Goal: Task Accomplishment & Management: Complete application form

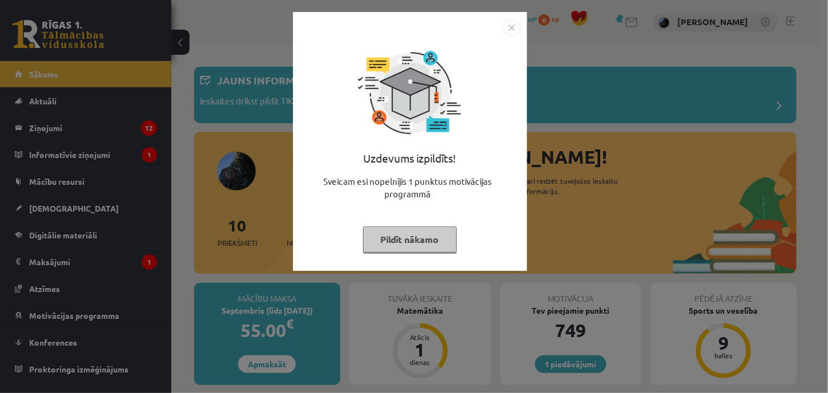
click at [379, 235] on button "Pildīt nākamo" at bounding box center [410, 240] width 94 height 26
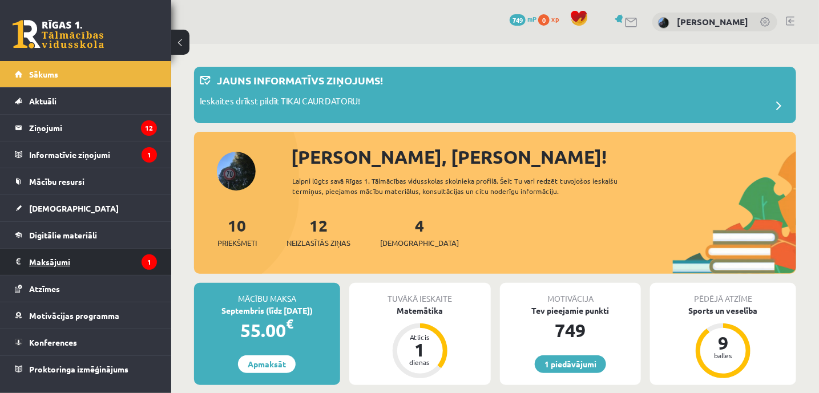
click at [51, 256] on legend "Maksājumi 1" at bounding box center [93, 262] width 128 height 26
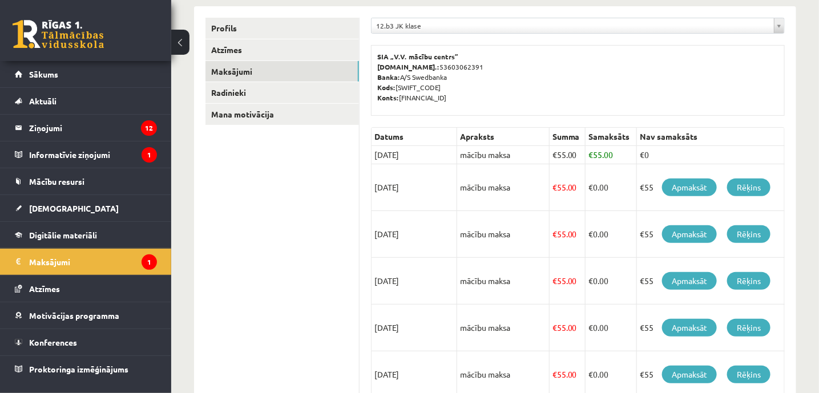
scroll to position [143, 0]
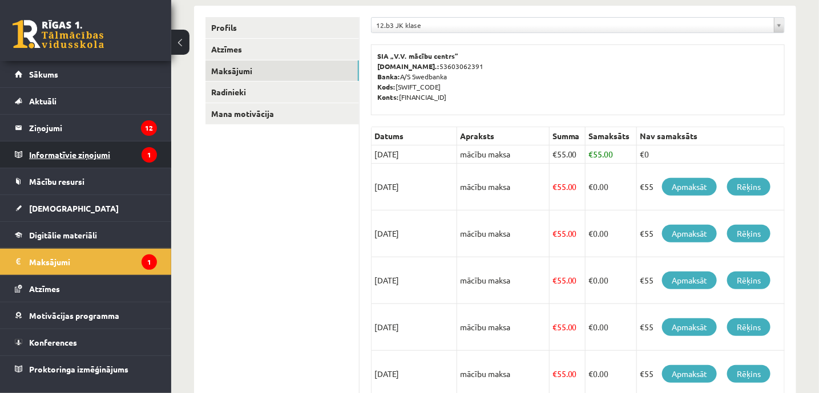
click at [48, 150] on legend "Informatīvie ziņojumi 1" at bounding box center [93, 155] width 128 height 26
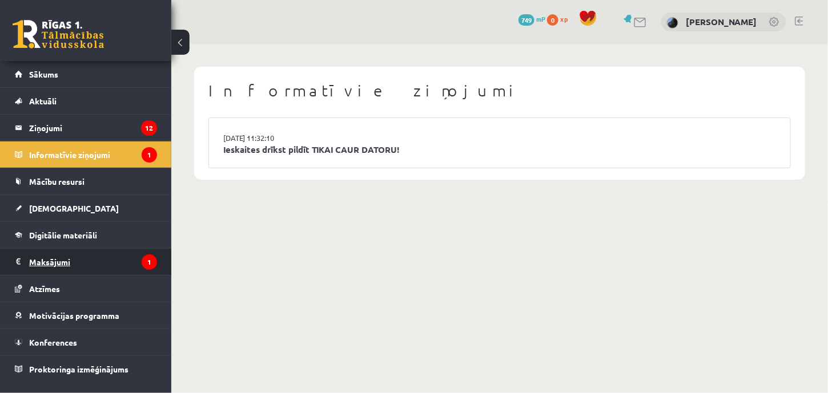
click at [41, 251] on legend "Maksājumi 1" at bounding box center [93, 262] width 128 height 26
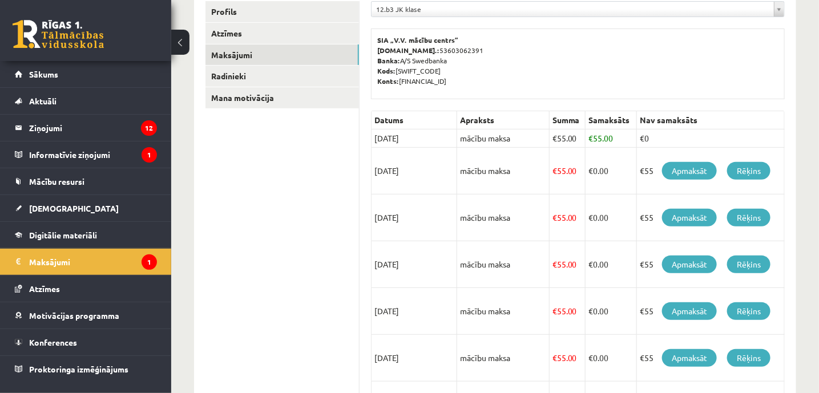
scroll to position [176, 0]
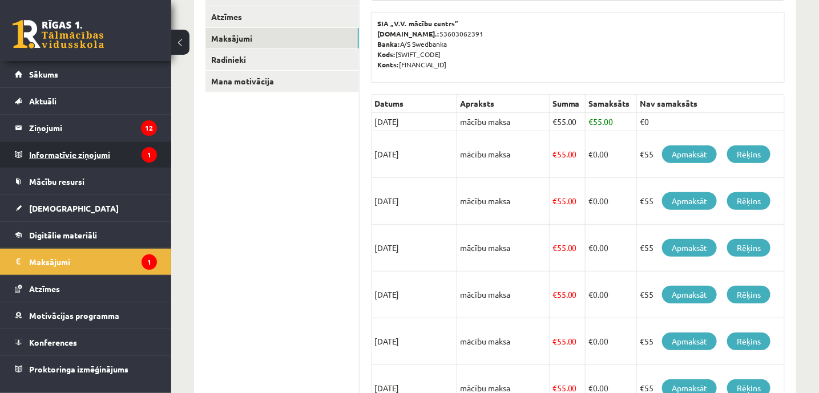
click at [57, 157] on legend "Informatīvie ziņojumi 1" at bounding box center [93, 155] width 128 height 26
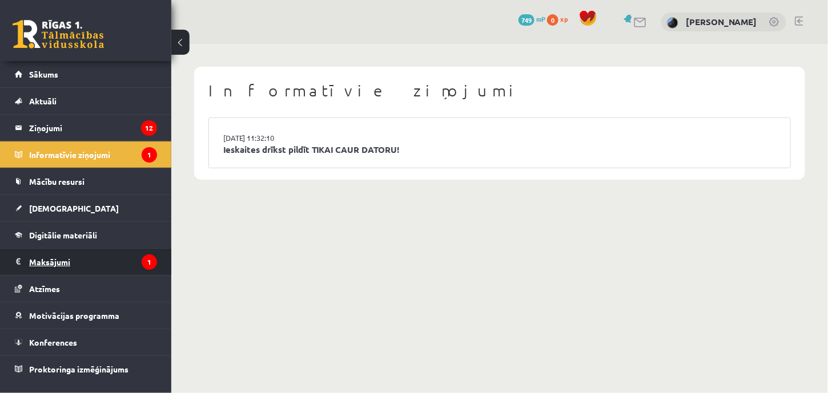
click at [55, 256] on legend "Maksājumi 1" at bounding box center [93, 262] width 128 height 26
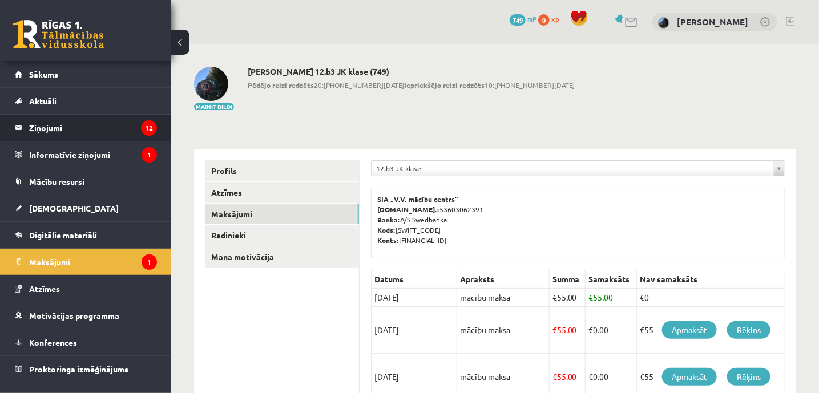
click at [35, 129] on legend "Ziņojumi 12" at bounding box center [93, 128] width 128 height 26
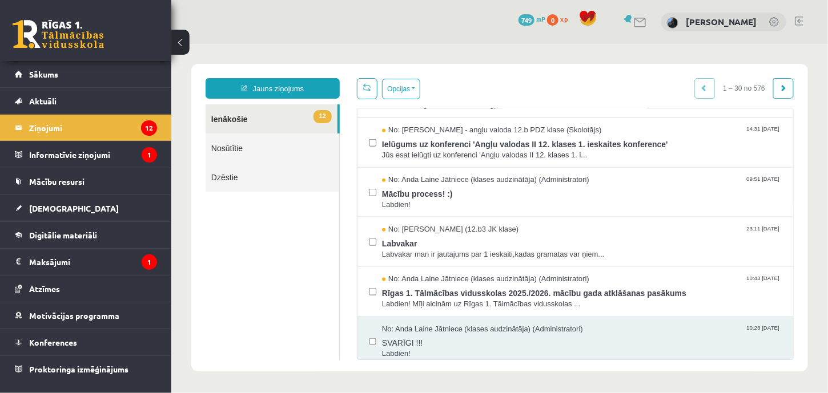
scroll to position [391, 0]
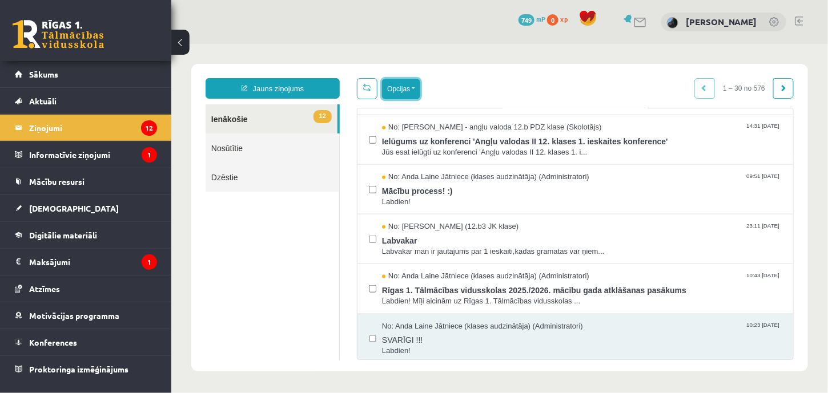
click at [397, 86] on button "Opcijas" at bounding box center [400, 88] width 38 height 21
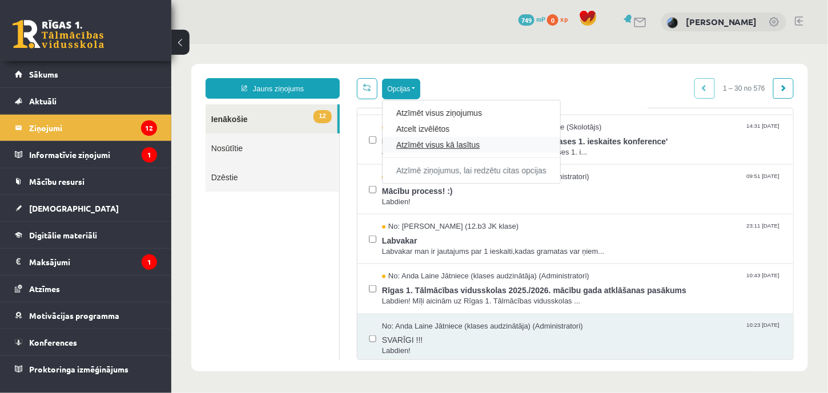
click at [410, 140] on link "Atzīmēt visus kā lasītus" at bounding box center [471, 144] width 150 height 11
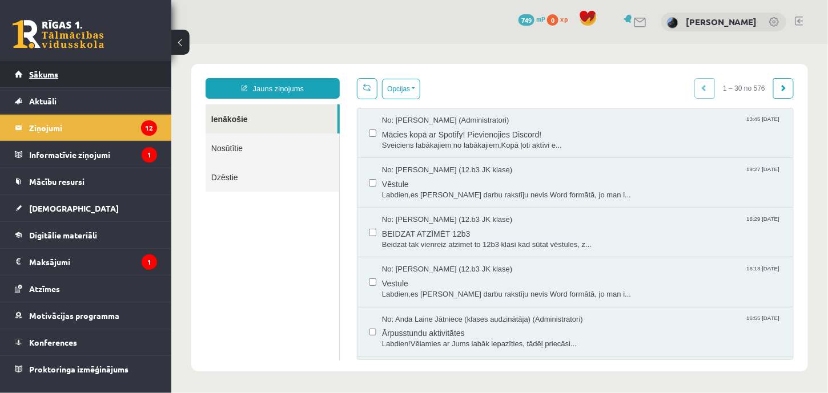
scroll to position [0, 0]
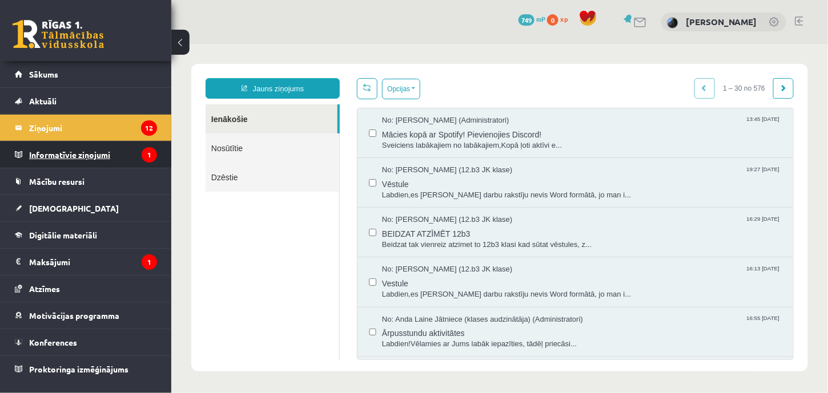
click at [53, 154] on legend "Informatīvie ziņojumi 1" at bounding box center [93, 155] width 128 height 26
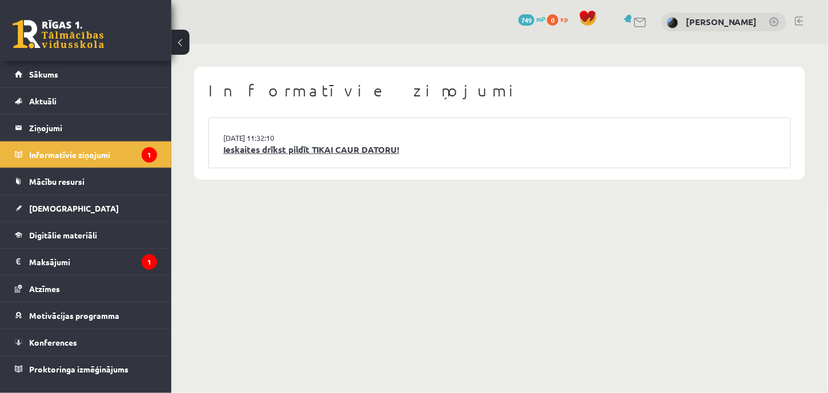
click at [312, 149] on link "Ieskaites drīkst pildīt TIKAI CAUR DATORU!" at bounding box center [499, 149] width 553 height 13
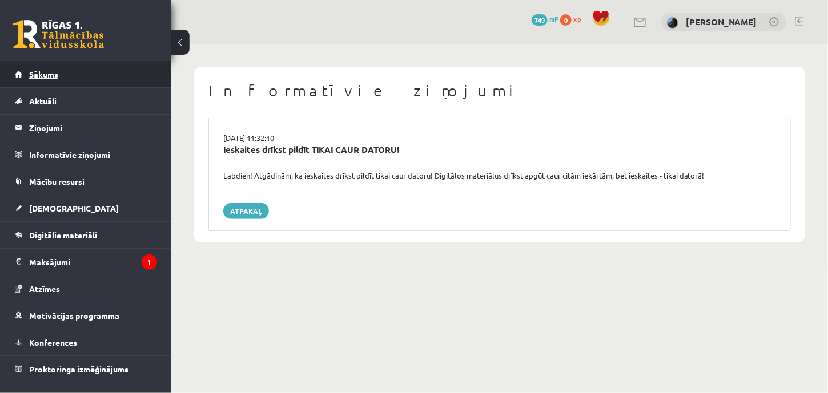
click at [33, 75] on span "Sākums" at bounding box center [43, 74] width 29 height 10
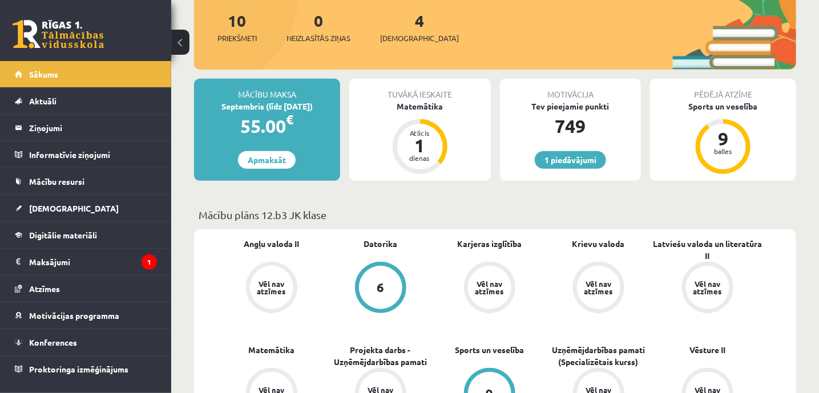
scroll to position [142, 0]
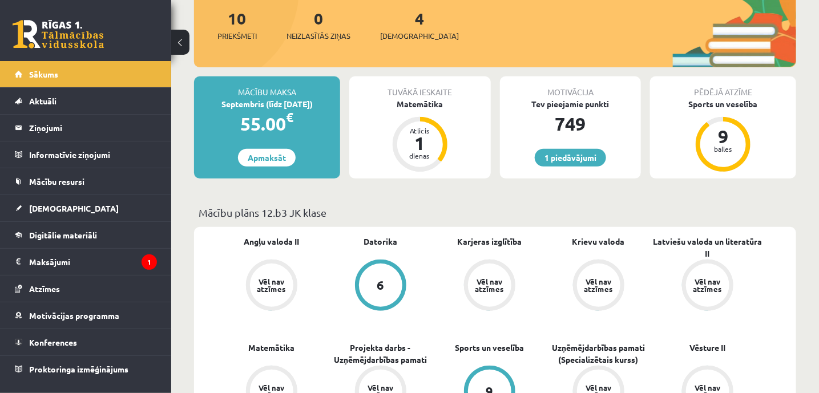
click at [567, 148] on div "Motivācija Tev pieejamie punkti 749 1 piedāvājumi" at bounding box center [571, 127] width 142 height 102
click at [566, 159] on link "1 piedāvājumi" at bounding box center [570, 158] width 71 height 18
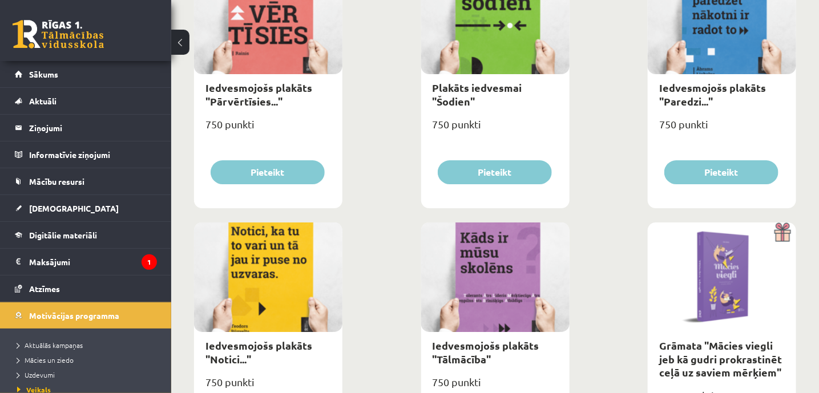
scroll to position [1563, 0]
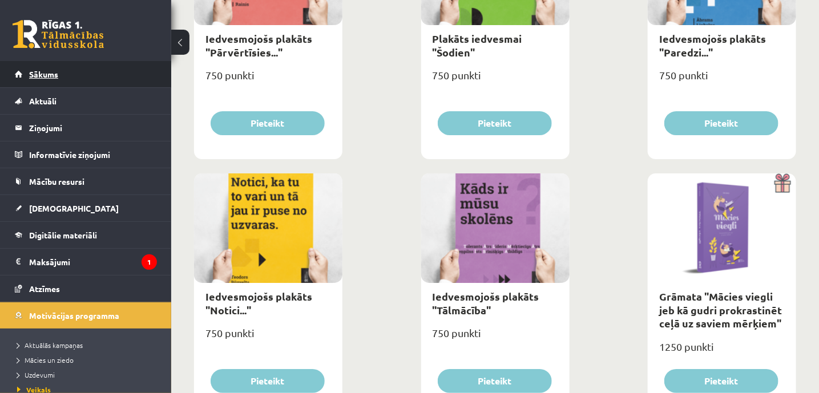
click at [43, 79] on link "Sākums" at bounding box center [86, 74] width 142 height 26
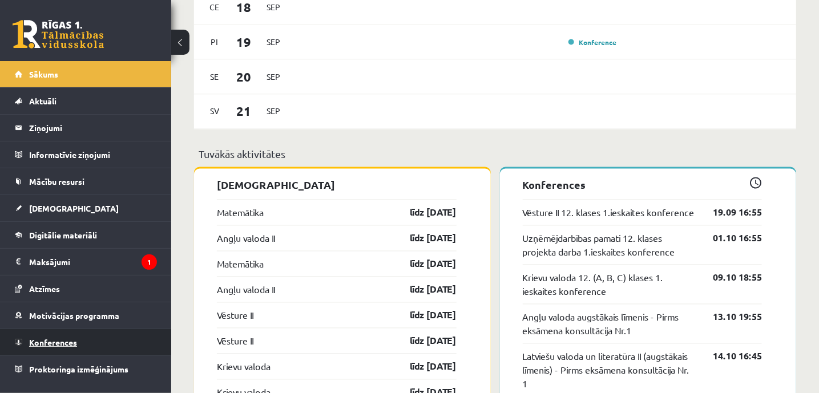
scroll to position [783, 0]
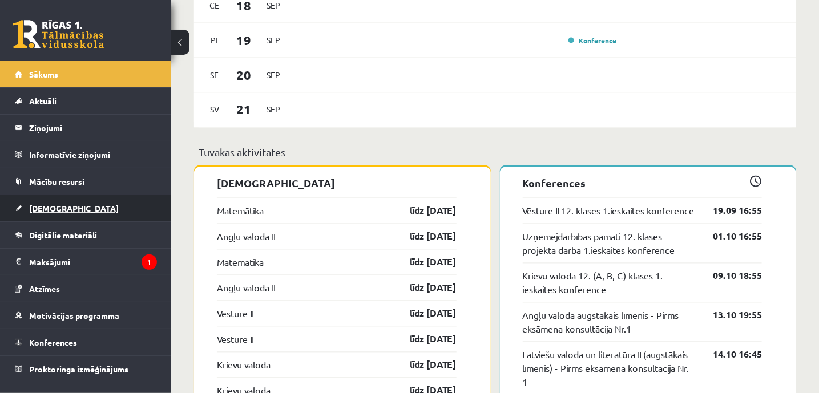
click at [44, 206] on span "[DEMOGRAPHIC_DATA]" at bounding box center [74, 208] width 90 height 10
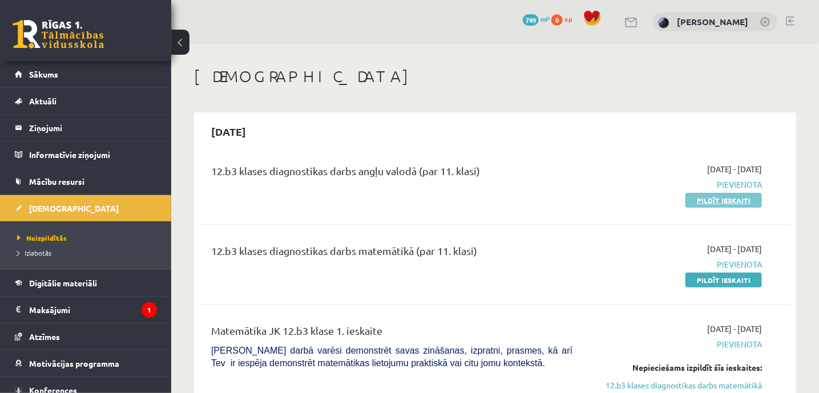
click at [705, 195] on link "Pildīt ieskaiti" at bounding box center [724, 200] width 76 height 15
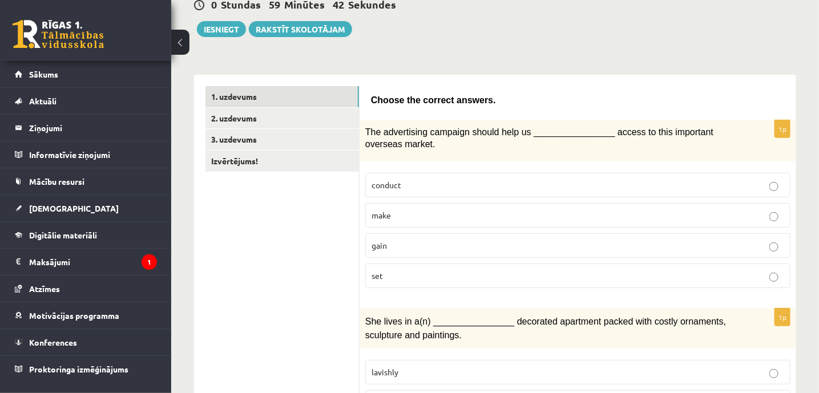
scroll to position [119, 0]
click at [365, 127] on div "The advertising campaign should help us ________________ access to this importa…" at bounding box center [578, 140] width 437 height 41
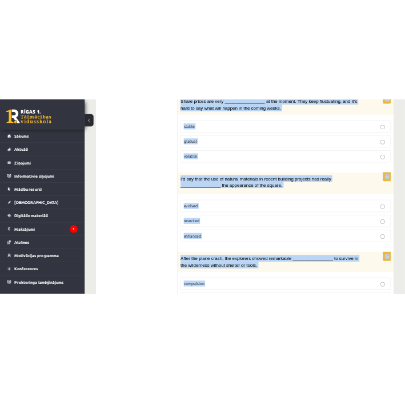
scroll to position [1795, 0]
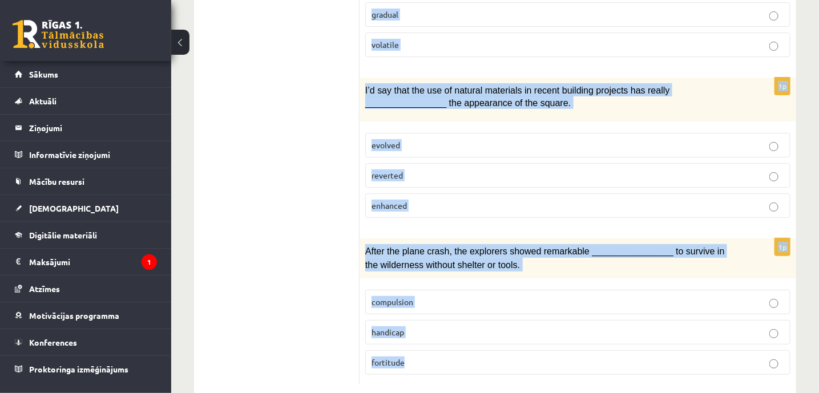
drag, startPoint x: 371, startPoint y: 96, endPoint x: 617, endPoint y: 415, distance: 402.5
copy form "Choose the correct answers. 1p The advertising campaign should help us ________…"
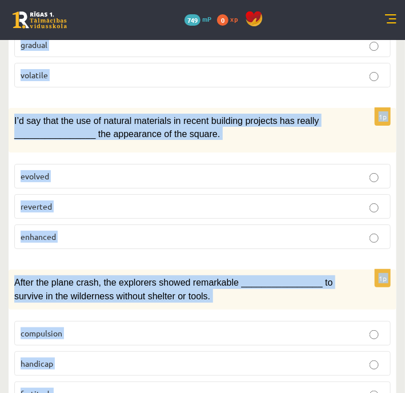
click at [323, 114] on p "I’d say that the use of natural materials in recent building projects has reall…" at bounding box center [173, 127] width 319 height 26
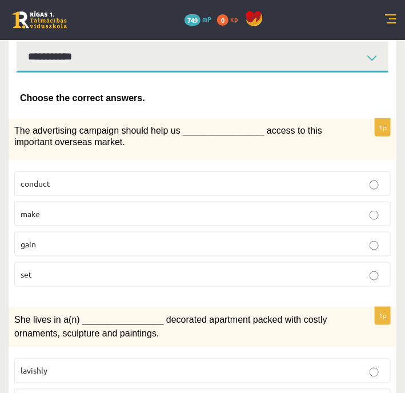
scroll to position [158, 0]
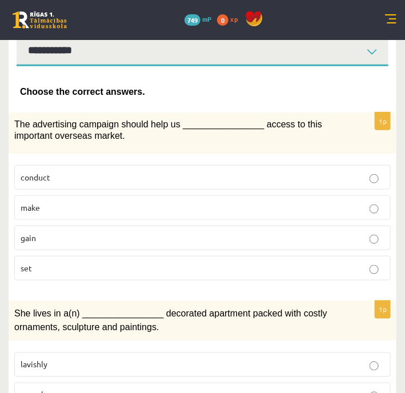
click at [96, 241] on p "gain" at bounding box center [203, 238] width 364 height 12
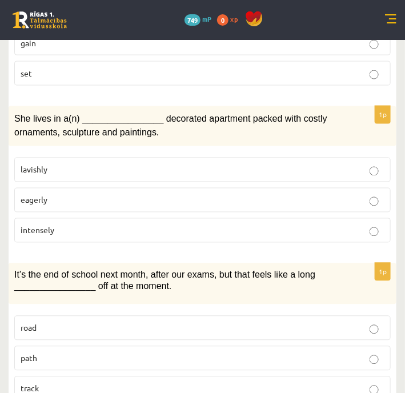
scroll to position [354, 0]
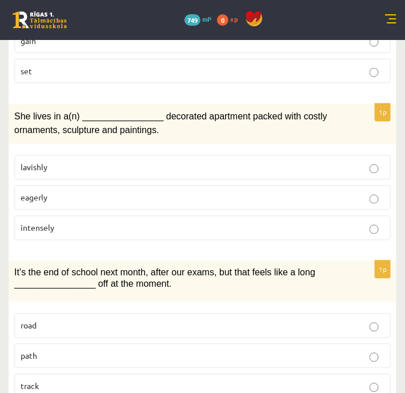
click at [314, 162] on p "lavishly" at bounding box center [203, 168] width 364 height 12
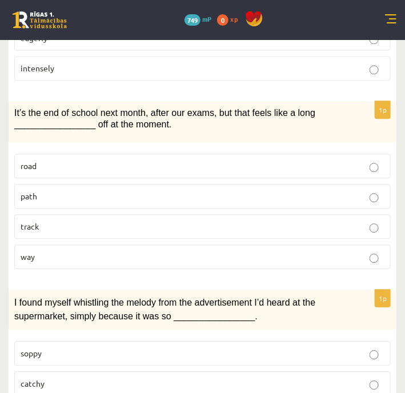
scroll to position [519, 0]
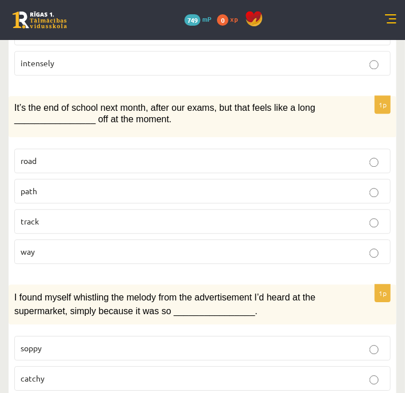
click at [38, 254] on label "way" at bounding box center [202, 251] width 376 height 25
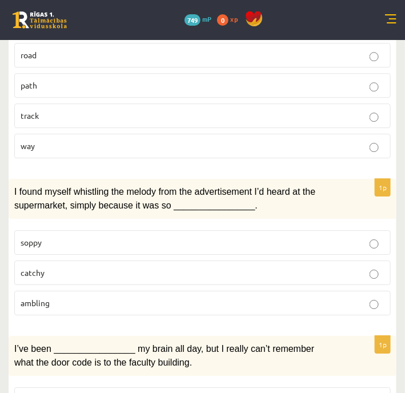
scroll to position [667, 0]
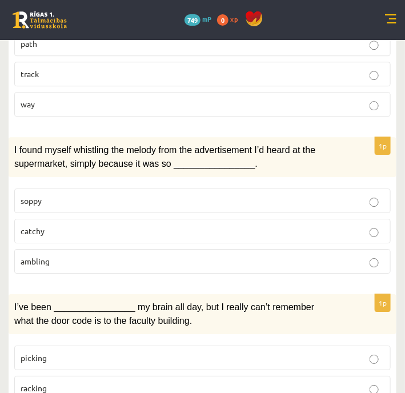
click at [96, 225] on p "catchy" at bounding box center [203, 231] width 364 height 12
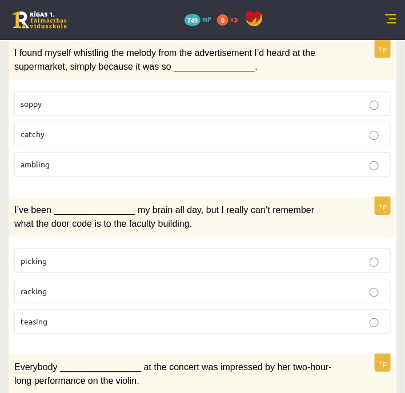
scroll to position [767, 0]
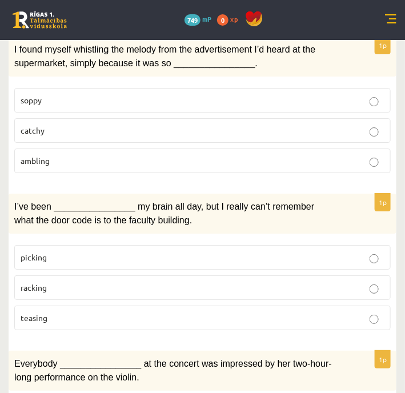
click at [54, 281] on p "racking" at bounding box center [203, 287] width 364 height 12
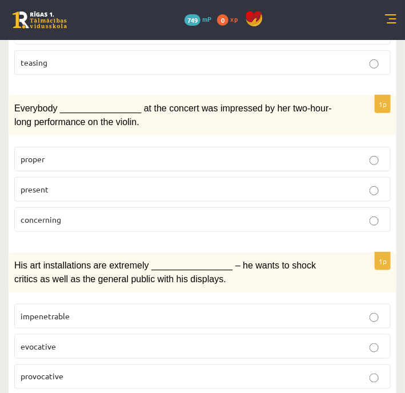
scroll to position [1032, 0]
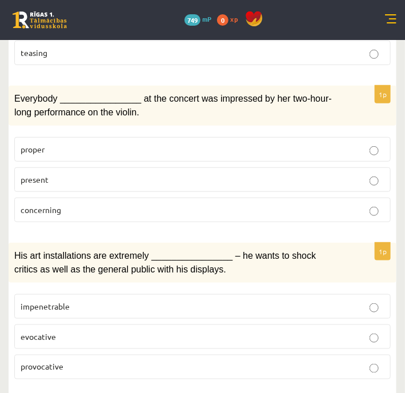
click at [150, 174] on p "present" at bounding box center [203, 180] width 364 height 12
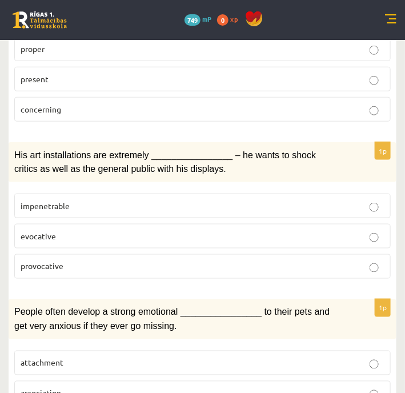
scroll to position [1133, 0]
click at [106, 257] on label "provocative" at bounding box center [202, 266] width 376 height 25
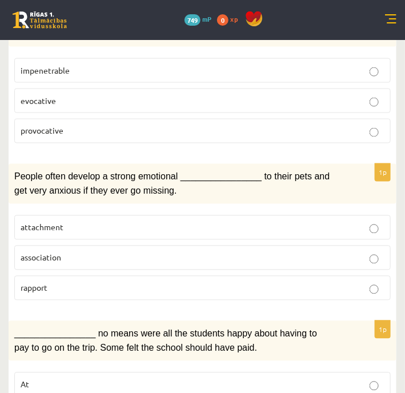
scroll to position [1282, 0]
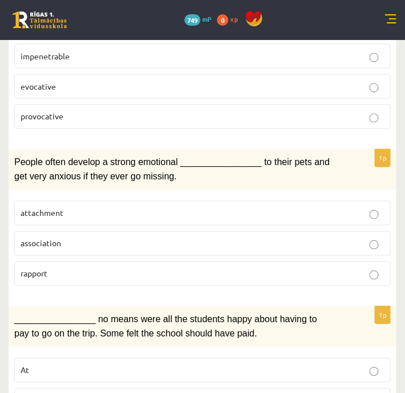
click at [58, 208] on span "attachment" at bounding box center [42, 213] width 43 height 10
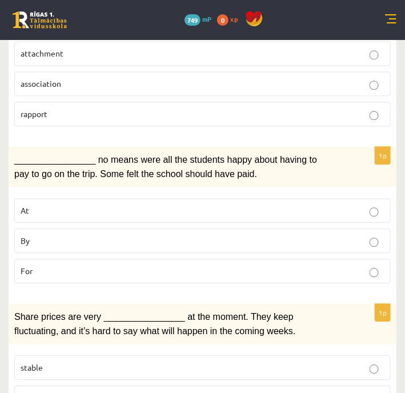
scroll to position [1442, 0]
click at [48, 229] on label "By" at bounding box center [202, 240] width 376 height 25
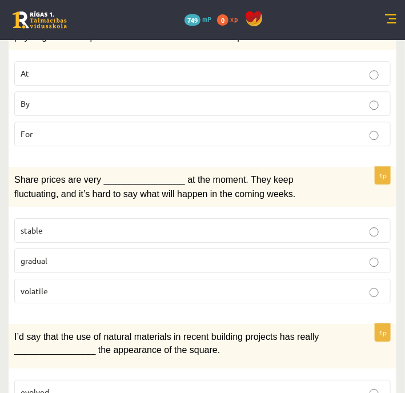
scroll to position [1579, 0]
click at [70, 285] on p "volatile" at bounding box center [203, 291] width 364 height 12
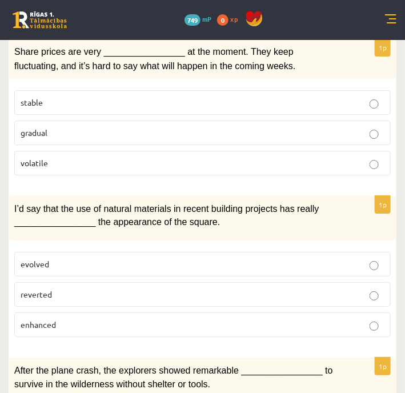
scroll to position [1707, 0]
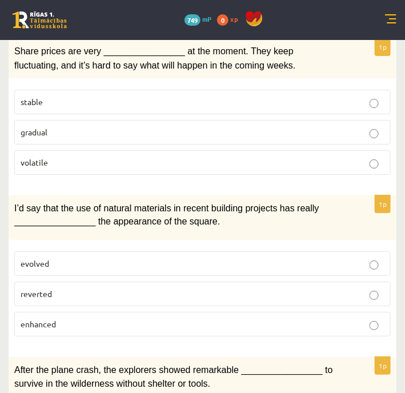
click at [86, 318] on p "enhanced" at bounding box center [203, 324] width 364 height 12
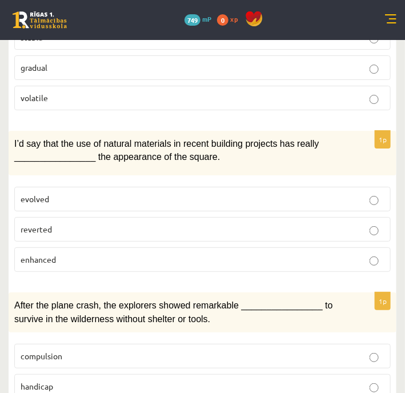
scroll to position [1812, 0]
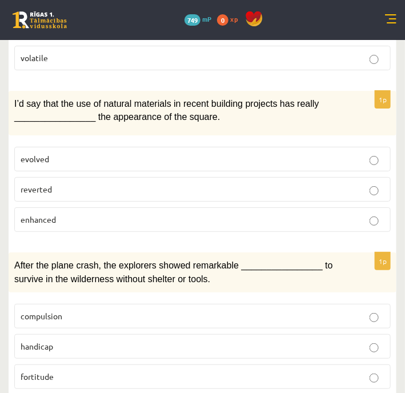
click at [74, 370] on p "fortitude" at bounding box center [203, 376] width 364 height 12
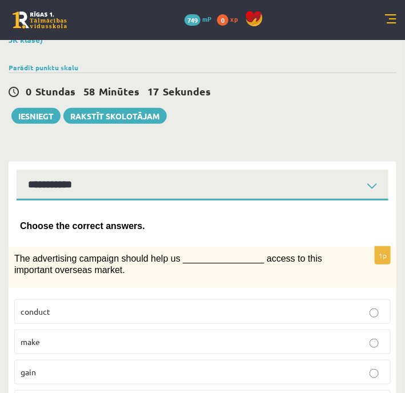
scroll to position [0, 0]
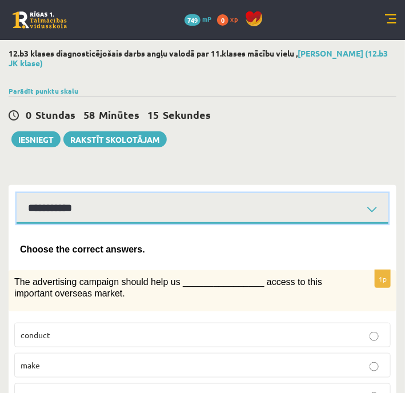
click at [118, 206] on select "**********" at bounding box center [203, 208] width 372 height 31
click at [17, 193] on select "**********" at bounding box center [203, 208] width 372 height 31
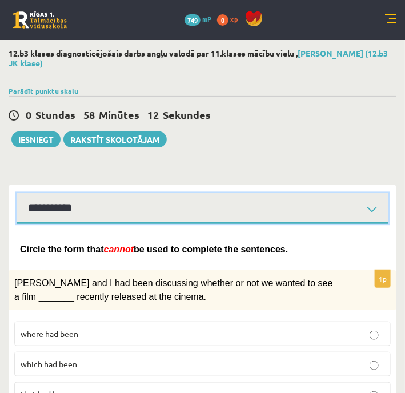
click at [92, 212] on select "**********" at bounding box center [203, 208] width 372 height 31
click at [17, 193] on select "**********" at bounding box center [203, 208] width 372 height 31
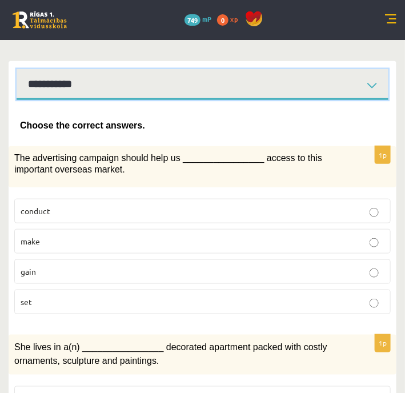
scroll to position [124, 0]
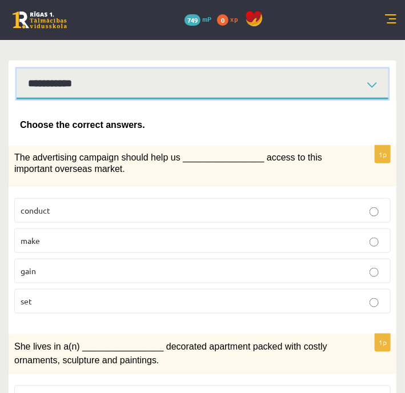
click at [80, 84] on select "**********" at bounding box center [203, 83] width 372 height 31
click at [17, 68] on select "**********" at bounding box center [203, 83] width 372 height 31
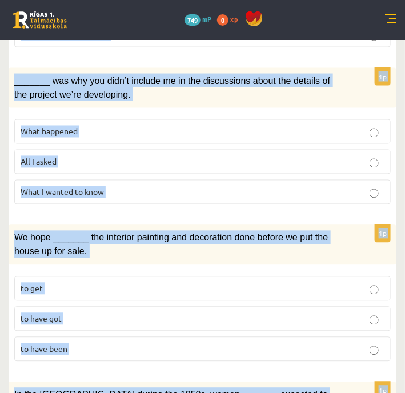
scroll to position [1432, 0]
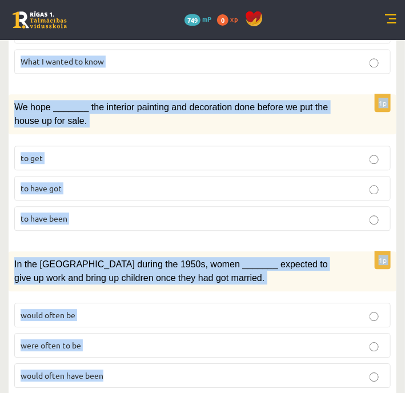
drag, startPoint x: 19, startPoint y: 120, endPoint x: 337, endPoint y: 415, distance: 434.2
copy form "Circle the form that cannot be used to complete the sentences. 1p Clara and I h…"
click at [356, 94] on div "We hope _______ the interior painting and decoration done before we put the hou…" at bounding box center [203, 114] width 388 height 40
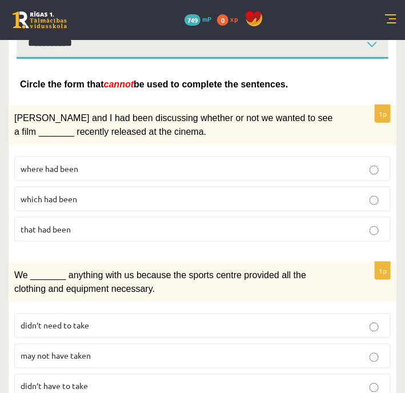
scroll to position [174, 0]
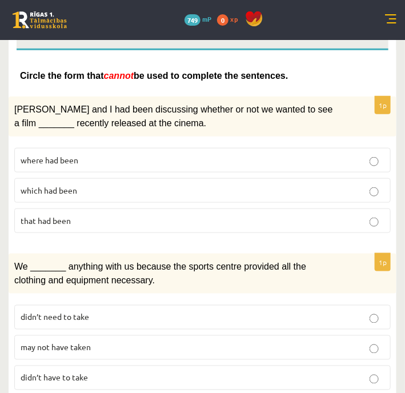
click at [91, 158] on p "where had been" at bounding box center [203, 160] width 364 height 12
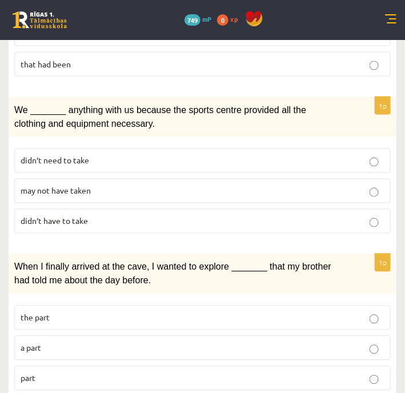
scroll to position [330, 0]
click at [58, 186] on span "may not have taken" at bounding box center [56, 191] width 70 height 10
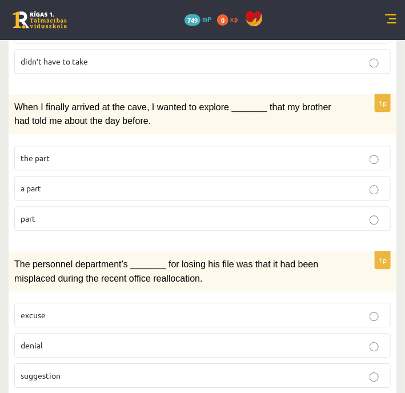
scroll to position [493, 0]
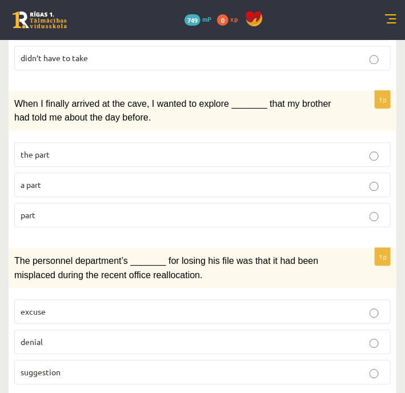
click at [64, 209] on p "part" at bounding box center [203, 215] width 364 height 12
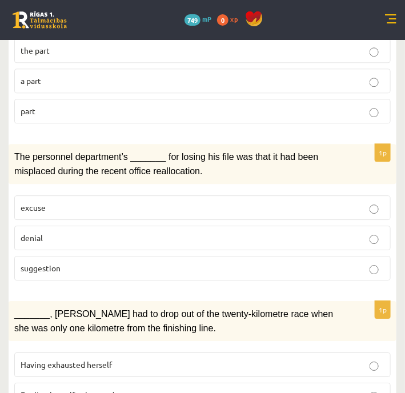
scroll to position [622, 0]
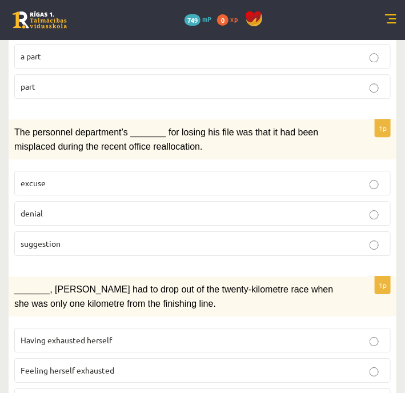
click at [34, 209] on p "denial" at bounding box center [203, 213] width 364 height 12
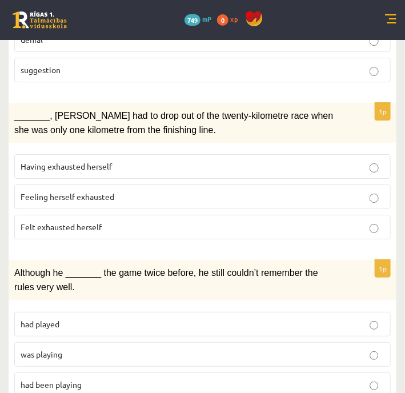
scroll to position [804, 0]
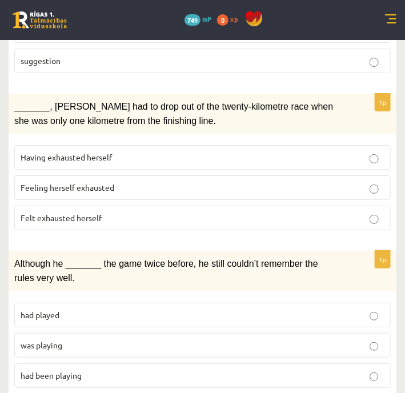
click at [67, 205] on label "Felt exhausted herself" at bounding box center [202, 217] width 376 height 25
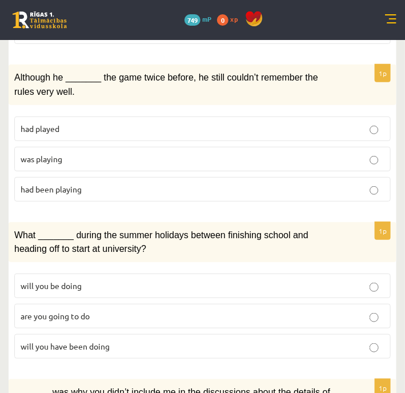
scroll to position [994, 0]
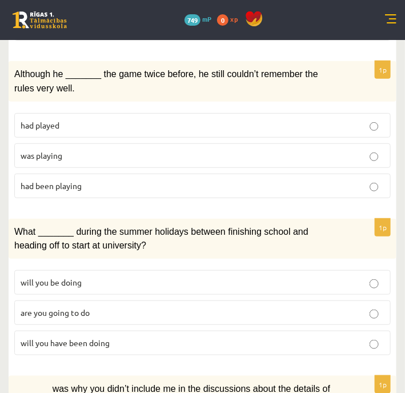
click at [68, 150] on p "was playing" at bounding box center [203, 156] width 364 height 12
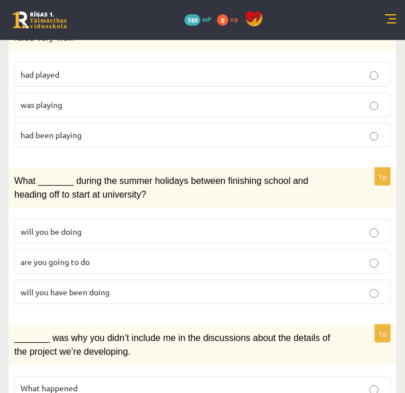
scroll to position [1045, 0]
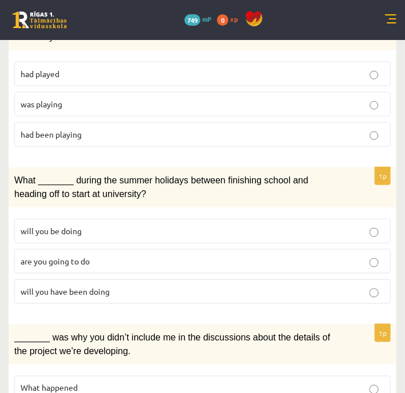
click at [68, 286] on span "will you have been doing" at bounding box center [65, 291] width 89 height 10
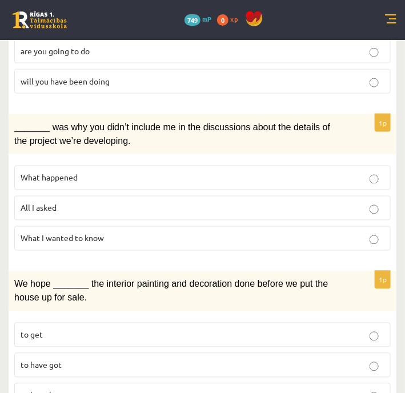
scroll to position [1256, 0]
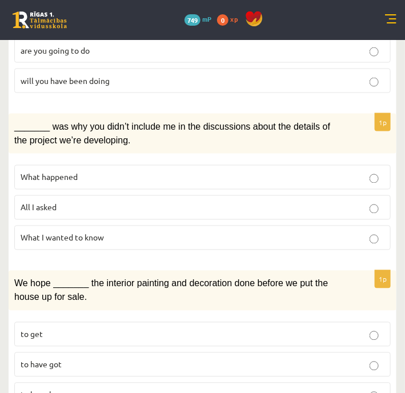
click at [51, 202] on span "All I asked" at bounding box center [39, 207] width 36 height 10
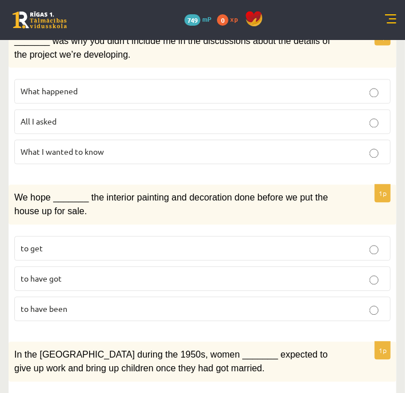
scroll to position [1347, 0]
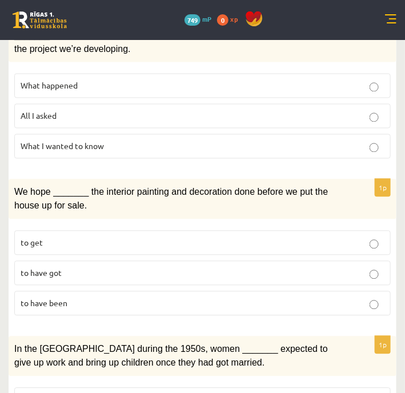
click at [74, 297] on p "to have been" at bounding box center [203, 303] width 364 height 12
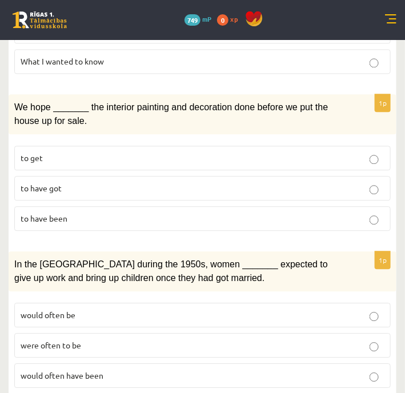
click at [72, 370] on span "would often have been" at bounding box center [62, 375] width 83 height 10
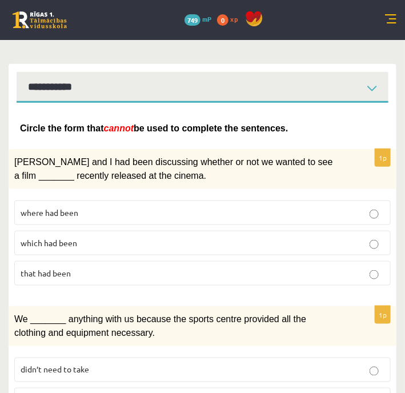
scroll to position [0, 0]
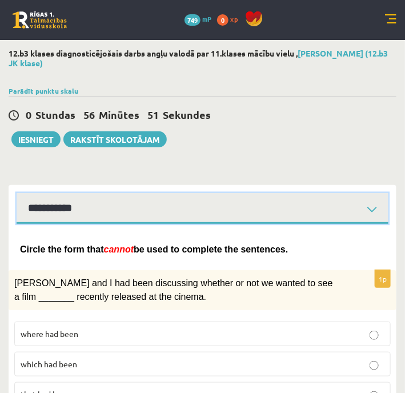
click at [199, 195] on select "**********" at bounding box center [203, 208] width 372 height 31
select select "**********"
click at [17, 193] on select "**********" at bounding box center [203, 208] width 372 height 31
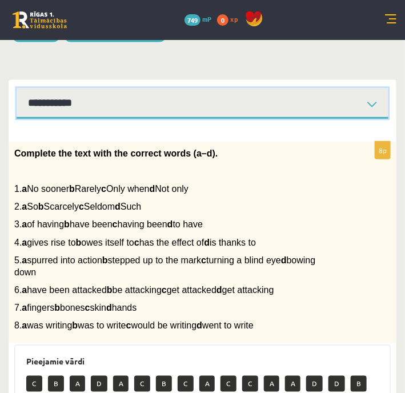
scroll to position [112, 0]
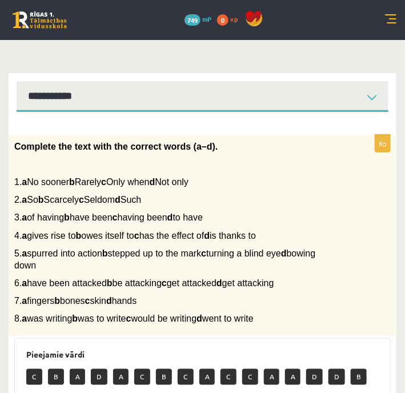
drag, startPoint x: 14, startPoint y: 142, endPoint x: 314, endPoint y: 318, distance: 348.2
click at [314, 318] on div "Complete the text with the correct words (a–d). 1. a No sooner b Rarely c Only …" at bounding box center [203, 235] width 388 height 201
copy div "Complete the text with the correct words (a–d). 1. a No sooner b Rarely c Only …"
click at [336, 213] on div "Complete the text with the correct words (a–d). 1. a No sooner b Rarely c Only …" at bounding box center [203, 235] width 388 height 201
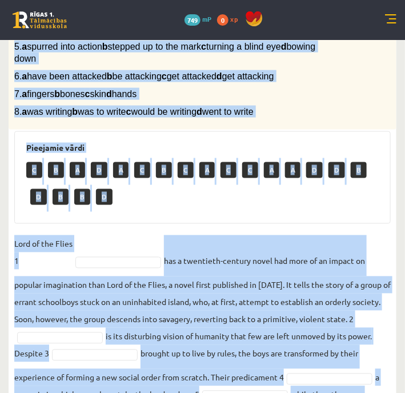
scroll to position [497, 0]
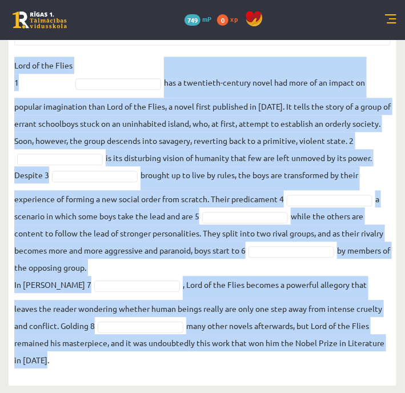
drag, startPoint x: 14, startPoint y: 121, endPoint x: 312, endPoint y: 363, distance: 383.9
click at [312, 363] on div "8p Complete the text with the correct words (a–d). 1. a No sooner b Rarely c On…" at bounding box center [203, 61] width 388 height 624
copy div "1. a No sooner b Rarely c Only when d Not only 2. a So b Scarcely c Seldom d Su…"
click at [384, 143] on fieldset "Lord of the Flies 1 has a twentieth-century novel had more of an impact on popu…" at bounding box center [202, 213] width 376 height 312
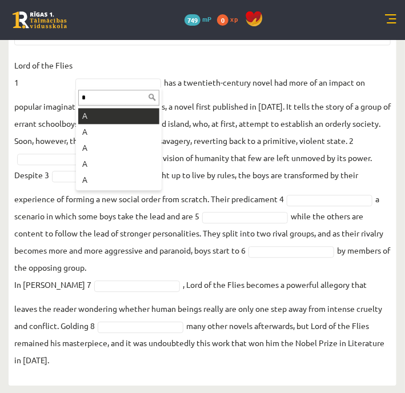
type input "*"
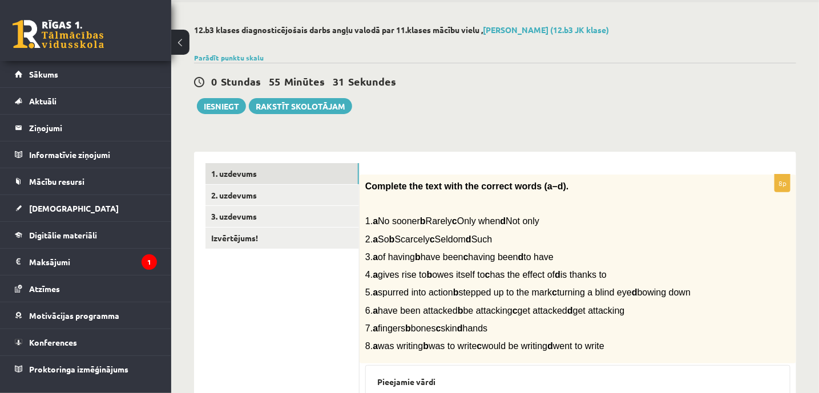
scroll to position [30, 0]
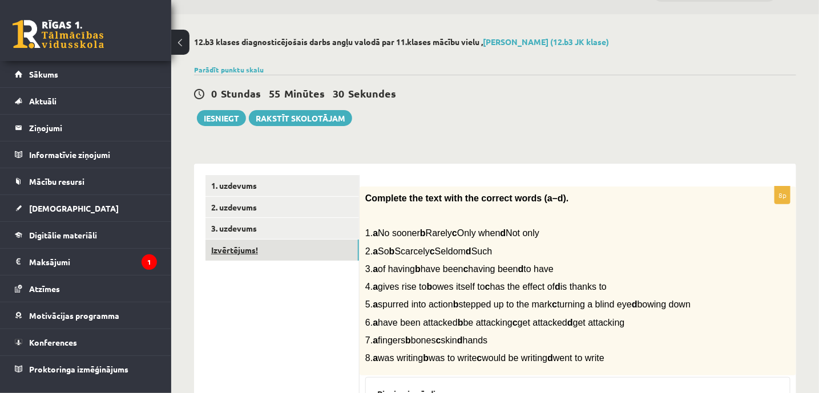
click at [238, 244] on link "Izvērtējums!" at bounding box center [282, 250] width 154 height 21
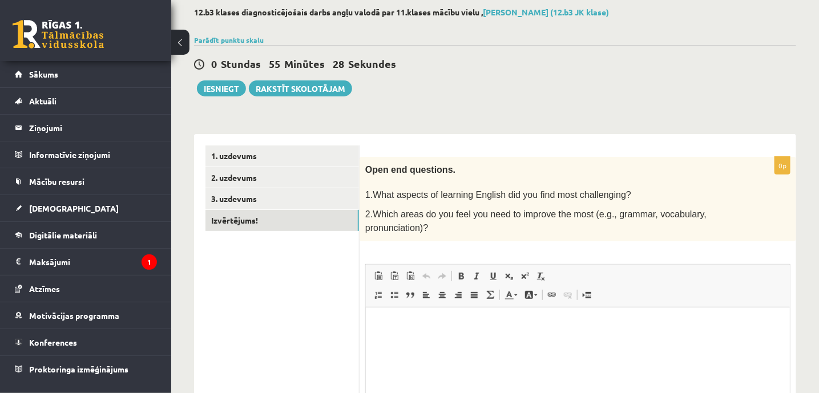
scroll to position [0, 0]
click at [204, 86] on button "Iesniegt" at bounding box center [221, 88] width 49 height 16
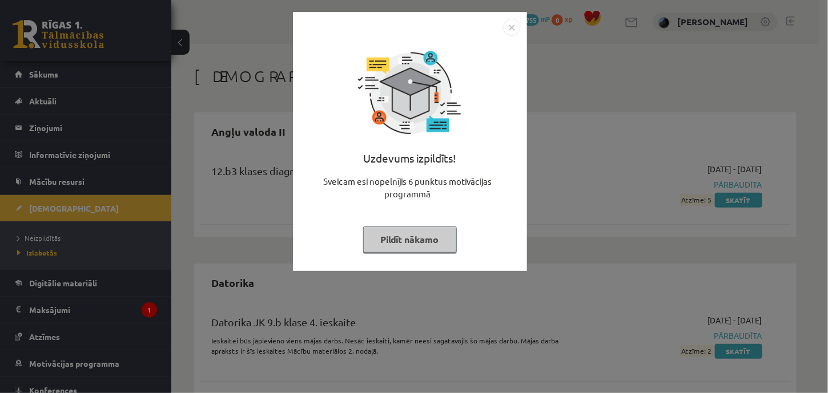
click at [403, 238] on button "Pildīt nākamo" at bounding box center [410, 240] width 94 height 26
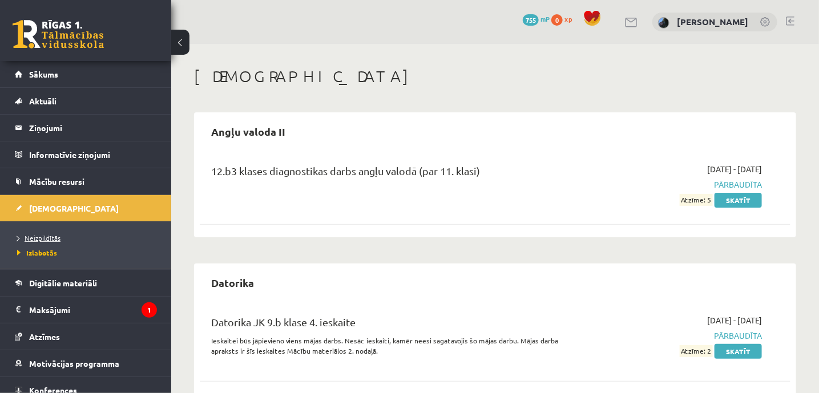
click at [44, 236] on span "Neizpildītās" at bounding box center [38, 237] width 43 height 9
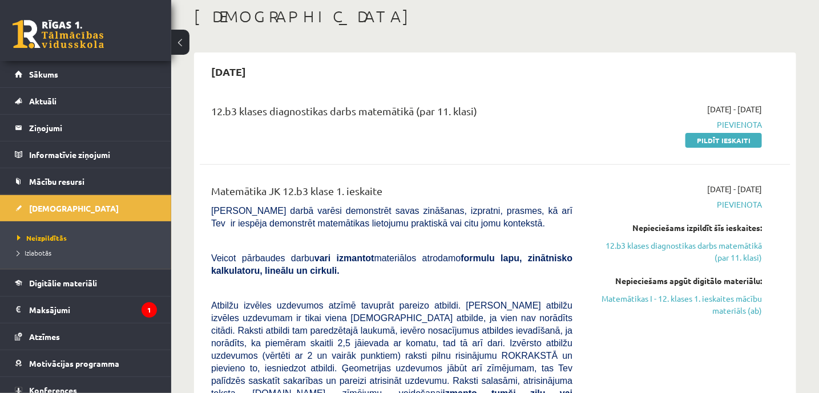
scroll to position [59, 0]
click at [698, 138] on link "Pildīt ieskaiti" at bounding box center [724, 141] width 76 height 15
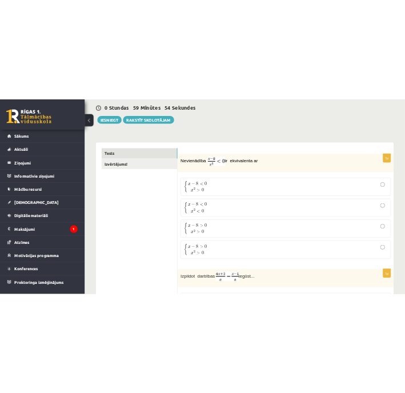
scroll to position [103, 0]
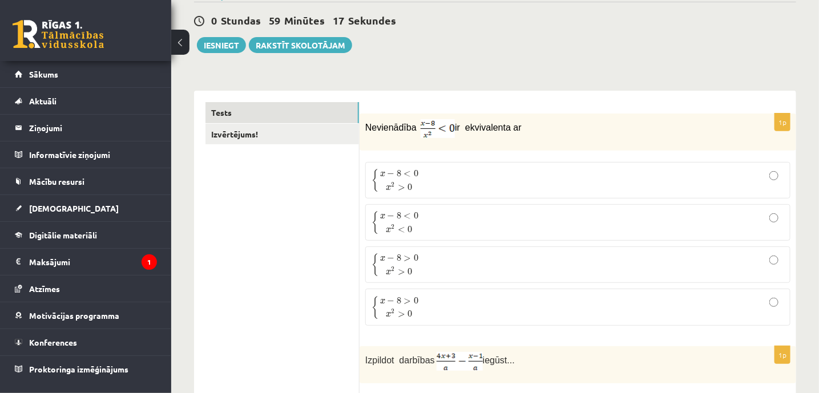
click at [179, 45] on button at bounding box center [180, 42] width 18 height 25
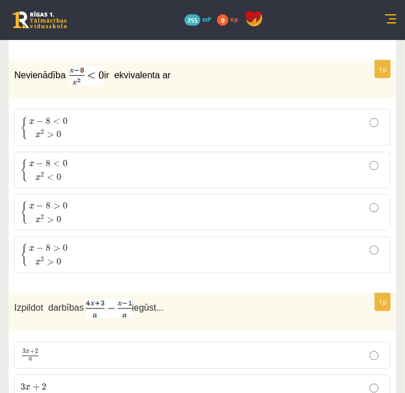
scroll to position [149, 0]
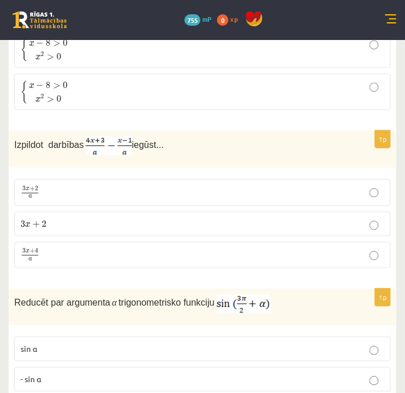
scroll to position [349, 0]
click at [72, 257] on p "3 x + 4 a 3 x + 4 a" at bounding box center [203, 255] width 364 height 14
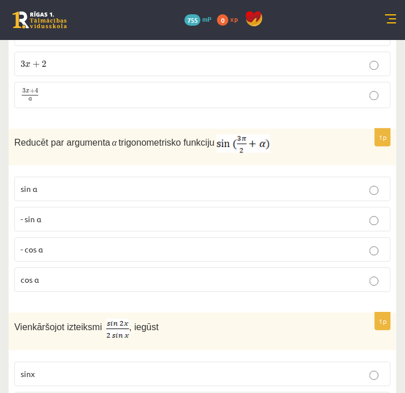
scroll to position [512, 0]
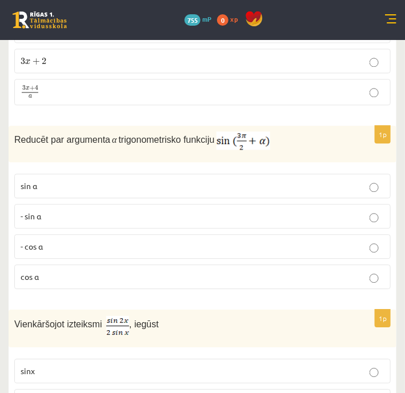
click at [57, 246] on p "- cos ⁡α" at bounding box center [203, 246] width 364 height 12
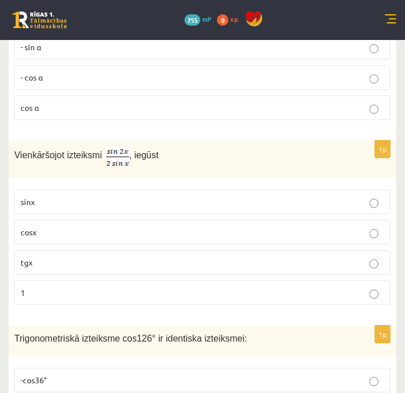
scroll to position [683, 0]
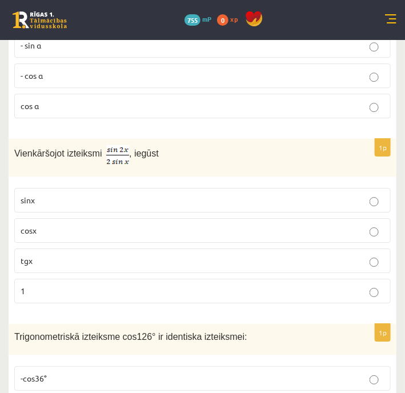
click at [70, 229] on p "cosx" at bounding box center [203, 230] width 364 height 12
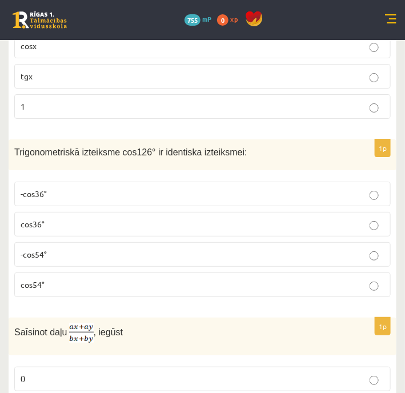
scroll to position [869, 0]
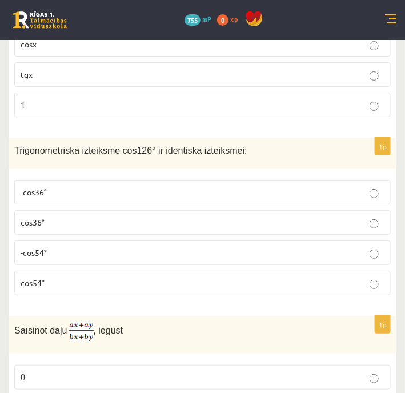
click at [62, 187] on p "-cos36°" at bounding box center [203, 192] width 364 height 12
click at [127, 216] on p "cos36°" at bounding box center [203, 222] width 364 height 12
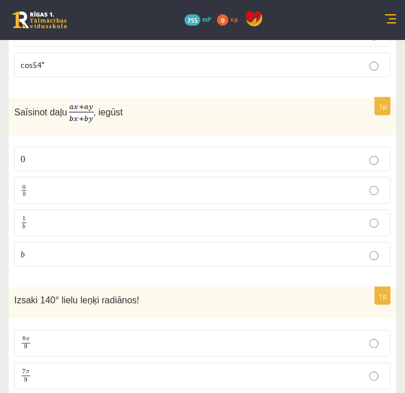
scroll to position [1087, 0]
click at [51, 186] on p "a b a b" at bounding box center [203, 190] width 364 height 14
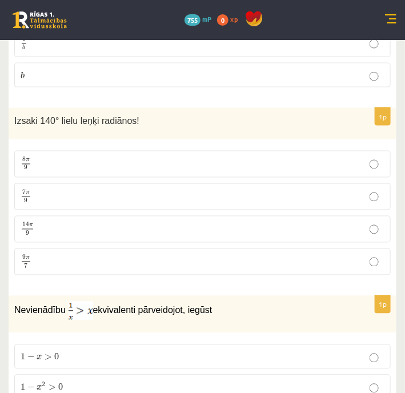
scroll to position [1268, 0]
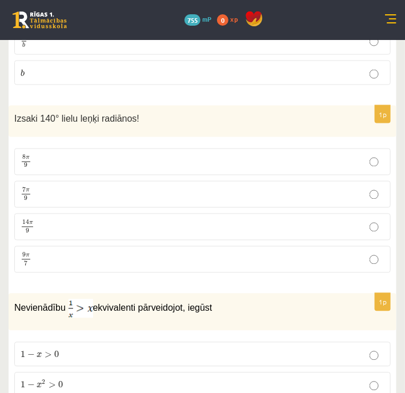
click at [43, 187] on p "7 π 9 7 π 9" at bounding box center [203, 194] width 364 height 14
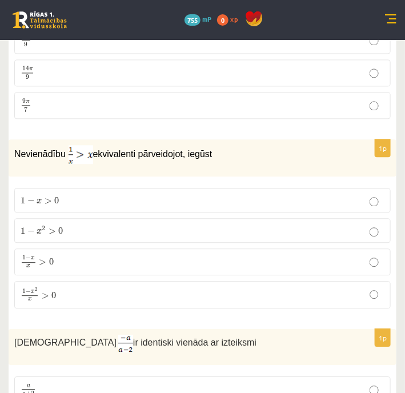
scroll to position [1419, 0]
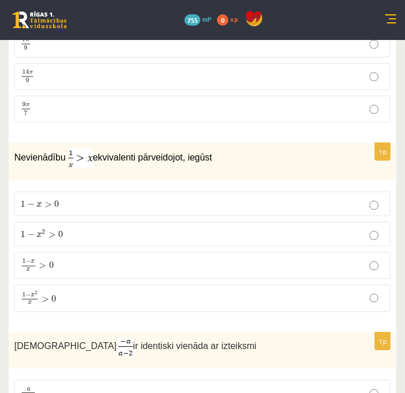
click at [143, 291] on p "1 − x 2 x > 0 1 − x 2 x > 0" at bounding box center [203, 298] width 364 height 15
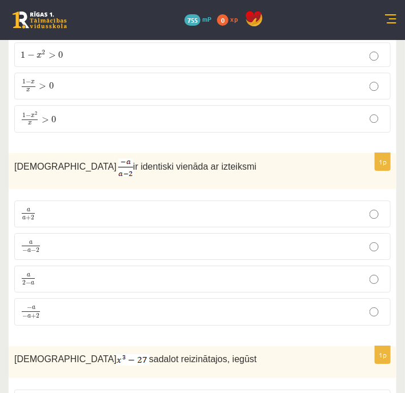
scroll to position [1600, 0]
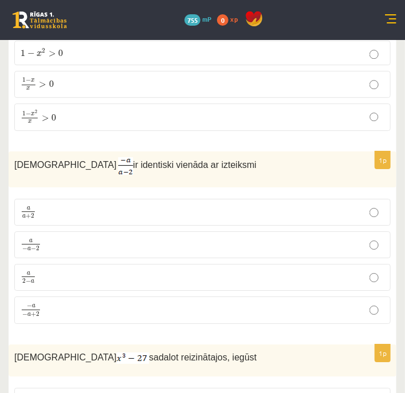
click at [61, 270] on p "a 2 − a a 2 − a" at bounding box center [203, 277] width 364 height 14
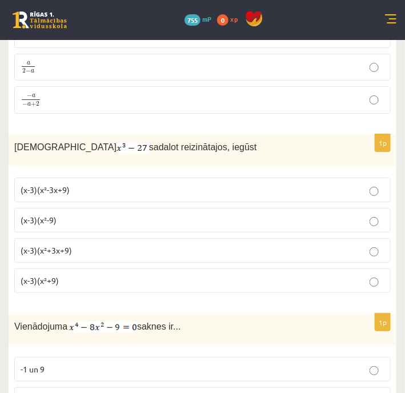
scroll to position [1815, 0]
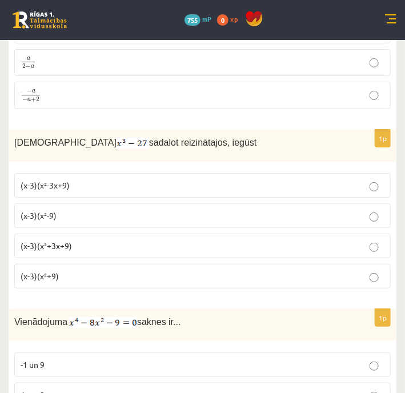
click at [84, 240] on p "(x-3)(x²+3x+9)" at bounding box center [203, 246] width 364 height 12
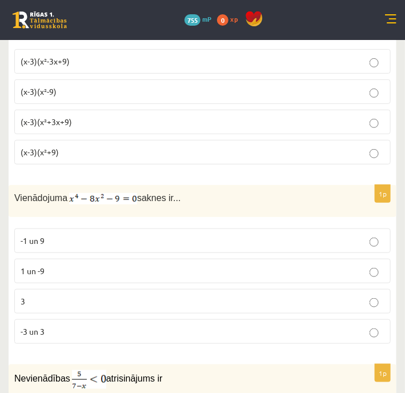
scroll to position [1947, 0]
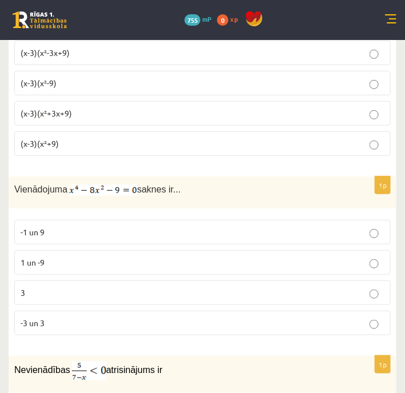
click at [67, 220] on label "-1 un 9" at bounding box center [202, 232] width 376 height 25
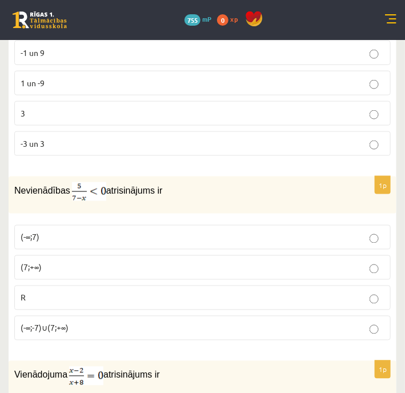
scroll to position [2127, 0]
click at [154, 291] on p "R" at bounding box center [203, 297] width 364 height 12
click at [97, 261] on p "(7;+∞)" at bounding box center [203, 267] width 364 height 12
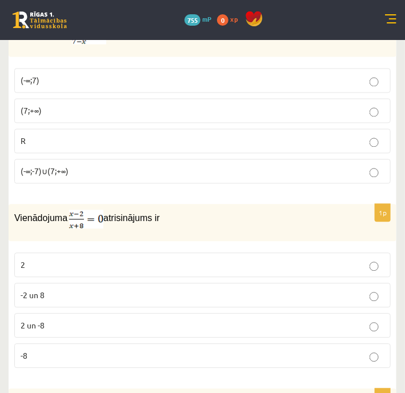
scroll to position [2346, 0]
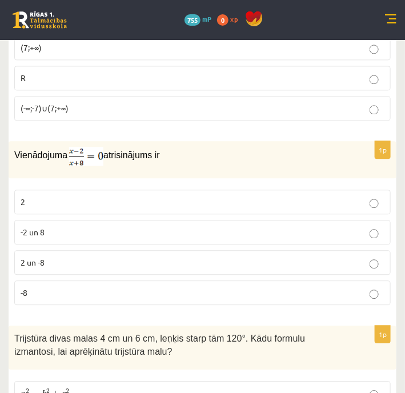
click at [114, 196] on p "2" at bounding box center [203, 202] width 364 height 12
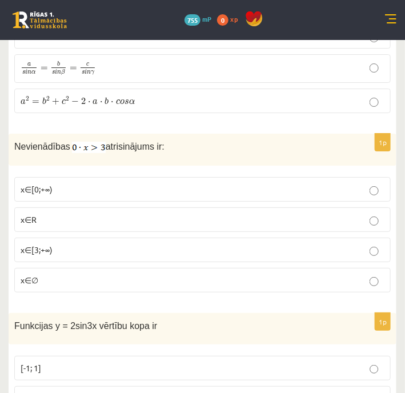
scroll to position [2703, 0]
click at [172, 274] on p "x∈∅" at bounding box center [203, 280] width 364 height 12
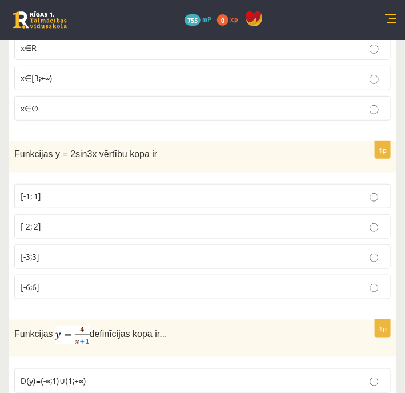
scroll to position [2875, 0]
click at [79, 220] on p "[-2; 2]" at bounding box center [203, 226] width 364 height 12
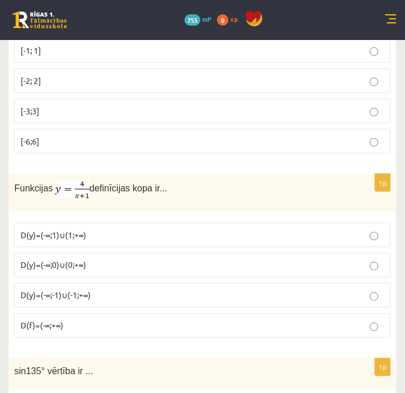
scroll to position [3028, 0]
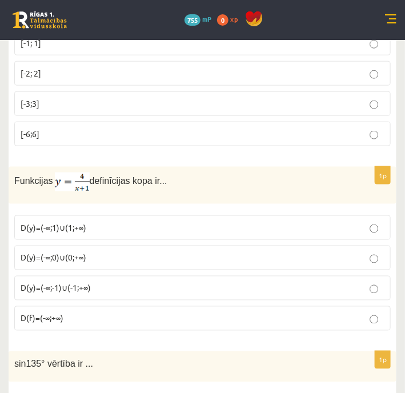
click at [109, 276] on label "D(y)=(-∞;-1)∪(-1;+∞)" at bounding box center [202, 288] width 376 height 25
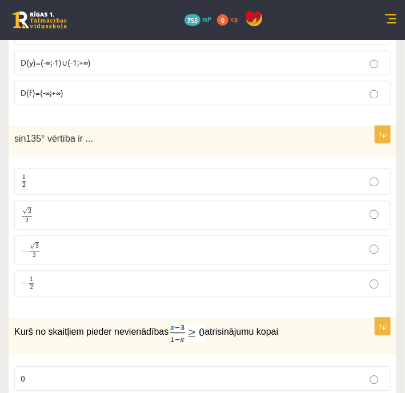
scroll to position [3259, 0]
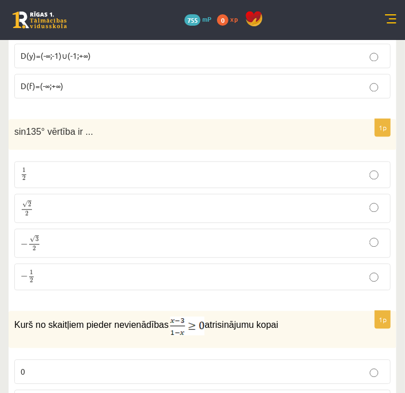
click at [131, 200] on p "√ 2 2 2 2" at bounding box center [203, 208] width 364 height 17
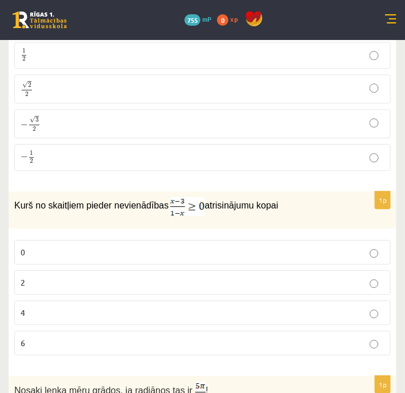
scroll to position [3381, 0]
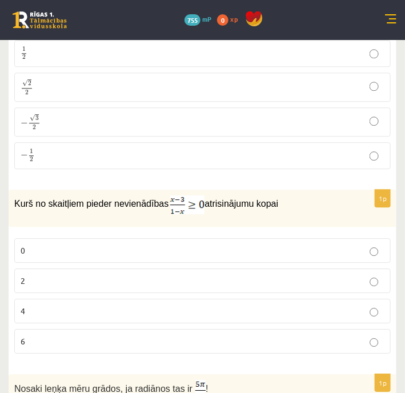
click at [339, 275] on p "2" at bounding box center [203, 281] width 364 height 12
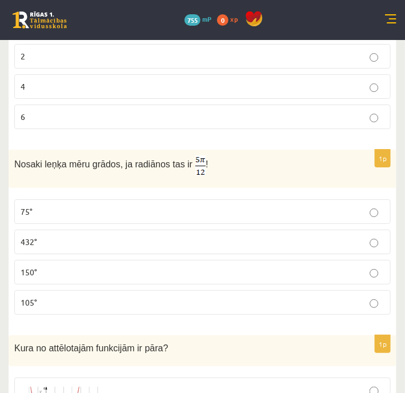
scroll to position [3609, 0]
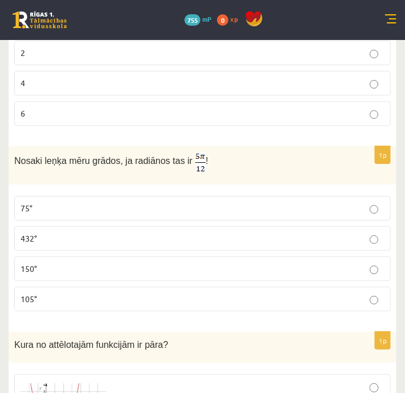
click at [128, 196] on label "75°" at bounding box center [202, 208] width 376 height 25
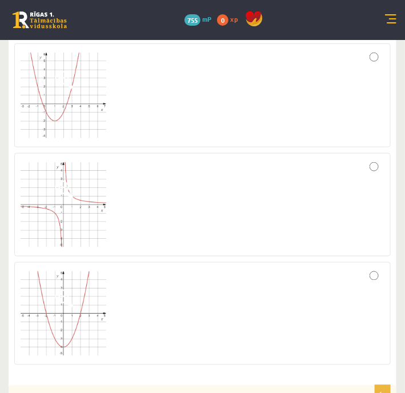
scroll to position [3938, 0]
click at [374, 155] on label at bounding box center [202, 207] width 376 height 104
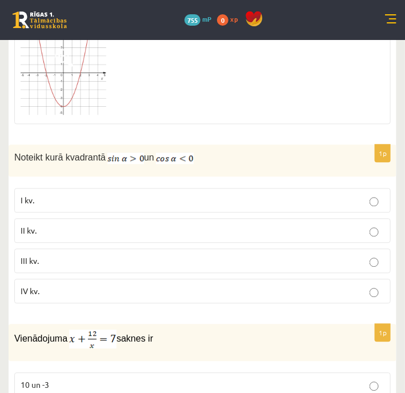
scroll to position [4182, 0]
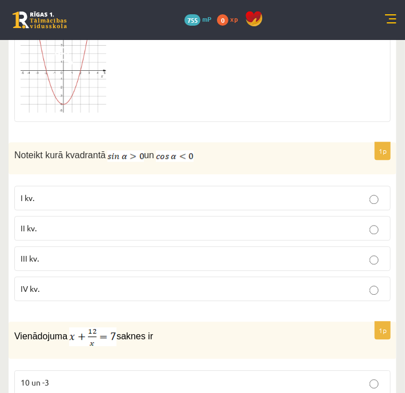
click at [70, 223] on p "II kv." at bounding box center [203, 229] width 364 height 12
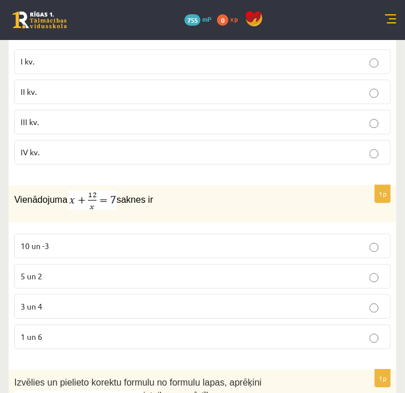
scroll to position [4323, 0]
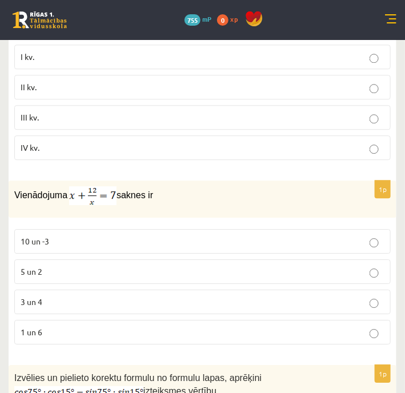
click at [184, 296] on p "3 un 4" at bounding box center [203, 302] width 364 height 12
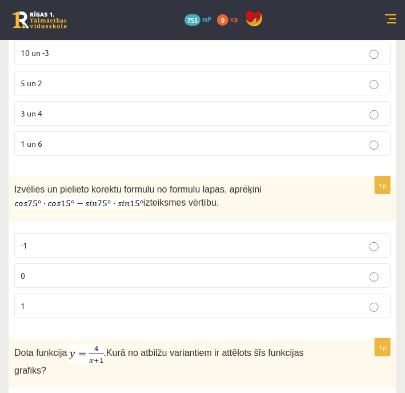
scroll to position [4515, 0]
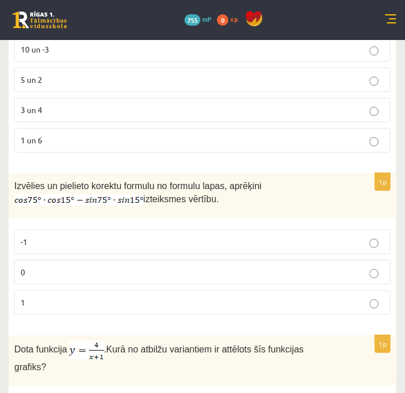
click at [127, 266] on p "0" at bounding box center [203, 272] width 364 height 12
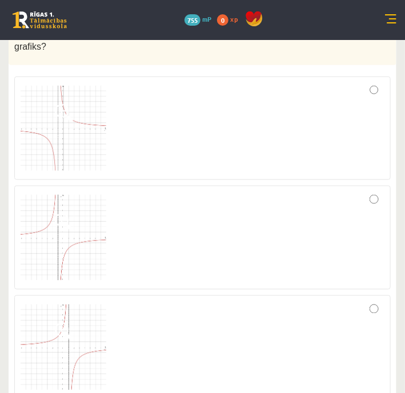
scroll to position [4818, 0]
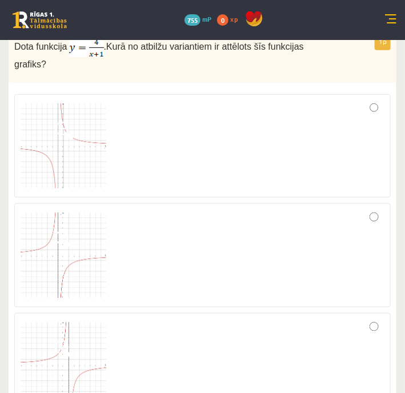
click at [370, 209] on div at bounding box center [203, 254] width 364 height 91
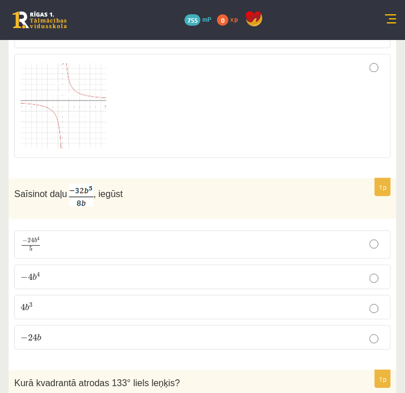
scroll to position [5199, 0]
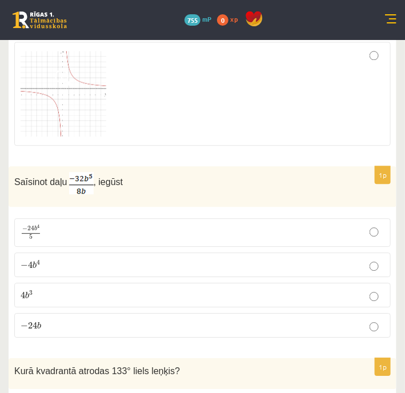
click at [75, 259] on p "− 4 b 4 − 4 b 4" at bounding box center [203, 265] width 364 height 12
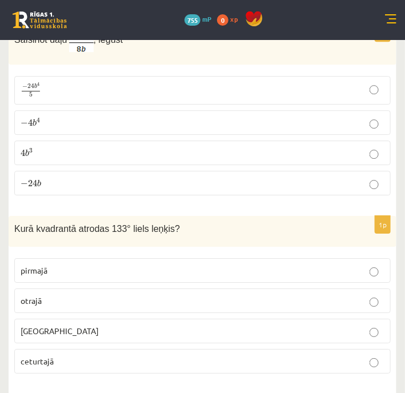
scroll to position [5398, 0]
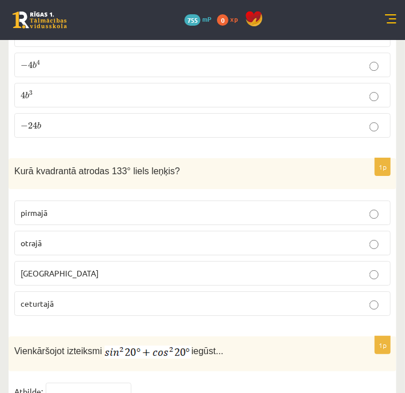
click at [53, 166] on span "Kurā kvadrantā atrodas 133° liels leņķis?" at bounding box center [97, 171] width 166 height 10
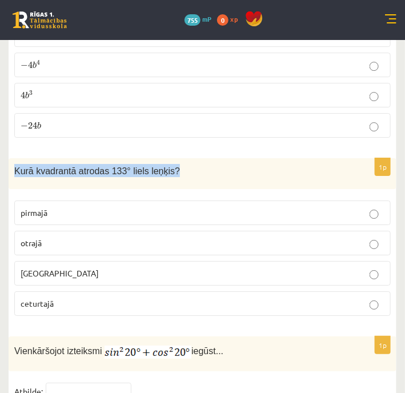
click at [53, 166] on span "Kurā kvadrantā atrodas 133° liels leņķis?" at bounding box center [97, 171] width 166 height 10
copy div "Kurā kvadrantā atrodas 133° liels leņķis?"
click at [312, 158] on div "Kurā kvadrantā atrodas 133° liels leņķis?" at bounding box center [203, 173] width 388 height 31
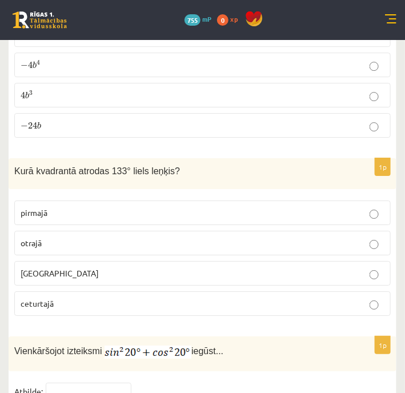
click at [95, 166] on span "Kurā kvadrantā atrodas 133° liels leņķis?" at bounding box center [97, 171] width 166 height 10
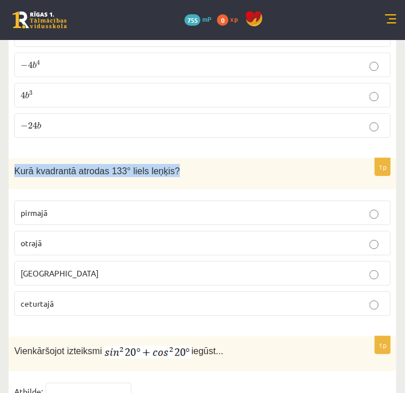
click at [95, 166] on span "Kurā kvadrantā atrodas 133° liels leņķis?" at bounding box center [97, 171] width 166 height 10
copy div "Kurā kvadrantā atrodas 133° liels leņķis?"
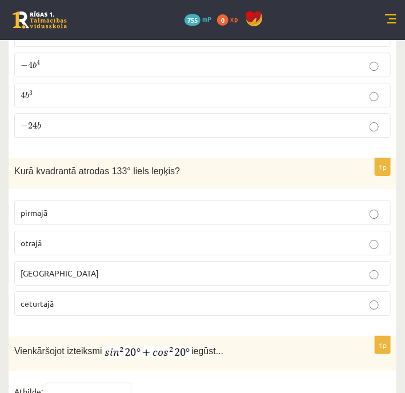
click at [67, 237] on p "otrajā" at bounding box center [203, 243] width 364 height 12
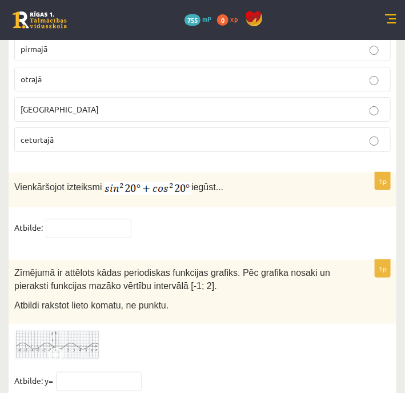
scroll to position [5560, 0]
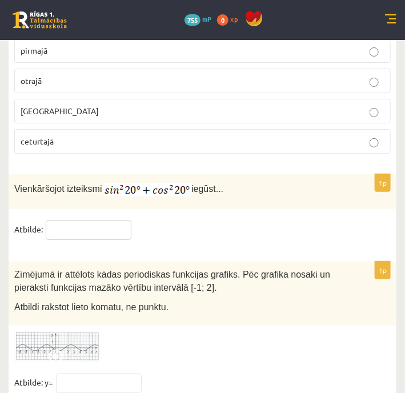
click at [74, 220] on input "text" at bounding box center [89, 229] width 86 height 19
type input "*"
click at [199, 220] on fieldset "Atbilde: *" at bounding box center [202, 232] width 376 height 24
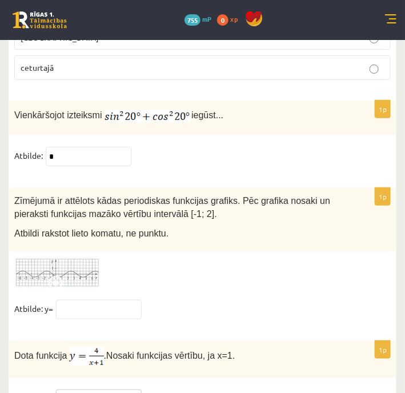
click at [73, 389] on input "text" at bounding box center [99, 398] width 86 height 19
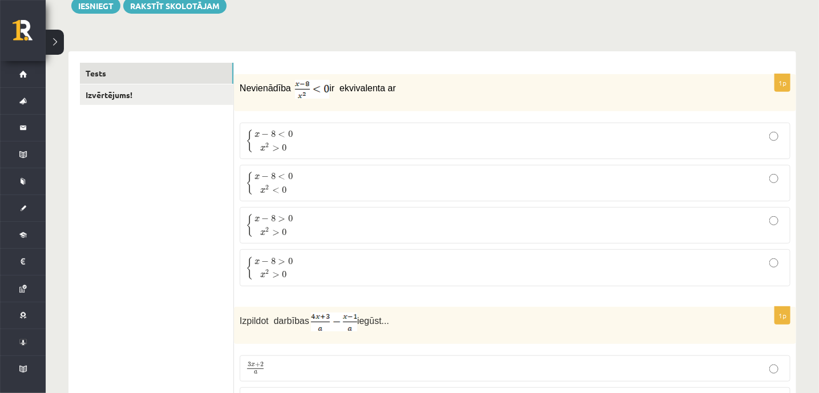
scroll to position [143, 0]
type input "*"
click at [315, 140] on p "{ x − 8 < 0 x 2 > 0 { x − 8 < 0 x 2 > 0" at bounding box center [515, 140] width 538 height 24
click at [303, 221] on p "{ x − 8 > 0 x 2 > 0 { x − 8 > 0 x 2 > 0" at bounding box center [515, 224] width 538 height 24
click at [309, 143] on p "{ x − 8 < 0 x 2 > 0 { x − 8 < 0 x 2 > 0" at bounding box center [515, 140] width 538 height 24
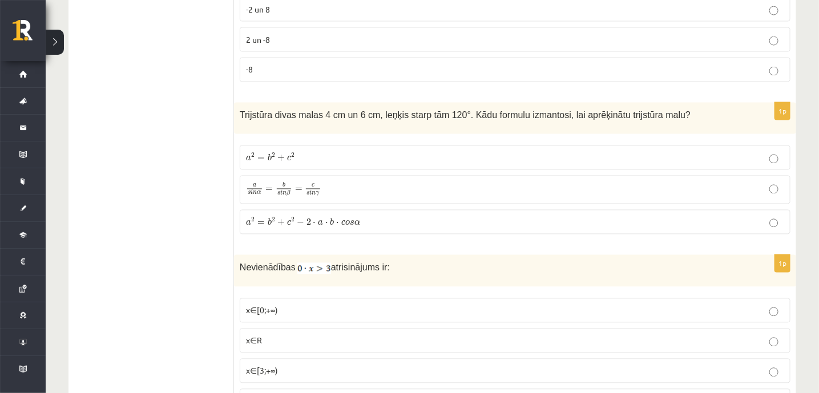
scroll to position [2518, 0]
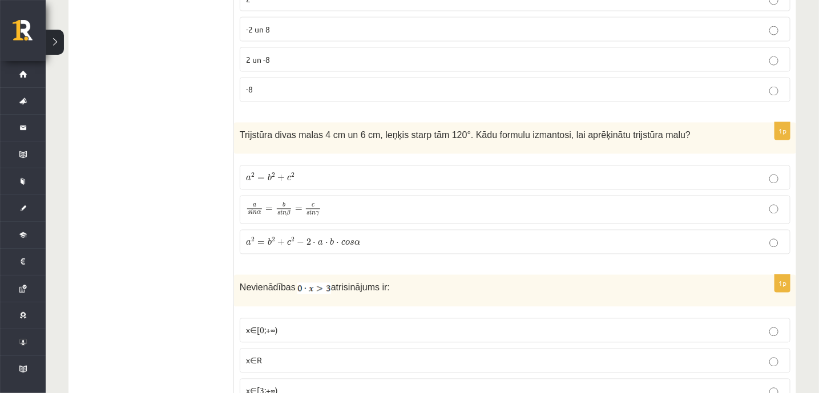
click at [297, 240] on span "−" at bounding box center [300, 243] width 7 height 7
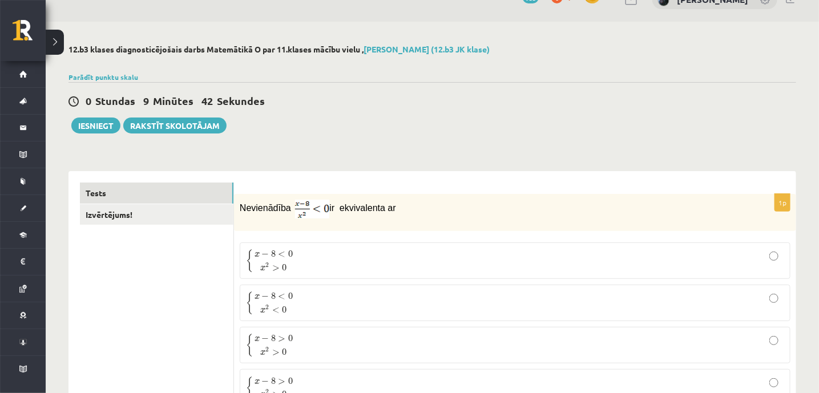
scroll to position [0, 0]
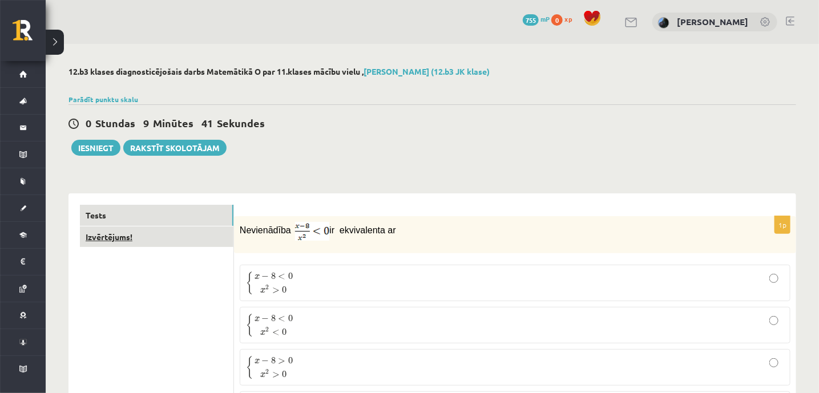
click at [100, 233] on link "Izvērtējums!" at bounding box center [157, 237] width 154 height 21
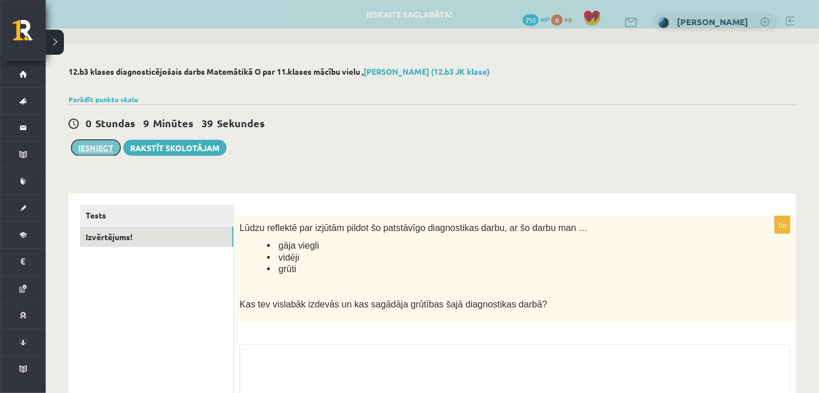
click at [91, 147] on button "Iesniegt" at bounding box center [95, 148] width 49 height 16
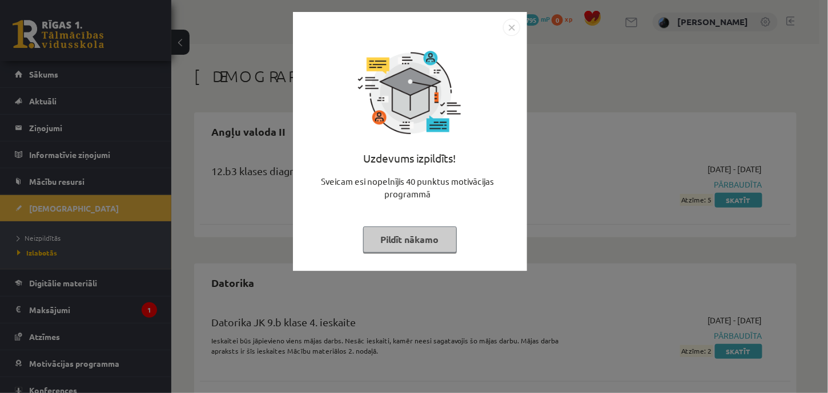
click at [397, 240] on button "Pildīt nākamo" at bounding box center [410, 240] width 94 height 26
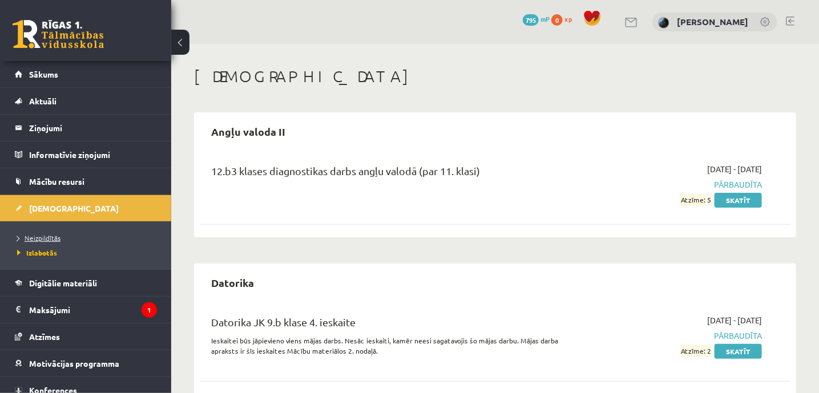
click at [34, 233] on span "Neizpildītās" at bounding box center [38, 237] width 43 height 9
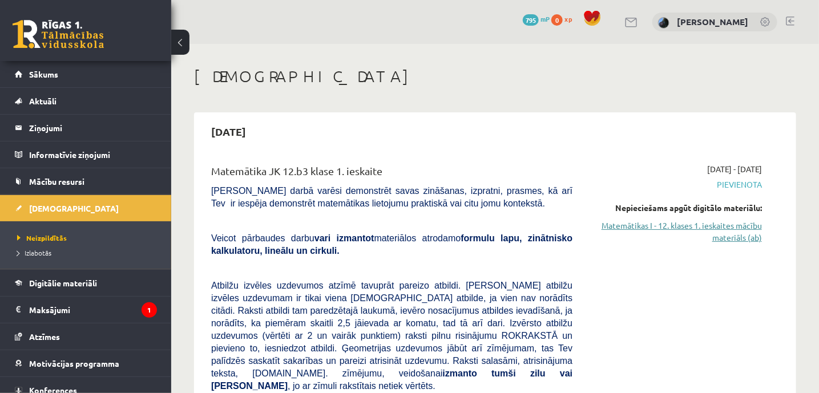
click at [622, 222] on link "Matemātikas I - 12. klases 1. ieskaites mācību materiāls (ab)" at bounding box center [676, 232] width 172 height 24
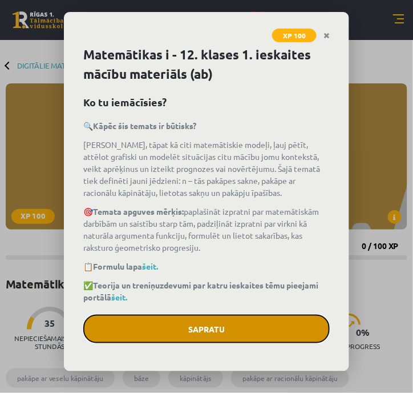
click at [177, 331] on button "Sapratu" at bounding box center [206, 329] width 247 height 29
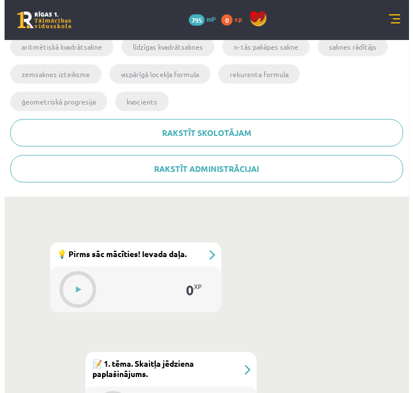
scroll to position [361, 0]
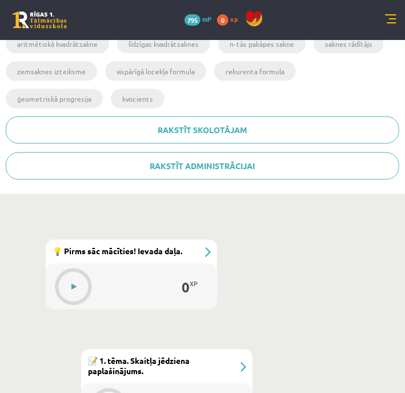
click at [80, 275] on button at bounding box center [74, 287] width 26 height 26
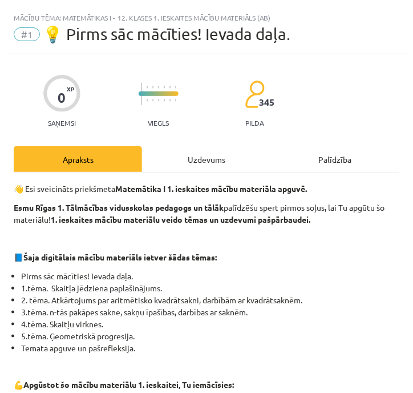
click at [192, 163] on div "Uzdevums" at bounding box center [206, 159] width 128 height 26
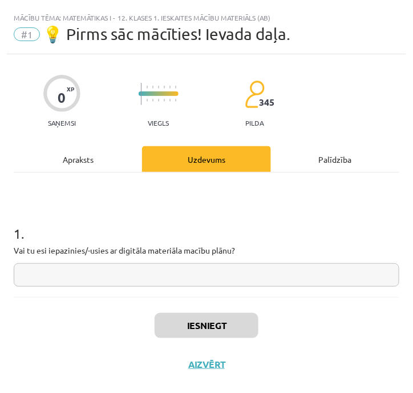
click at [147, 276] on input "text" at bounding box center [207, 274] width 386 height 23
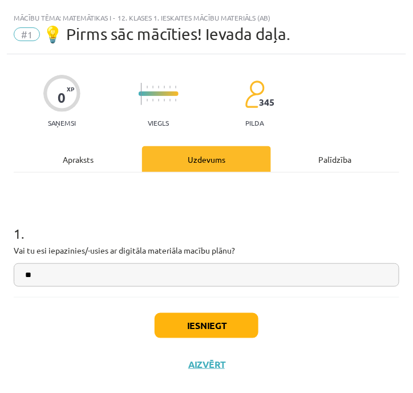
type input "**"
click at [175, 318] on button "Iesniegt" at bounding box center [207, 325] width 104 height 25
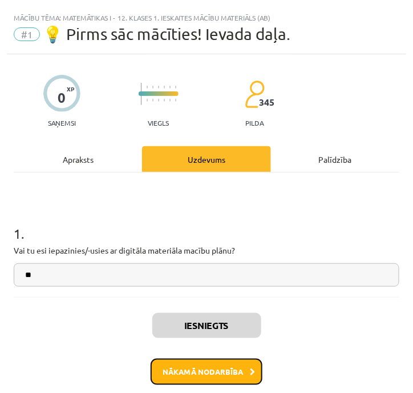
click at [200, 369] on button "Nākamā nodarbība" at bounding box center [207, 371] width 112 height 26
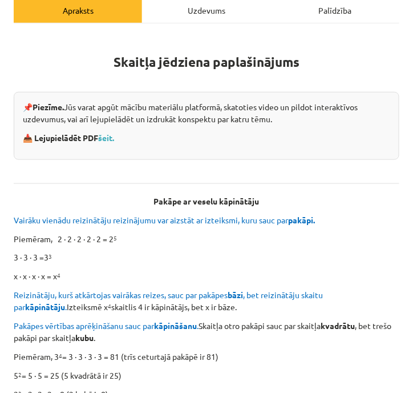
scroll to position [0, 0]
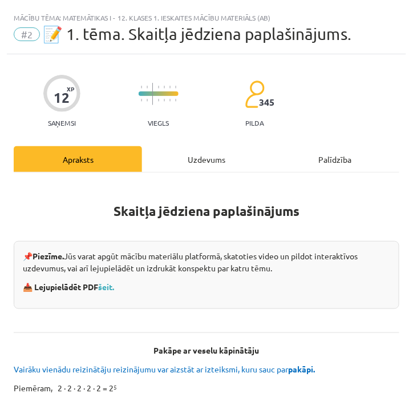
click at [168, 163] on div "Uzdevums" at bounding box center [206, 159] width 128 height 26
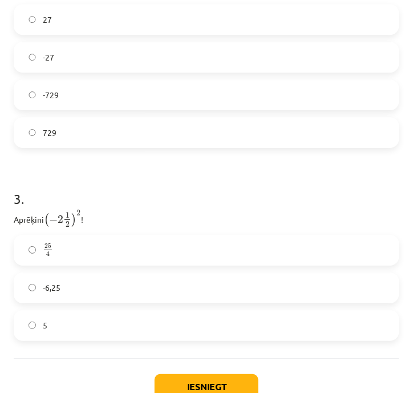
scroll to position [657, 0]
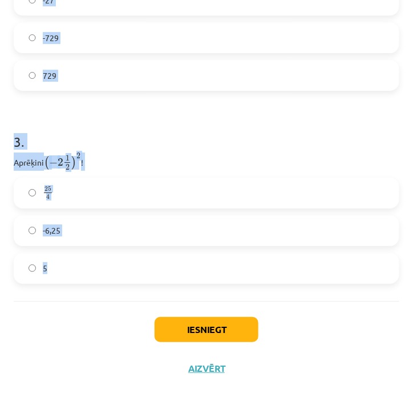
drag, startPoint x: 12, startPoint y: 79, endPoint x: 158, endPoint y: 291, distance: 256.5
copy form "1 . Atzīmē visus skaitļus, kuri ir kāda vesela skaitļa kvadrāts! 33 49 77 3 60 …"
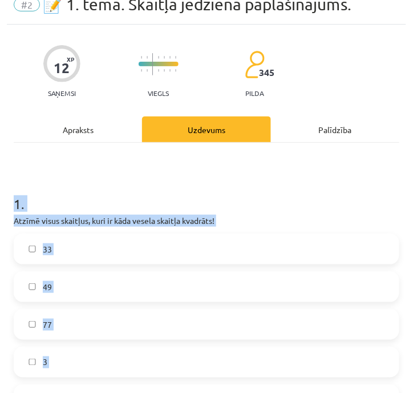
click at [190, 186] on h1 "1 ." at bounding box center [207, 193] width 386 height 35
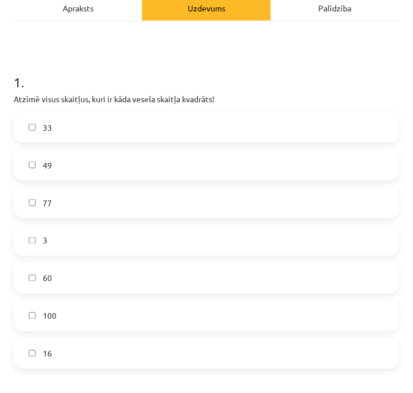
scroll to position [155, 0]
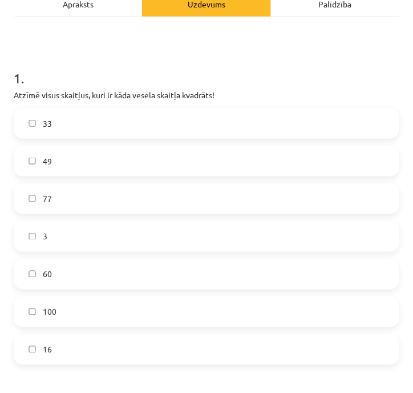
click at [118, 161] on label "49" at bounding box center [207, 161] width 384 height 29
click at [72, 306] on label "100" at bounding box center [207, 311] width 384 height 29
click at [64, 346] on label "16" at bounding box center [207, 349] width 384 height 29
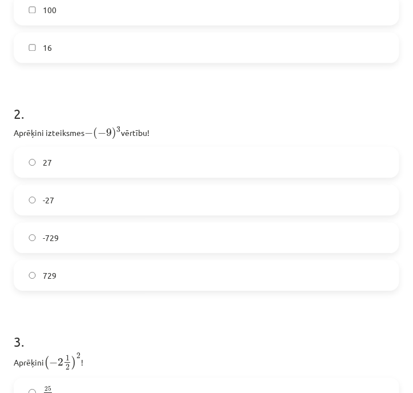
scroll to position [459, 0]
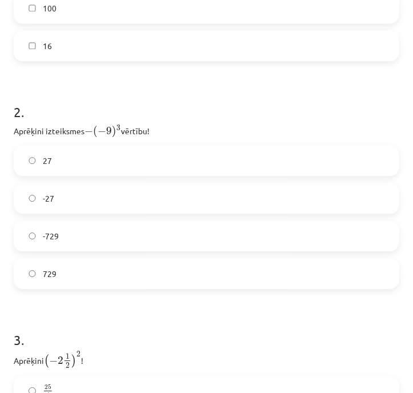
click at [83, 275] on label "729" at bounding box center [207, 273] width 384 height 29
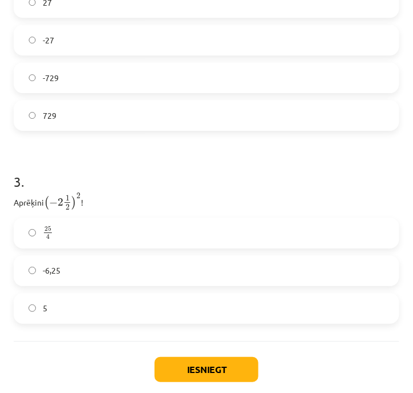
scroll to position [619, 0]
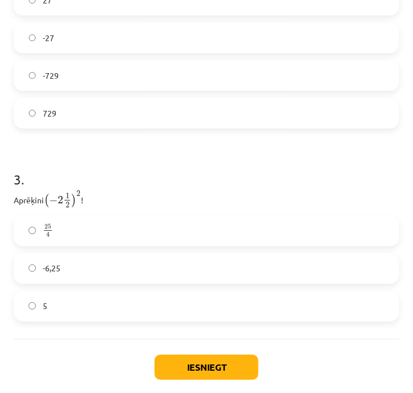
click at [104, 276] on label "-6,25" at bounding box center [207, 268] width 384 height 29
click at [185, 374] on button "Iesniegt" at bounding box center [207, 366] width 104 height 25
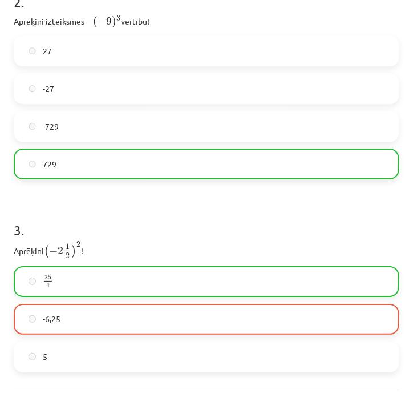
scroll to position [693, 0]
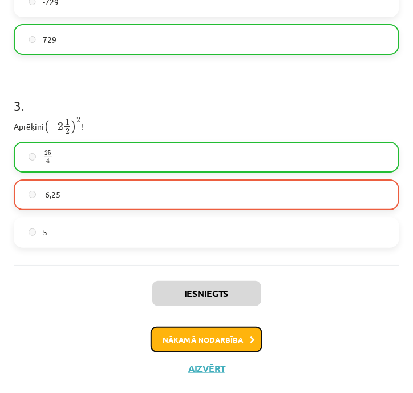
click at [187, 337] on button "Nākamā nodarbība" at bounding box center [207, 340] width 112 height 26
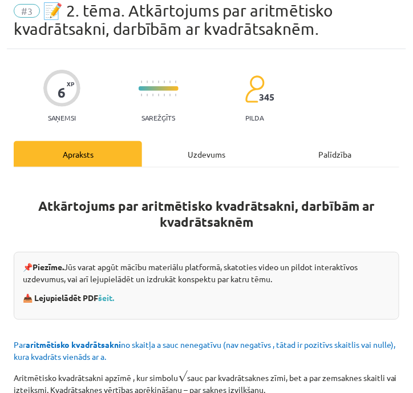
scroll to position [7, 0]
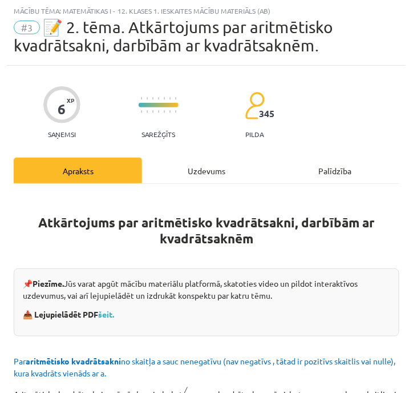
click at [217, 158] on div "Uzdevums" at bounding box center [206, 171] width 128 height 26
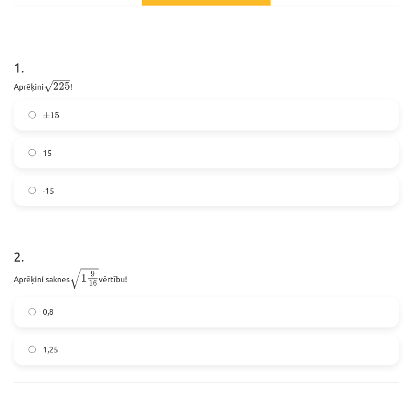
scroll to position [267, 0]
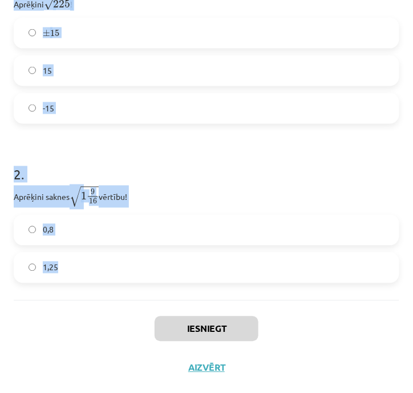
drag, startPoint x: 13, startPoint y: 126, endPoint x: 182, endPoint y: 277, distance: 226.8
click at [182, 277] on div "6 XP Saņemsi Sarežģīts 345 pilda Apraksts Uzdevums Palīdzība 1 . Aprēķini √ 225…" at bounding box center [207, 96] width 400 height 581
copy form "1 . Aprēķini √ 225 225 ! ± 15 ± 15 15 -15 2 . Aprēķini saknes √ 1 9 16 1 9 16 v…"
click at [82, 83] on label "15" at bounding box center [207, 71] width 384 height 29
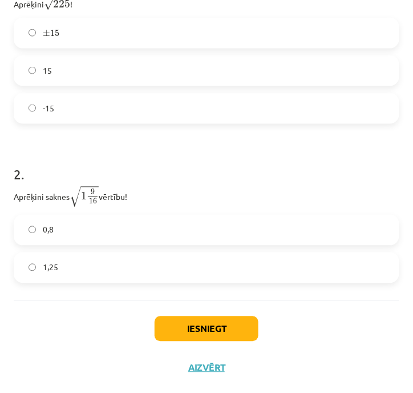
click at [107, 261] on label "1,25" at bounding box center [207, 267] width 384 height 29
click at [179, 328] on button "Iesniegt" at bounding box center [207, 328] width 104 height 25
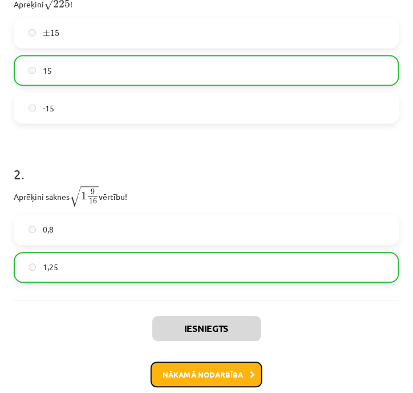
click at [177, 362] on button "Nākamā nodarbība" at bounding box center [207, 375] width 112 height 26
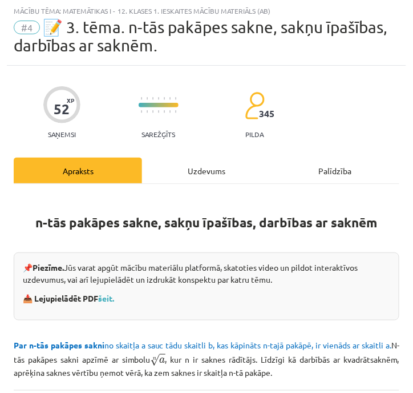
scroll to position [7, 0]
click at [193, 174] on div "Uzdevums" at bounding box center [206, 171] width 128 height 26
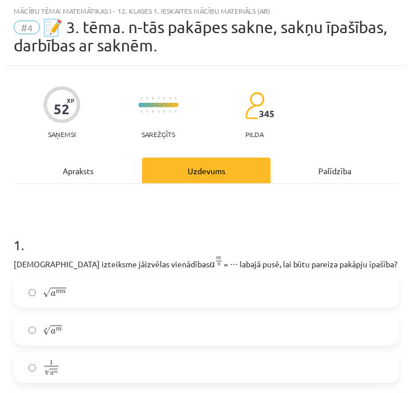
click at [21, 235] on h1 "1 ." at bounding box center [207, 234] width 386 height 35
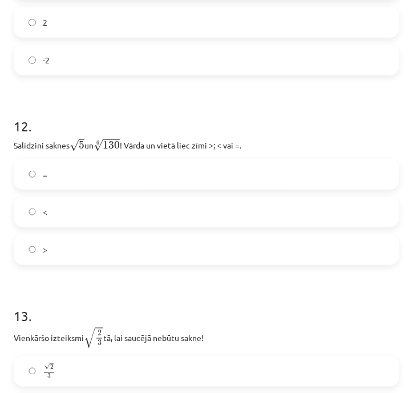
scroll to position [2551, 0]
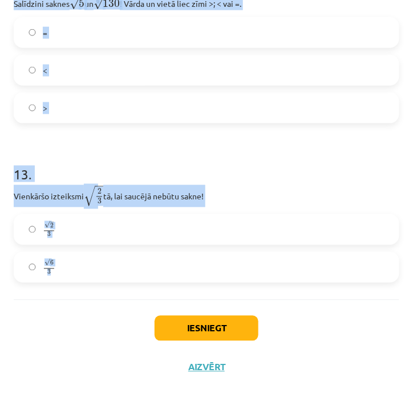
drag, startPoint x: 11, startPoint y: 246, endPoint x: 115, endPoint y: 287, distance: 111.5
copy form "1 . Kura izteiksme jāizvēlas vienādības a m n a m n = ⋯ labajā pusē, lai būtu p…"
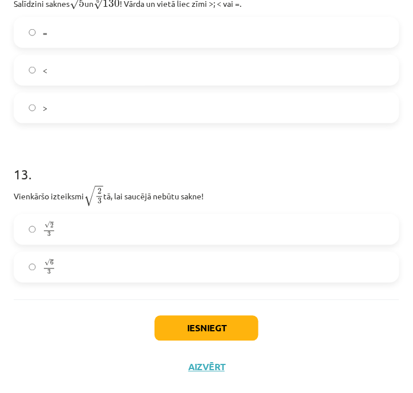
click at [336, 328] on div "Iesniegt Aizvērt" at bounding box center [207, 340] width 386 height 80
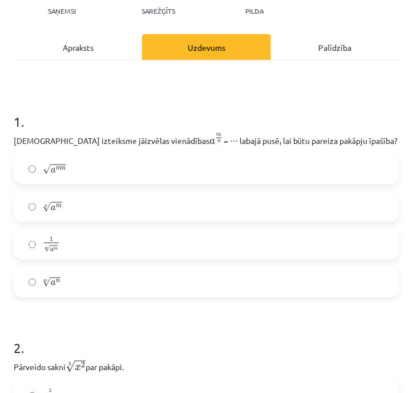
scroll to position [135, 0]
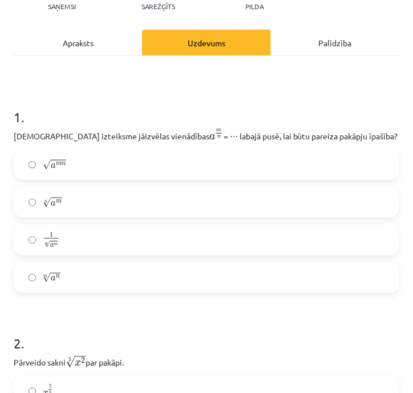
click at [70, 205] on label "n √ a m a m n" at bounding box center [207, 202] width 384 height 29
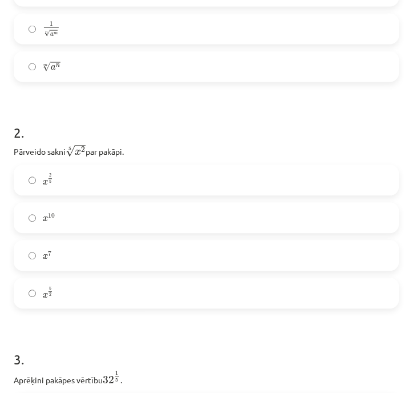
scroll to position [348, 0]
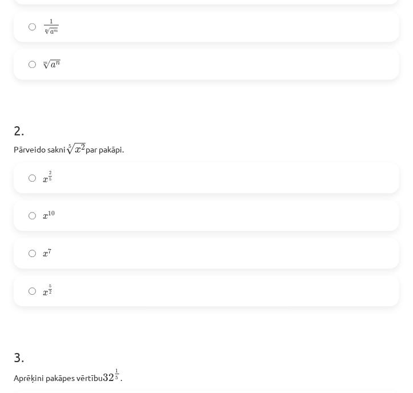
click at [67, 178] on label "x 2 5 x 2 5" at bounding box center [207, 178] width 384 height 29
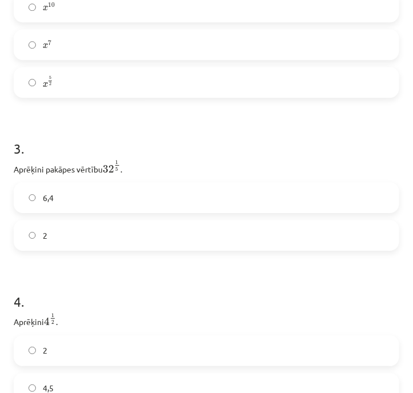
scroll to position [559, 0]
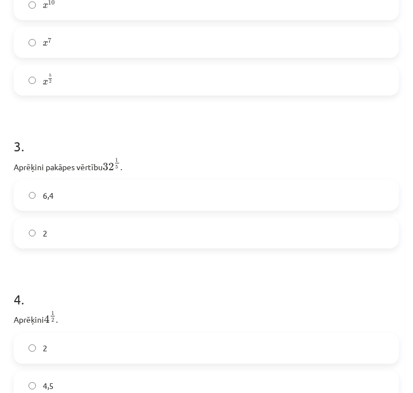
click at [68, 200] on label "6,4" at bounding box center [207, 195] width 384 height 29
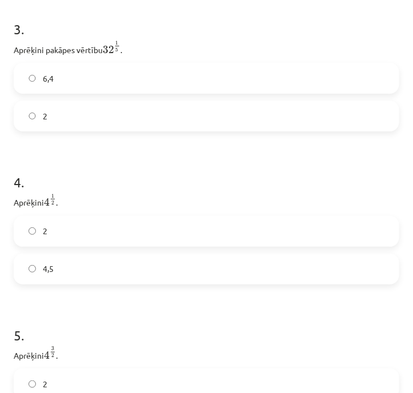
scroll to position [682, 0]
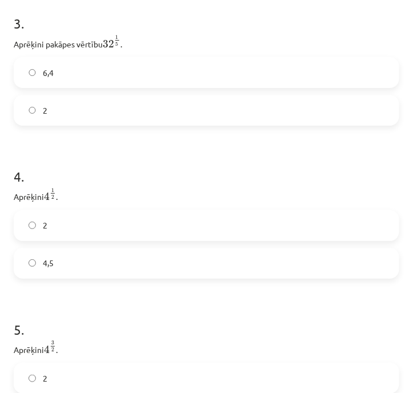
click at [81, 224] on label "2" at bounding box center [207, 225] width 384 height 29
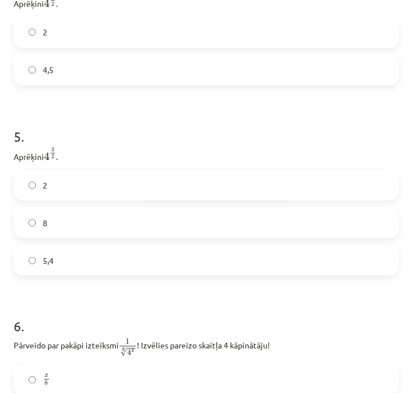
scroll to position [880, 0]
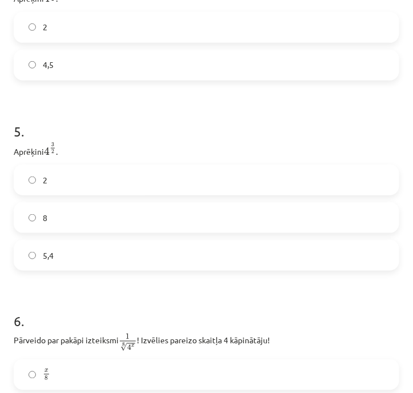
click at [96, 217] on label "8" at bounding box center [207, 217] width 384 height 29
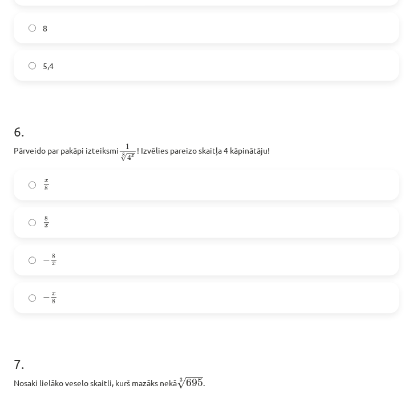
scroll to position [1070, 0]
click at [56, 187] on label "x 8 x 8" at bounding box center [207, 184] width 384 height 29
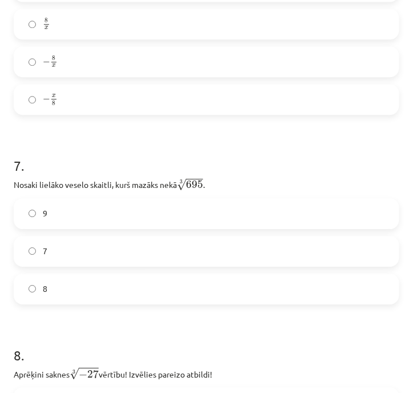
scroll to position [1271, 0]
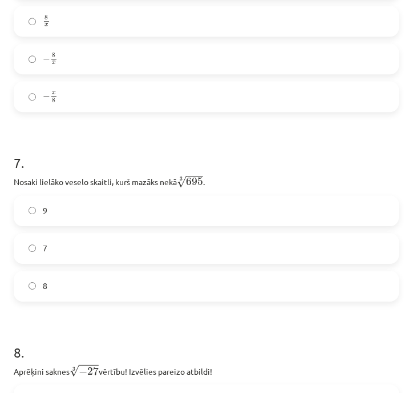
click at [49, 297] on label "8" at bounding box center [207, 286] width 384 height 29
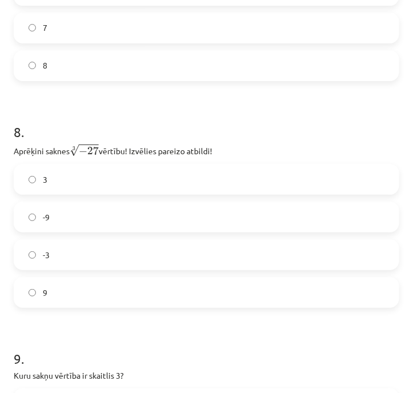
scroll to position [1500, 0]
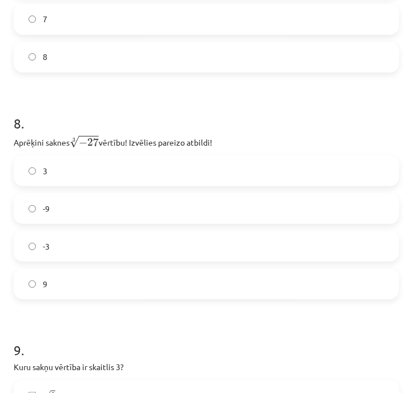
click at [55, 251] on label "-3" at bounding box center [207, 246] width 384 height 29
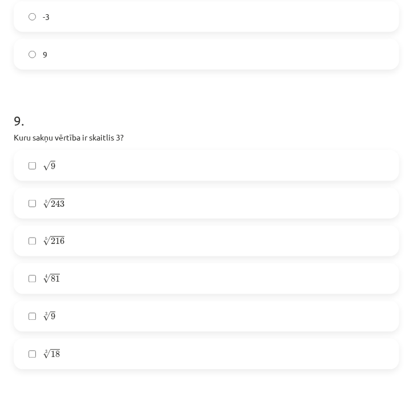
scroll to position [1766, 0]
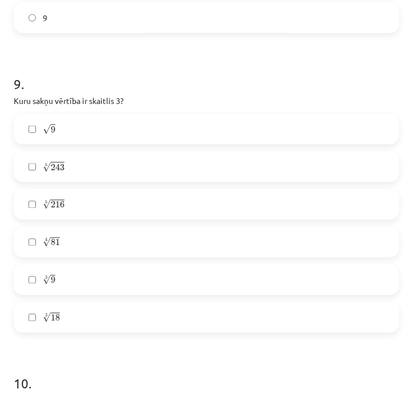
click at [66, 269] on label "3 √ 9 9 3" at bounding box center [207, 279] width 384 height 29
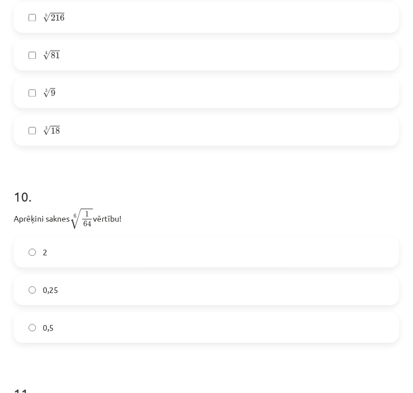
scroll to position [1955, 0]
click at [53, 321] on span "0,5" at bounding box center [48, 326] width 11 height 12
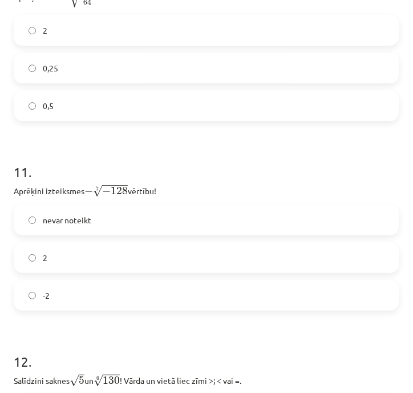
scroll to position [2188, 0]
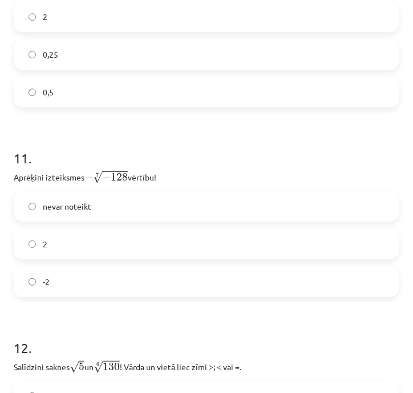
click at [106, 211] on label "nevar noteikt" at bounding box center [207, 206] width 384 height 29
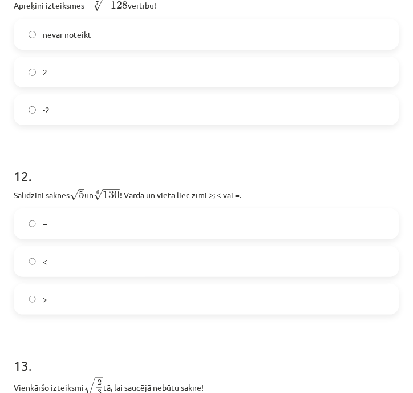
scroll to position [2364, 0]
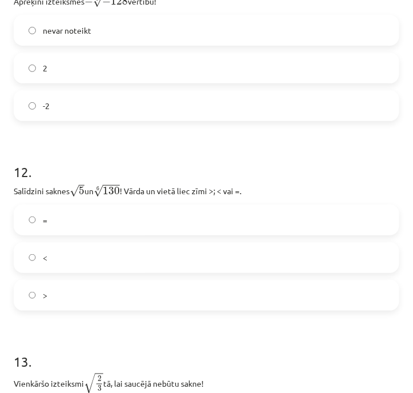
click at [95, 264] on label "<" at bounding box center [207, 257] width 384 height 29
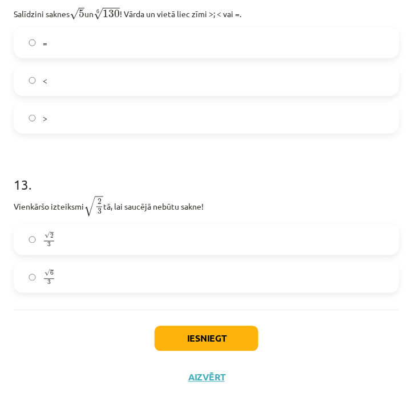
scroll to position [2542, 0]
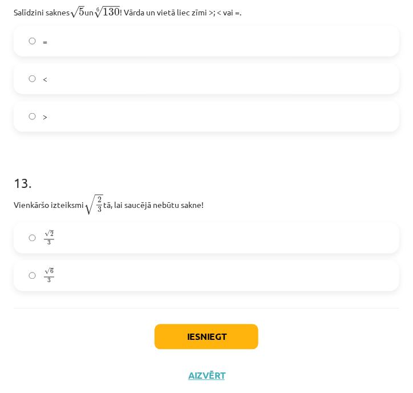
click at [51, 273] on span "6" at bounding box center [51, 271] width 3 height 5
click at [191, 335] on button "Iesniegt" at bounding box center [207, 336] width 104 height 25
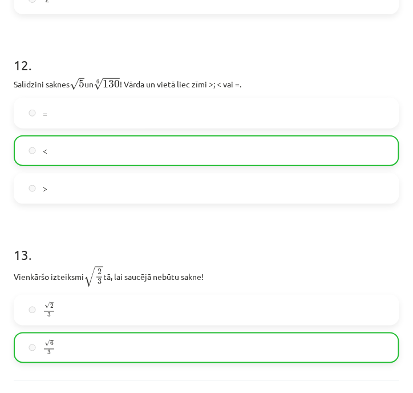
scroll to position [2587, 0]
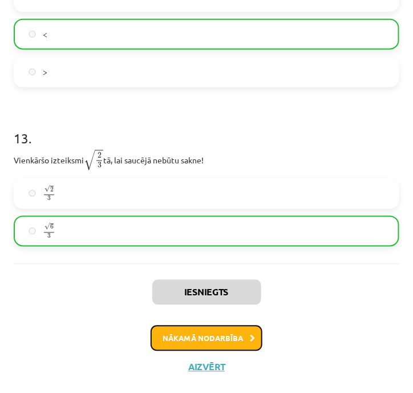
click at [179, 338] on button "Nākamā nodarbība" at bounding box center [207, 338] width 112 height 26
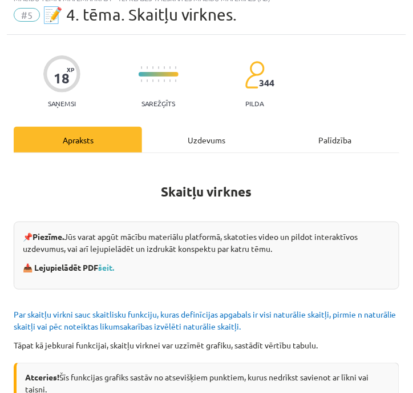
scroll to position [7, 0]
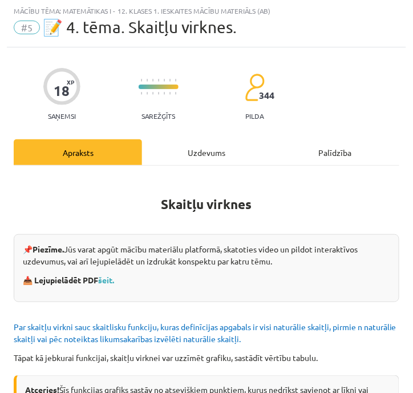
click at [196, 145] on div "Uzdevums" at bounding box center [206, 152] width 128 height 26
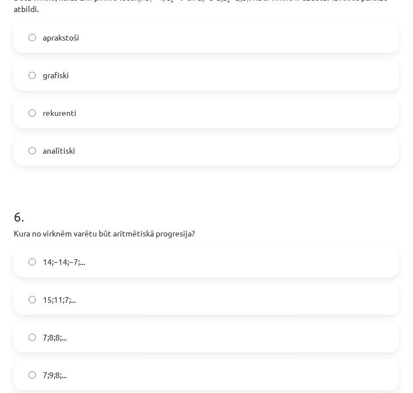
scroll to position [1274, 0]
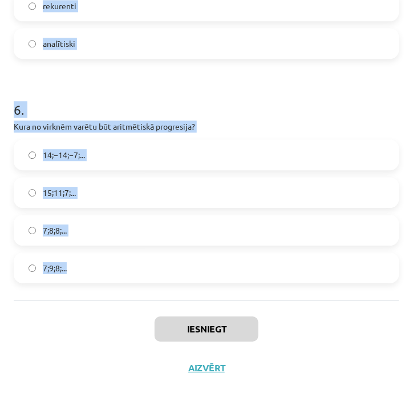
drag, startPoint x: 7, startPoint y: 94, endPoint x: 136, endPoint y: 277, distance: 224.1
copy form "1 . Skaitļu virkne -7; -4; -1; 2; 5; ... ir Ne augoša, ne dilstoša Konstanta Di…"
click at [398, 171] on div "Mācību tēma: Matemātikas i - 12. klases 1. ieskaites mācību materiāls (ab) #5 📝…" at bounding box center [206, 196] width 413 height 393
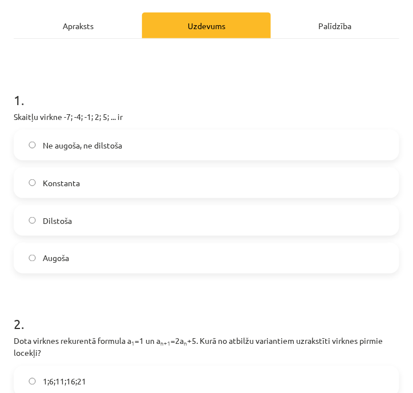
scroll to position [140, 0]
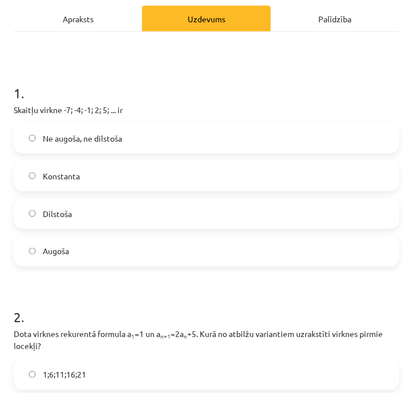
click at [65, 257] on label "Augoša" at bounding box center [207, 251] width 384 height 29
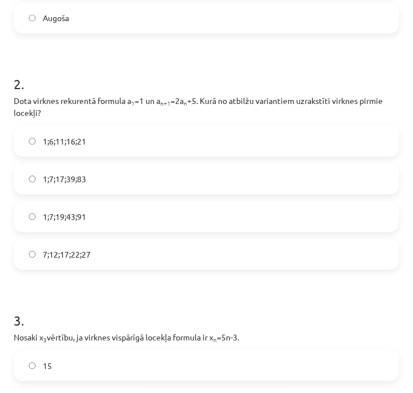
scroll to position [374, 0]
click at [81, 142] on span "1;6;11;16;21" at bounding box center [64, 141] width 43 height 12
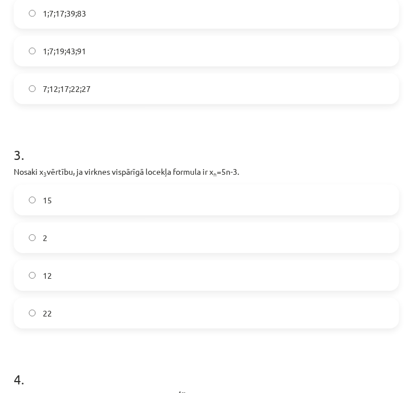
scroll to position [546, 0]
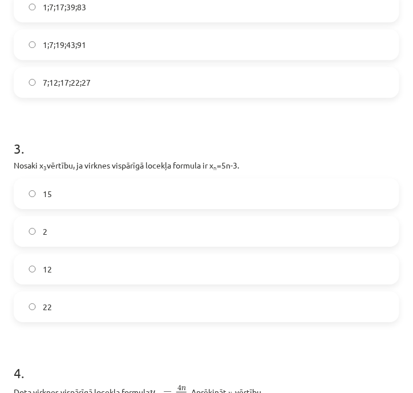
click at [56, 259] on label "12" at bounding box center [207, 269] width 384 height 29
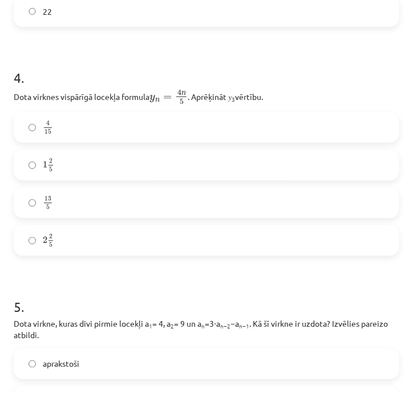
scroll to position [848, 0]
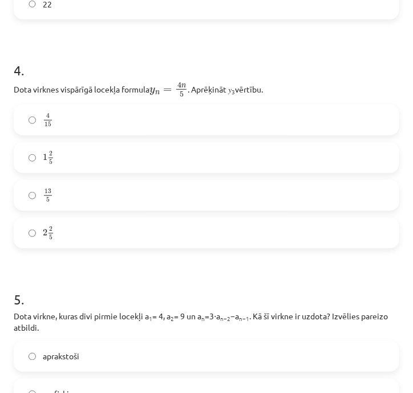
click at [103, 203] on label "13 5 13 5" at bounding box center [207, 195] width 384 height 29
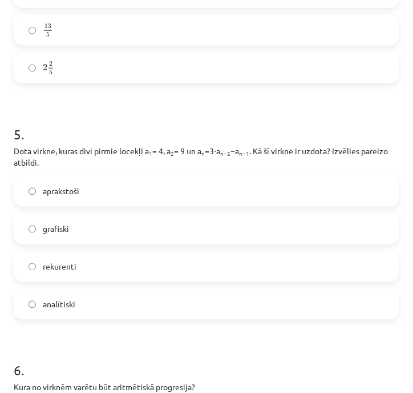
scroll to position [1025, 0]
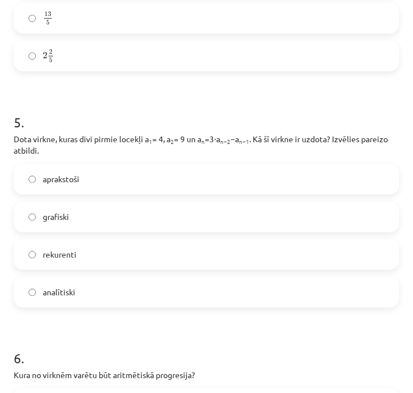
click at [91, 255] on label "rekurenti" at bounding box center [207, 254] width 384 height 29
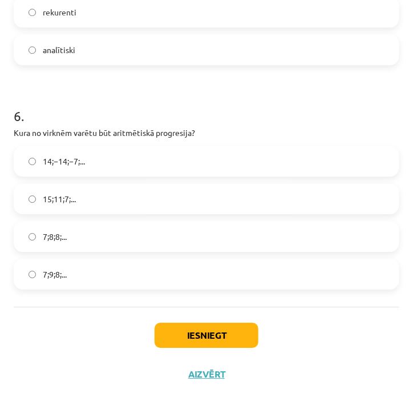
scroll to position [1268, 0]
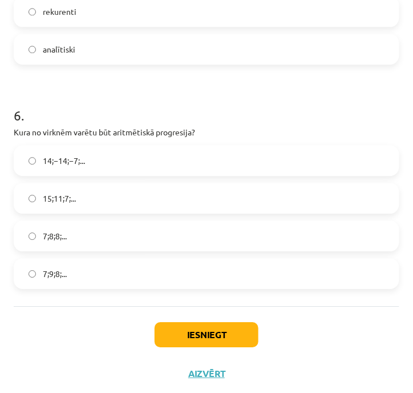
click at [80, 197] on label "15;11;7;..." at bounding box center [207, 198] width 384 height 29
click at [166, 333] on button "Iesniegt" at bounding box center [207, 334] width 104 height 25
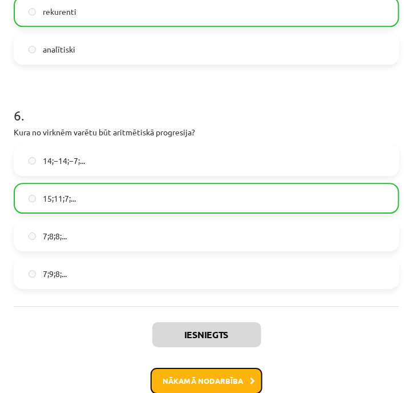
click at [199, 385] on button "Nākamā nodarbība" at bounding box center [207, 381] width 112 height 26
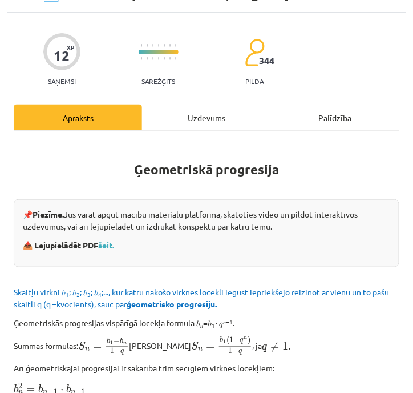
scroll to position [7, 0]
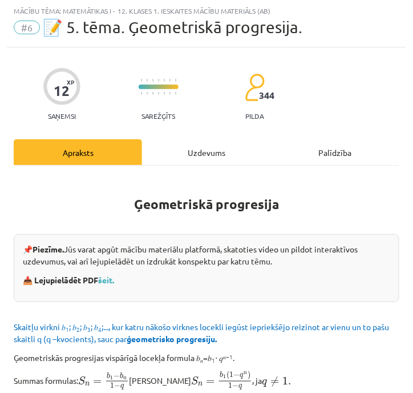
click at [188, 159] on div "Uzdevums" at bounding box center [206, 152] width 128 height 26
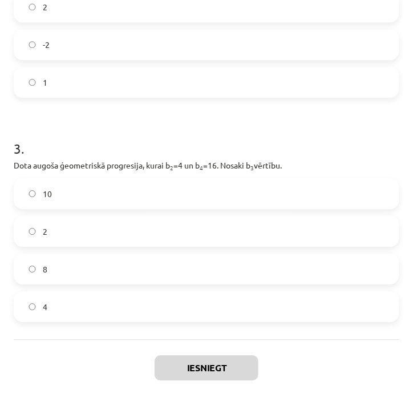
scroll to position [497, 0]
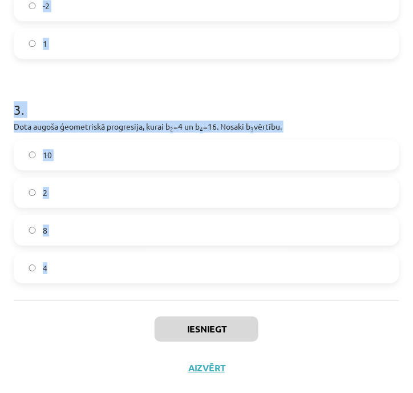
drag, startPoint x: 10, startPoint y: 177, endPoint x: 148, endPoint y: 294, distance: 180.6
copy form "1 . Aprēķini ģeometriskās progresijas nākamo locekli, ja b 1 = 7 un q=5. 35 12 …"
click at [400, 191] on div "Mācību tēma: Matemātikas i - 12. klases 1. ieskaites mācību materiāls (ab) #6 📝…" at bounding box center [206, 196] width 413 height 393
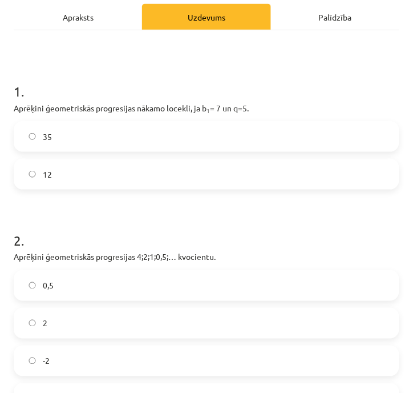
scroll to position [143, 0]
click at [59, 132] on label "35" at bounding box center [207, 136] width 384 height 29
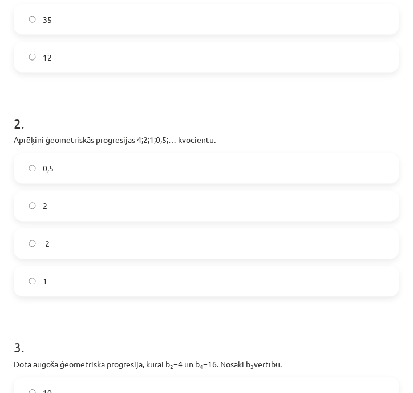
scroll to position [264, 0]
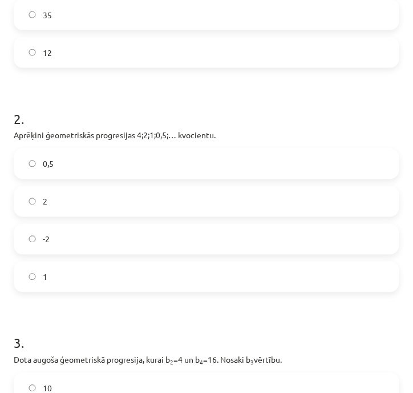
click at [88, 164] on label "0,5" at bounding box center [207, 164] width 384 height 29
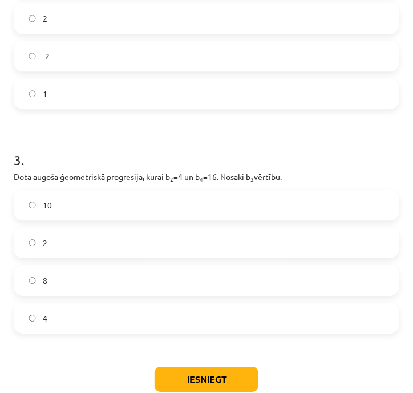
scroll to position [448, 0]
click at [97, 291] on label "8" at bounding box center [207, 279] width 384 height 29
click at [191, 382] on button "Iesniegt" at bounding box center [207, 378] width 104 height 25
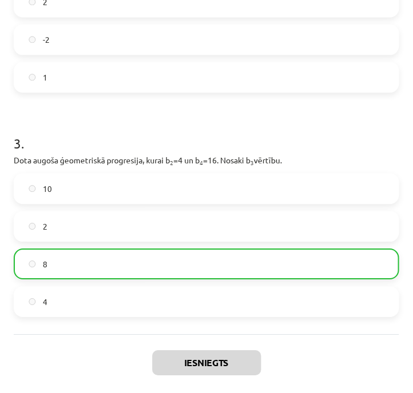
scroll to position [533, 0]
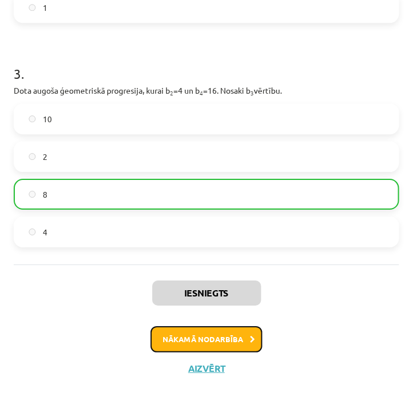
click at [179, 334] on button "Nākamā nodarbība" at bounding box center [207, 339] width 112 height 26
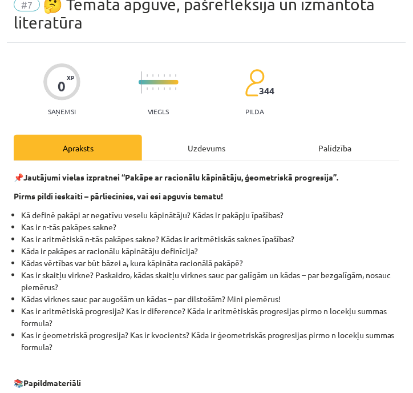
scroll to position [7, 0]
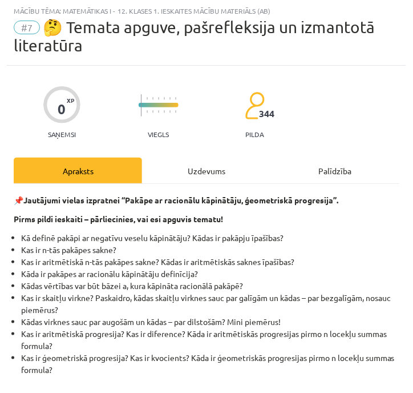
click at [203, 160] on div "Uzdevums" at bounding box center [206, 171] width 128 height 26
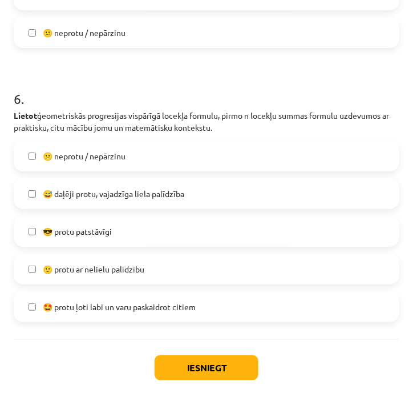
scroll to position [1553, 0]
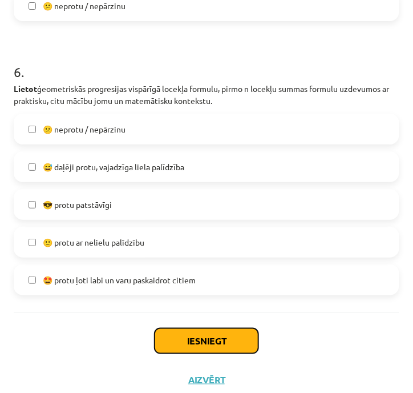
click at [180, 329] on button "Iesniegt" at bounding box center [207, 340] width 104 height 25
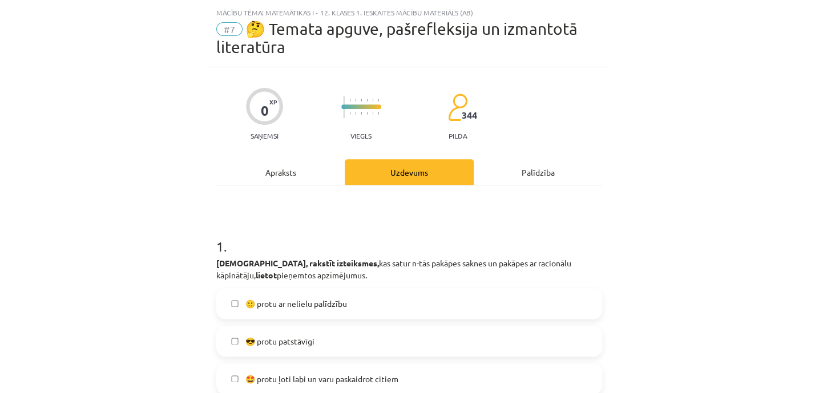
scroll to position [0, 0]
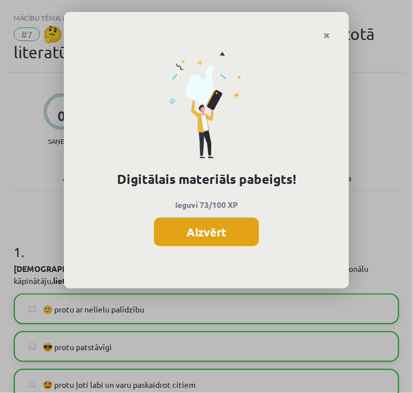
click at [209, 229] on button "Aizvērt" at bounding box center [206, 231] width 105 height 29
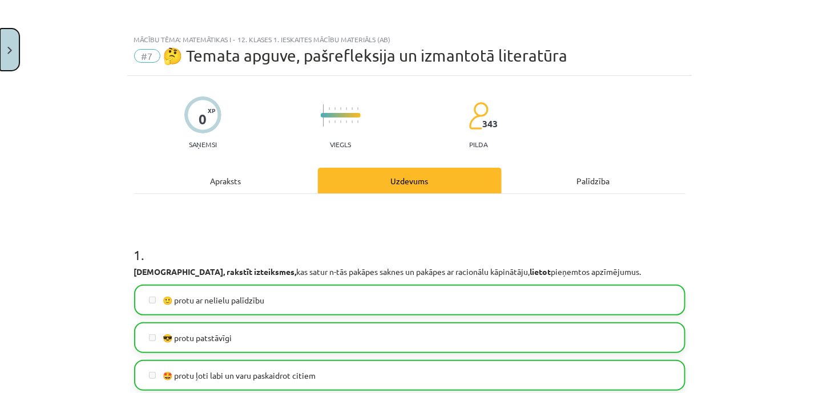
click at [5, 45] on button "Close" at bounding box center [9, 50] width 19 height 42
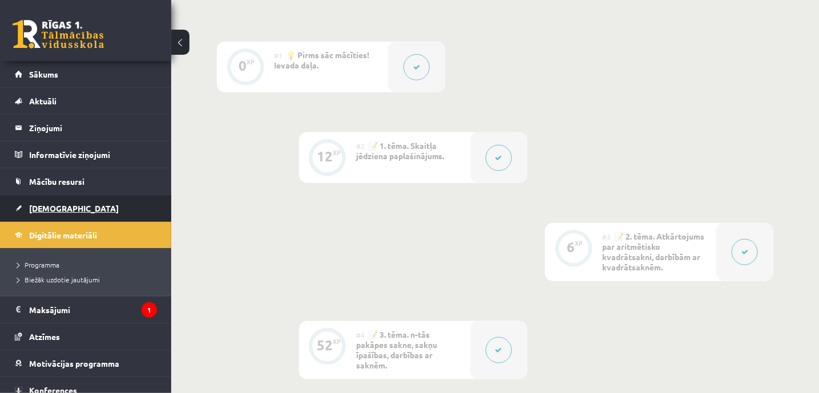
click at [53, 212] on link "[DEMOGRAPHIC_DATA]" at bounding box center [86, 208] width 142 height 26
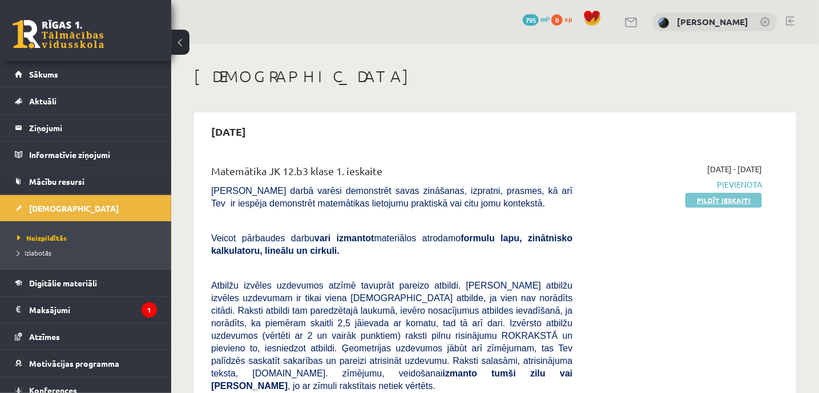
click at [697, 199] on link "Pildīt ieskaiti" at bounding box center [724, 200] width 76 height 15
click at [698, 200] on link "Pildīt ieskaiti" at bounding box center [724, 200] width 76 height 15
click at [45, 65] on link "Sākums" at bounding box center [86, 74] width 142 height 26
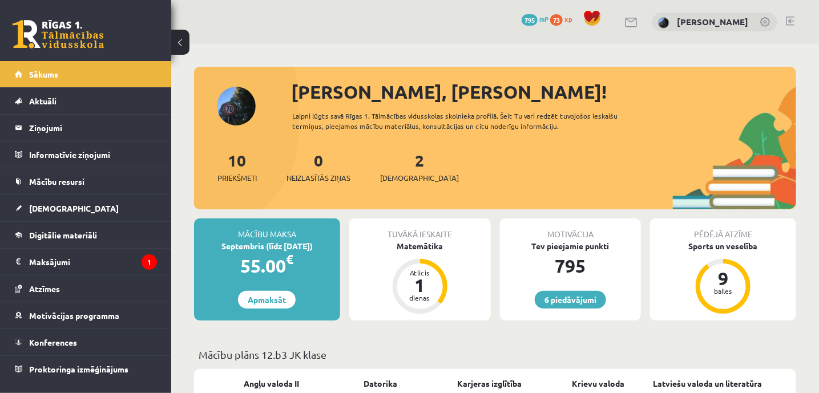
click at [311, 28] on div "6 Dāvanas 795 mP 73 xp [PERSON_NAME]" at bounding box center [495, 22] width 648 height 44
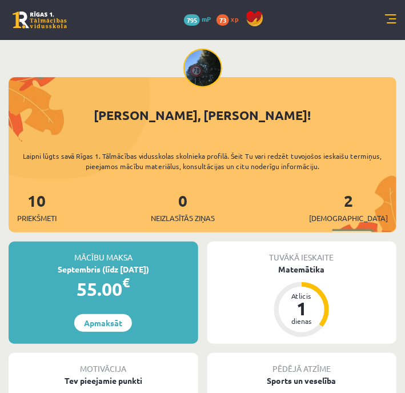
click at [307, 130] on div "[PERSON_NAME], [PERSON_NAME]! Laipni lūgts savā Rīgas 1. Tālmācības vidusskolas…" at bounding box center [203, 169] width 388 height 127
click at [329, 155] on div "Laipni lūgts savā Rīgas 1. Tālmācības vidusskolas skolnieka profilā. Šeit Tu va…" at bounding box center [203, 161] width 388 height 21
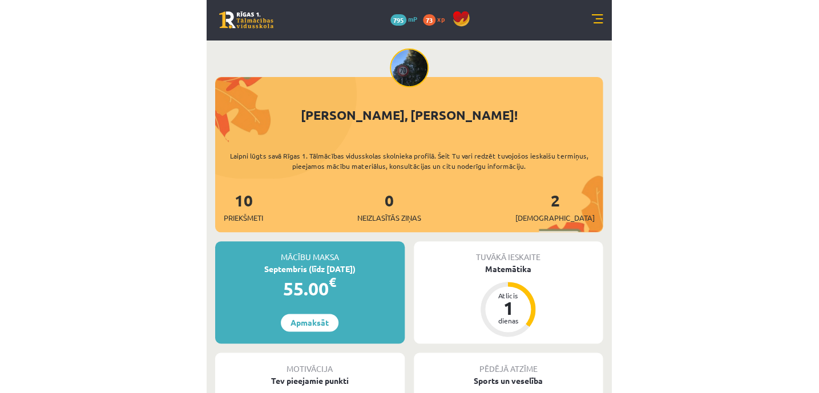
scroll to position [44, 0]
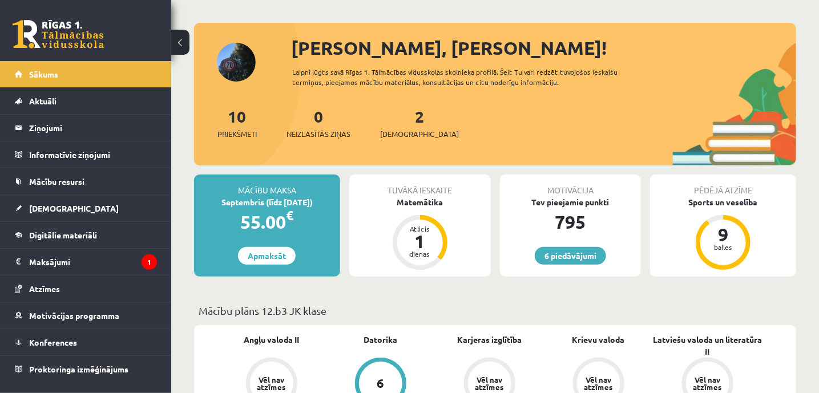
click at [405, 114] on div "2 Ieskaites" at bounding box center [419, 121] width 79 height 35
click at [402, 114] on link "2 Ieskaites" at bounding box center [419, 123] width 79 height 34
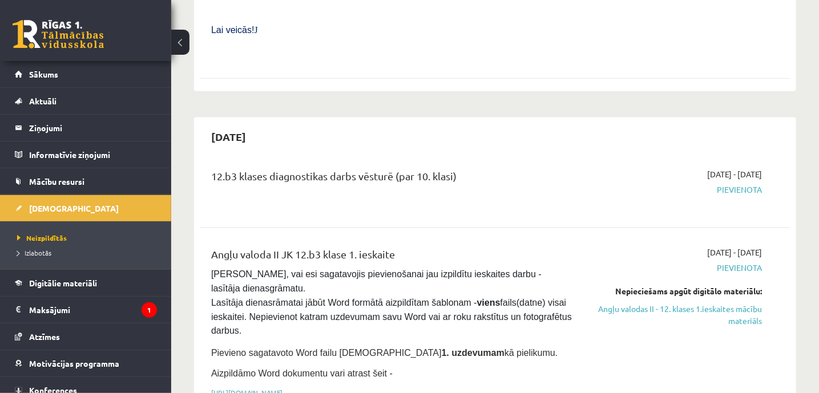
scroll to position [544, 0]
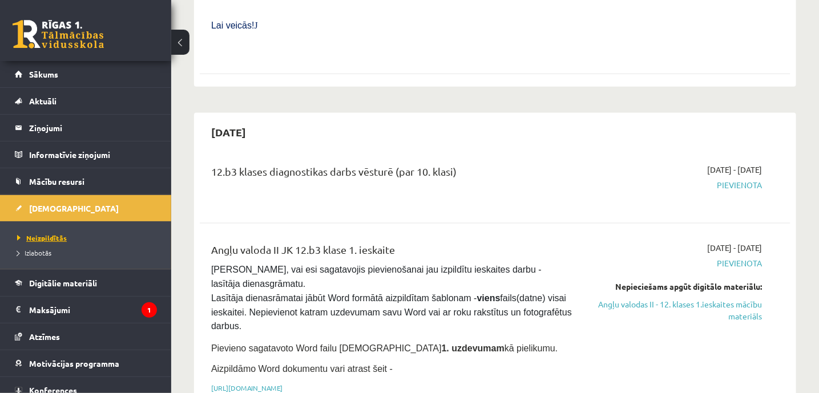
click at [38, 234] on span "Neizpildītās" at bounding box center [42, 237] width 50 height 9
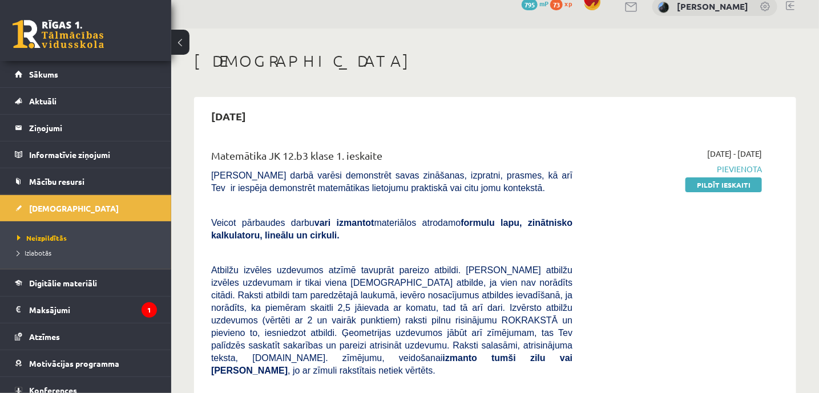
scroll to position [0, 0]
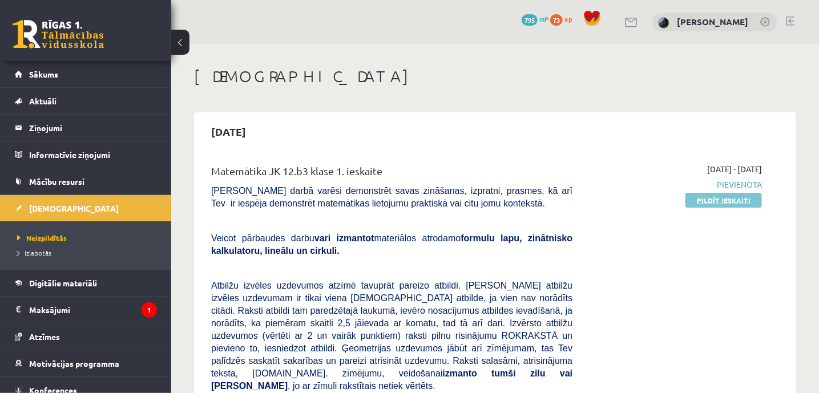
click at [692, 200] on link "Pildīt ieskaiti" at bounding box center [724, 200] width 76 height 15
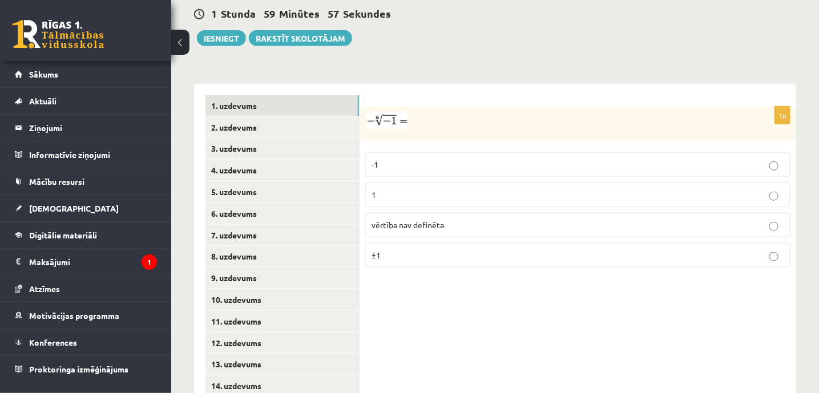
scroll to position [430, 0]
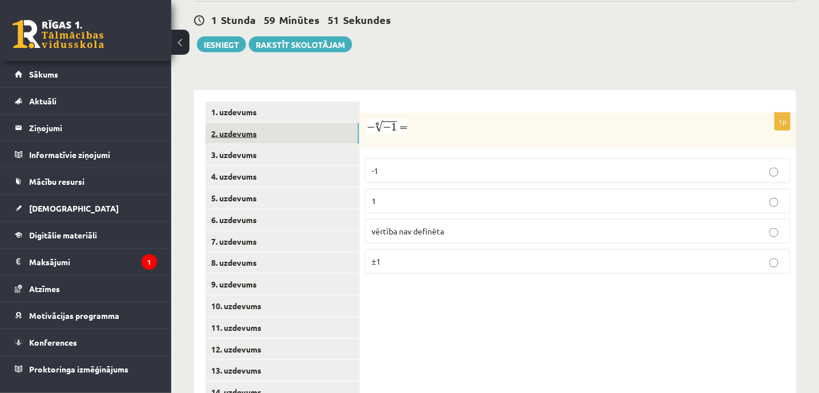
click at [243, 123] on link "2. uzdevums" at bounding box center [282, 133] width 154 height 21
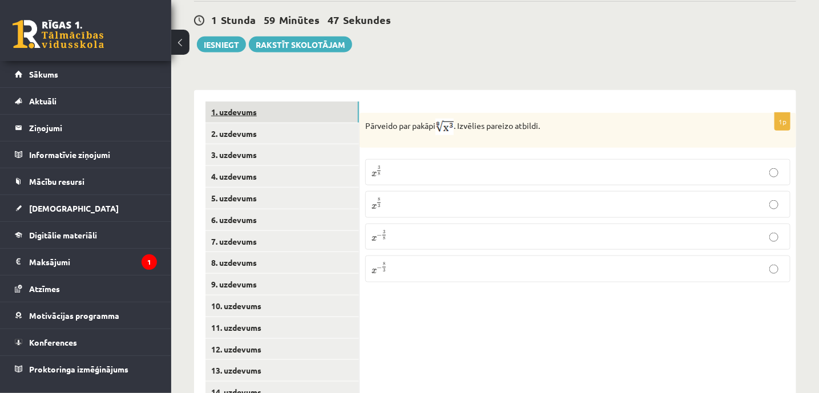
click at [223, 102] on link "1. uzdevums" at bounding box center [282, 112] width 154 height 21
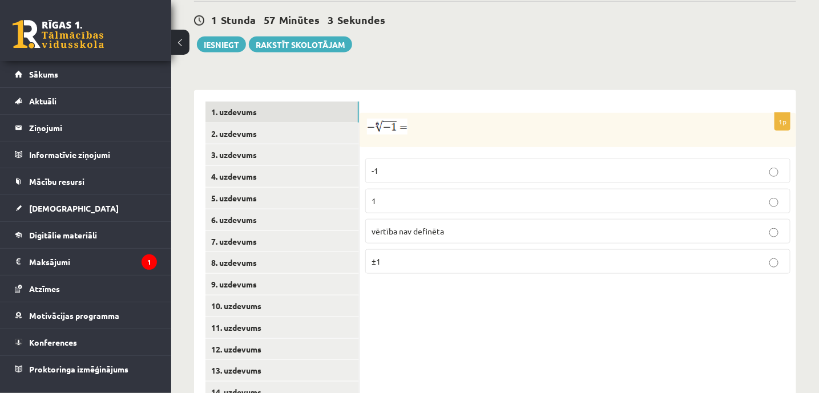
click at [392, 226] on span "vērtība nav definēta" at bounding box center [408, 231] width 72 height 10
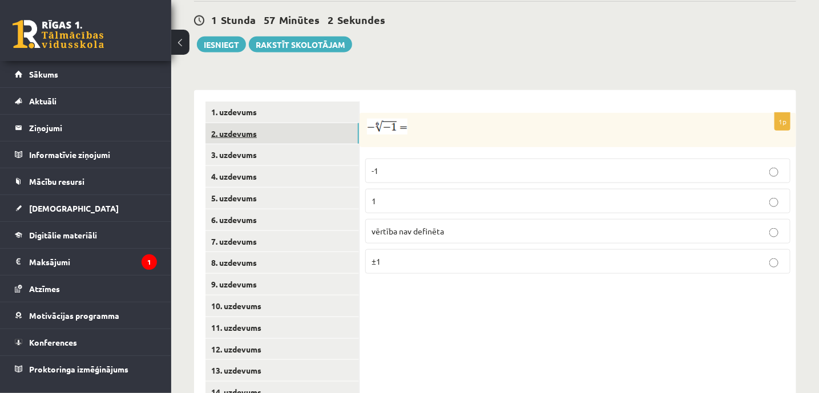
click at [264, 123] on link "2. uzdevums" at bounding box center [282, 133] width 154 height 21
click at [392, 166] on p "x 3 8 x 3 8" at bounding box center [578, 173] width 413 height 14
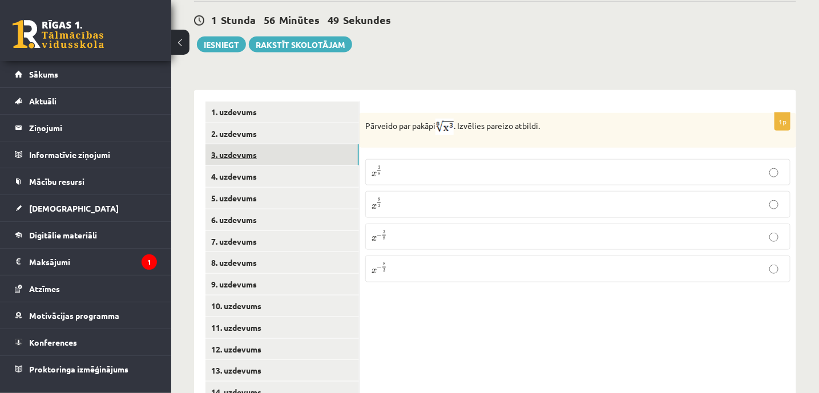
click at [258, 144] on link "3. uzdevums" at bounding box center [282, 154] width 154 height 21
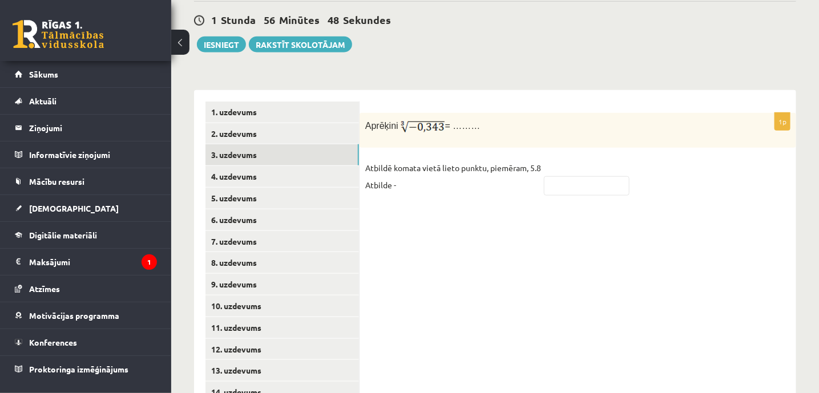
click at [183, 51] on button at bounding box center [180, 42] width 18 height 25
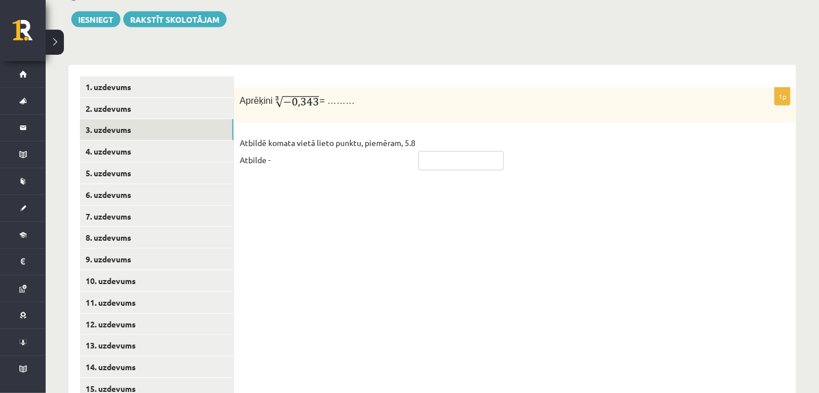
click at [438, 151] on input "text" at bounding box center [461, 160] width 86 height 19
type input "****"
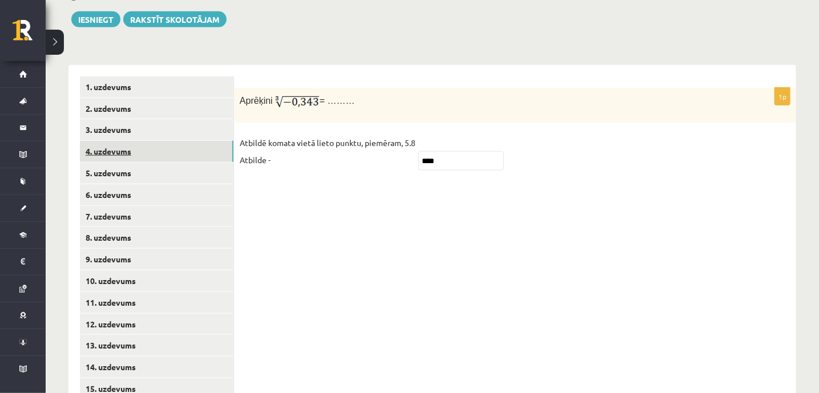
click at [128, 141] on link "4. uzdevums" at bounding box center [157, 151] width 154 height 21
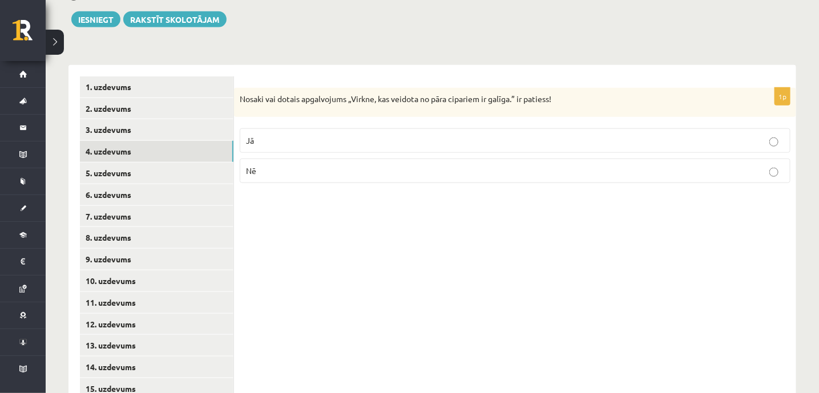
click at [272, 94] on p "Nosaki vai dotais apgalvojums „Virkne, kas veidota no pāra cipariem ir galīga.”…" at bounding box center [487, 99] width 494 height 11
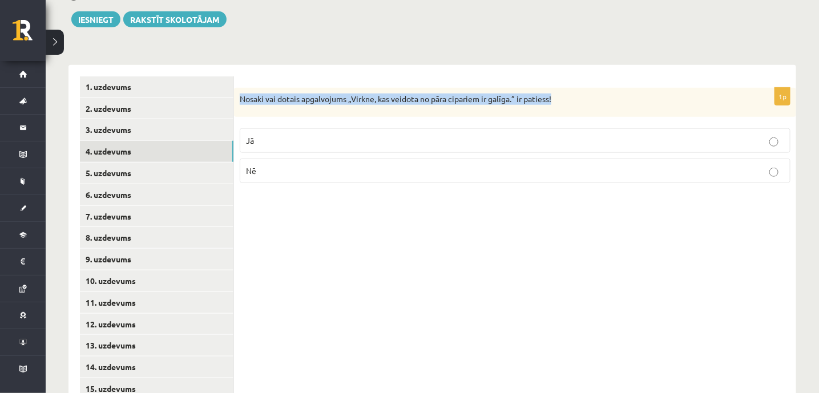
click at [272, 94] on p "Nosaki vai dotais apgalvojums „Virkne, kas veidota no pāra cipariem ir galīga.”…" at bounding box center [487, 99] width 494 height 11
copy div "Nosaki vai dotais apgalvojums „Virkne, kas veidota no pāra cipariem ir galīga.”…"
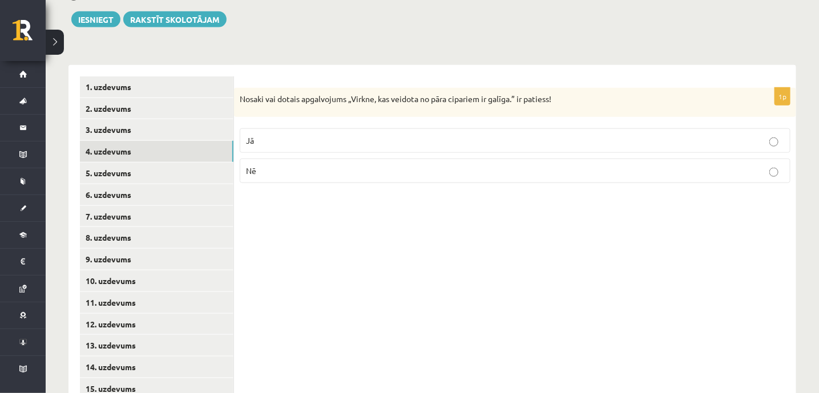
click at [256, 165] on p "Nē" at bounding box center [515, 171] width 538 height 12
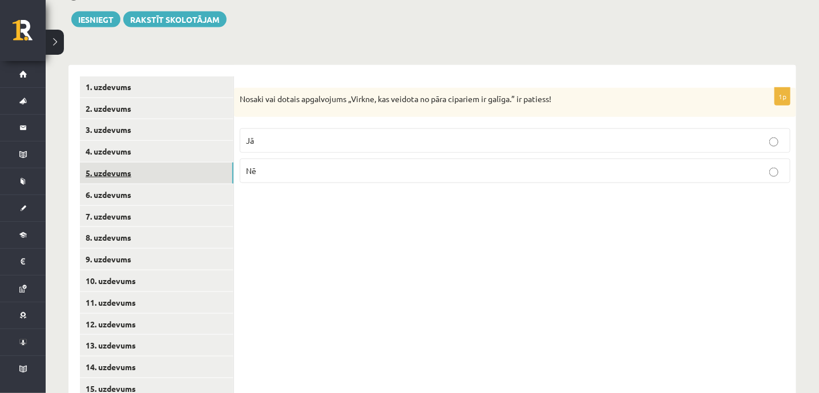
click at [139, 163] on link "5. uzdevums" at bounding box center [157, 173] width 154 height 21
click at [267, 94] on p "Nosaki vai dotais apgalvojums „Skaitlis 4 ir virknes loceklis.” ir patiess!" at bounding box center [487, 100] width 494 height 13
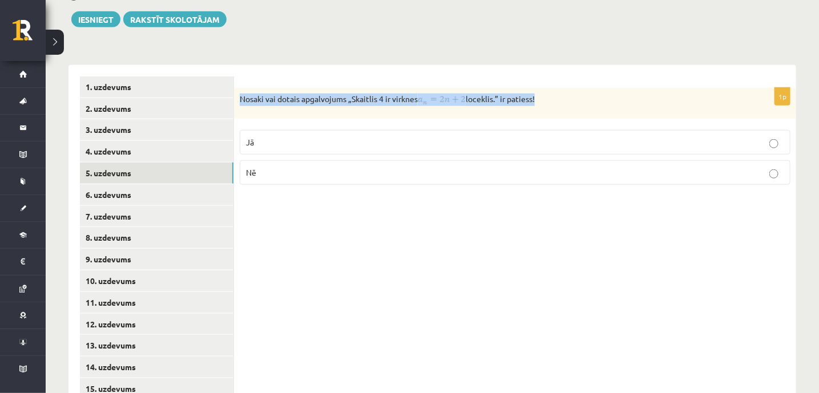
click at [267, 94] on p "Nosaki vai dotais apgalvojums „Skaitlis 4 ir virknes loceklis.” ir patiess!" at bounding box center [487, 100] width 494 height 13
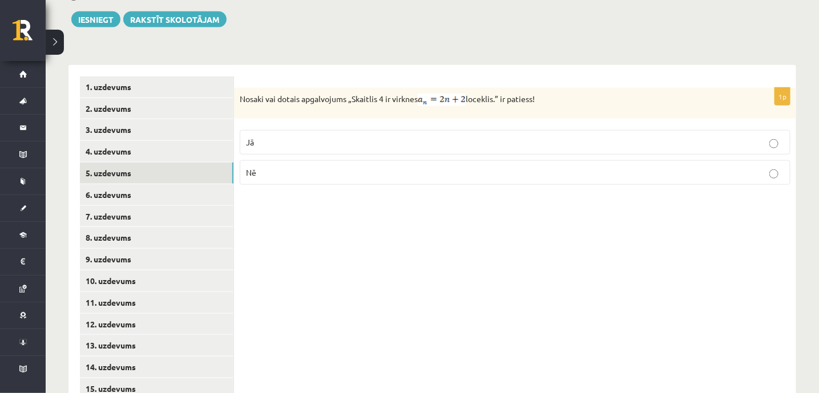
click at [267, 167] on p "Nē" at bounding box center [515, 173] width 538 height 12
click at [273, 94] on p "Nosaki vai dotais apgalvojums „Skaitlis 4 ir virknes loceklis.” ir patiess!" at bounding box center [487, 100] width 494 height 13
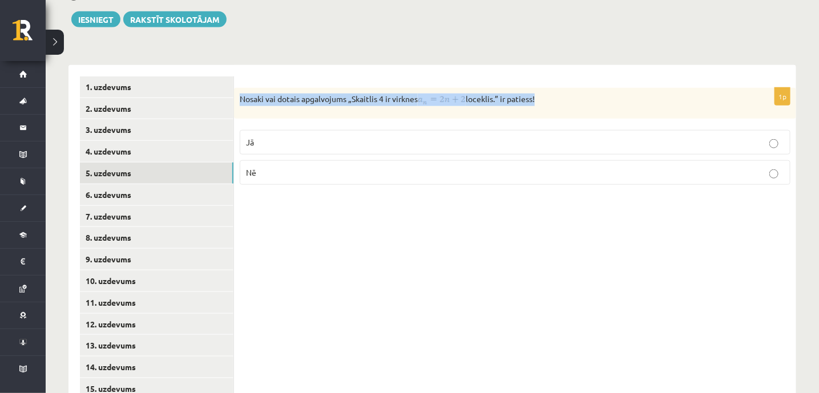
click at [273, 94] on p "Nosaki vai dotais apgalvojums „Skaitlis 4 ir virknes loceklis.” ir patiess!" at bounding box center [487, 100] width 494 height 13
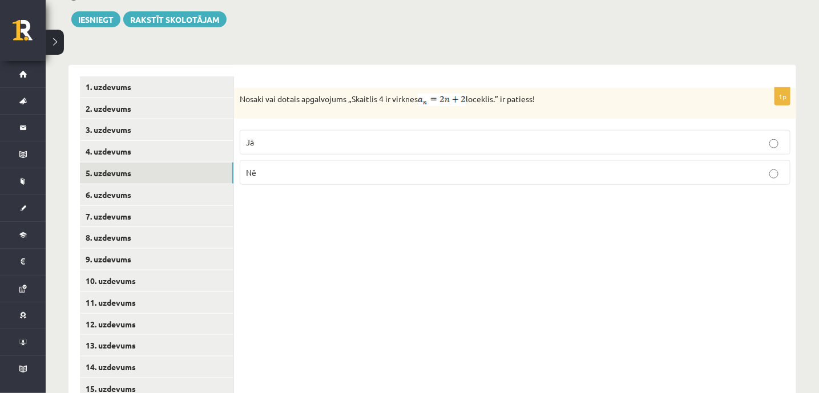
click at [306, 250] on div "1p Nosaki vai dotais apgalvojums „Skaitlis 4 ir virknes loceklis.” ir patiess! …" at bounding box center [515, 238] width 562 height 346
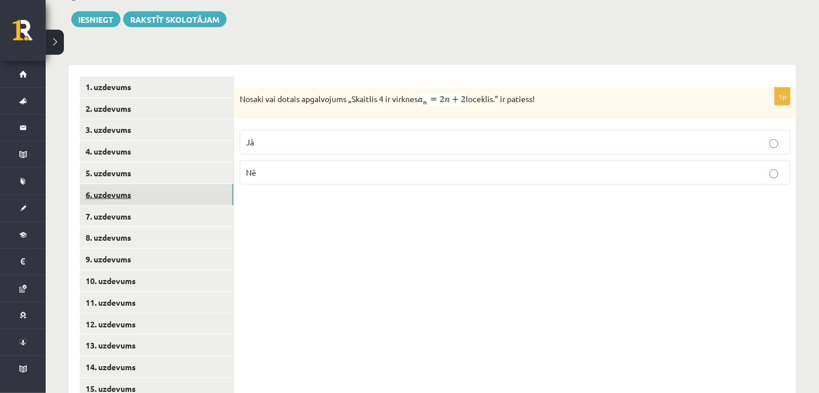
click at [110, 184] on link "6. uzdevums" at bounding box center [157, 194] width 154 height 21
click at [286, 94] on p "Nosaki vai dotais apgalvojums „Ģeometrisko progresiju sauc par bezgalīgi dilsto…" at bounding box center [487, 99] width 494 height 11
click at [263, 94] on p "Nosaki vai dotais apgalvojums „Ģeometrisko progresiju sauc par bezgalīgi dilsto…" at bounding box center [487, 99] width 494 height 11
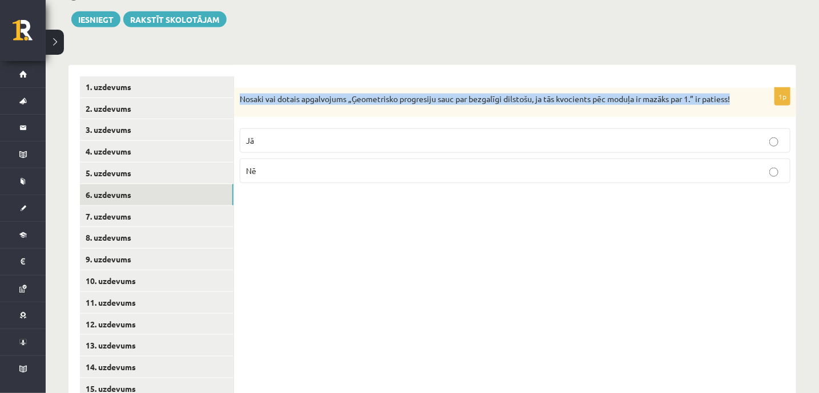
click at [263, 94] on p "Nosaki vai dotais apgalvojums „Ģeometrisko progresiju sauc par bezgalīgi dilsto…" at bounding box center [487, 99] width 494 height 11
copy div "Nosaki vai dotais apgalvojums „Ģeometrisko progresiju sauc par bezgalīgi dilsto…"
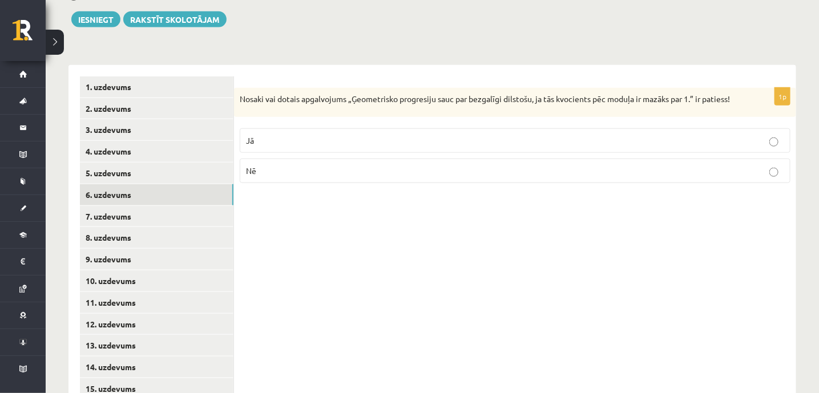
click at [261, 165] on p "Nē" at bounding box center [515, 171] width 538 height 12
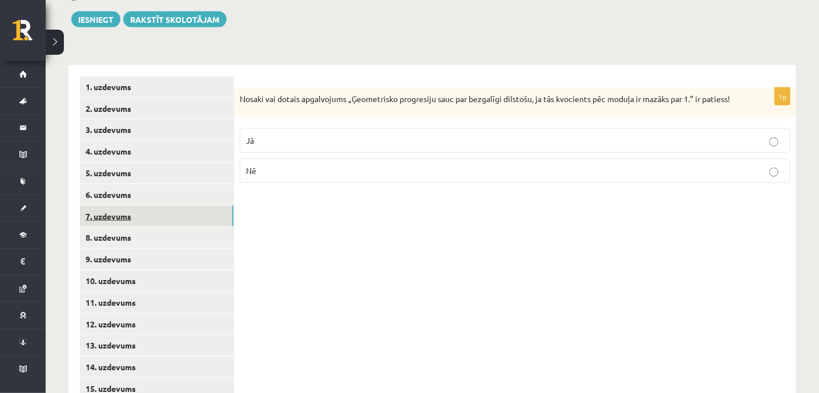
click at [98, 206] on link "7. uzdevums" at bounding box center [157, 216] width 154 height 21
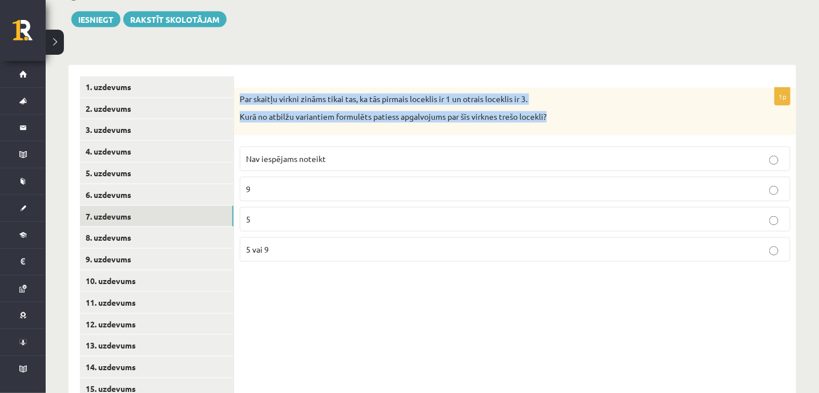
drag, startPoint x: 239, startPoint y: 72, endPoint x: 574, endPoint y: 106, distance: 337.4
click at [574, 106] on div "Par skaitļu virkni zināms tikai tas, ka tās pirmais loceklis ir 1 un otrais loc…" at bounding box center [515, 111] width 562 height 47
copy div "Par skaitļu virkni zināms tikai tas, ka tās pirmais loceklis ir 1 un otrais loc…"
click at [238, 88] on div "Par skaitļu virkni zināms tikai tas, ka tās pirmais loceklis ir 1 un otrais loc…" at bounding box center [515, 111] width 562 height 47
drag, startPoint x: 238, startPoint y: 68, endPoint x: 325, endPoint y: 227, distance: 180.6
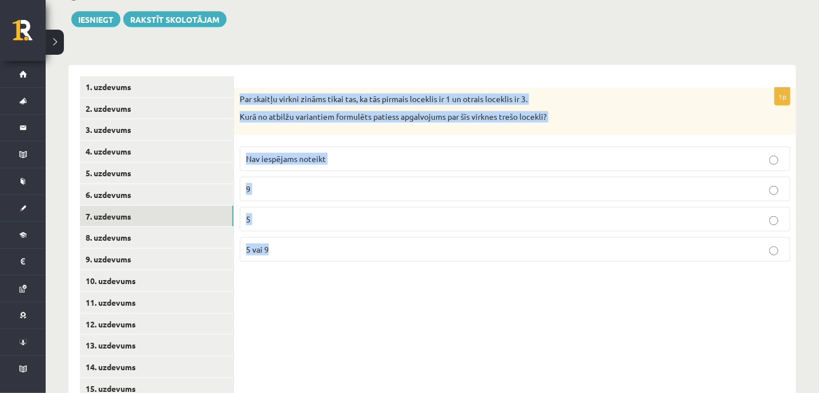
click at [325, 227] on div "1p Par skaitļu virkni zināms tikai tas, ka tās pirmais loceklis ir 1 un otrais …" at bounding box center [515, 179] width 562 height 183
click at [268, 263] on div "1p Par skaitļu virkni zināms tikai tas, ka tās pirmais loceklis ir 1 un otrais …" at bounding box center [515, 238] width 562 height 346
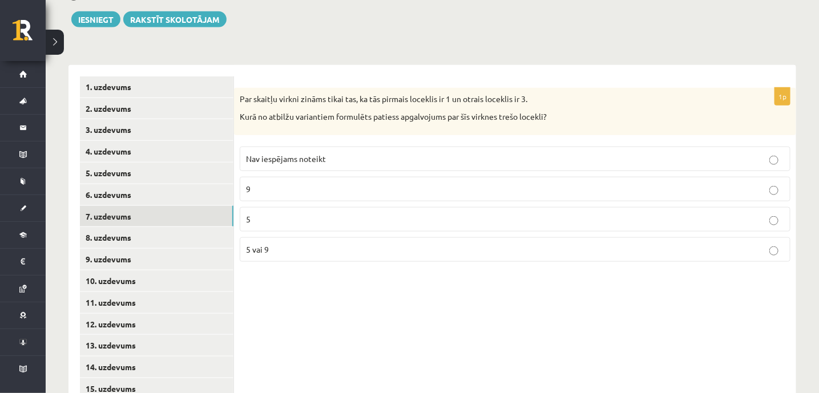
click at [286, 244] on p "5 vai 9" at bounding box center [515, 250] width 538 height 12
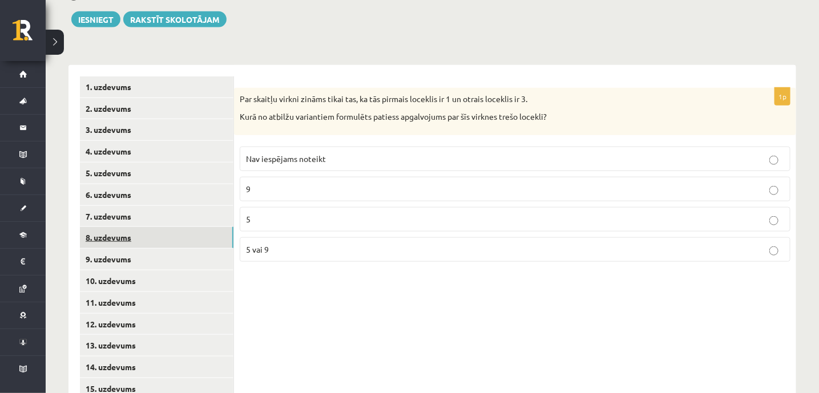
click at [136, 227] on link "8. uzdevums" at bounding box center [157, 237] width 154 height 21
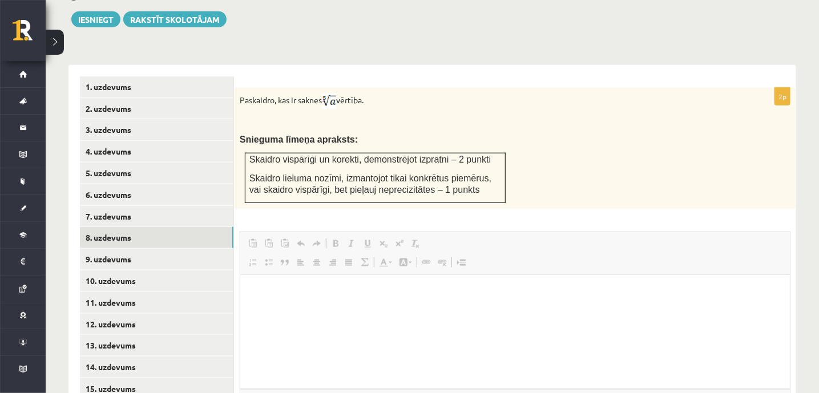
scroll to position [0, 0]
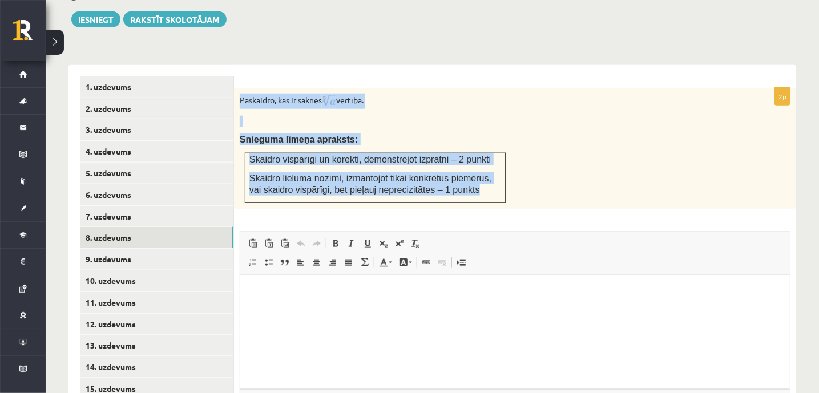
drag, startPoint x: 239, startPoint y: 76, endPoint x: 461, endPoint y: 168, distance: 240.3
click at [461, 168] on div "Paskaidro, kas ir saknes vērtība. Snieguma līmeņa apraksts: Skaidro vispārīgi u…" at bounding box center [515, 148] width 562 height 121
copy div "Paskaidro, kas ir saknes vērtība. Snieguma līmeņa apraksts: Skaidro vispārīgi u…"
click at [441, 116] on p at bounding box center [487, 121] width 494 height 11
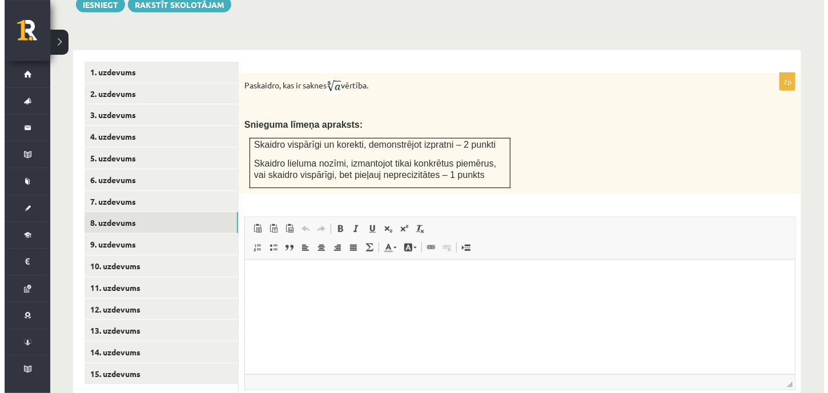
scroll to position [442, 0]
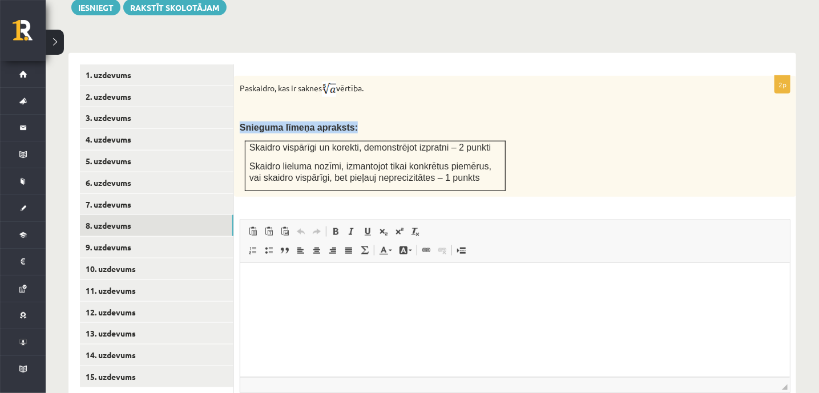
drag, startPoint x: 239, startPoint y: 104, endPoint x: 463, endPoint y: 164, distance: 232.2
click at [463, 164] on div "Paskaidro, kas ir saknes vērtība. Snieguma līmeņa apraksts: Skaidro vispārīgi u…" at bounding box center [515, 136] width 562 height 121
click at [355, 92] on div "Paskaidro, kas ir saknes vērtība. Snieguma līmeņa apraksts: Skaidro vispārīgi u…" at bounding box center [515, 136] width 562 height 121
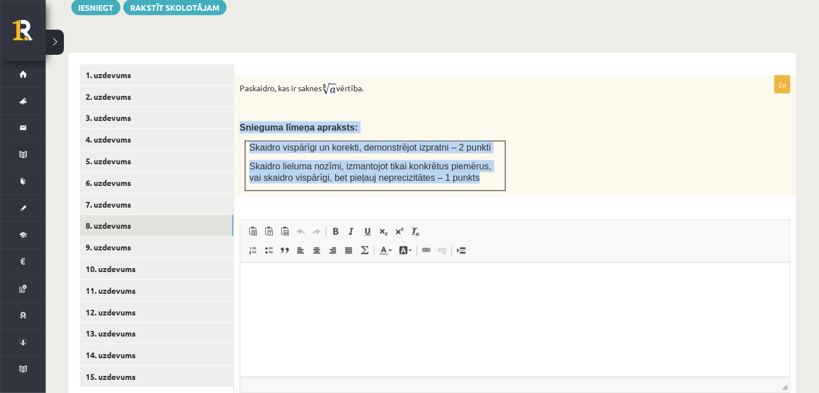
drag, startPoint x: 239, startPoint y: 99, endPoint x: 477, endPoint y: 160, distance: 245.7
click at [477, 160] on div "Paskaidro, kas ir saknes vērtība. Snieguma līmeņa apraksts: Skaidro vispārīgi u…" at bounding box center [515, 136] width 562 height 121
copy div "Snieguma līmeņa apraksts: Skaidro vispārīgi un korekti, demonstrējot izpratni –…"
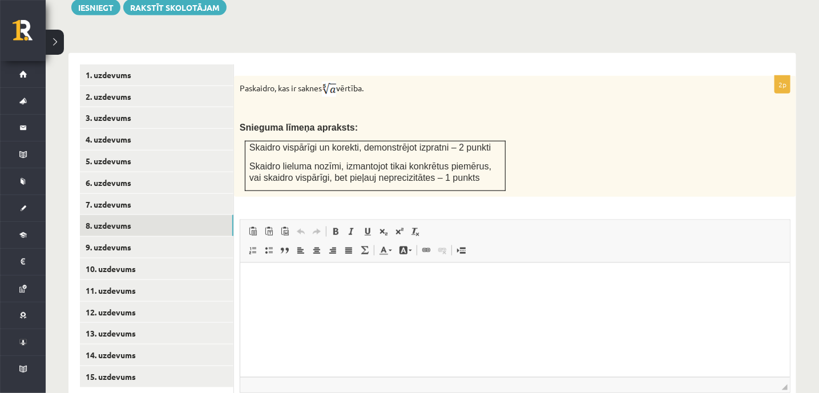
click at [240, 82] on p "Paskaidro, kas ir saknes vērtība." at bounding box center [487, 89] width 494 height 15
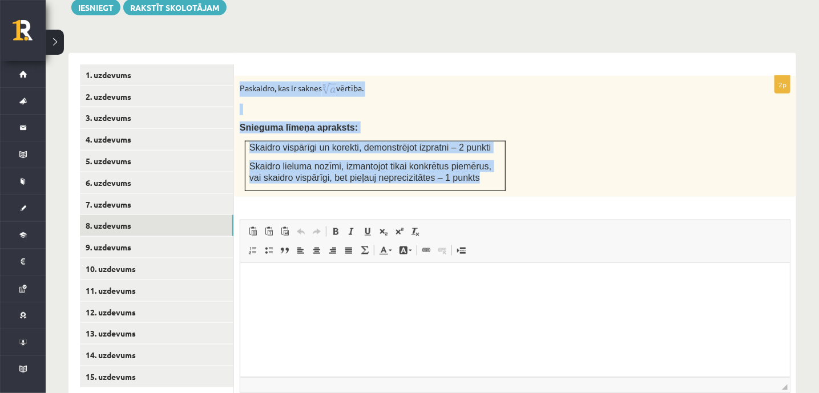
drag, startPoint x: 240, startPoint y: 62, endPoint x: 468, endPoint y: 151, distance: 244.0
click at [468, 151] on div "Paskaidro, kas ir saknes vērtība. Snieguma līmeņa apraksts: Skaidro vispārīgi u…" at bounding box center [515, 136] width 562 height 121
copy div "Paskaidro, kas ir saknes vērtība. Snieguma līmeņa apraksts: Skaidro vispārīgi u…"
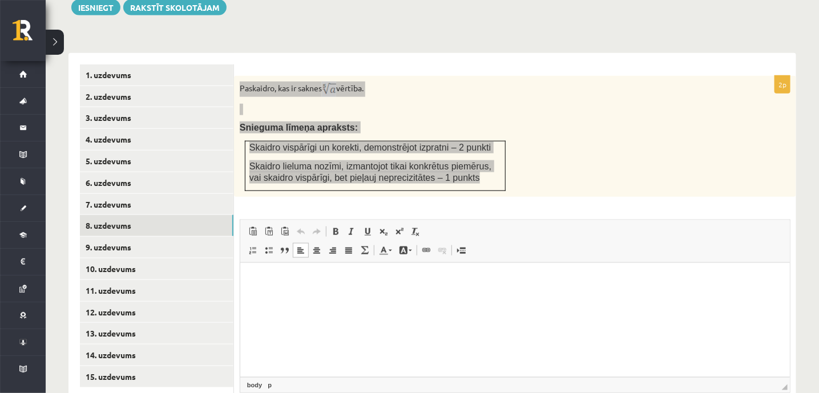
click at [361, 287] on html at bounding box center [515, 280] width 550 height 35
click at [365, 246] on span at bounding box center [364, 250] width 9 height 9
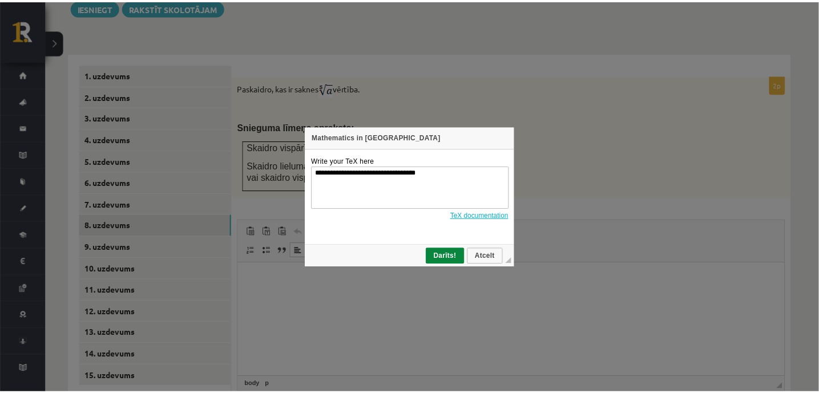
scroll to position [0, 0]
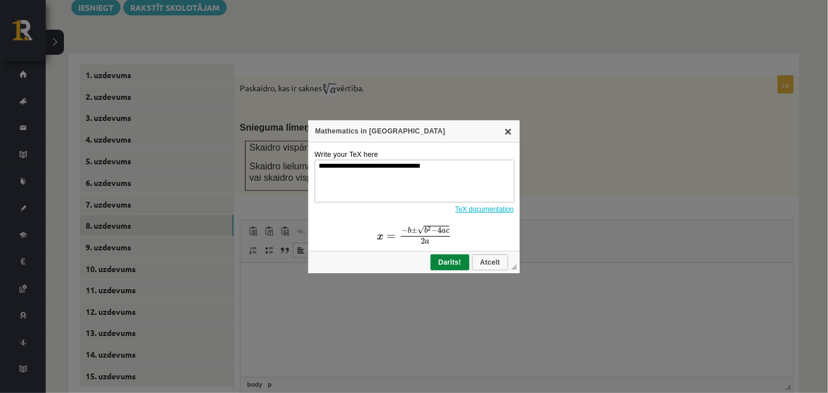
click at [509, 132] on link "X" at bounding box center [507, 131] width 9 height 9
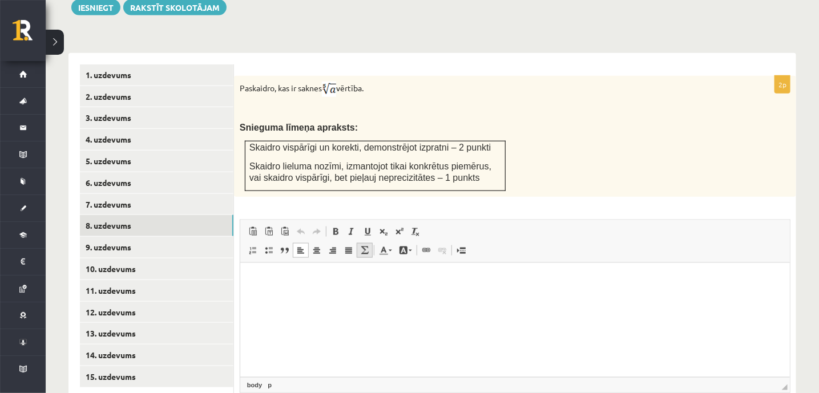
scroll to position [513, 0]
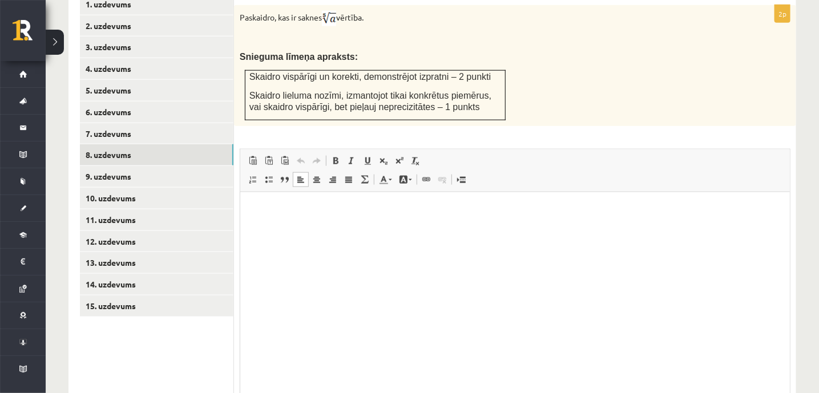
drag, startPoint x: 783, startPoint y: 288, endPoint x: 765, endPoint y: 415, distance: 127.9
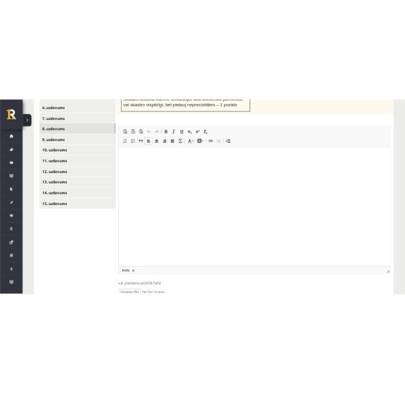
scroll to position [610, 0]
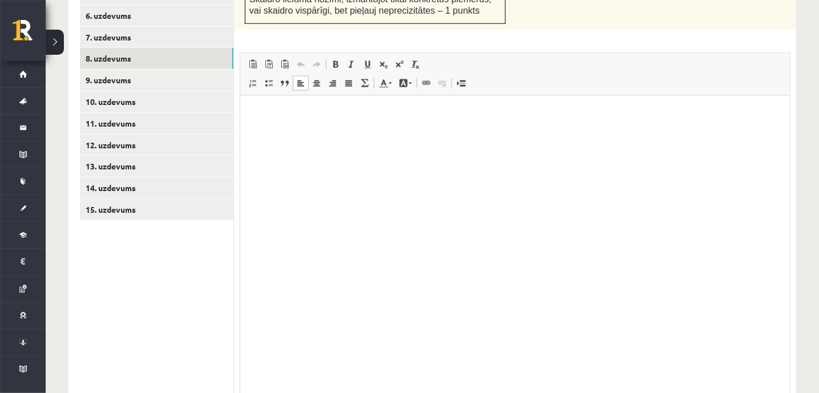
drag, startPoint x: 786, startPoint y: 319, endPoint x: 785, endPoint y: 415, distance: 95.9
click at [280, 111] on p "Bagātinātā teksta redaktors, wiswyg-editor-user-answer-47024894976140" at bounding box center [514, 113] width 527 height 12
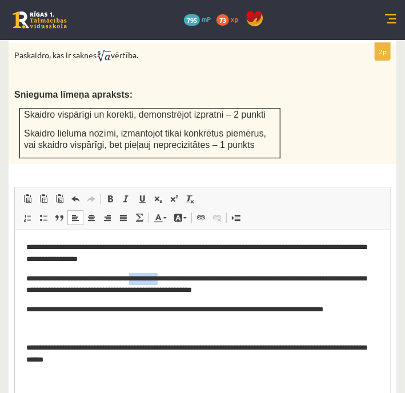
drag, startPoint x: 189, startPoint y: 274, endPoint x: 158, endPoint y: 275, distance: 31.4
click at [158, 275] on p "**********" at bounding box center [202, 284] width 353 height 24
click at [138, 213] on span at bounding box center [139, 217] width 9 height 9
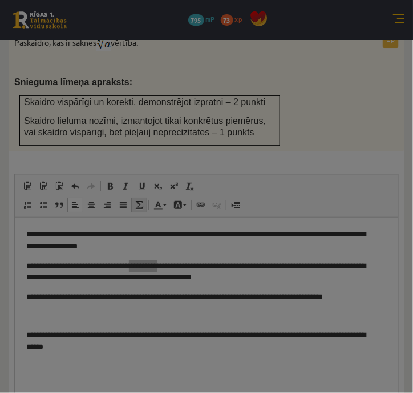
type textarea "**********"
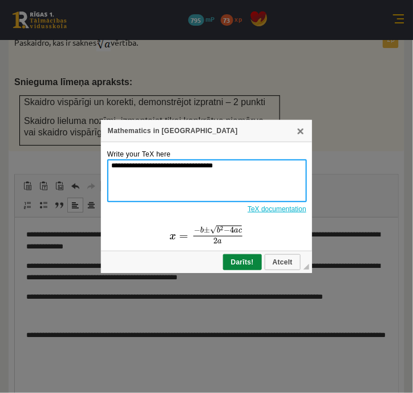
click at [176, 169] on textarea "**********" at bounding box center [207, 180] width 200 height 43
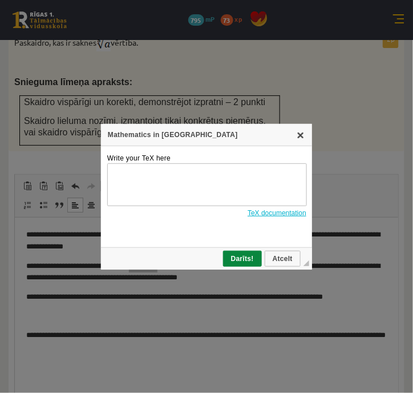
click at [303, 135] on link "X" at bounding box center [300, 134] width 9 height 9
click at [299, 135] on link "X" at bounding box center [300, 134] width 9 height 9
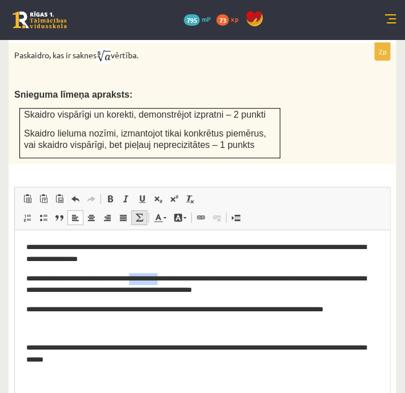
click at [139, 210] on link "Math" at bounding box center [139, 217] width 16 height 15
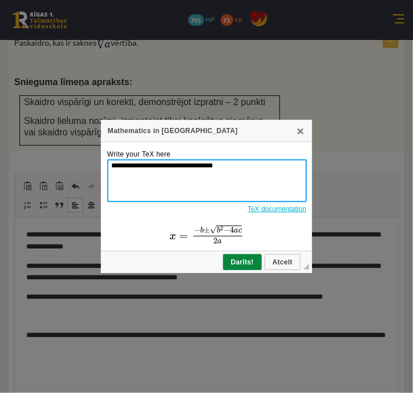
click at [127, 167] on textarea "**********" at bounding box center [207, 180] width 200 height 43
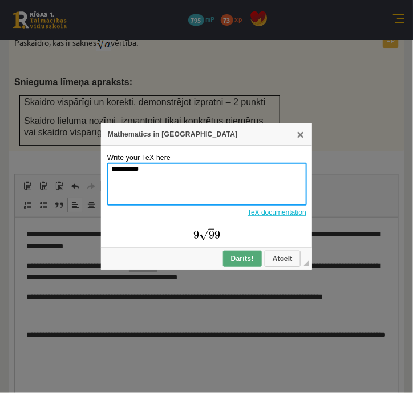
type textarea "**********"
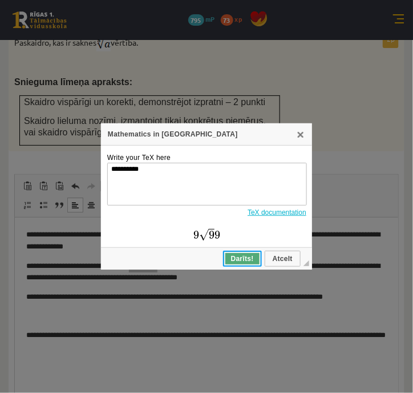
click at [236, 257] on span "Darīts!" at bounding box center [242, 259] width 37 height 8
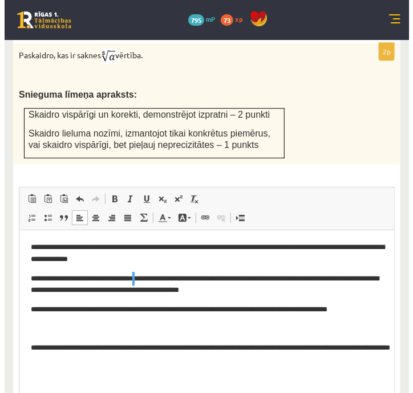
scroll to position [0, 0]
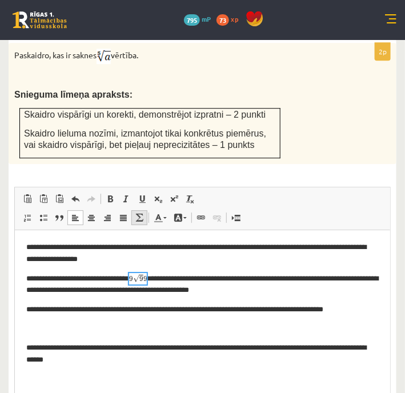
click at [139, 213] on span at bounding box center [139, 217] width 9 height 9
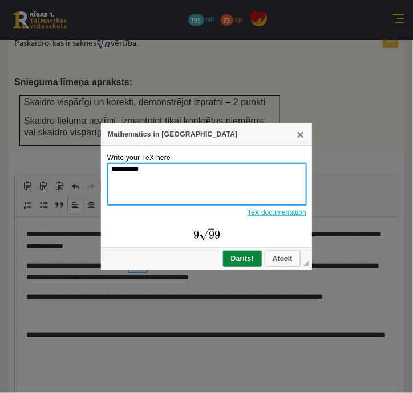
click at [114, 166] on textarea "**********" at bounding box center [207, 184] width 200 height 43
click at [152, 172] on textarea "*********" at bounding box center [207, 184] width 200 height 43
type textarea "********"
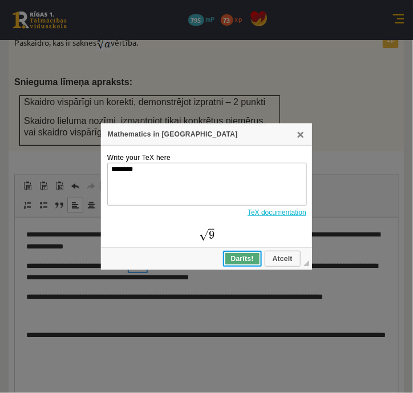
click at [239, 256] on span "Darīts!" at bounding box center [242, 259] width 37 height 8
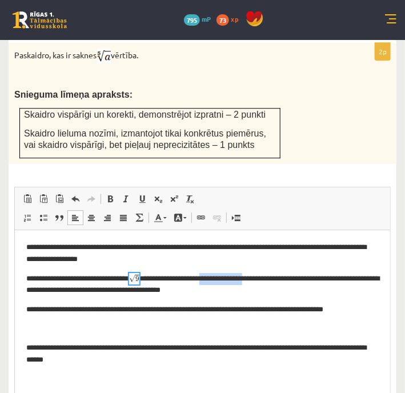
drag, startPoint x: 228, startPoint y: 276, endPoint x: 285, endPoint y: 278, distance: 57.7
click at [285, 278] on p "**********" at bounding box center [202, 284] width 353 height 24
copy p "**********"
click at [144, 210] on link "Math" at bounding box center [139, 217] width 16 height 15
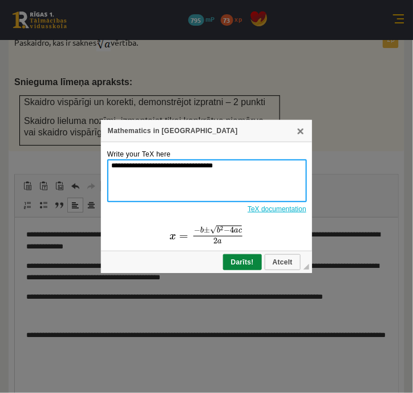
click at [132, 168] on textarea "**********" at bounding box center [207, 180] width 200 height 43
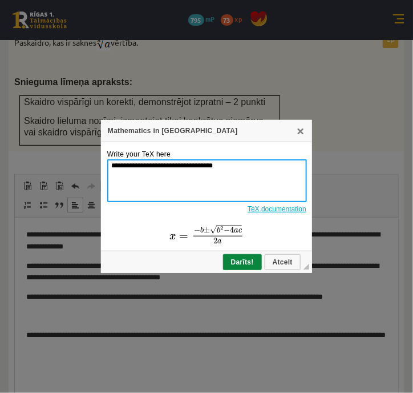
paste textarea
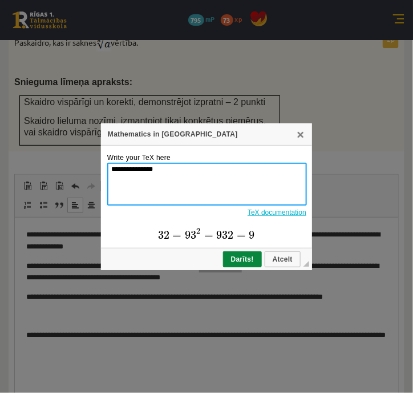
click at [126, 168] on textarea "**********" at bounding box center [207, 184] width 200 height 43
paste textarea
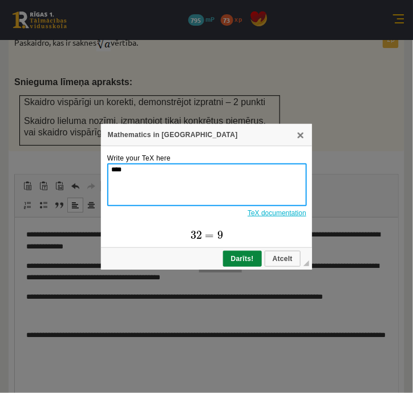
click at [119, 164] on textarea "****" at bounding box center [207, 184] width 200 height 43
type textarea "****"
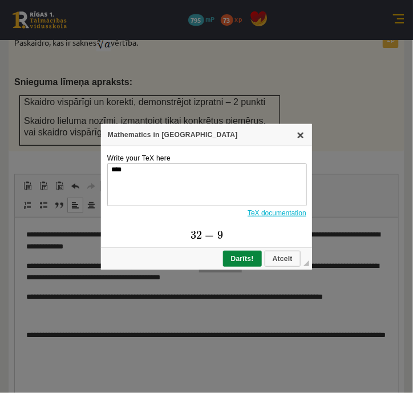
click at [305, 136] on link "X" at bounding box center [300, 134] width 9 height 9
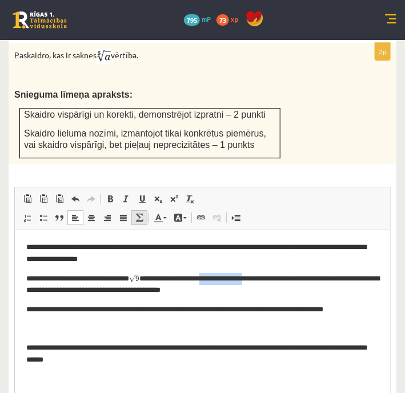
click at [144, 210] on link "Math" at bounding box center [139, 217] width 16 height 15
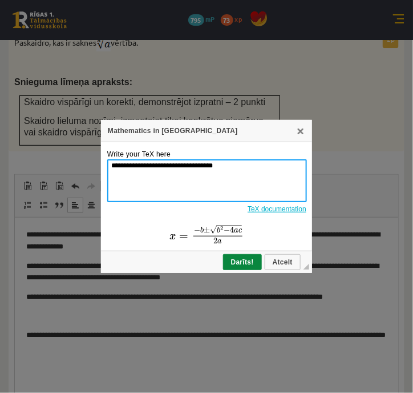
click at [124, 170] on textarea "**********" at bounding box center [207, 180] width 200 height 43
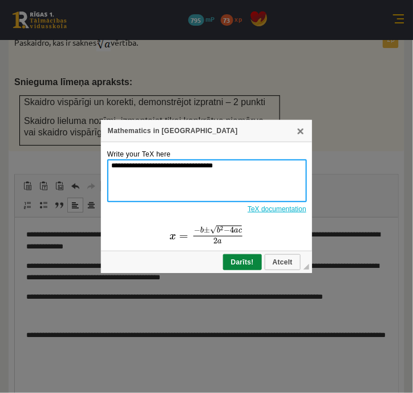
paste textarea "* * * * * *"
type textarea "*** * * * * * * ********"
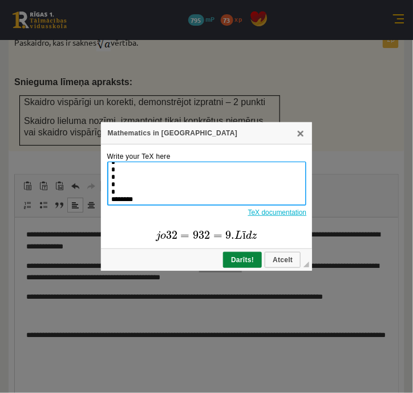
click at [163, 192] on textarea "*** * * * * * * ********" at bounding box center [207, 184] width 200 height 44
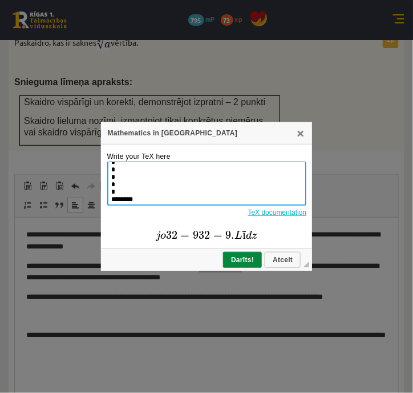
click at [152, 195] on textarea "*** * * * * * * ********" at bounding box center [207, 184] width 200 height 44
click at [142, 200] on textarea "*** * * * * * * ********" at bounding box center [207, 184] width 200 height 44
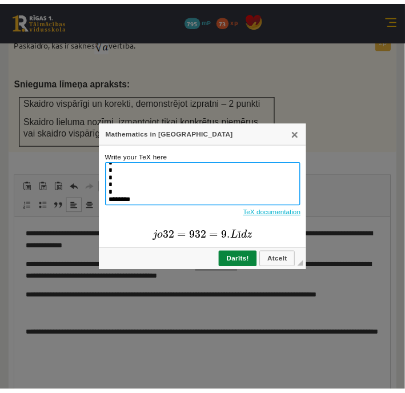
scroll to position [0, 0]
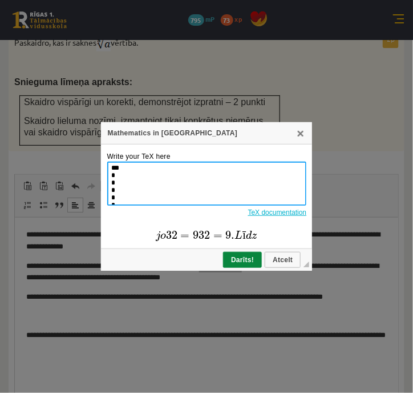
drag, startPoint x: 142, startPoint y: 200, endPoint x: 106, endPoint y: 155, distance: 57.2
click at [106, 155] on td "Write your TeX here *** * * * * * * ******** TeX documentation" at bounding box center [207, 196] width 212 height 104
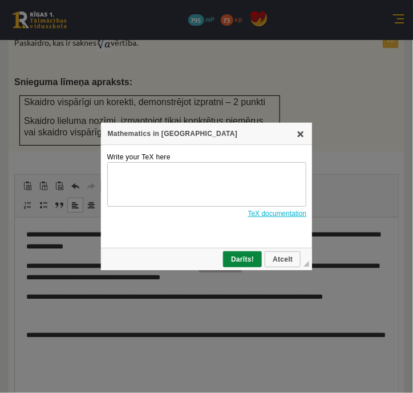
click at [300, 134] on link "X" at bounding box center [300, 133] width 9 height 9
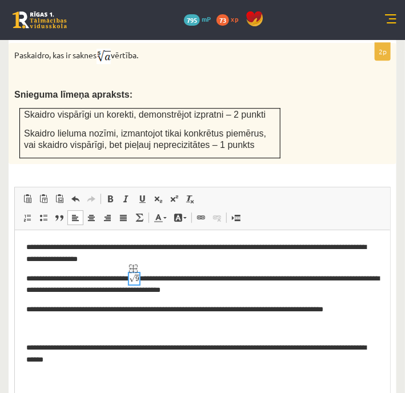
click at [139, 275] on img "logrīks math" at bounding box center [133, 277] width 10 height 10
click at [140, 213] on span at bounding box center [139, 217] width 9 height 9
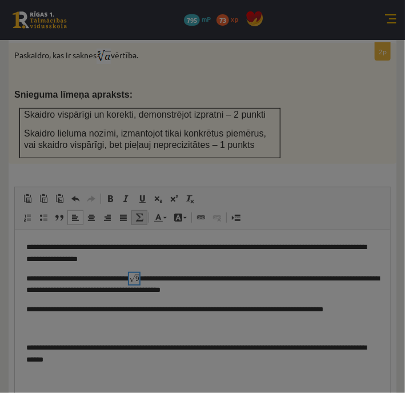
type textarea "********"
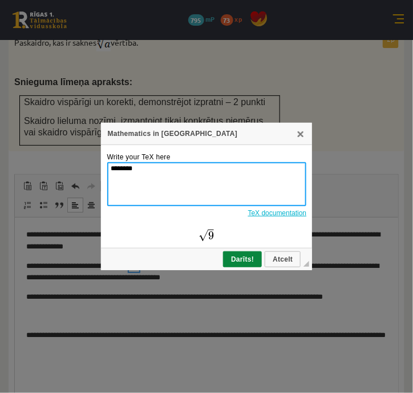
click at [129, 169] on textarea "********" at bounding box center [207, 184] width 200 height 44
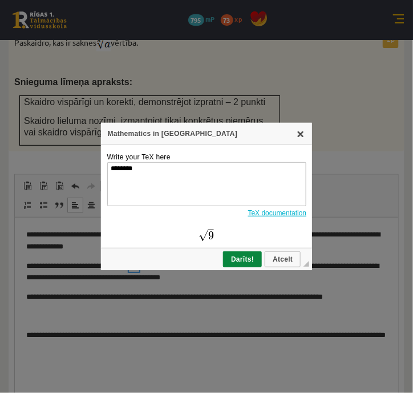
click at [304, 138] on link "X" at bounding box center [300, 133] width 9 height 9
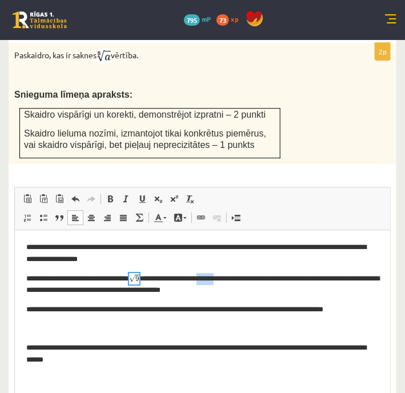
drag, startPoint x: 225, startPoint y: 276, endPoint x: 247, endPoint y: 276, distance: 21.7
click at [247, 276] on p "**********" at bounding box center [202, 284] width 353 height 24
click at [231, 276] on p "**********" at bounding box center [202, 284] width 353 height 24
drag, startPoint x: 229, startPoint y: 276, endPoint x: 284, endPoint y: 278, distance: 54.8
click at [284, 278] on p "**********" at bounding box center [202, 284] width 353 height 24
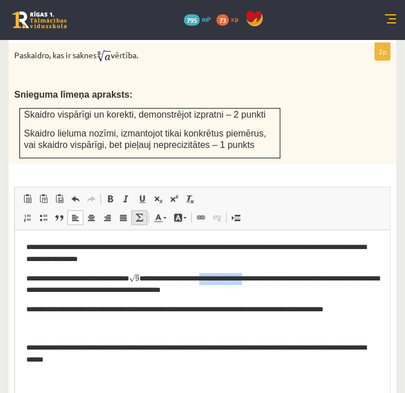
click at [133, 210] on link "Math" at bounding box center [139, 217] width 16 height 15
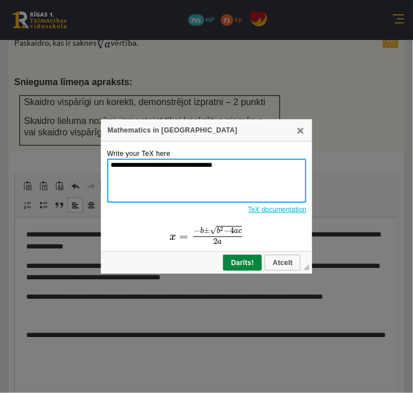
click at [137, 164] on textarea "**********" at bounding box center [207, 181] width 200 height 44
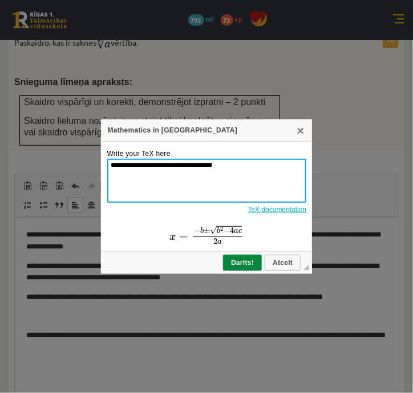
paste textarea
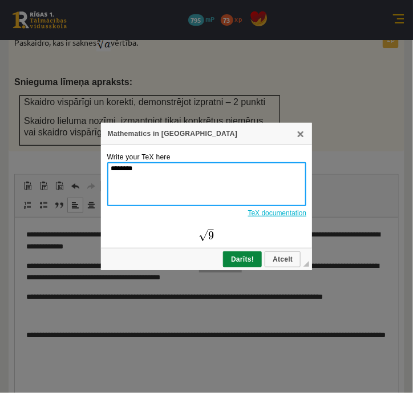
click at [119, 168] on textarea "********" at bounding box center [207, 184] width 200 height 44
click at [111, 166] on textarea "********" at bounding box center [207, 184] width 200 height 44
click at [128, 164] on textarea "*********" at bounding box center [207, 184] width 200 height 44
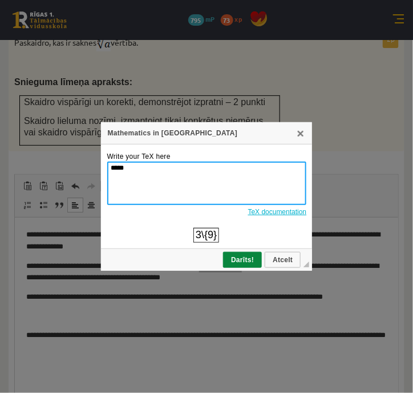
click at [153, 168] on textarea "*****" at bounding box center [207, 184] width 200 height 44
paste textarea
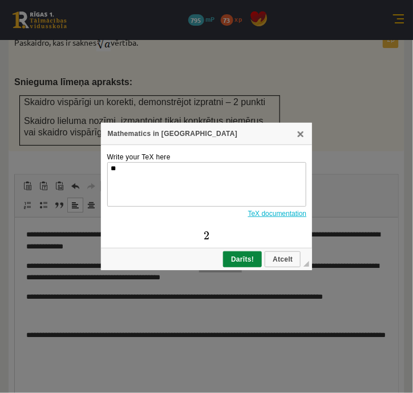
click at [268, 211] on link "TeX documentation" at bounding box center [277, 213] width 59 height 8
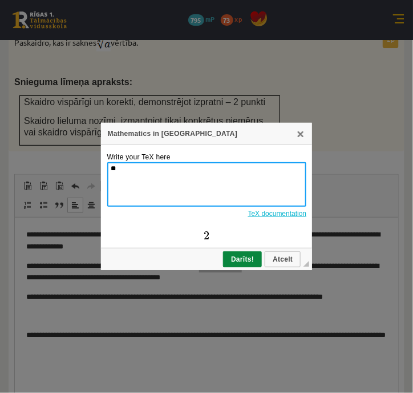
click at [126, 173] on textarea "*" at bounding box center [207, 184] width 200 height 44
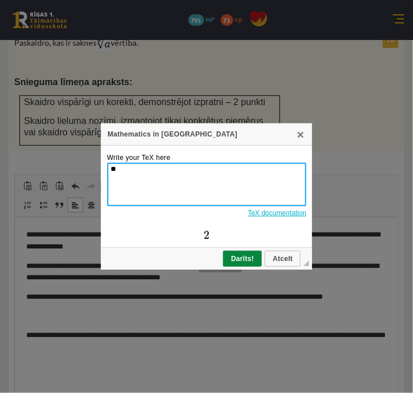
type textarea "*"
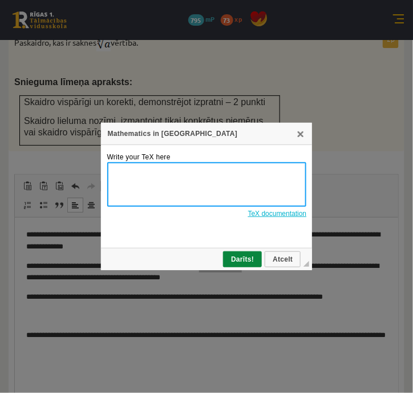
click at [124, 175] on textarea "Write your TeX here" at bounding box center [207, 184] width 200 height 44
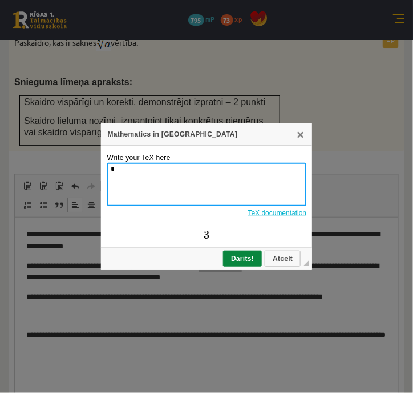
paste textarea "**"
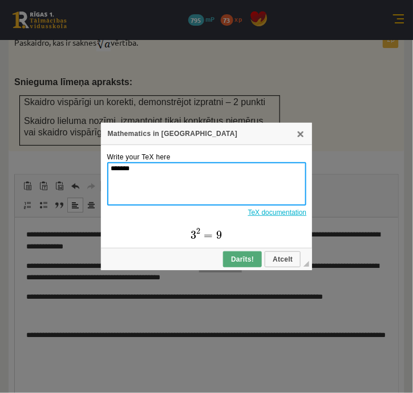
type textarea "*******"
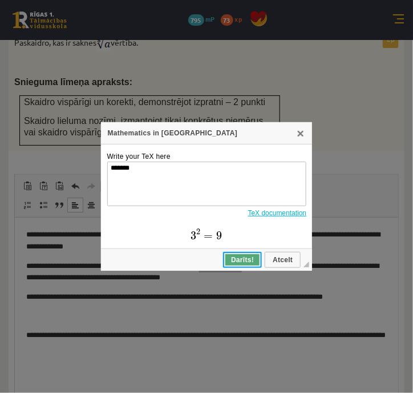
click at [238, 259] on span "Darīts!" at bounding box center [242, 260] width 37 height 8
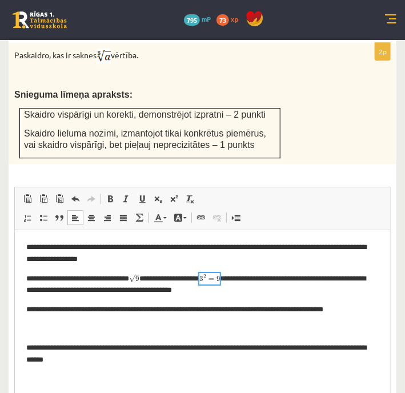
click at [262, 289] on p "**********" at bounding box center [202, 284] width 353 height 24
drag, startPoint x: 26, startPoint y: 289, endPoint x: 86, endPoint y: 288, distance: 59.4
click at [86, 288] on p "**********" at bounding box center [202, 284] width 353 height 24
copy p "**********"
click at [139, 213] on span at bounding box center [139, 217] width 9 height 9
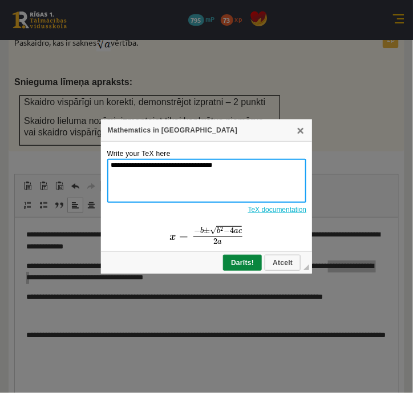
click at [152, 171] on textarea "**********" at bounding box center [207, 181] width 200 height 44
click at [167, 166] on textarea "**********" at bounding box center [207, 181] width 200 height 44
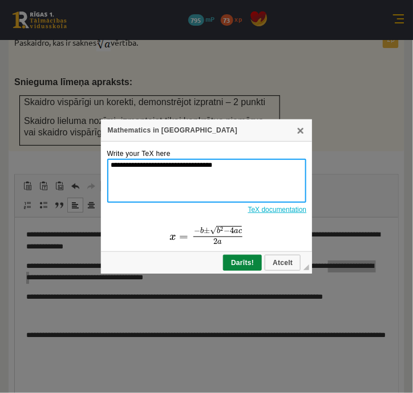
click at [167, 166] on textarea "**********" at bounding box center [207, 181] width 200 height 44
paste textarea
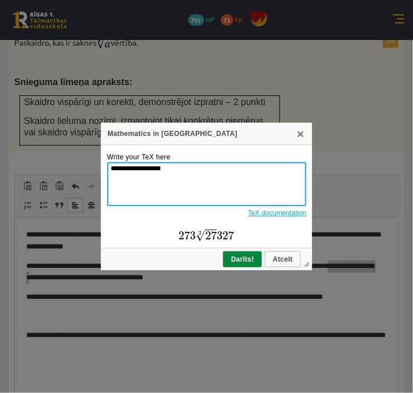
click at [121, 166] on textarea "**********" at bounding box center [207, 184] width 200 height 44
click at [162, 166] on textarea "**********" at bounding box center [207, 184] width 200 height 44
type textarea "**********"
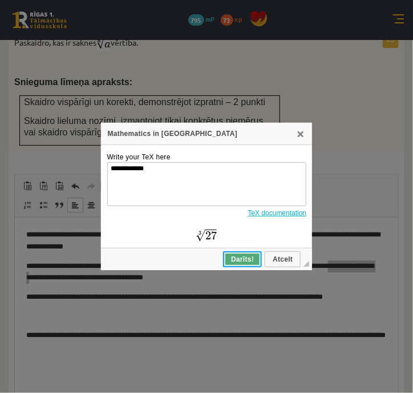
click at [239, 257] on span "Darīts!" at bounding box center [242, 259] width 37 height 8
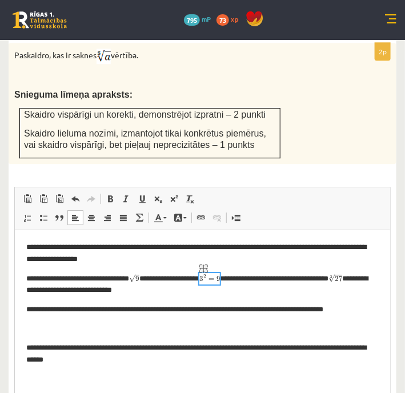
click at [219, 280] on img "logrīks math" at bounding box center [209, 282] width 21 height 21
click at [135, 213] on span at bounding box center [139, 217] width 9 height 9
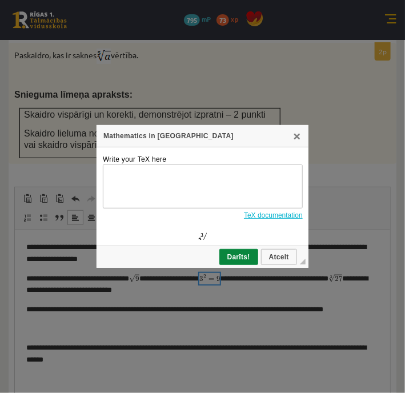
type textarea "*******"
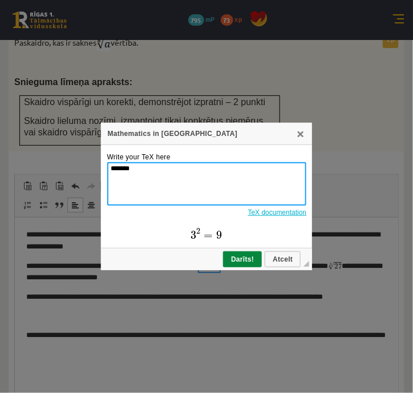
click at [115, 164] on textarea "*******" at bounding box center [207, 184] width 200 height 44
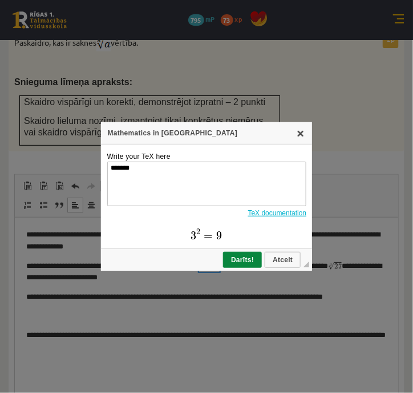
click at [302, 135] on link "X" at bounding box center [300, 132] width 9 height 9
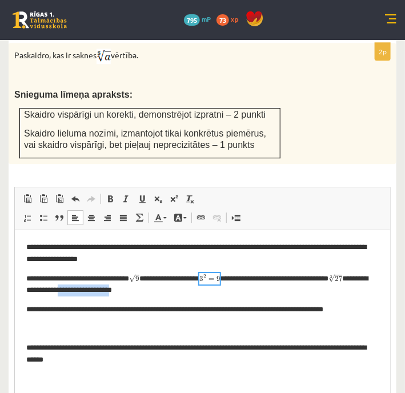
drag, startPoint x: 98, startPoint y: 290, endPoint x: 167, endPoint y: 290, distance: 68.5
click at [167, 290] on p "**********" at bounding box center [202, 284] width 353 height 24
click at [138, 213] on span at bounding box center [139, 217] width 9 height 9
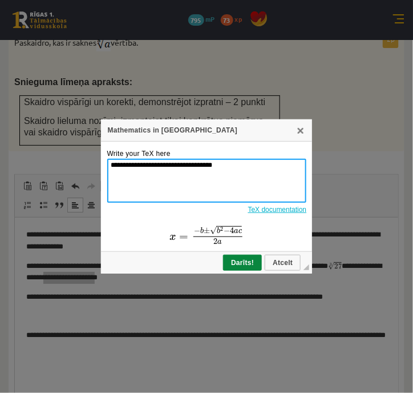
click at [159, 169] on textarea "**********" at bounding box center [207, 181] width 200 height 44
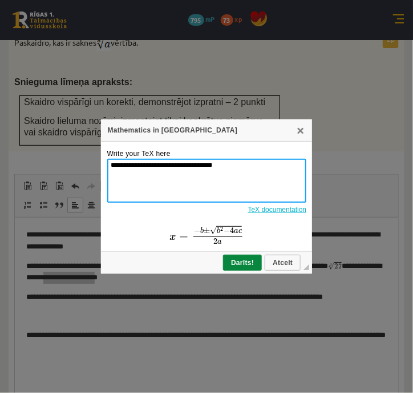
click at [159, 169] on textarea "**********" at bounding box center [207, 181] width 200 height 44
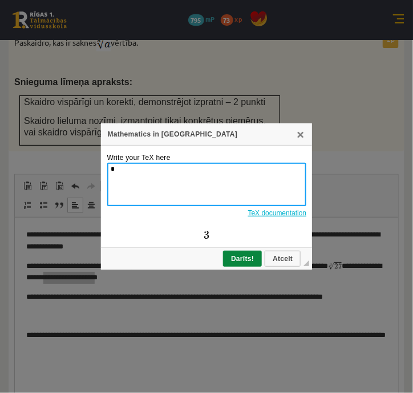
paste textarea "*"
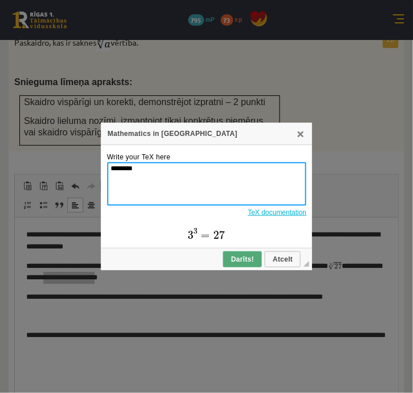
type textarea "********"
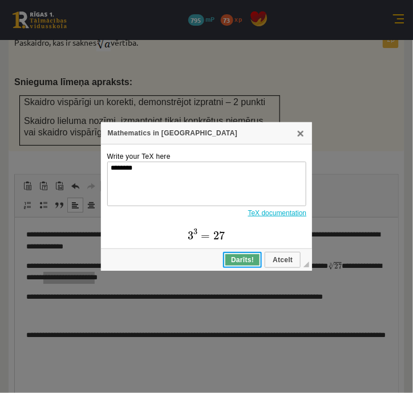
click at [239, 256] on span "Darīts!" at bounding box center [242, 260] width 37 height 8
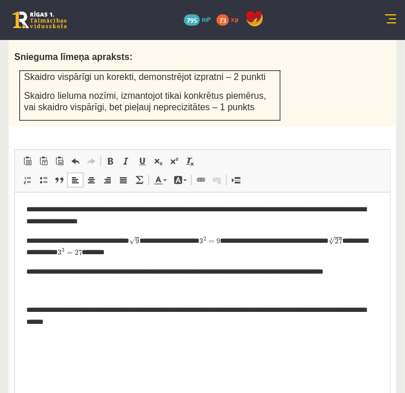
scroll to position [648, 0]
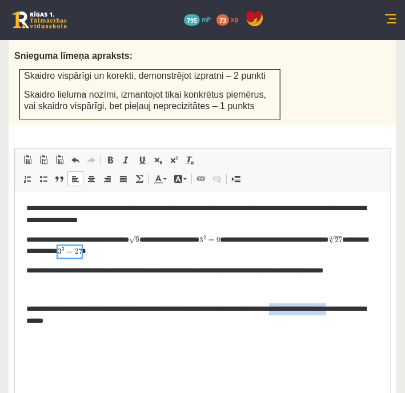
drag, startPoint x: 299, startPoint y: 309, endPoint x: 361, endPoint y: 311, distance: 62.2
click at [361, 311] on p "**********" at bounding box center [202, 315] width 353 height 24
copy p "**********"
click at [132, 171] on link "Math" at bounding box center [139, 178] width 16 height 15
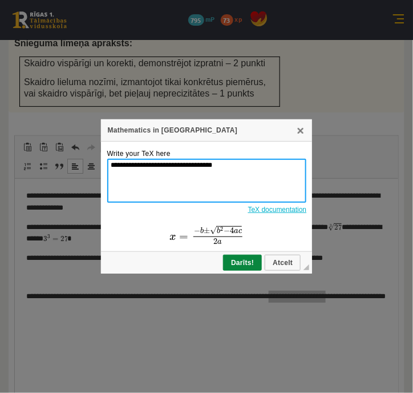
click at [131, 171] on textarea "**********" at bounding box center [207, 181] width 200 height 44
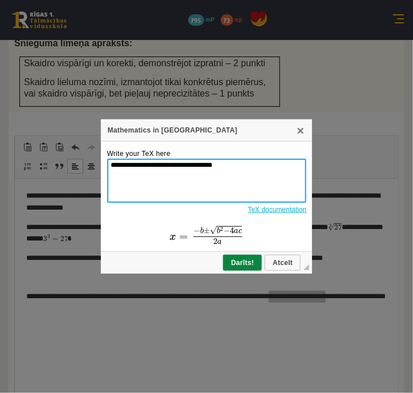
paste textarea
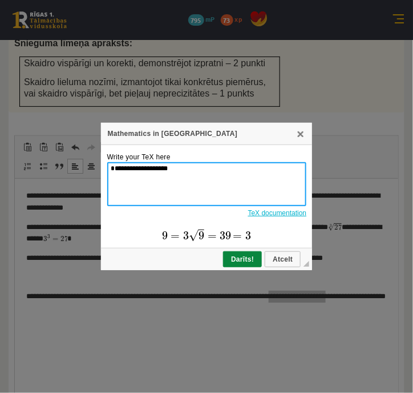
click at [126, 168] on textarea "**********" at bounding box center [207, 184] width 200 height 44
click at [124, 168] on textarea "**********" at bounding box center [207, 184] width 200 height 44
click at [164, 164] on textarea "**********" at bounding box center [207, 184] width 200 height 44
type textarea "**********"
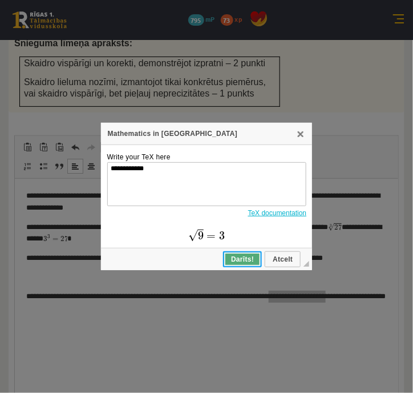
click at [236, 259] on span "Darīts!" at bounding box center [242, 259] width 37 height 8
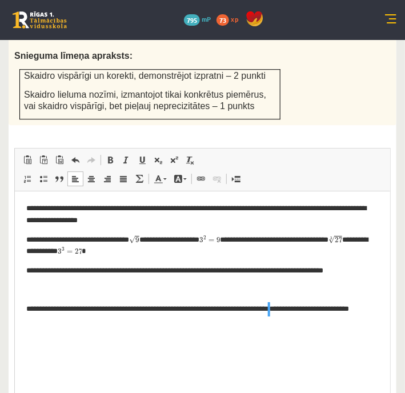
scroll to position [0, 0]
click at [219, 242] on img "logrīks math" at bounding box center [209, 243] width 21 height 21
click at [135, 174] on span at bounding box center [139, 178] width 9 height 9
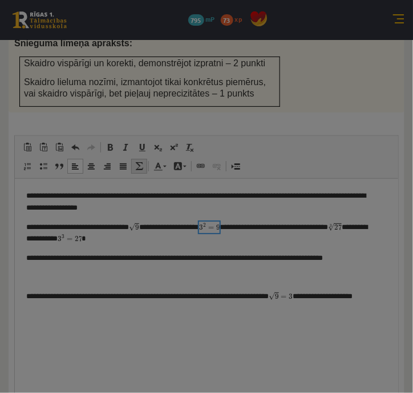
type textarea "*******"
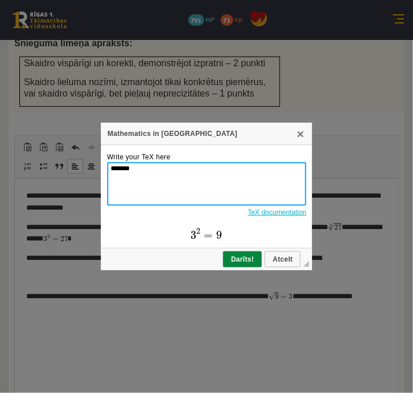
drag, startPoint x: 153, startPoint y: 173, endPoint x: 105, endPoint y: 174, distance: 48.0
click at [105, 174] on td "Write your TeX here ******* TeX documentation" at bounding box center [207, 196] width 212 height 103
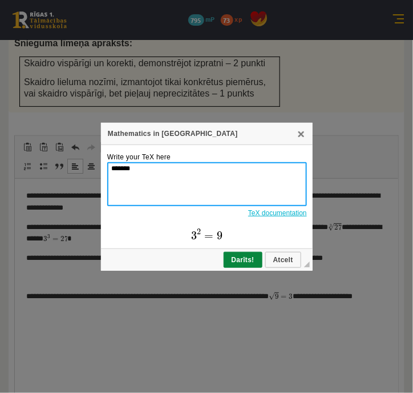
click at [305, 134] on div "Mathematics in TeX" at bounding box center [207, 134] width 212 height 22
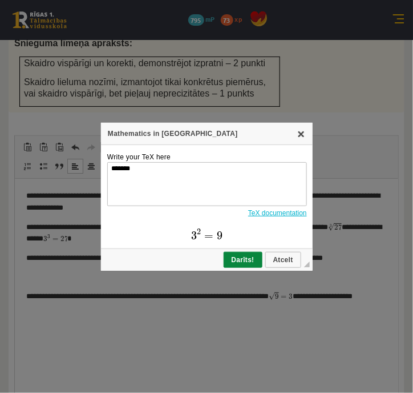
click at [304, 132] on link "X" at bounding box center [301, 133] width 9 height 9
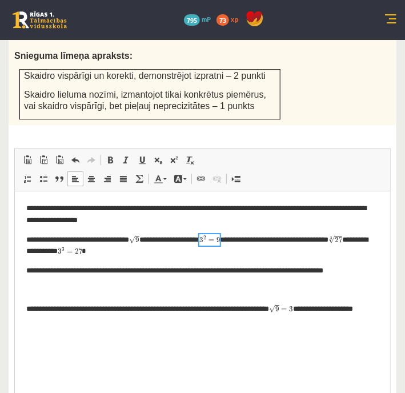
click at [339, 309] on p "**********" at bounding box center [202, 315] width 353 height 24
drag, startPoint x: 337, startPoint y: 309, endPoint x: 46, endPoint y: 322, distance: 291.4
click at [46, 322] on p "**********" at bounding box center [202, 315] width 353 height 24
click at [140, 174] on span at bounding box center [139, 178] width 9 height 9
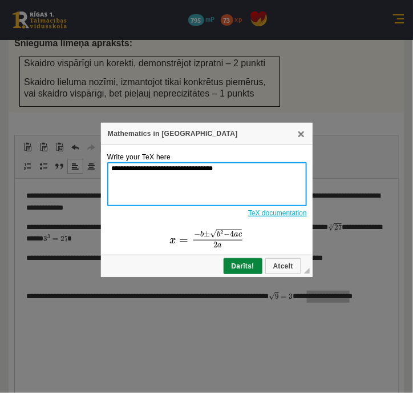
click at [119, 168] on textarea "**********" at bounding box center [207, 184] width 200 height 44
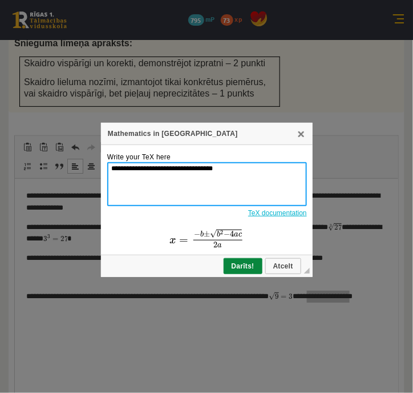
paste textarea
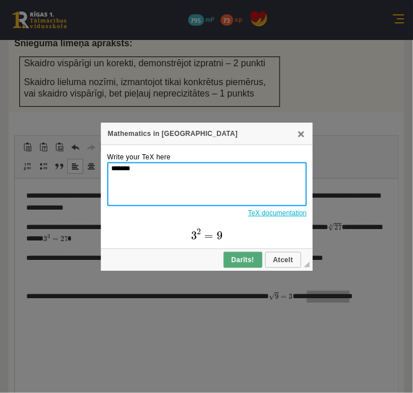
type textarea "*******"
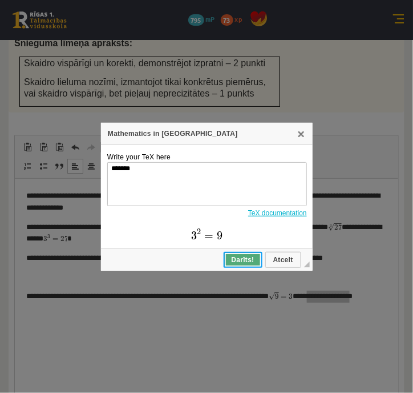
click at [235, 256] on span "Darīts!" at bounding box center [243, 260] width 37 height 8
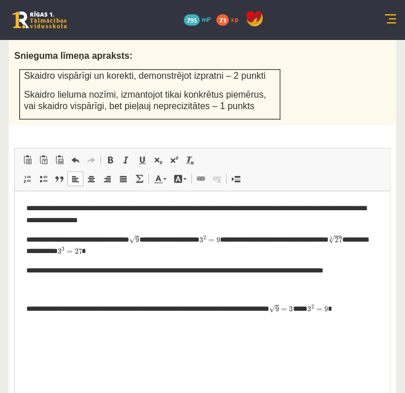
click at [82, 326] on html "**********" at bounding box center [201, 258] width 375 height 135
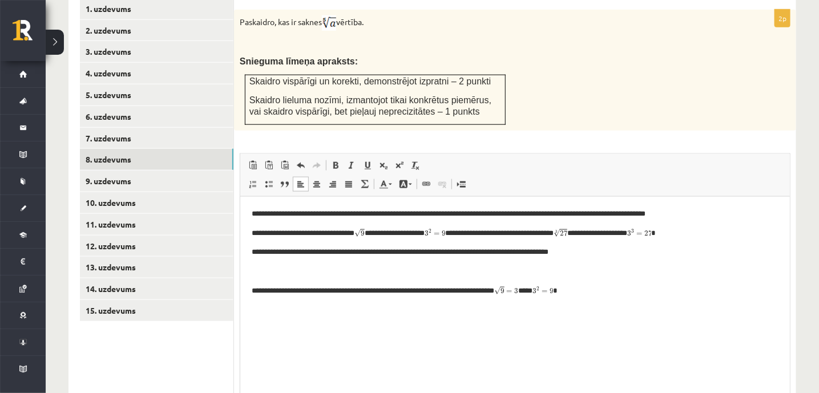
scroll to position [507, 0]
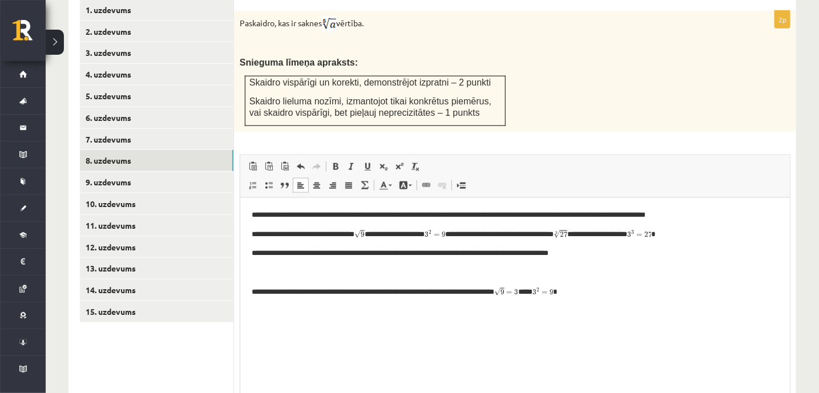
click at [261, 269] on p "Bagātinātā teksta redaktors, wiswyg-editor-user-answer-47024894976140" at bounding box center [514, 273] width 527 height 12
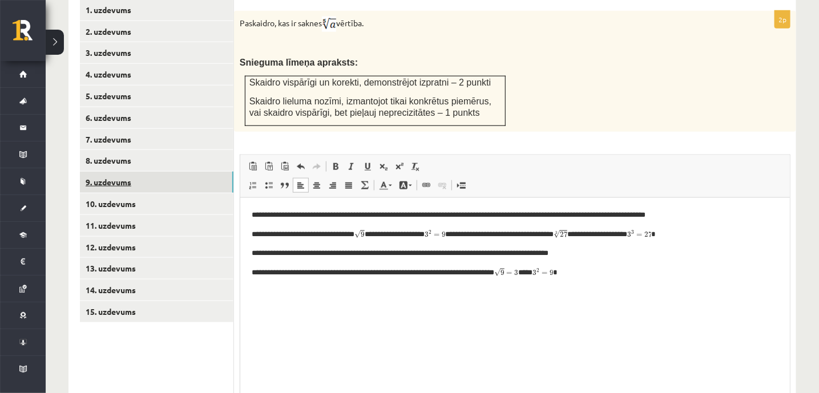
click at [100, 172] on link "9. uzdevums" at bounding box center [157, 182] width 154 height 21
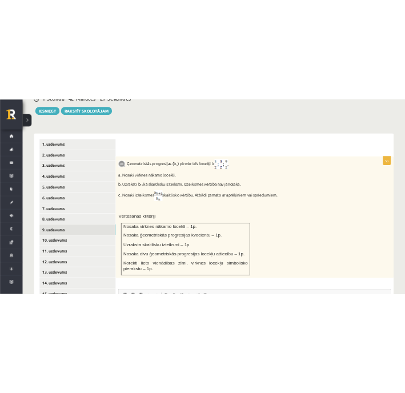
scroll to position [430, 0]
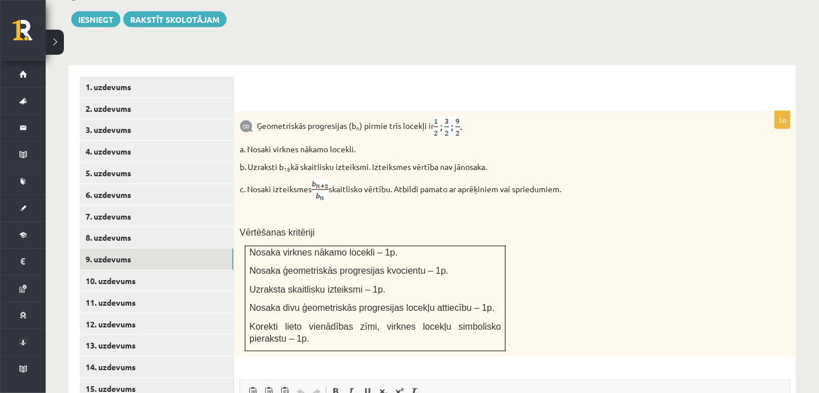
drag, startPoint x: 259, startPoint y: 97, endPoint x: 588, endPoint y: 160, distance: 334.8
click at [588, 160] on div "Ģeometriskās progresijas (b n ) pirmie trīs locekļi ir a. Nosaki virknes nākamo…" at bounding box center [515, 234] width 562 height 246
copy div "Ģeometriskās progresijas (b n ) pirmie trīs locekļi ir a. Nosaki virknes nākamo…"
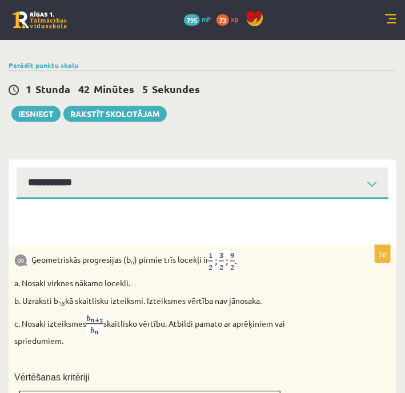
click at [281, 296] on p "b. Uzraksti b 18 kā skaitlisku izteiksmi. Izteiksmes vērtība nav jānosaka." at bounding box center [173, 301] width 319 height 11
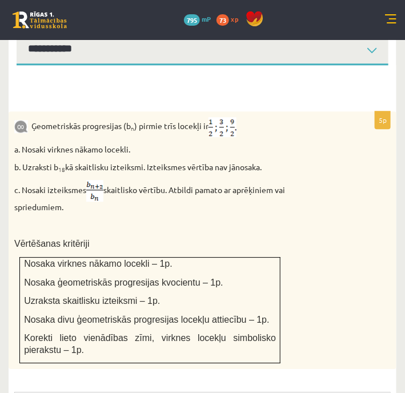
scroll to position [567, 0]
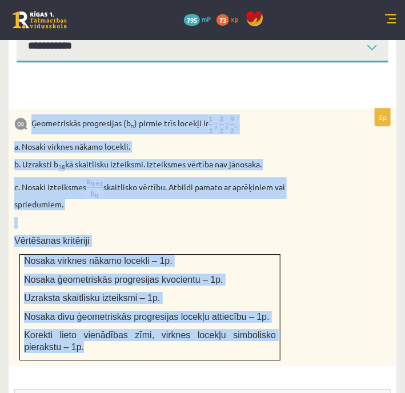
drag, startPoint x: 34, startPoint y: 75, endPoint x: 228, endPoint y: 304, distance: 300.1
click at [228, 304] on div "Ģeometriskās progresijas (b n ) pirmie trīs locekļi ir a. Nosaki virknes nākamo…" at bounding box center [203, 236] width 388 height 257
click at [324, 243] on div "Ģeometriskās progresijas (b n ) pirmie trīs locekļi ir a. Nosaki virknes nākamo…" at bounding box center [203, 236] width 388 height 257
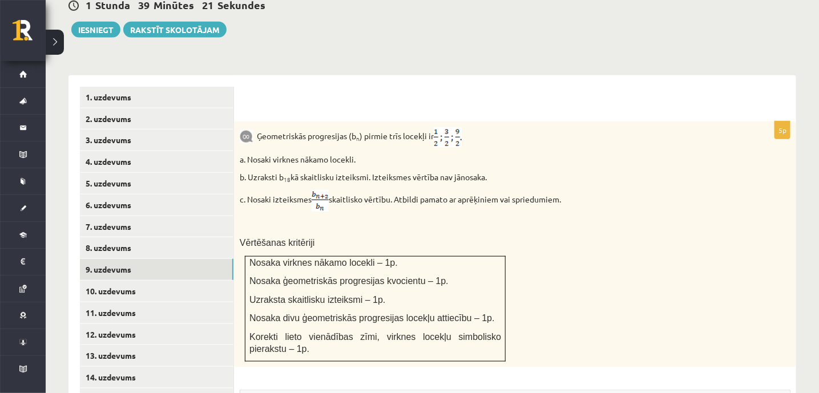
scroll to position [424, 0]
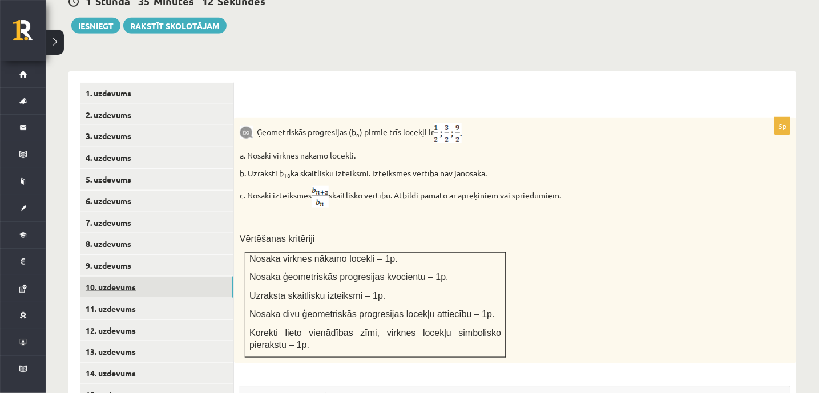
click at [122, 277] on link "10. uzdevums" at bounding box center [157, 287] width 154 height 21
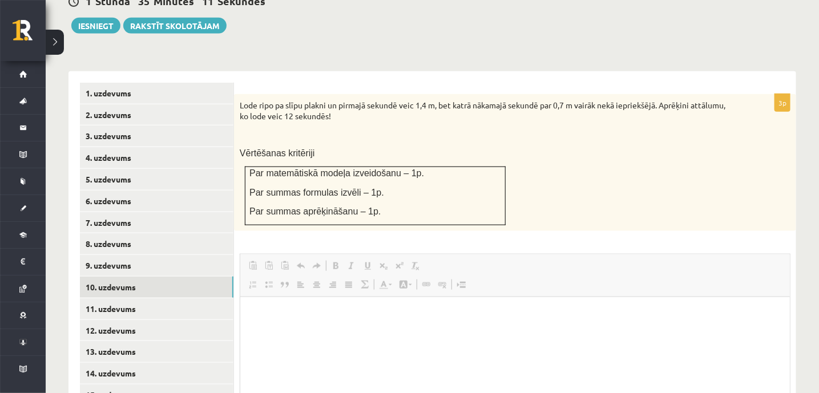
scroll to position [0, 0]
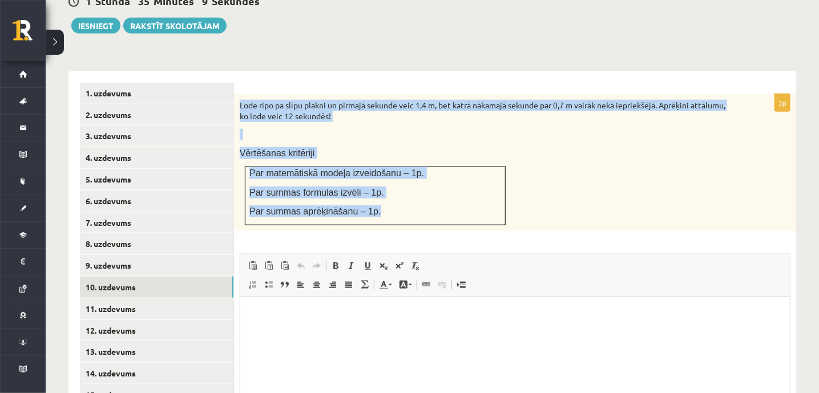
drag, startPoint x: 238, startPoint y: 80, endPoint x: 395, endPoint y: 180, distance: 186.1
click at [395, 180] on div "Lode ripo pa slīpu plakni un pirmajā sekundē veic 1,4 m, bet katrā nākamajā sek…" at bounding box center [515, 162] width 562 height 137
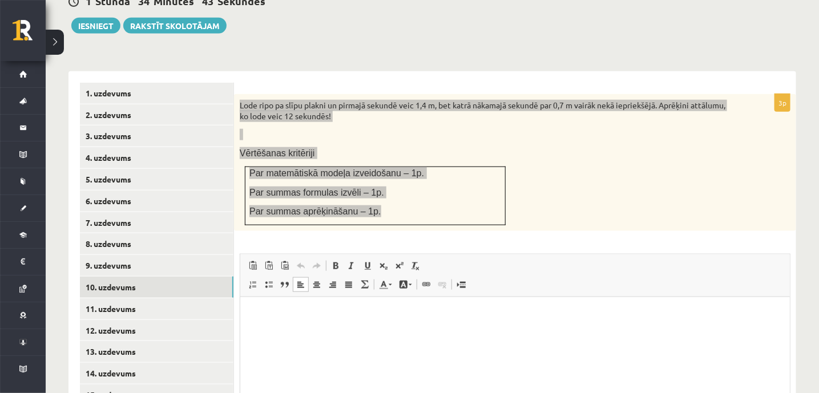
click at [321, 332] on html at bounding box center [515, 314] width 550 height 35
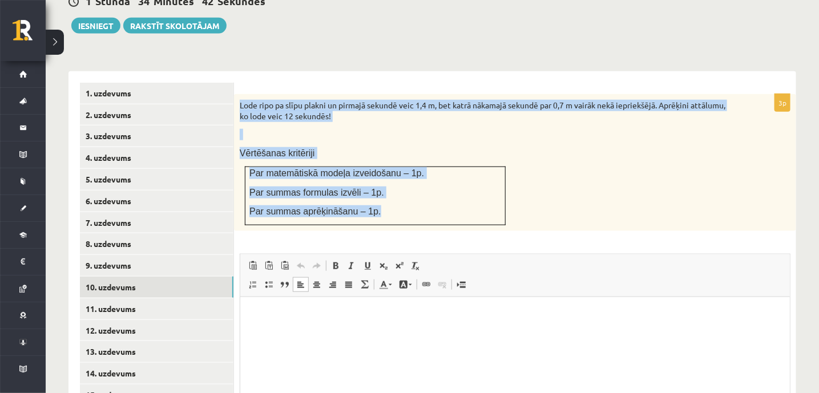
click at [458, 129] on p at bounding box center [487, 134] width 494 height 11
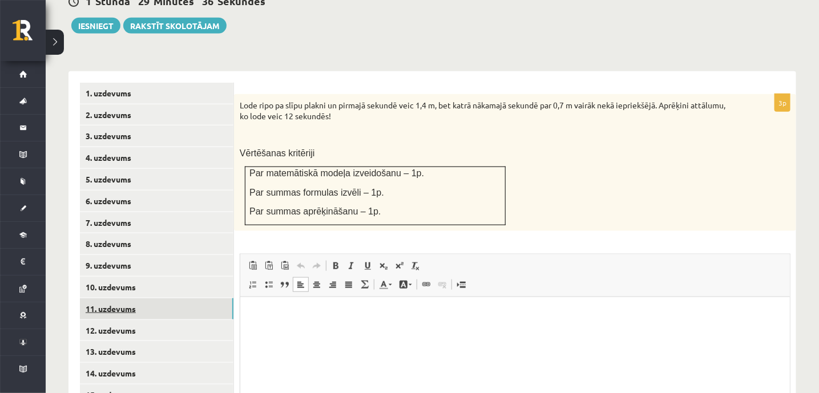
click at [114, 299] on link "11. uzdevums" at bounding box center [157, 309] width 154 height 21
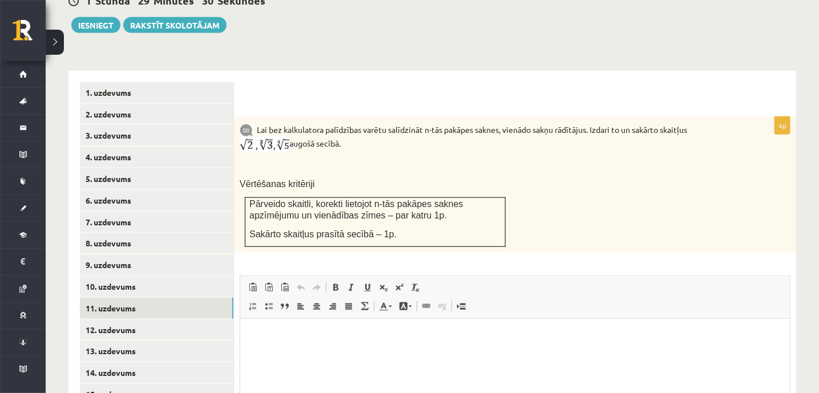
scroll to position [426, 0]
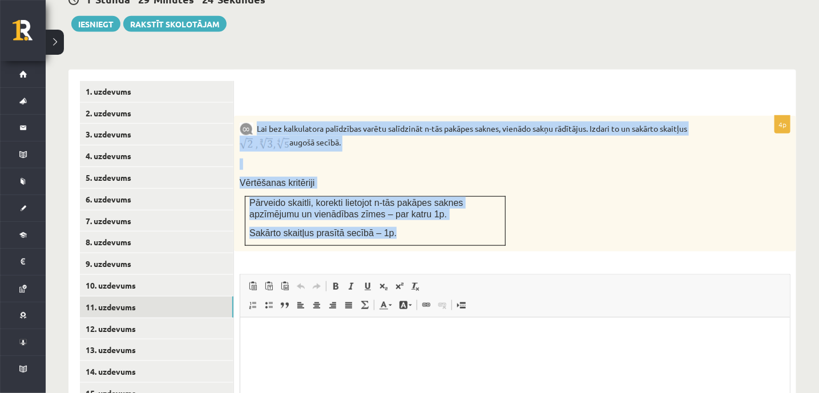
drag, startPoint x: 257, startPoint y: 102, endPoint x: 400, endPoint y: 209, distance: 178.2
click at [400, 209] on div "Lai bez kalkulatora palīdzības varētu salīdzināt n-tās pakāpes saknes, vienādo …" at bounding box center [515, 184] width 562 height 136
click at [398, 122] on p "Lai bez kalkulatora palīdzības varētu salīdzināt n-tās pakāpes saknes, vienādo …" at bounding box center [487, 137] width 494 height 30
drag, startPoint x: 255, startPoint y: 99, endPoint x: 412, endPoint y: 209, distance: 191.6
click at [412, 209] on div "Lai bez kalkulatora palīdzības varētu salīdzināt n-tās pakāpes saknes, vienādo …" at bounding box center [515, 184] width 562 height 136
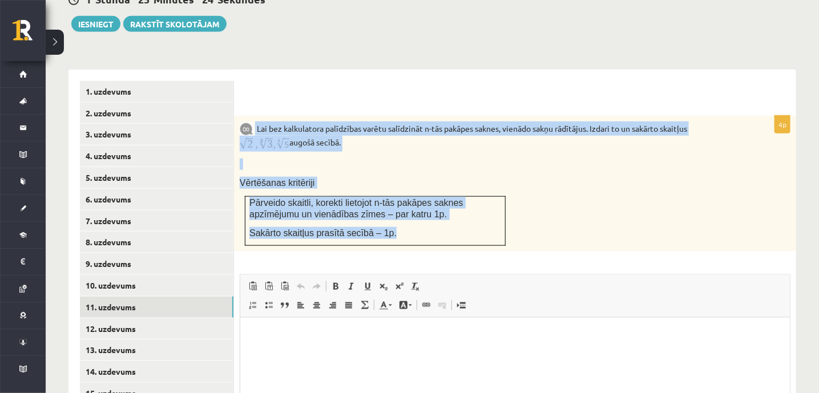
click at [365, 159] on p at bounding box center [487, 164] width 494 height 11
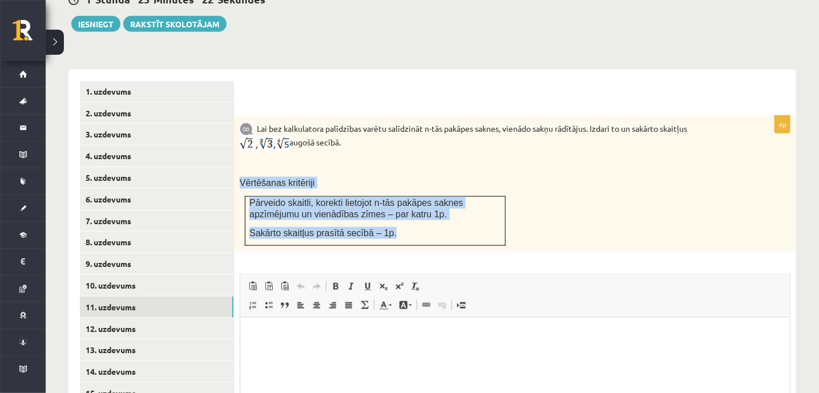
drag, startPoint x: 240, startPoint y: 157, endPoint x: 392, endPoint y: 207, distance: 159.4
click at [392, 207] on div "Lai bez kalkulatora palīdzības varētu salīdzināt n-tās pakāpes saknes, vienādo …" at bounding box center [515, 184] width 562 height 136
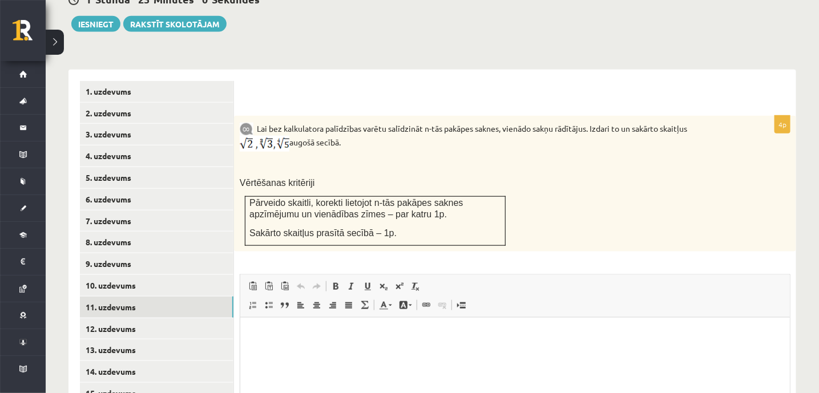
click at [409, 159] on p at bounding box center [487, 164] width 494 height 11
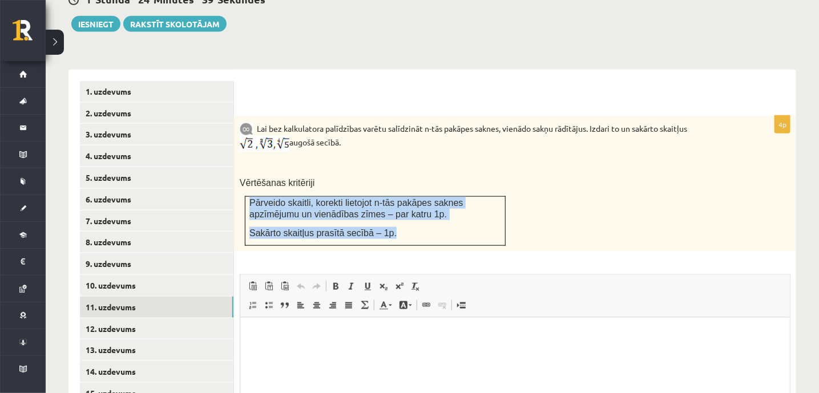
drag, startPoint x: 249, startPoint y: 176, endPoint x: 396, endPoint y: 217, distance: 152.4
click at [396, 217] on td "Pārveido skaitli, korekti lietojot n-tās pakāpes saknes apzīmējumu un vienādība…" at bounding box center [375, 221] width 260 height 50
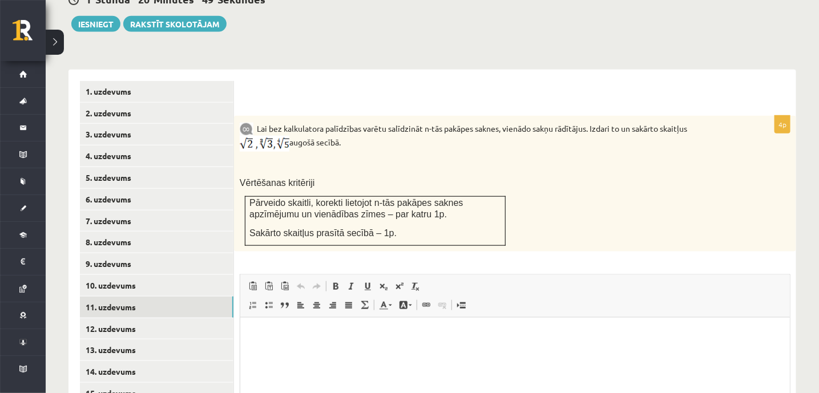
click at [362, 163] on div "Lai bez kalkulatora palīdzības varētu salīdzināt n-tās pakāpes saknes, vienādo …" at bounding box center [515, 184] width 562 height 136
click at [128, 319] on link "12. uzdevums" at bounding box center [157, 329] width 154 height 21
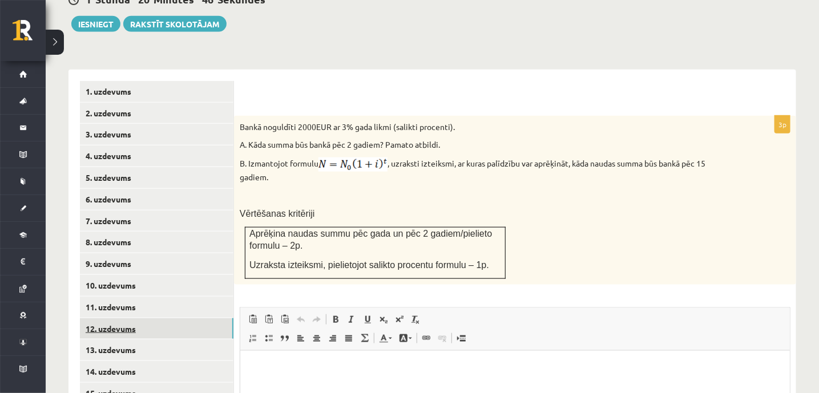
scroll to position [0, 0]
click at [409, 157] on div "Bankā noguldīti 2000EUR ar 3% gada likmi (salikti procenti). A. Kāda summa būs …" at bounding box center [515, 200] width 562 height 169
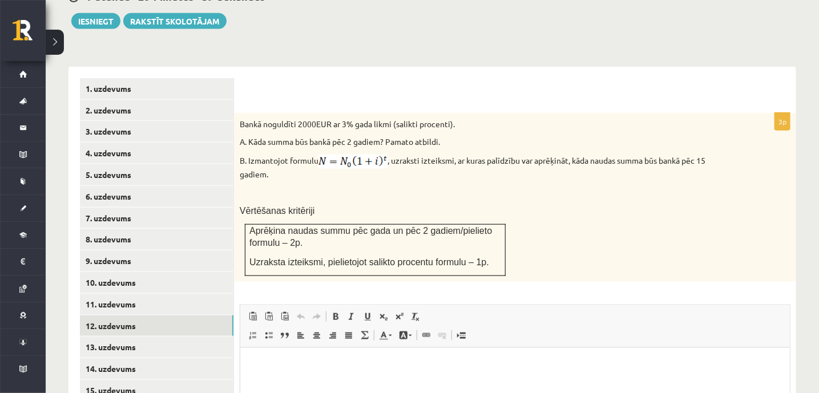
scroll to position [428, 0]
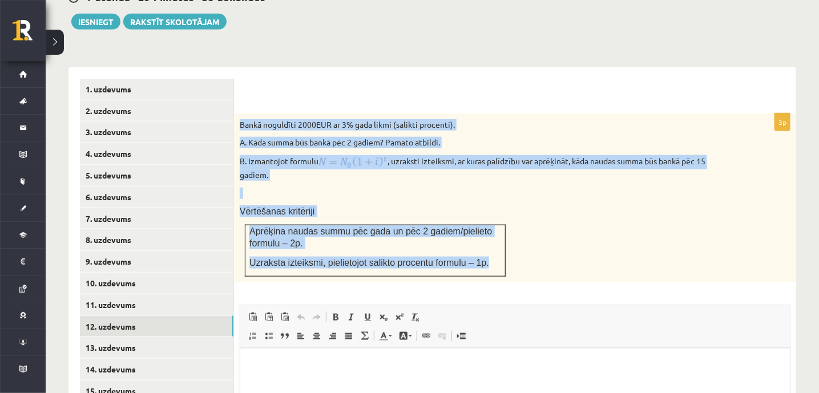
drag, startPoint x: 240, startPoint y: 98, endPoint x: 483, endPoint y: 244, distance: 284.0
click at [483, 244] on div "Bankā noguldīti 2000EUR ar 3% gada likmi (salikti procenti). A. Kāda summa būs …" at bounding box center [515, 198] width 562 height 169
click at [327, 188] on p at bounding box center [487, 193] width 494 height 11
drag, startPoint x: 241, startPoint y: 97, endPoint x: 497, endPoint y: 240, distance: 293.4
click at [497, 240] on div "Bankā noguldīti 2000EUR ar 3% gada likmi (salikti procenti). A. Kāda summa būs …" at bounding box center [515, 198] width 562 height 169
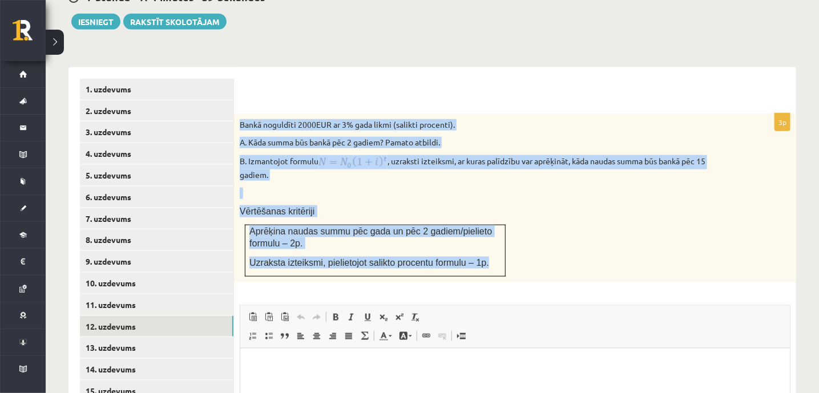
click at [377, 176] on div "Bankā noguldīti 2000EUR ar 3% gada likmi (salikti procenti). A. Kāda summa būs …" at bounding box center [515, 198] width 562 height 169
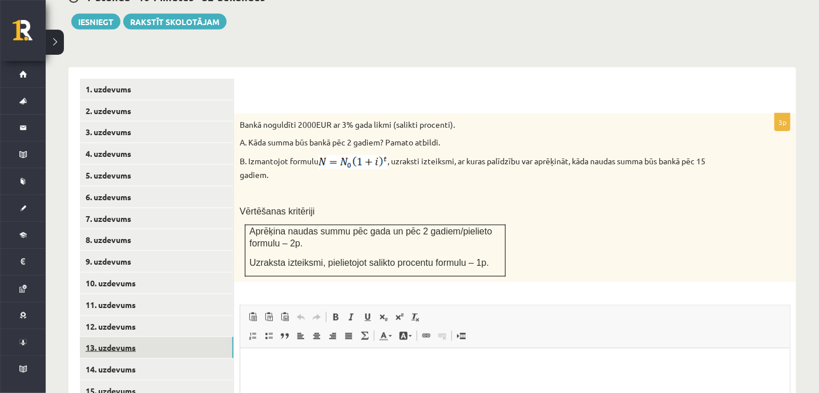
click at [110, 337] on link "13. uzdevums" at bounding box center [157, 347] width 154 height 21
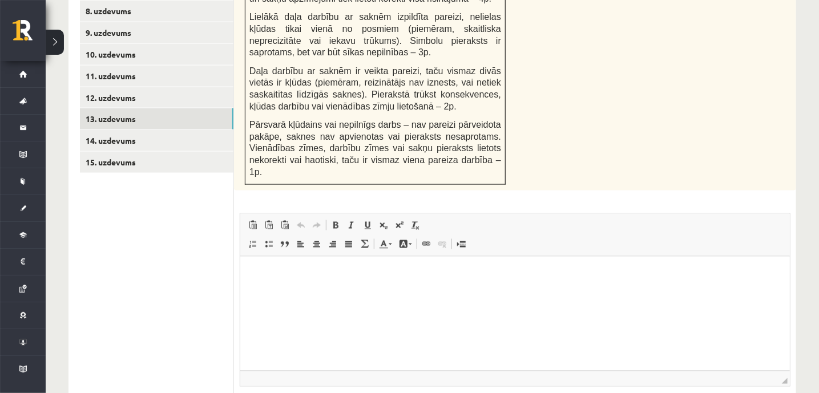
scroll to position [656, 0]
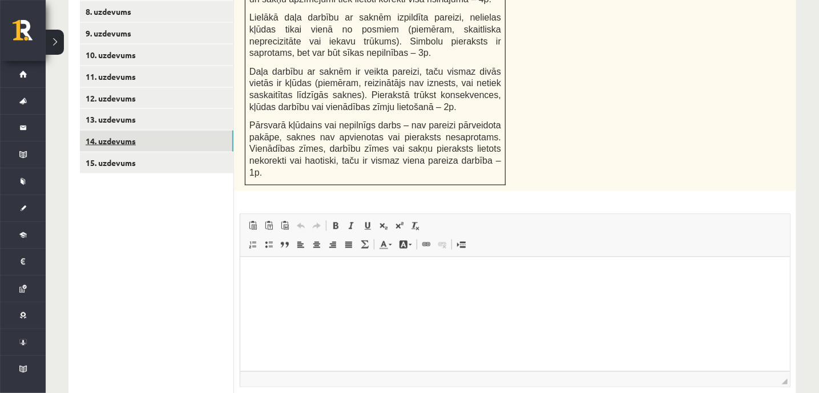
click at [109, 131] on link "14. uzdevums" at bounding box center [157, 141] width 154 height 21
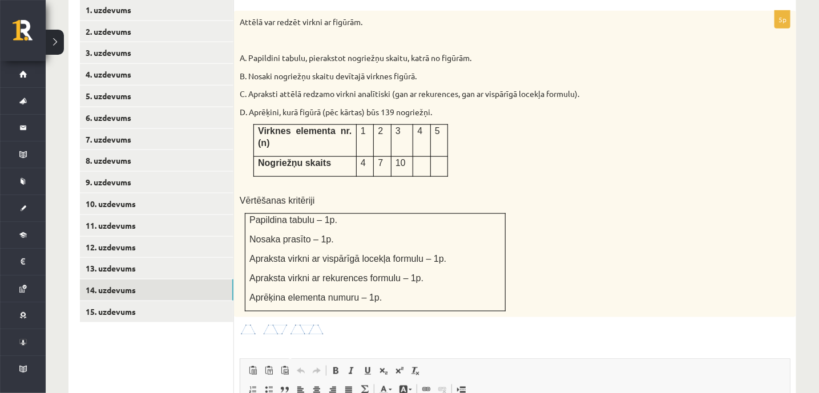
scroll to position [509, 0]
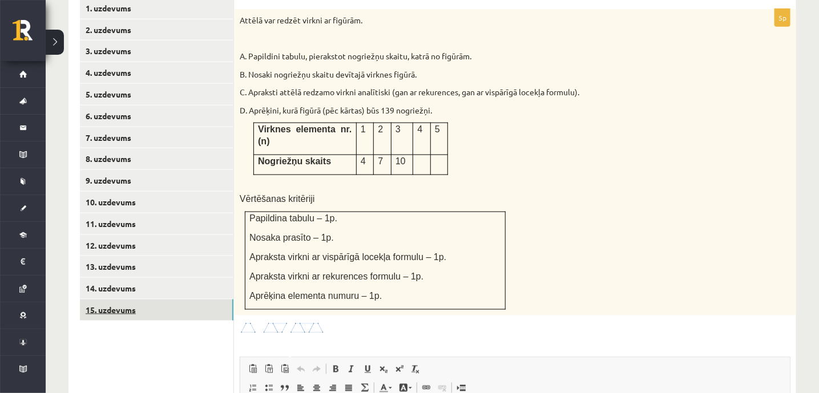
click at [104, 300] on link "15. uzdevums" at bounding box center [157, 310] width 154 height 21
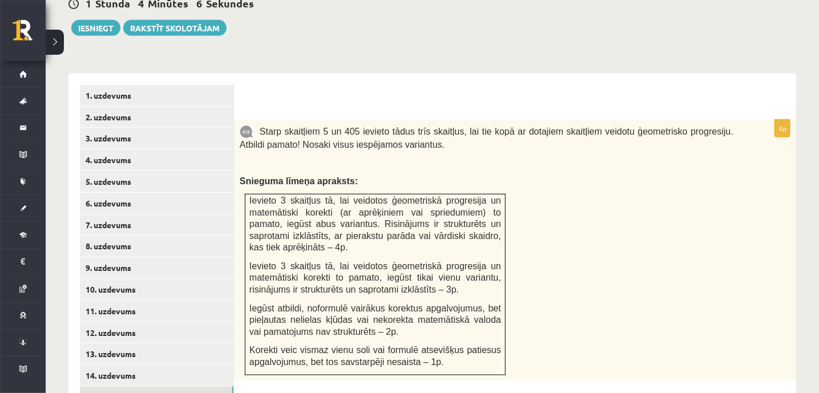
scroll to position [0, 0]
click at [131, 365] on link "14. uzdevums" at bounding box center [157, 375] width 154 height 21
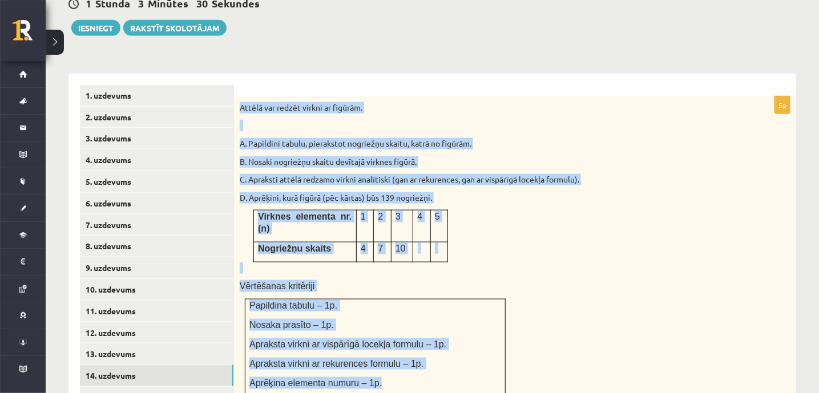
drag, startPoint x: 239, startPoint y: 80, endPoint x: 410, endPoint y: 344, distance: 314.8
click at [410, 344] on div "Attēlā var redzēt virkni ar figūrām. A. Papildini tabulu, pierakstot nogriežņu …" at bounding box center [515, 249] width 562 height 307
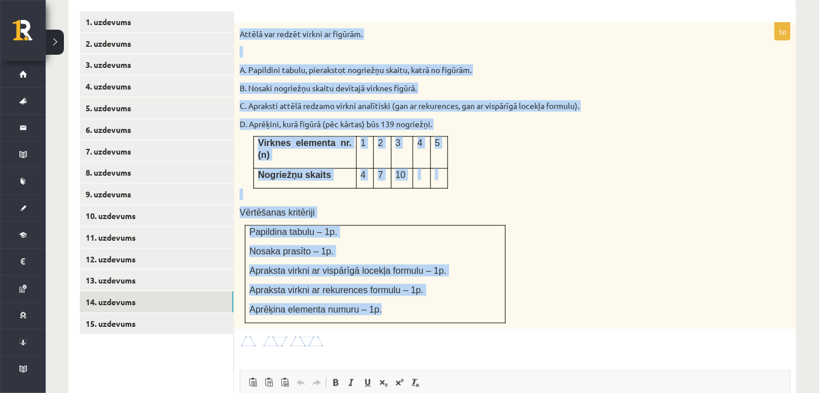
scroll to position [498, 0]
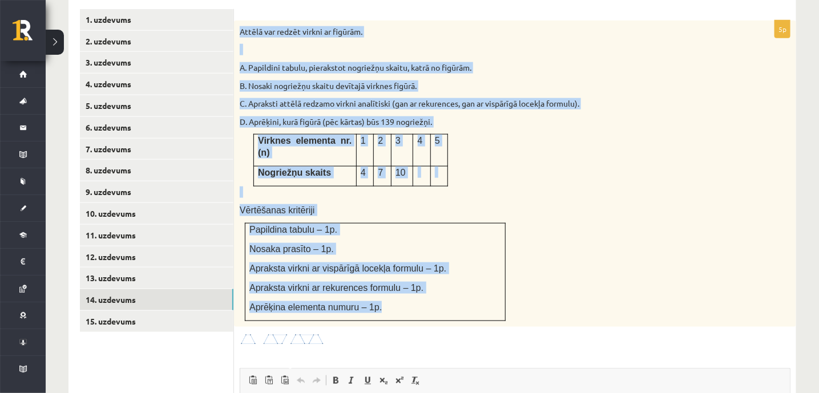
click at [481, 204] on p "Vērtēšanas kritēriji" at bounding box center [487, 210] width 494 height 12
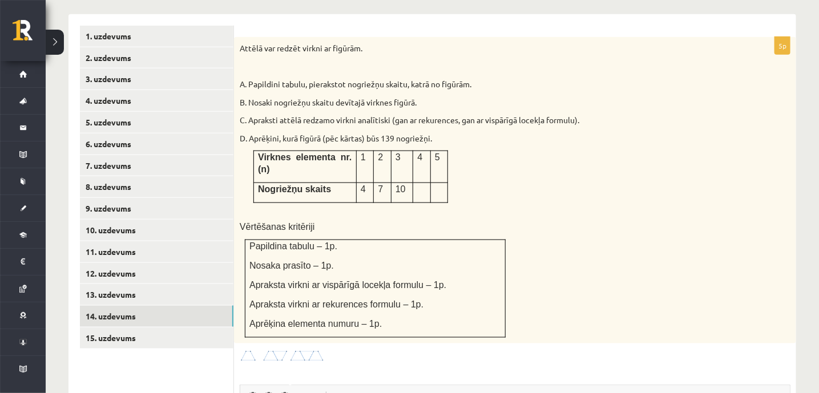
scroll to position [479, 0]
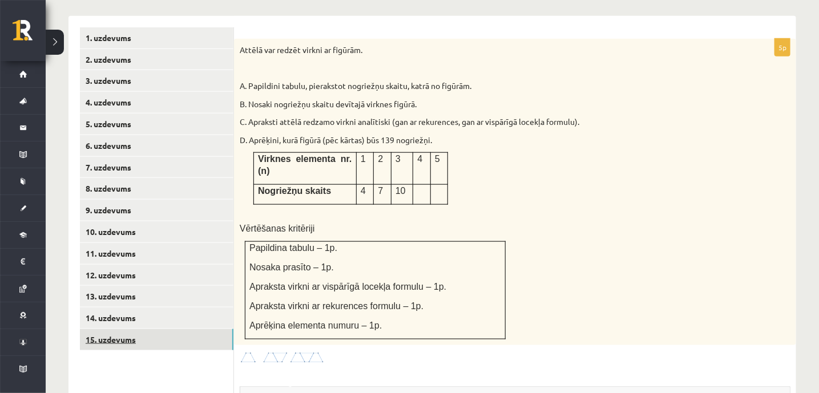
click at [98, 329] on link "15. uzdevums" at bounding box center [157, 339] width 154 height 21
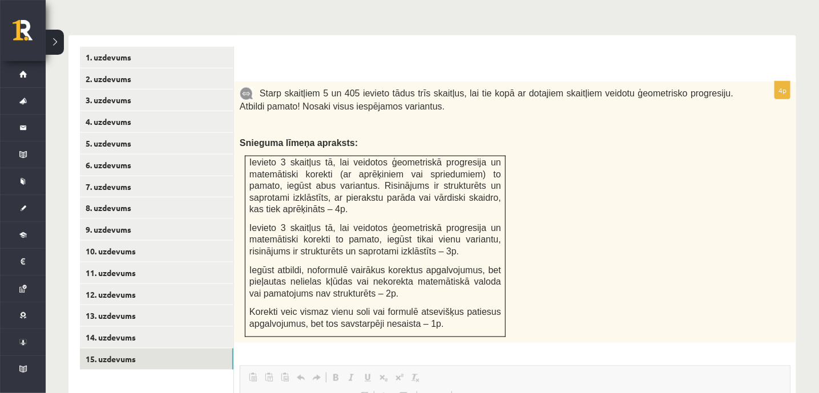
scroll to position [0, 0]
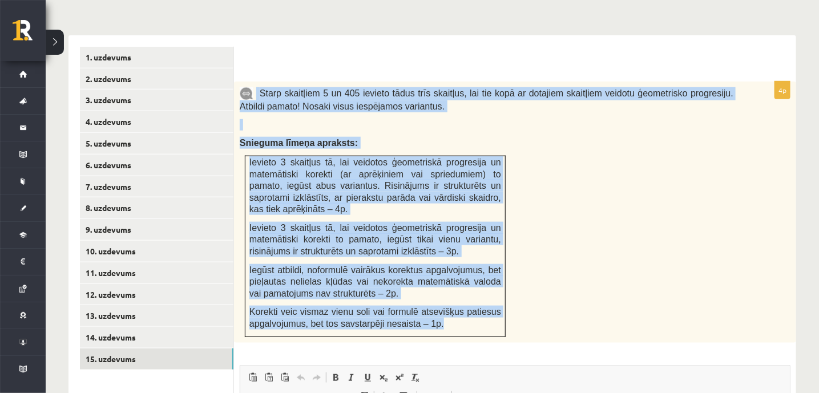
drag, startPoint x: 257, startPoint y: 68, endPoint x: 485, endPoint y: 296, distance: 322.1
click at [485, 296] on div "Starp skaitļiem 5 un 405 ievieto tādus trīs skaitļus, lai tie kopā ar dotajiem …" at bounding box center [515, 212] width 562 height 261
click at [389, 119] on p at bounding box center [487, 124] width 494 height 11
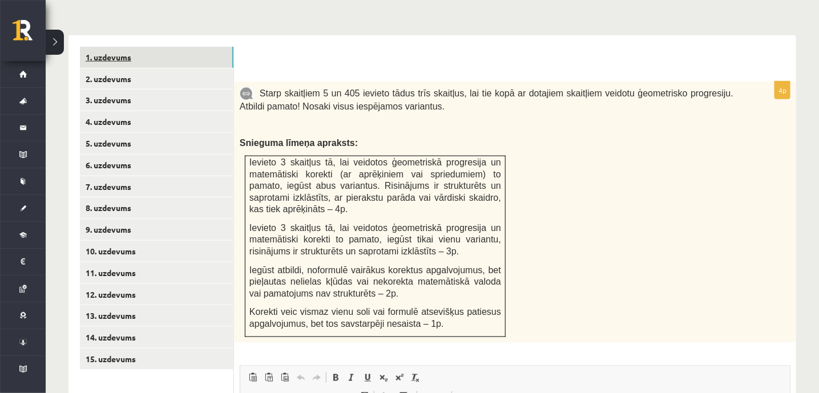
click at [133, 47] on link "1. uzdevums" at bounding box center [157, 57] width 154 height 21
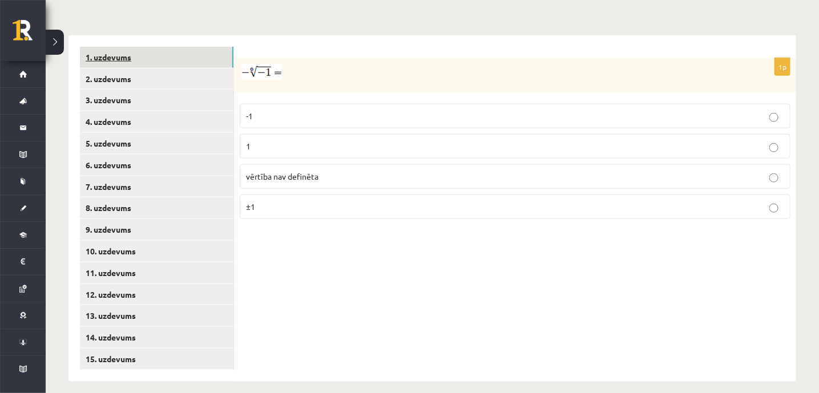
scroll to position [446, 0]
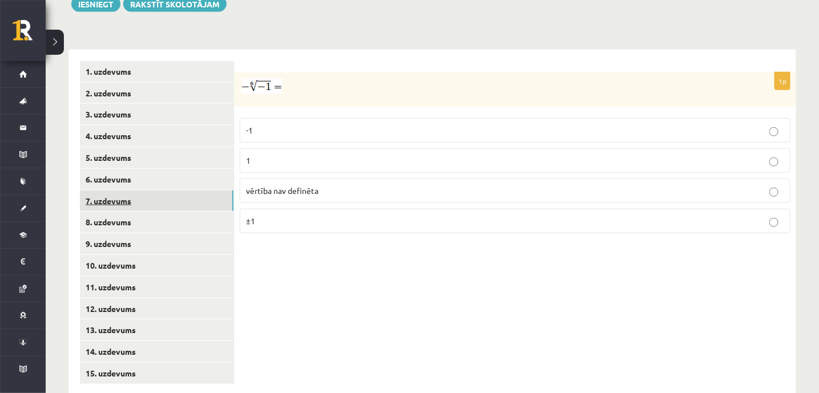
click at [135, 191] on link "7. uzdevums" at bounding box center [157, 201] width 154 height 21
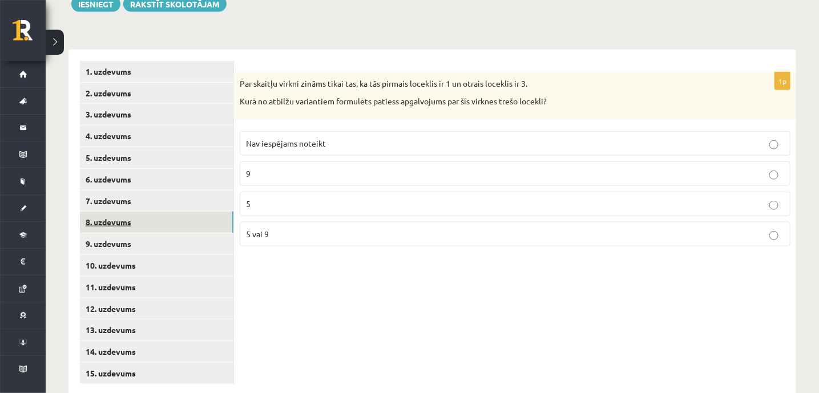
click at [110, 212] on link "8. uzdevums" at bounding box center [157, 222] width 154 height 21
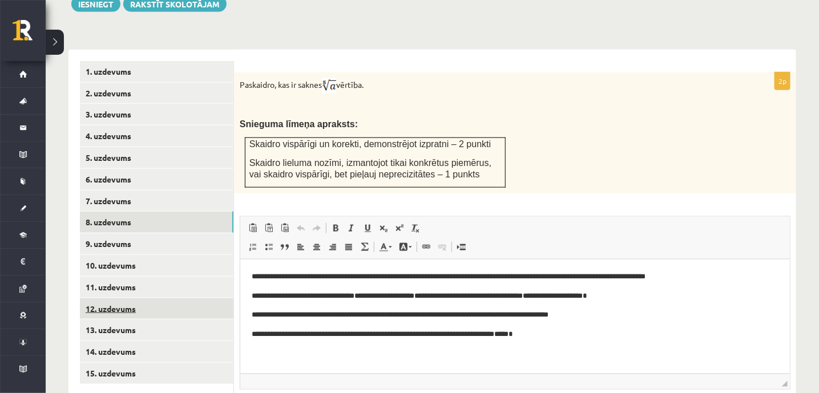
scroll to position [0, 0]
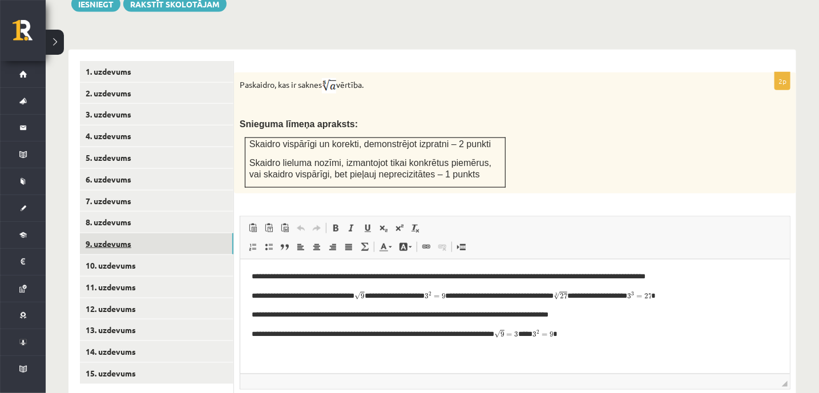
click at [106, 233] on link "9. uzdevums" at bounding box center [157, 243] width 154 height 21
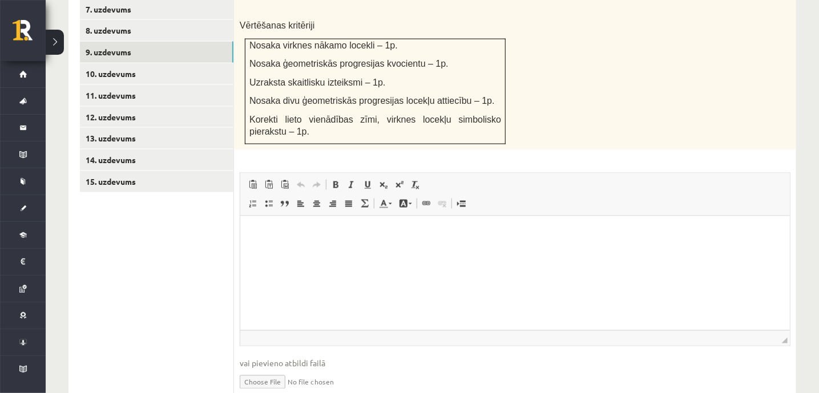
scroll to position [637, 0]
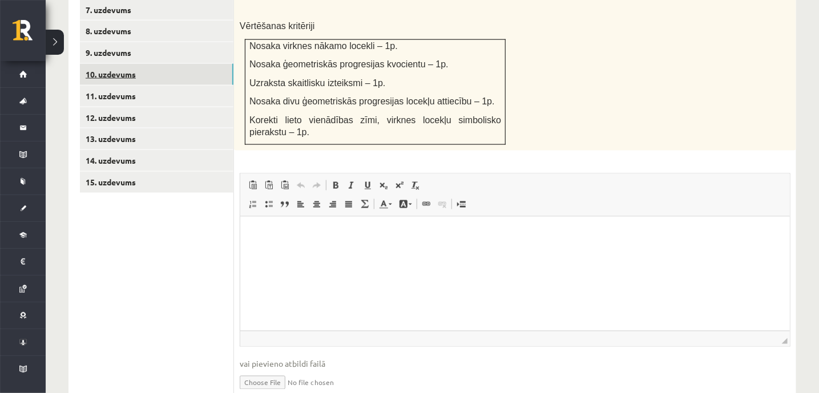
click at [104, 64] on link "10. uzdevums" at bounding box center [157, 74] width 154 height 21
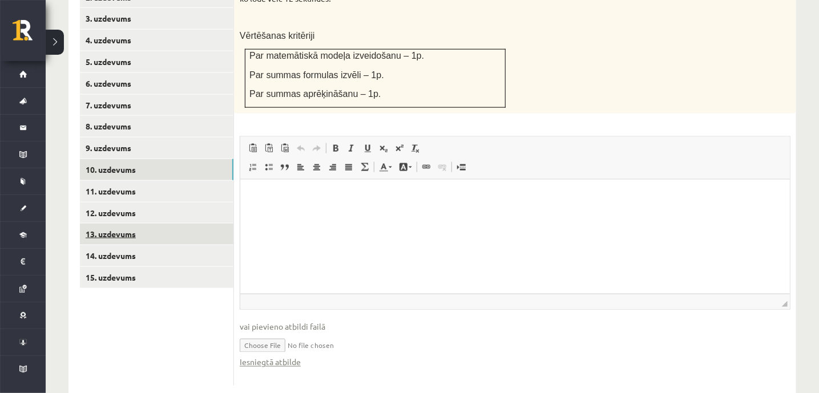
scroll to position [0, 0]
click at [275, 357] on link "Iesniegtā atbilde" at bounding box center [270, 363] width 61 height 12
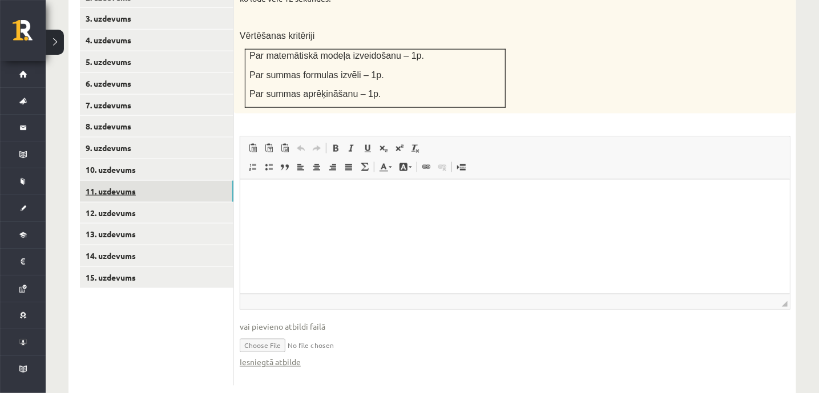
click at [120, 181] on link "11. uzdevums" at bounding box center [157, 191] width 154 height 21
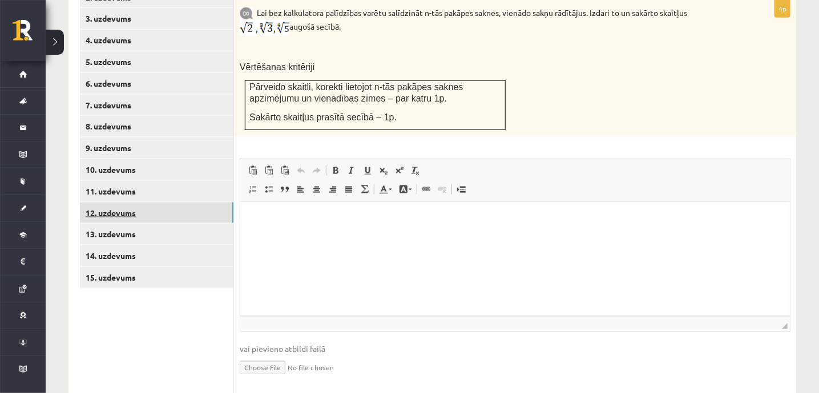
click at [91, 203] on link "12. uzdevums" at bounding box center [157, 213] width 154 height 21
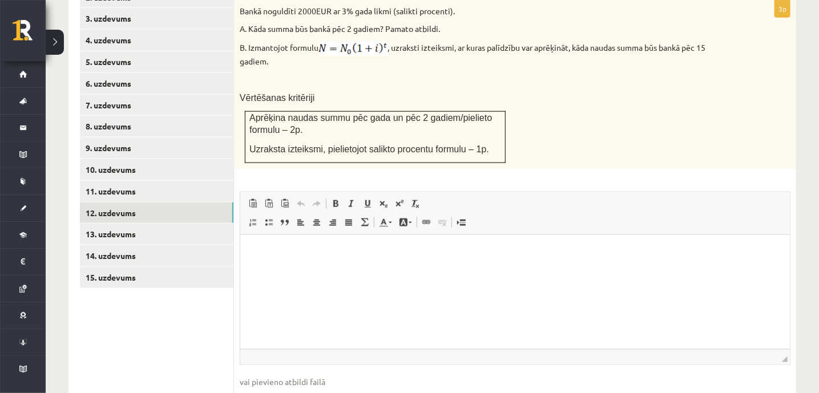
scroll to position [597, 0]
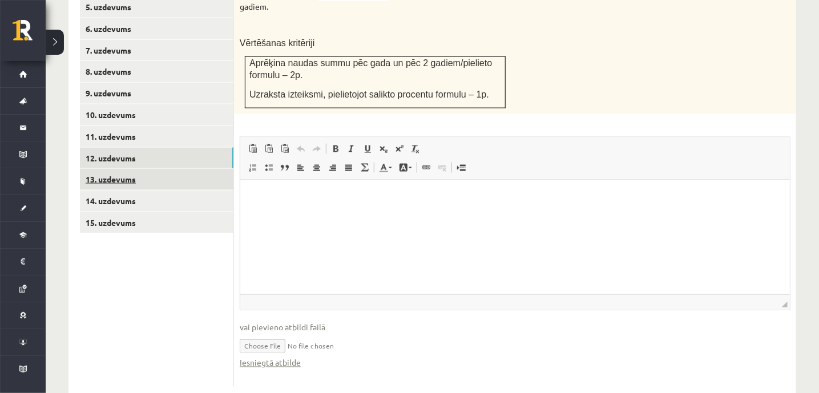
click at [102, 169] on link "13. uzdevums" at bounding box center [157, 179] width 154 height 21
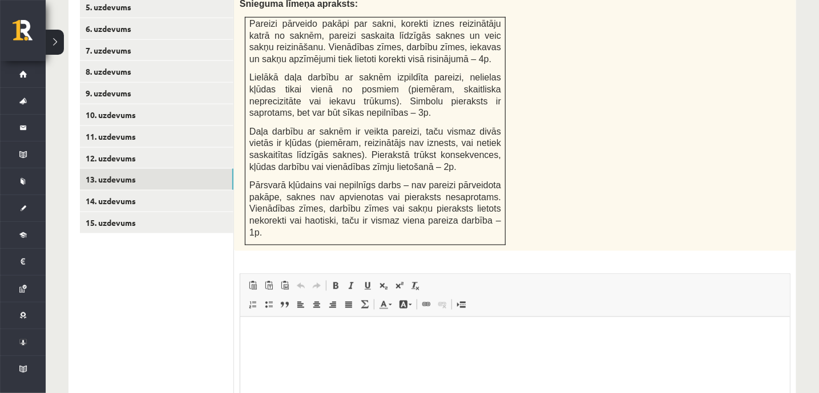
scroll to position [710, 0]
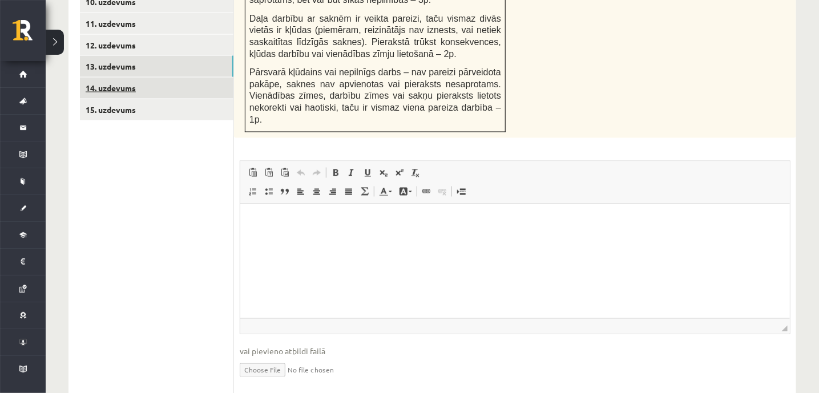
click at [107, 78] on link "14. uzdevums" at bounding box center [157, 88] width 154 height 21
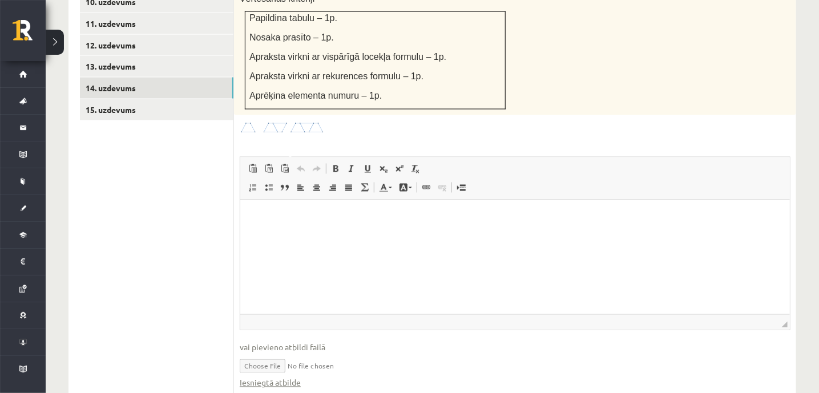
scroll to position [0, 0]
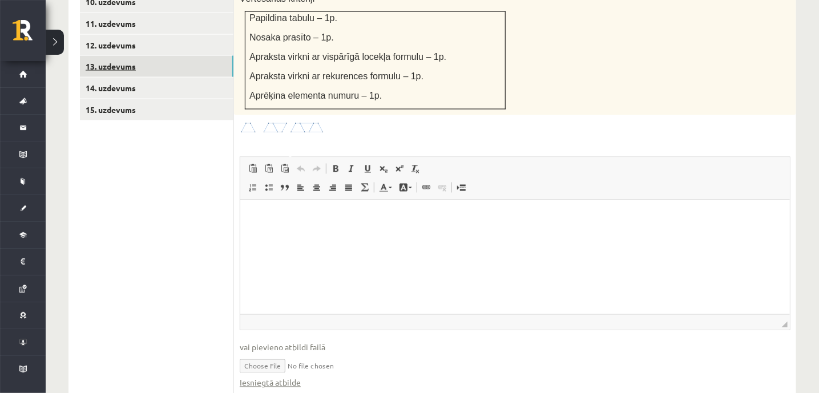
click at [114, 56] on link "13. uzdevums" at bounding box center [157, 66] width 154 height 21
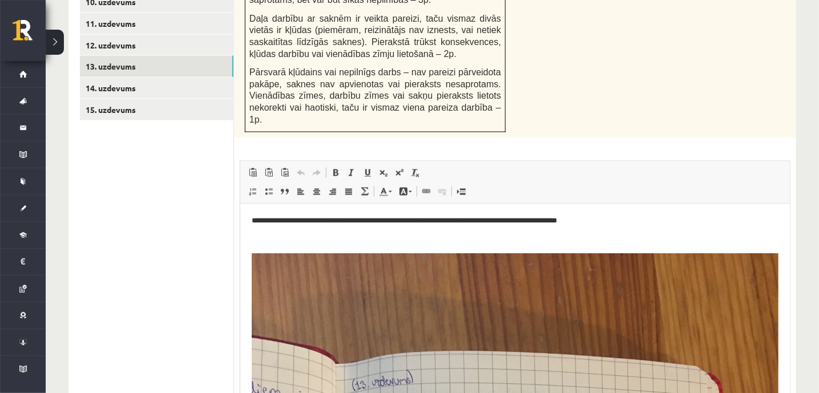
drag, startPoint x: 787, startPoint y: 291, endPoint x: 527, endPoint y: 174, distance: 284.6
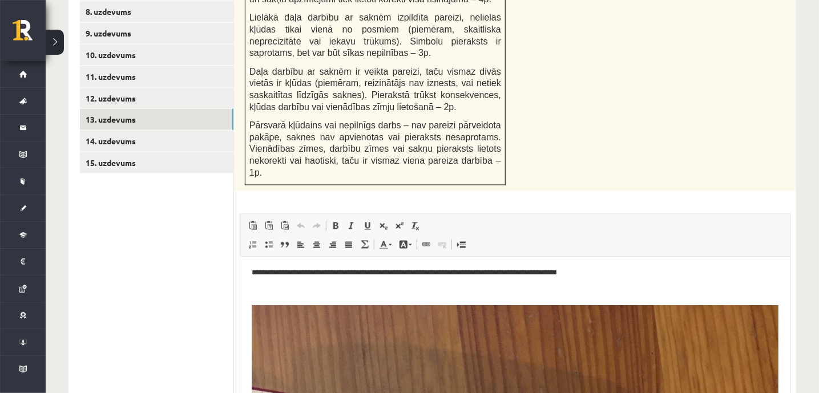
scroll to position [655, 0]
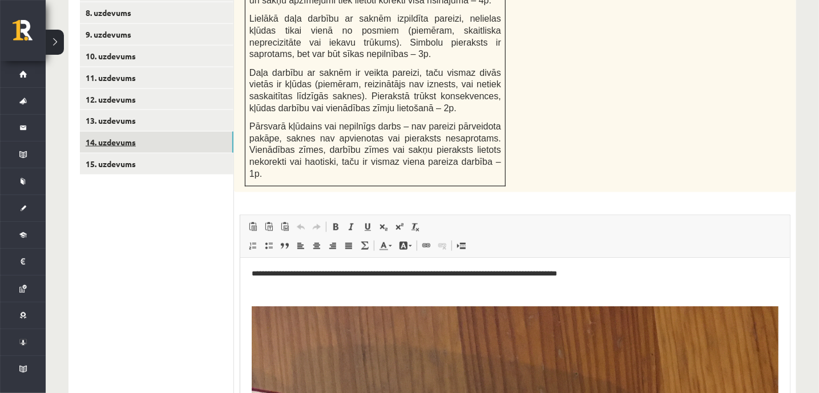
click at [109, 132] on link "14. uzdevums" at bounding box center [157, 142] width 154 height 21
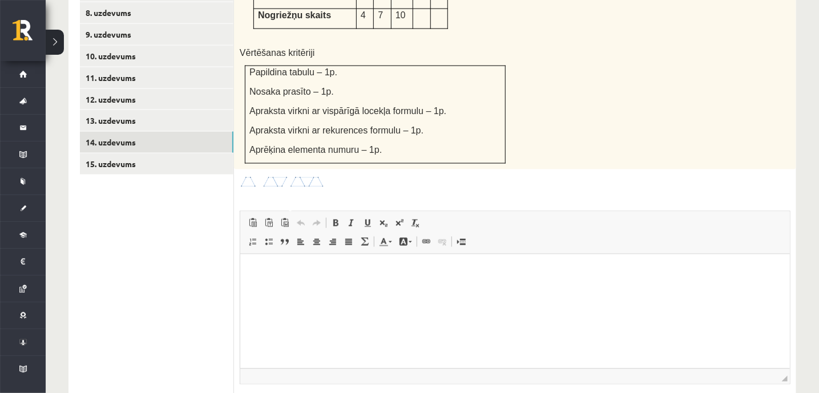
scroll to position [717, 0]
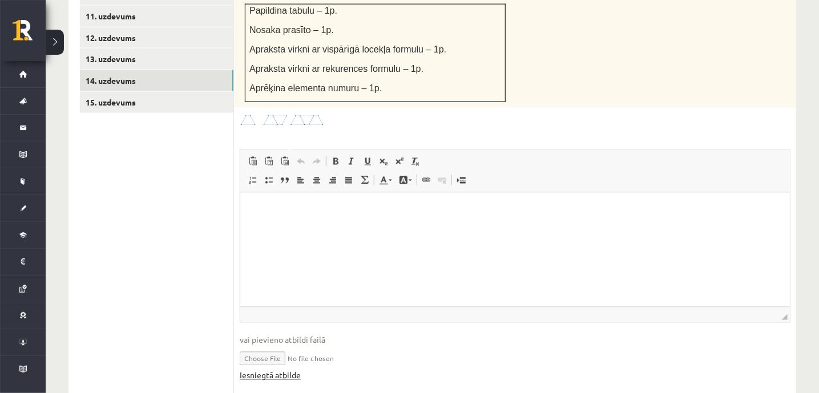
click at [279, 370] on link "Iesniegtā atbilde" at bounding box center [270, 376] width 61 height 12
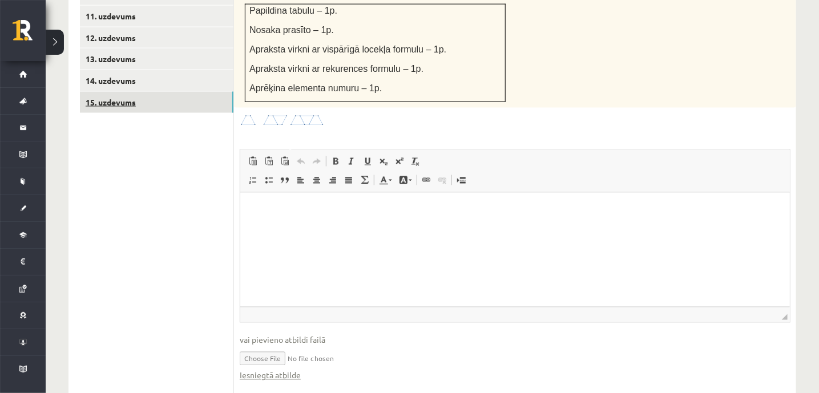
click at [98, 92] on link "15. uzdevums" at bounding box center [157, 102] width 154 height 21
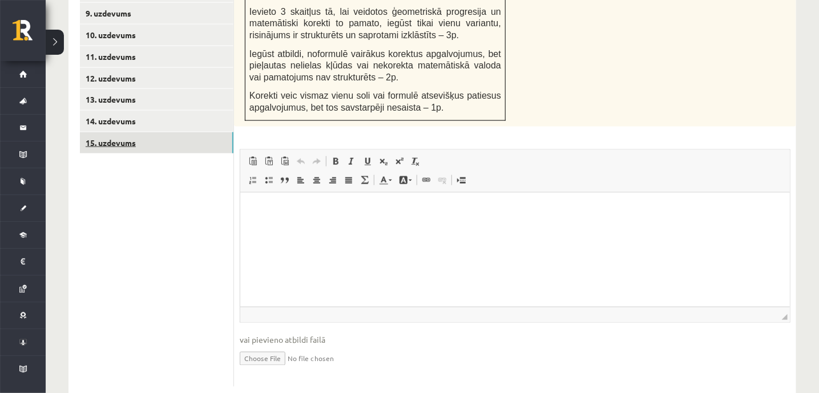
scroll to position [0, 0]
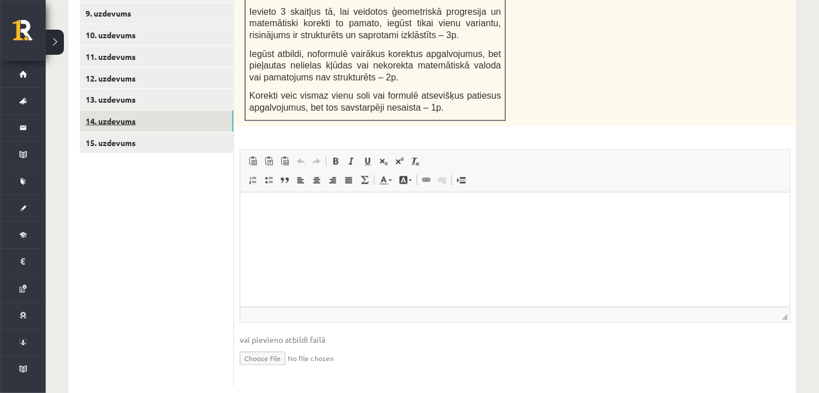
click at [106, 111] on link "14. uzdevums" at bounding box center [157, 121] width 154 height 21
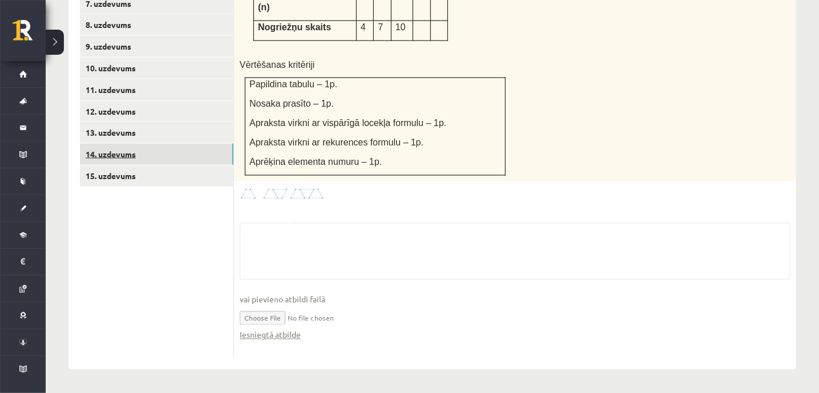
scroll to position [604, 0]
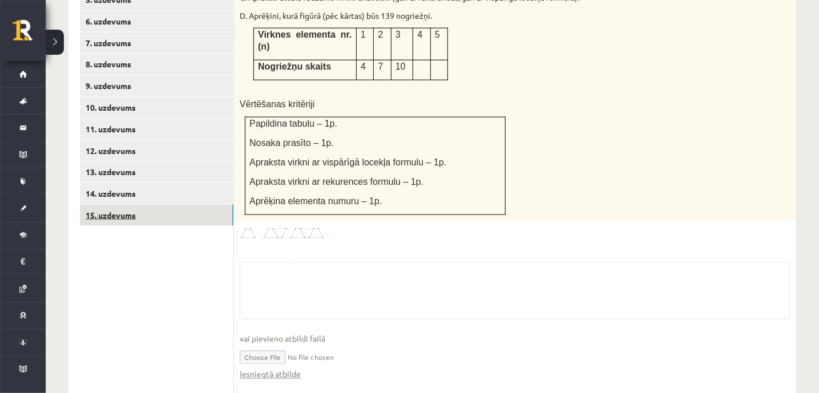
click at [107, 205] on link "15. uzdevums" at bounding box center [157, 215] width 154 height 21
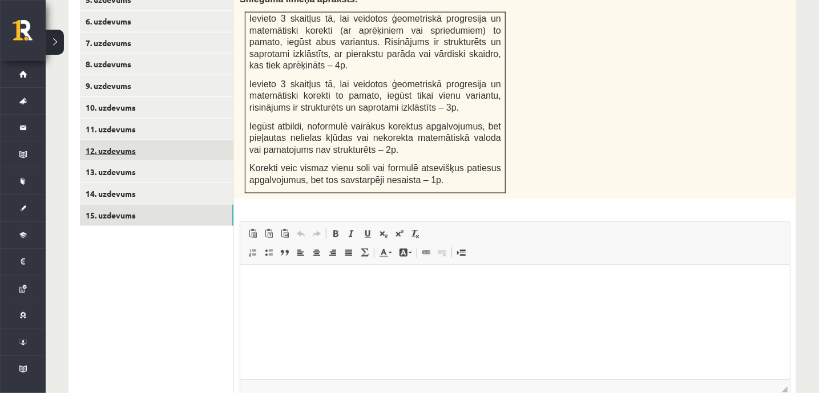
scroll to position [0, 0]
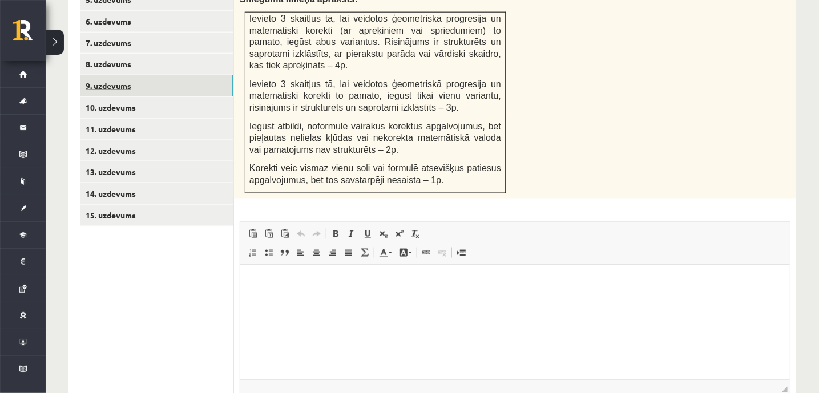
click at [91, 75] on link "9. uzdevums" at bounding box center [157, 85] width 154 height 21
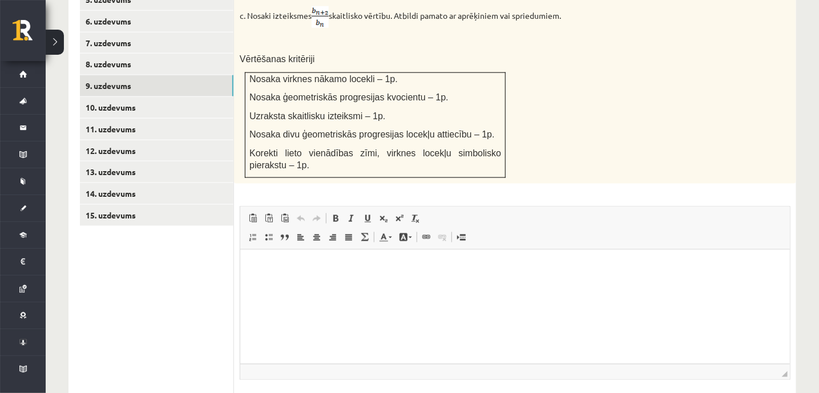
scroll to position [674, 0]
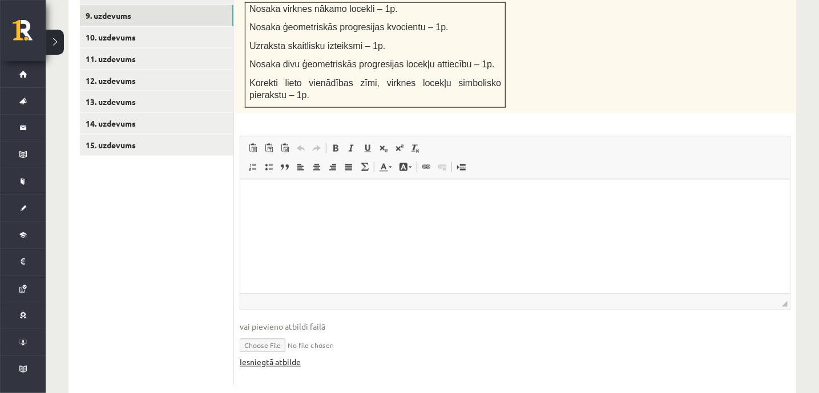
click at [267, 357] on link "Iesniegtā atbilde" at bounding box center [270, 363] width 61 height 12
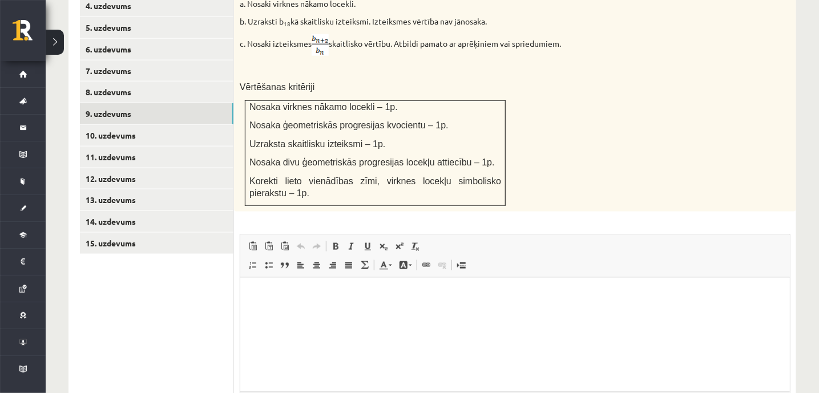
scroll to position [567, 0]
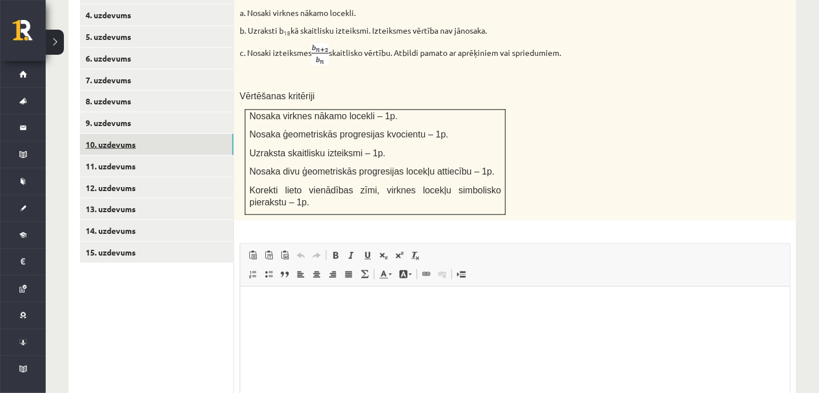
click at [126, 134] on link "10. uzdevums" at bounding box center [157, 144] width 154 height 21
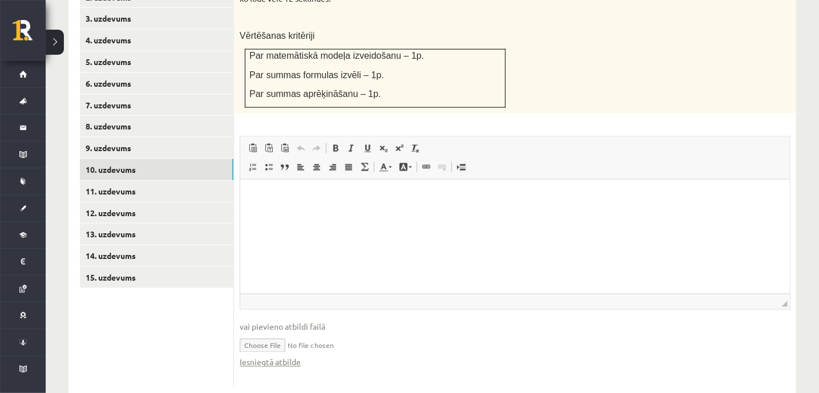
scroll to position [0, 0]
click at [283, 357] on link "Iesniegtā atbilde" at bounding box center [270, 363] width 61 height 12
click at [125, 181] on link "11. uzdevums" at bounding box center [157, 191] width 154 height 21
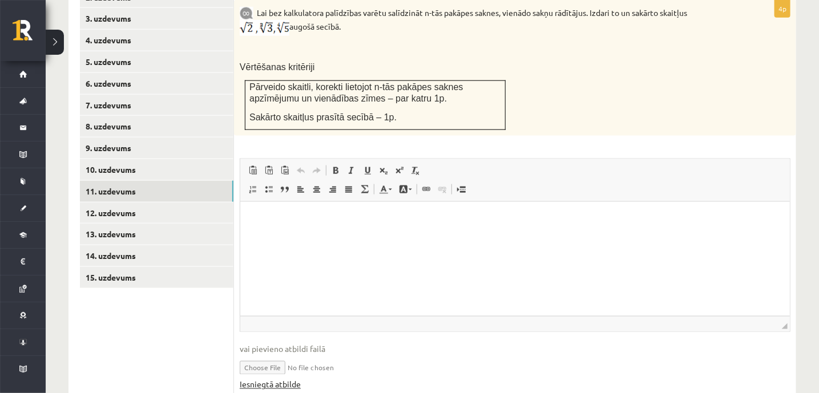
click at [277, 379] on link "Iesniegtā atbilde" at bounding box center [270, 385] width 61 height 12
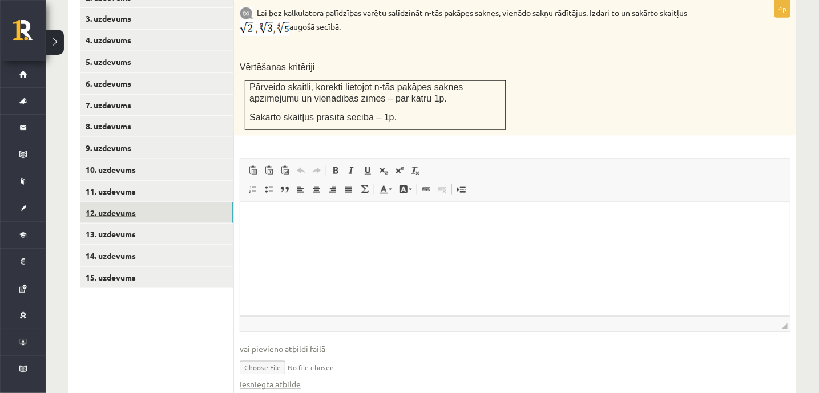
click at [116, 203] on link "12. uzdevums" at bounding box center [157, 213] width 154 height 21
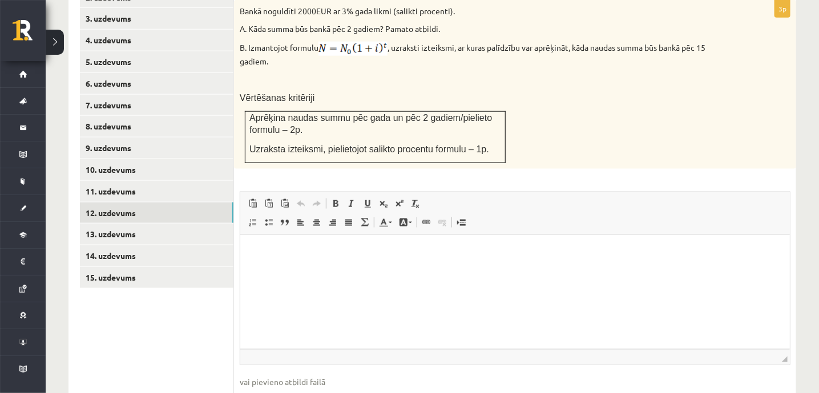
click at [126, 224] on link "13. uzdevums" at bounding box center [157, 234] width 154 height 21
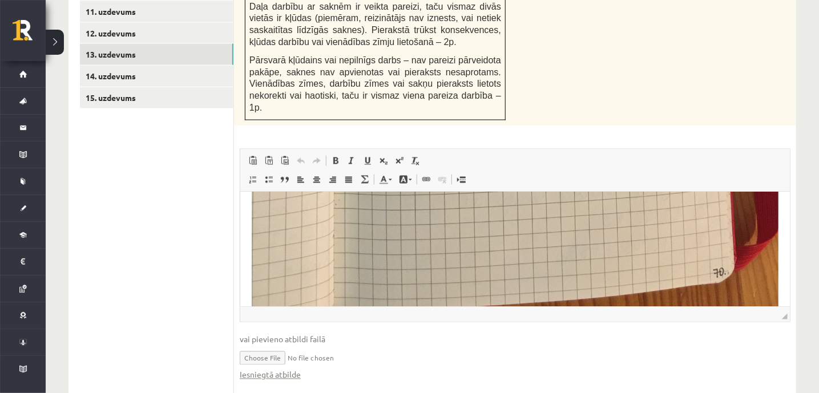
scroll to position [642, 0]
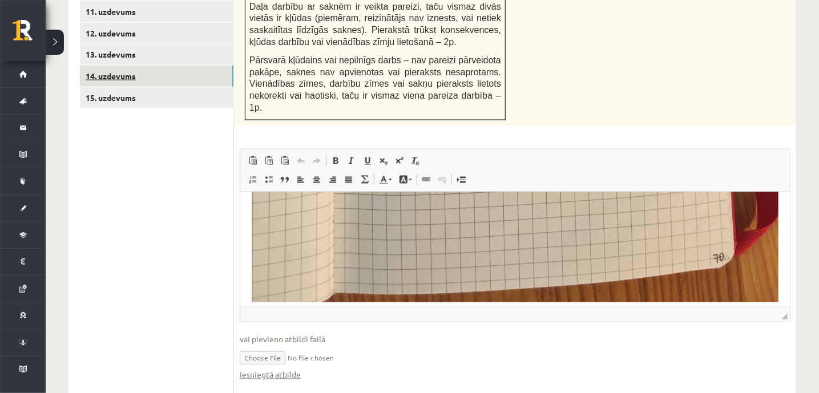
click at [96, 66] on link "14. uzdevums" at bounding box center [157, 76] width 154 height 21
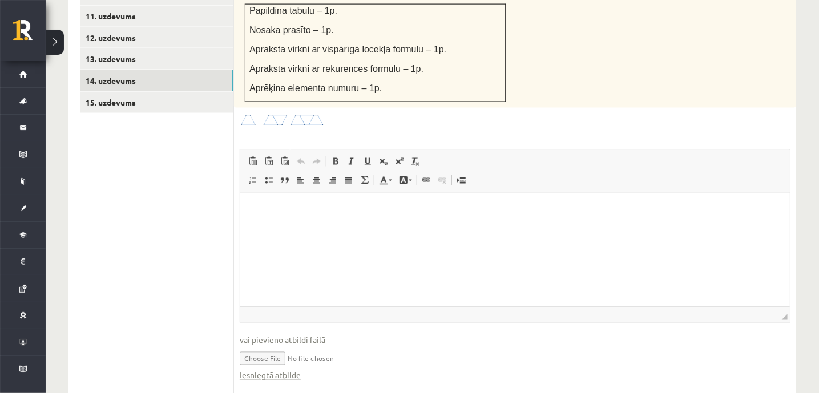
scroll to position [0, 0]
click at [277, 370] on link "Iesniegtā atbilde" at bounding box center [270, 376] width 61 height 12
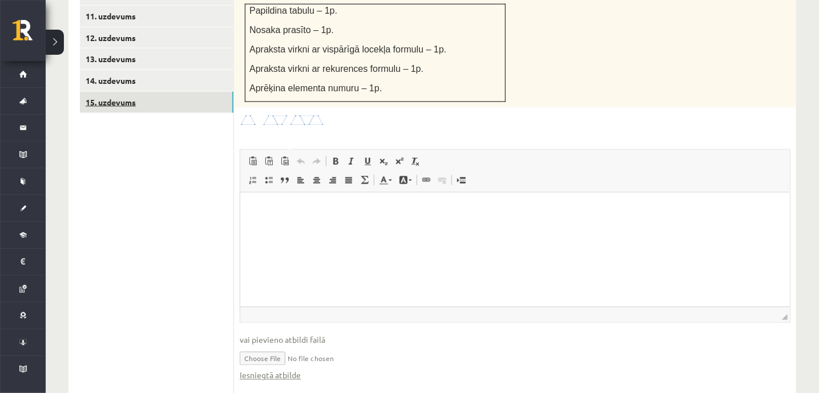
click at [106, 92] on link "15. uzdevums" at bounding box center [157, 102] width 154 height 21
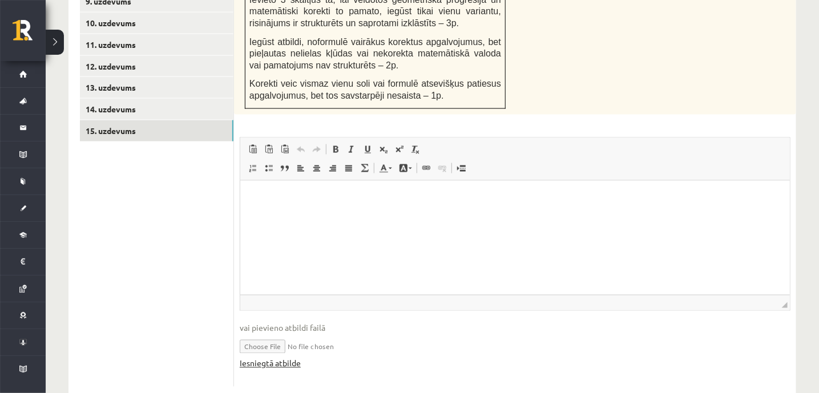
click at [288, 358] on link "Iesniegtā atbilde" at bounding box center [270, 364] width 61 height 12
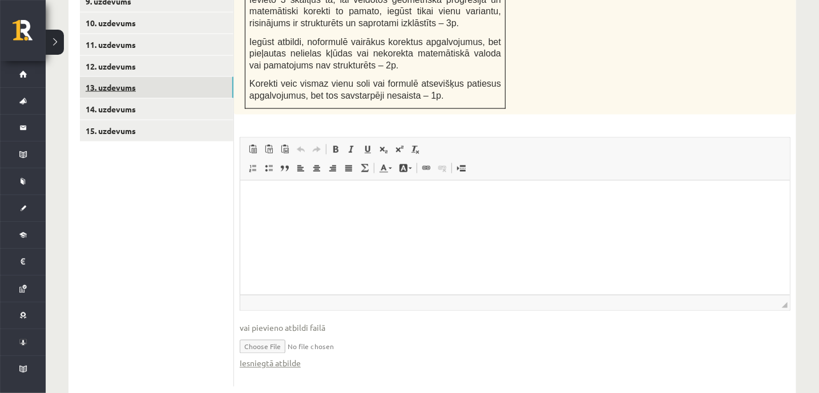
click at [103, 77] on link "13. uzdevums" at bounding box center [157, 87] width 154 height 21
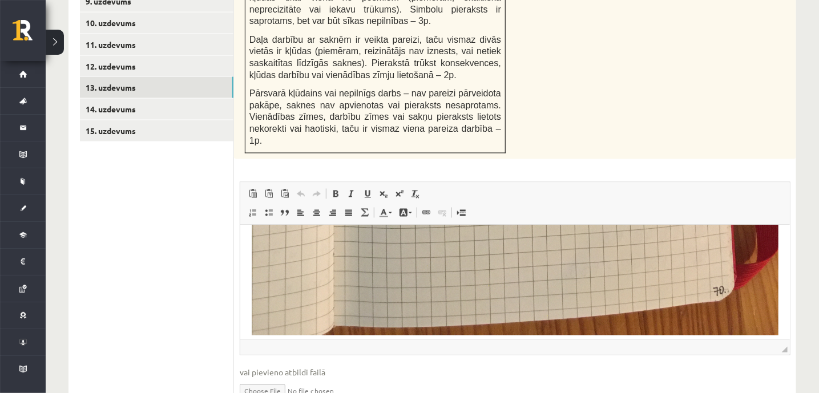
scroll to position [722, 0]
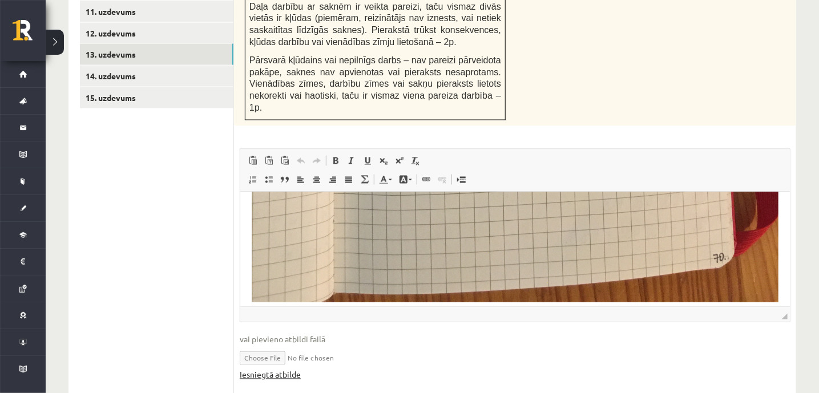
click at [282, 369] on link "Iesniegtā atbilde" at bounding box center [270, 375] width 61 height 12
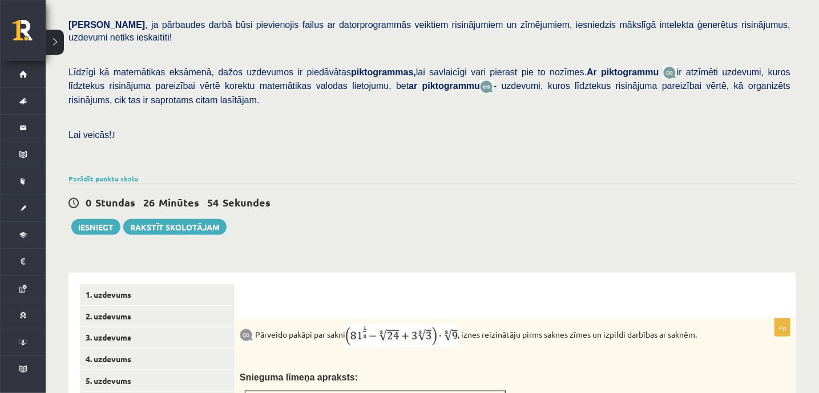
scroll to position [223, 0]
click at [91, 219] on button "Iesniegt" at bounding box center [95, 227] width 49 height 16
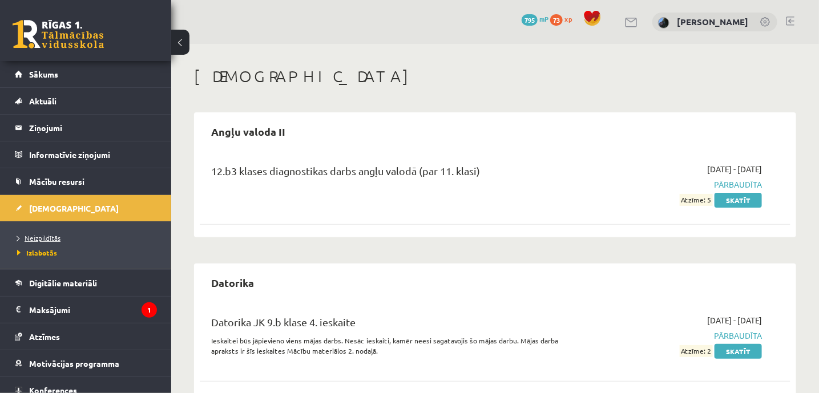
click at [31, 233] on span "Neizpildītās" at bounding box center [38, 237] width 43 height 9
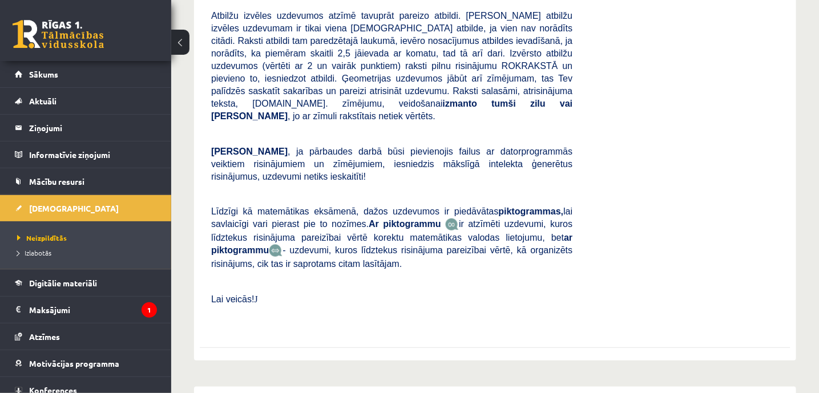
scroll to position [255, 0]
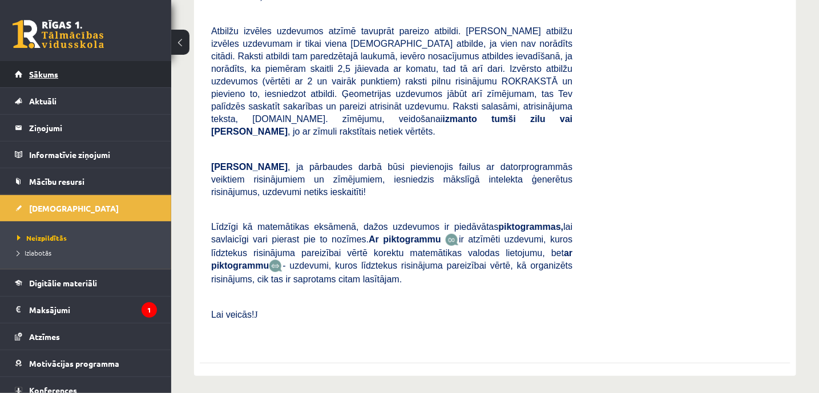
click at [39, 72] on span "Sākums" at bounding box center [43, 74] width 29 height 10
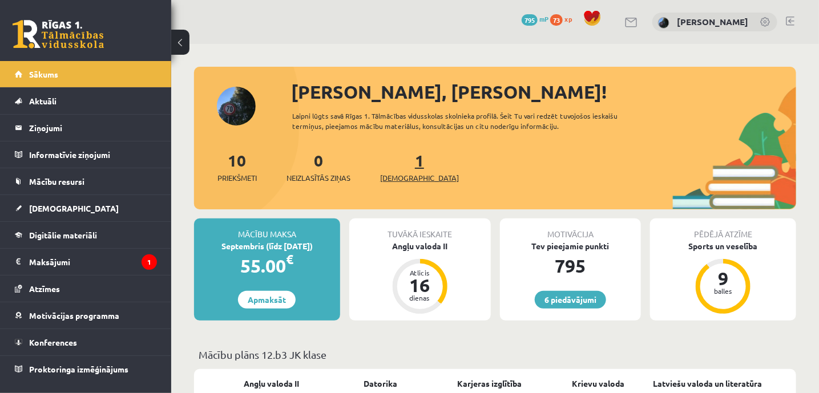
click at [402, 160] on link "1 Ieskaites" at bounding box center [419, 167] width 79 height 34
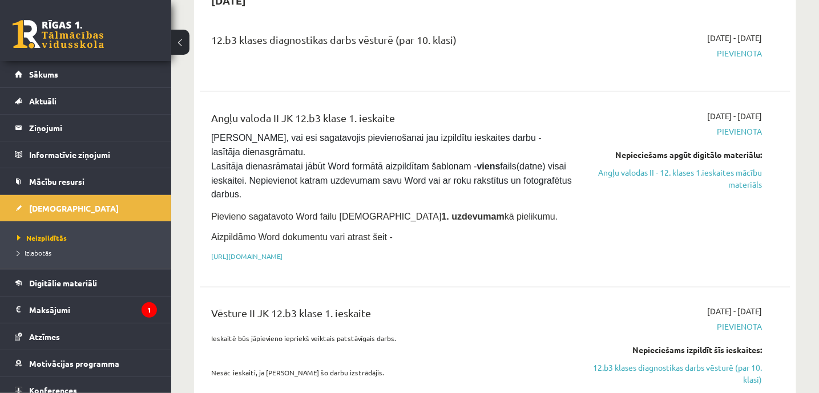
scroll to position [674, 0]
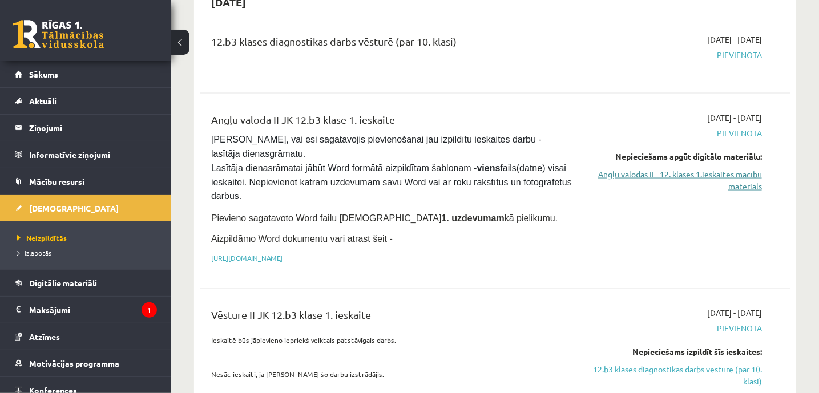
click at [626, 168] on link "Angļu valodas II - 12. klases 1.ieskaites mācību materiāls" at bounding box center [676, 180] width 172 height 24
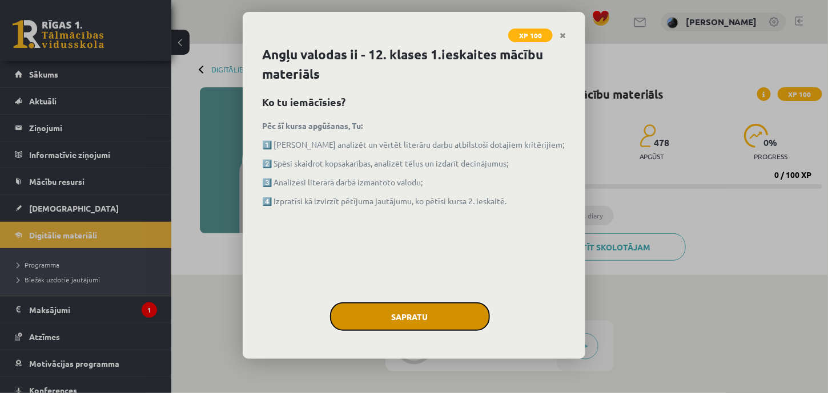
click at [396, 310] on button "Sapratu" at bounding box center [410, 317] width 160 height 29
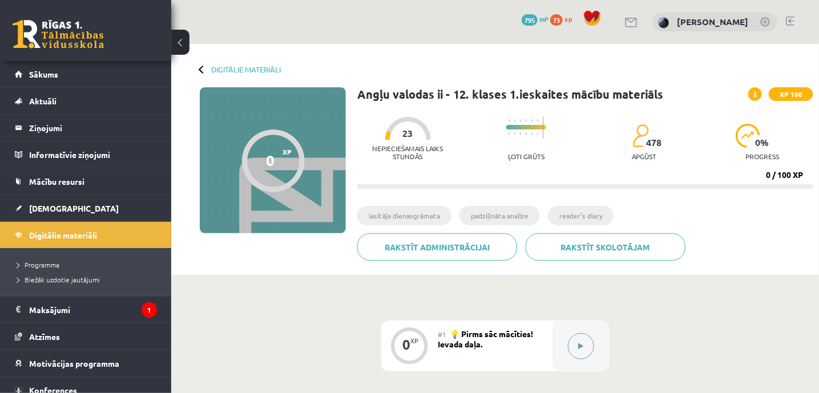
click at [578, 340] on button at bounding box center [581, 346] width 26 height 26
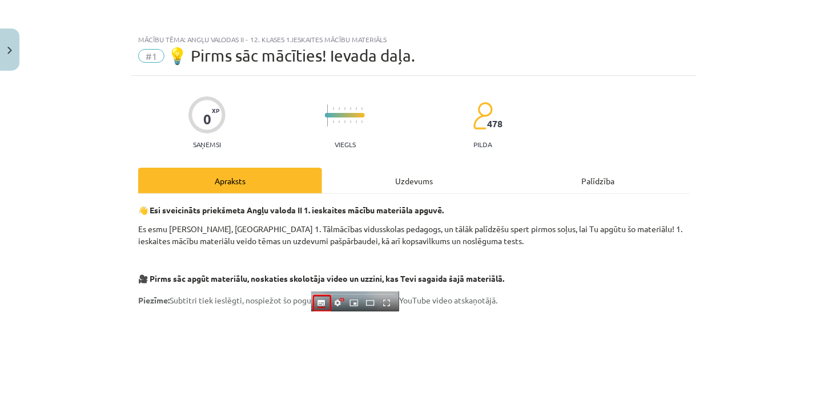
click at [395, 184] on div "Uzdevums" at bounding box center [414, 181] width 184 height 26
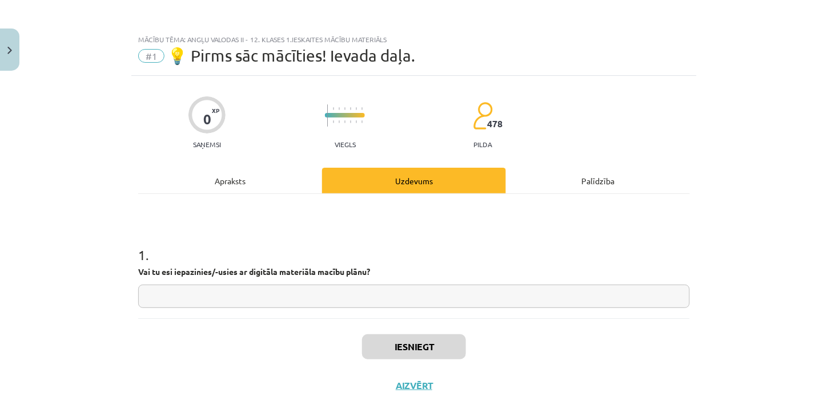
scroll to position [28, 0]
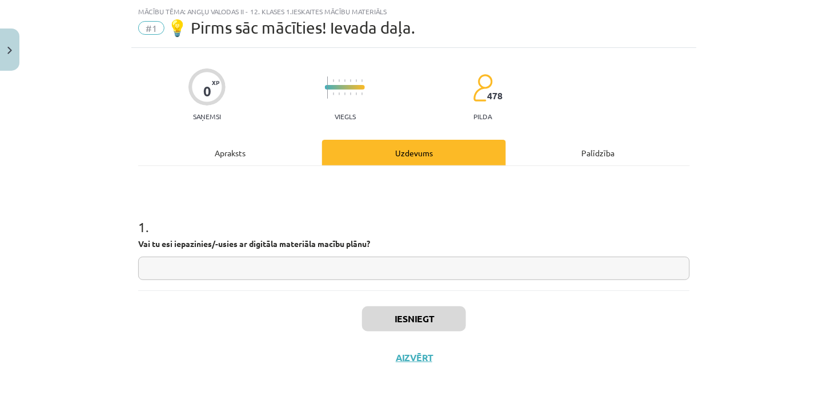
click at [187, 272] on input "text" at bounding box center [413, 268] width 551 height 23
type input "**"
click at [378, 324] on button "Iesniegt" at bounding box center [414, 319] width 104 height 25
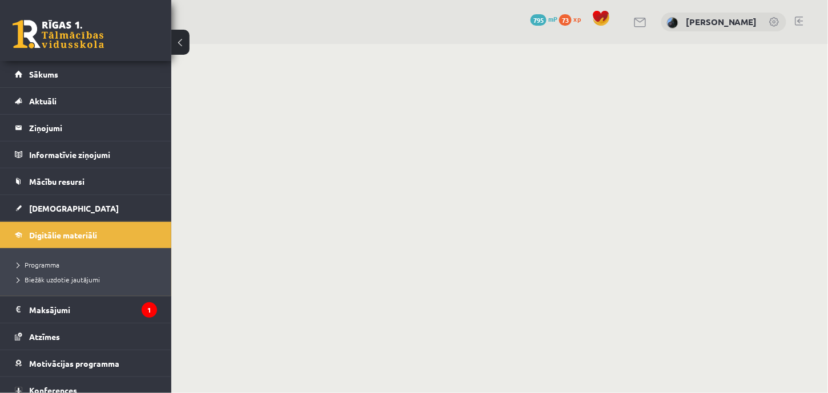
click at [183, 47] on button at bounding box center [180, 42] width 18 height 25
click at [176, 41] on button at bounding box center [180, 42] width 18 height 25
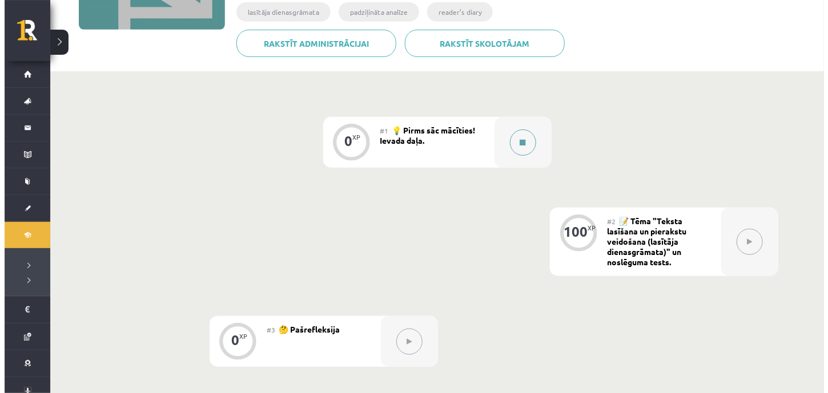
scroll to position [256, 0]
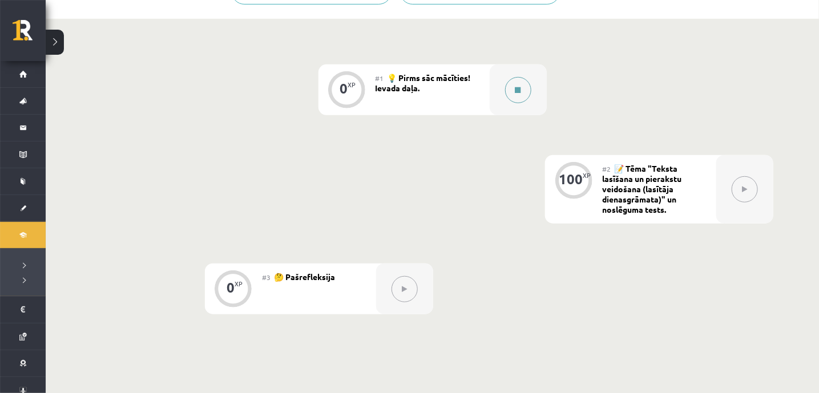
click at [518, 82] on button at bounding box center [518, 90] width 26 height 26
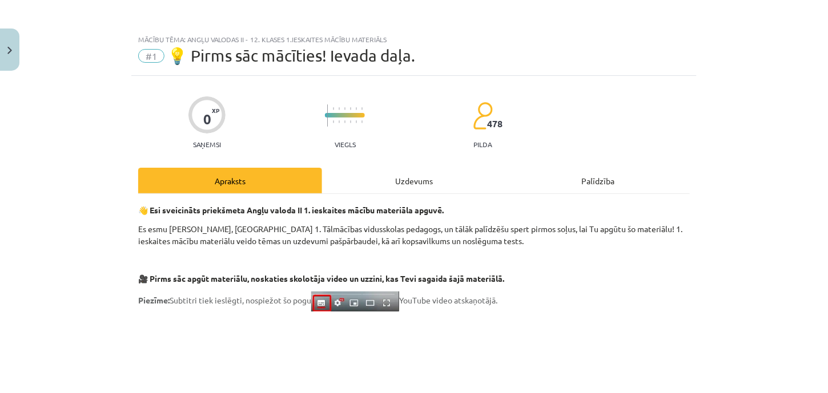
click at [400, 181] on div "Uzdevums" at bounding box center [414, 181] width 184 height 26
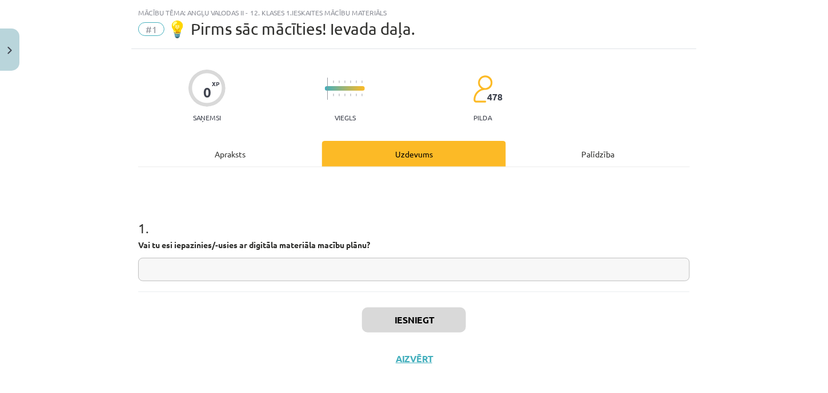
scroll to position [28, 0]
click at [289, 266] on input "text" at bounding box center [413, 268] width 551 height 23
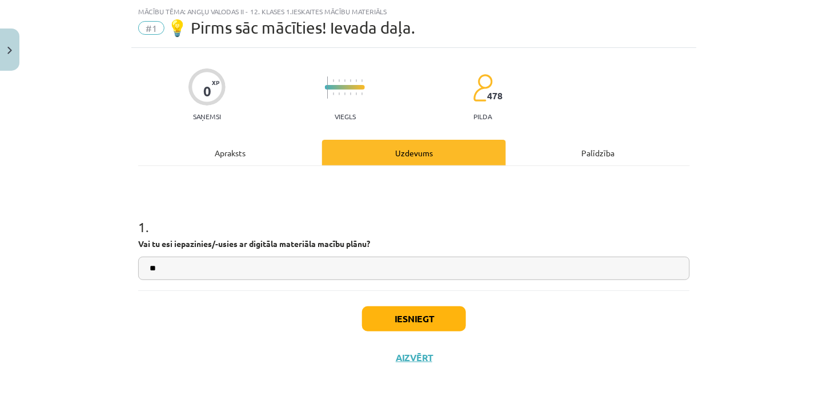
type input "**"
click at [399, 319] on button "Iesniegt" at bounding box center [414, 319] width 104 height 25
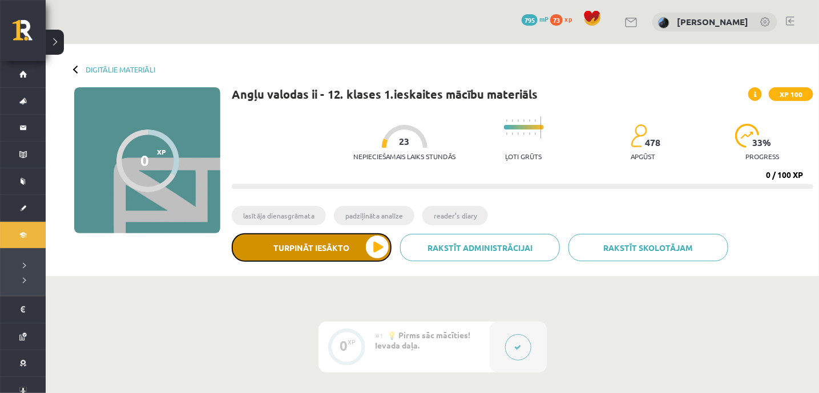
click at [365, 249] on button "Turpināt iesākto" at bounding box center [312, 247] width 160 height 29
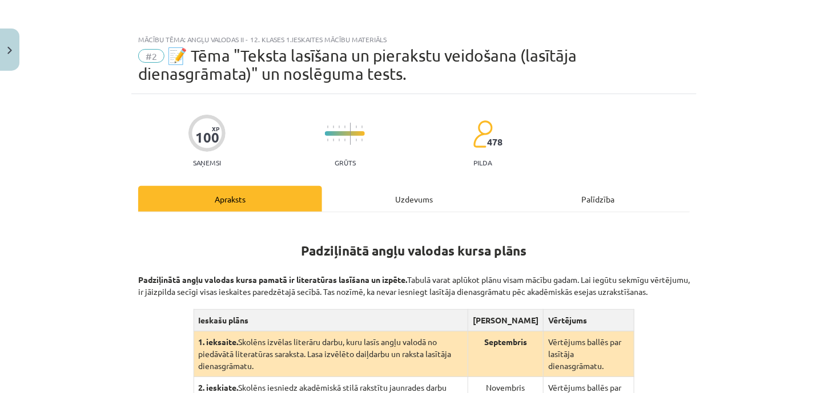
click at [411, 194] on div "Uzdevums" at bounding box center [414, 199] width 184 height 26
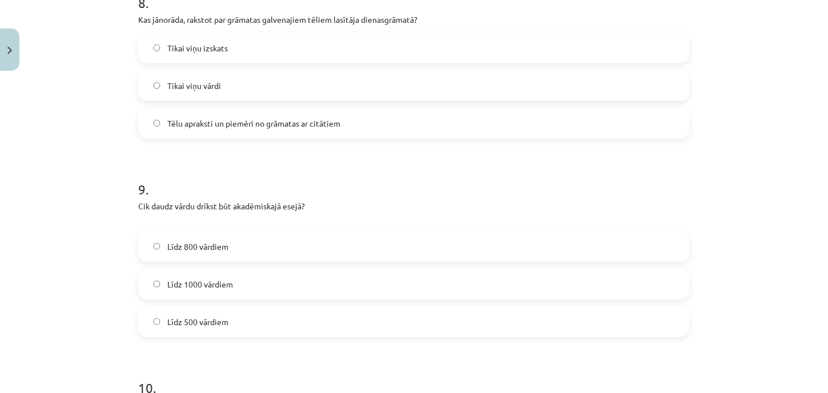
scroll to position [1839, 0]
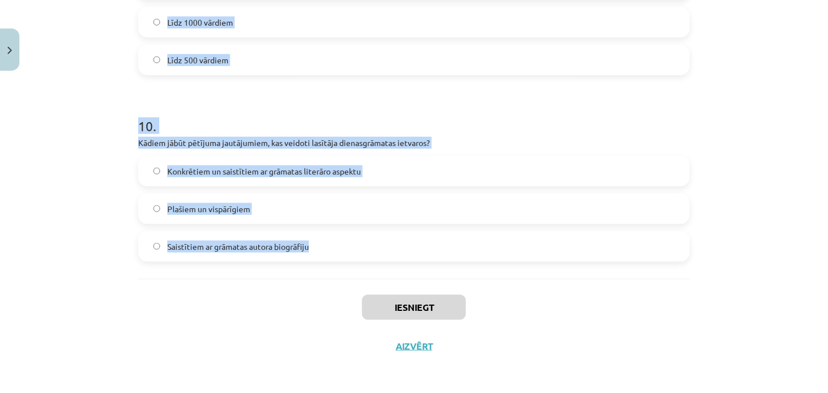
drag, startPoint x: 130, startPoint y: 124, endPoint x: 329, endPoint y: 249, distance: 235.2
copy form "1 . Padziļinātajā kursā mēs: atkārtosim gramatiku un papildināsim vārdu krājumu…"
click at [243, 108] on h1 "10 ." at bounding box center [413, 115] width 551 height 35
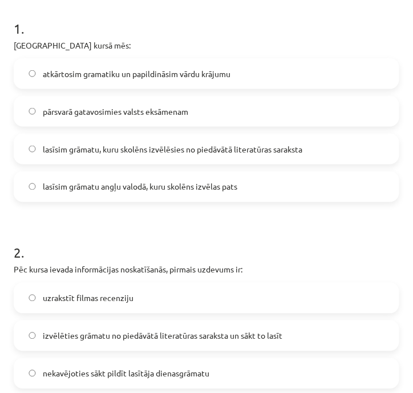
scroll to position [212, 0]
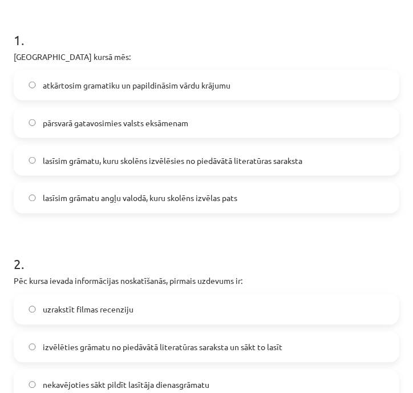
click at [267, 212] on label "lasīsim grāmatu angļu valodā, kuru skolēns izvēlas pats" at bounding box center [207, 198] width 384 height 29
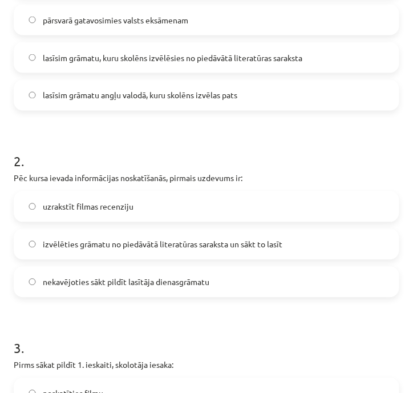
scroll to position [322, 0]
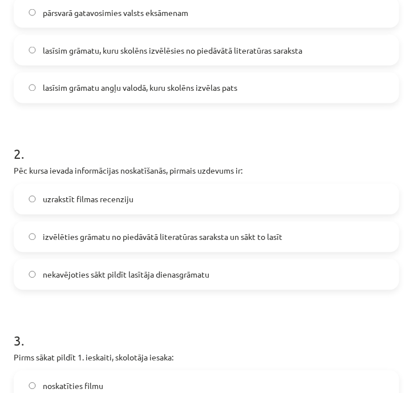
click at [253, 251] on label "izvēlēties grāmatu no piedāvātā literatūras saraksta un sākt to lasīt" at bounding box center [207, 237] width 384 height 29
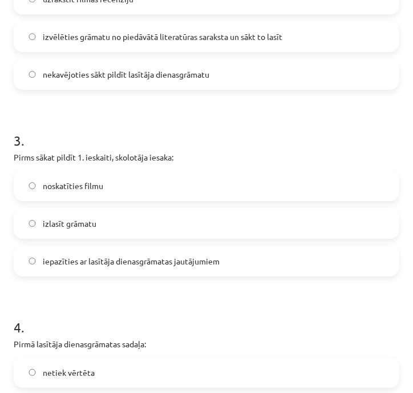
scroll to position [527, 0]
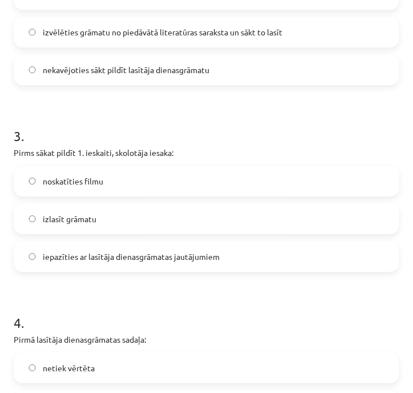
click at [217, 263] on span "iepazīties ar lasītāja dienasgrāmatas jautājumiem" at bounding box center [131, 257] width 177 height 12
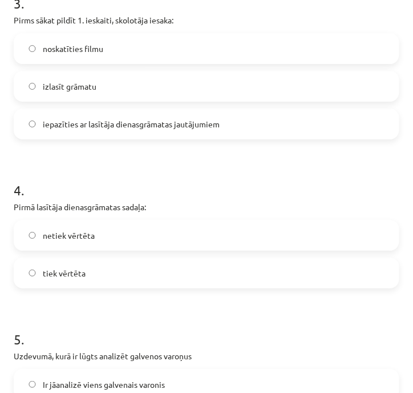
scroll to position [662, 0]
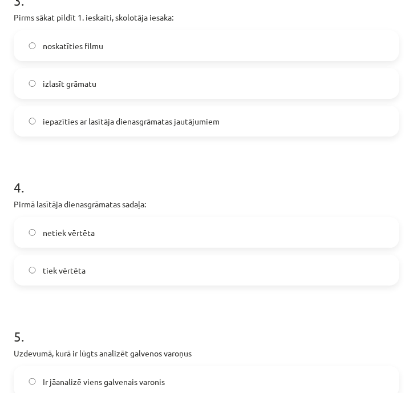
click at [101, 247] on label "netiek vērtēta" at bounding box center [207, 232] width 384 height 29
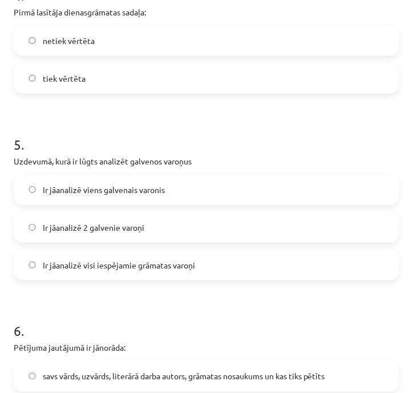
scroll to position [855, 0]
click at [211, 273] on label "Ir jāanalizē visi iespējamie grāmatas varoņi" at bounding box center [207, 264] width 384 height 29
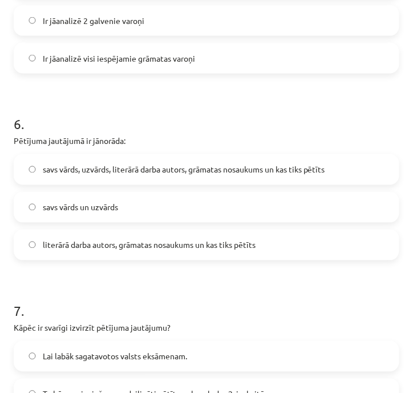
scroll to position [1061, 0]
click at [156, 251] on span "literārā darba autors, grāmatas nosaukums un kas tiks pētīts" at bounding box center [149, 245] width 213 height 12
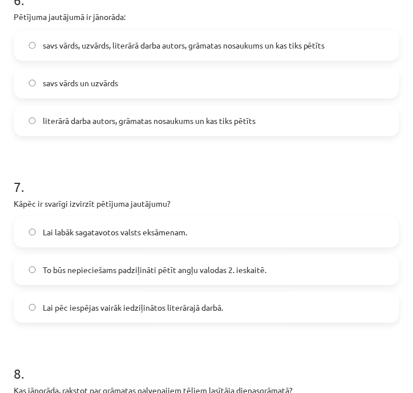
scroll to position [1189, 0]
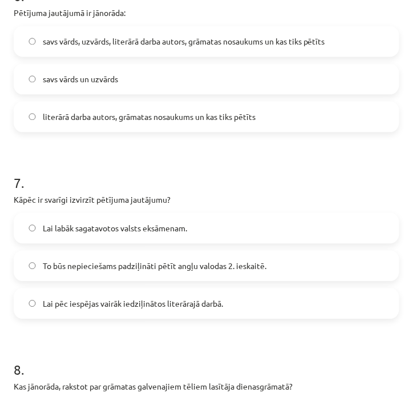
click at [214, 317] on label "Lai pēc iespējas vairāk iedziļinātos literārajā darbā." at bounding box center [207, 303] width 384 height 29
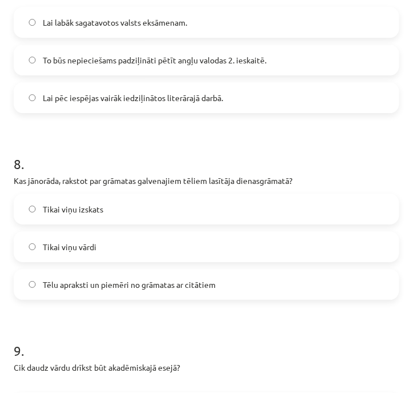
scroll to position [1425, 0]
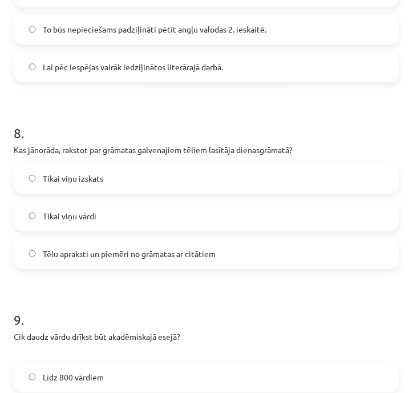
click at [135, 260] on span "Tēlu apraksti un piemēri no grāmatas ar citātiem" at bounding box center [129, 254] width 173 height 12
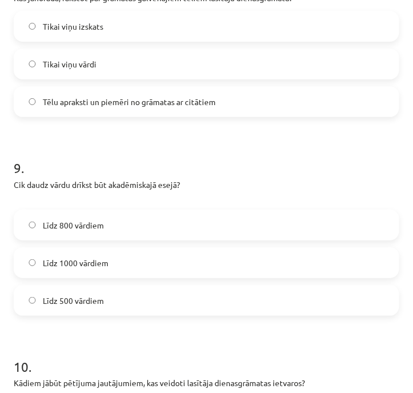
scroll to position [1582, 0]
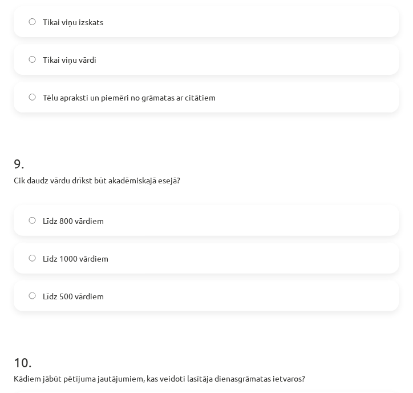
click at [103, 264] on span "Līdz 1000 vārdiem" at bounding box center [76, 258] width 66 height 12
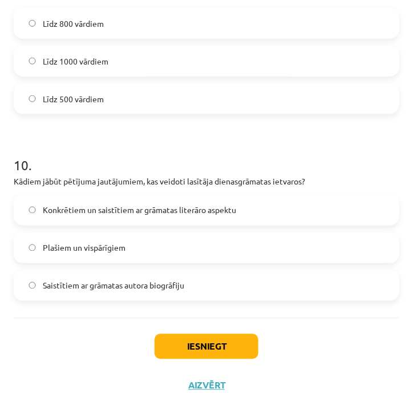
scroll to position [1779, 0]
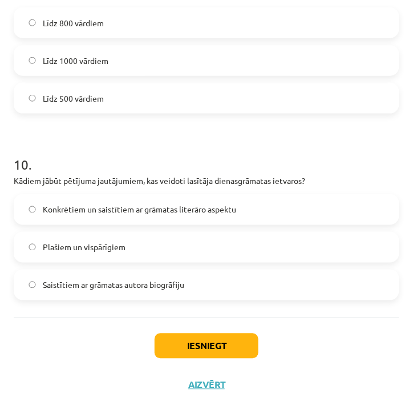
click at [123, 217] on label "Konkrētiem un saistītiem ar grāmatas literāro aspektu" at bounding box center [207, 209] width 384 height 29
click at [174, 354] on button "Iesniegt" at bounding box center [207, 345] width 104 height 25
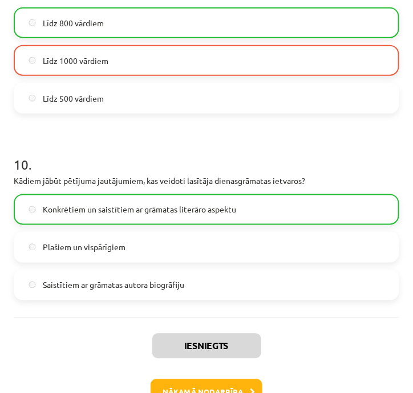
scroll to position [1851, 0]
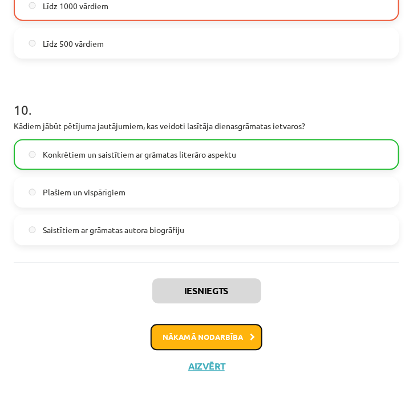
click at [216, 335] on button "Nākamā nodarbība" at bounding box center [207, 337] width 112 height 26
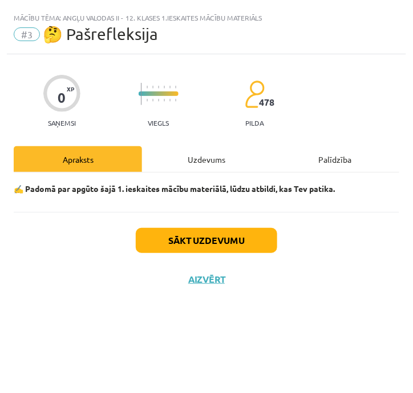
scroll to position [0, 0]
click at [193, 245] on button "Sākt uzdevumu" at bounding box center [207, 240] width 142 height 25
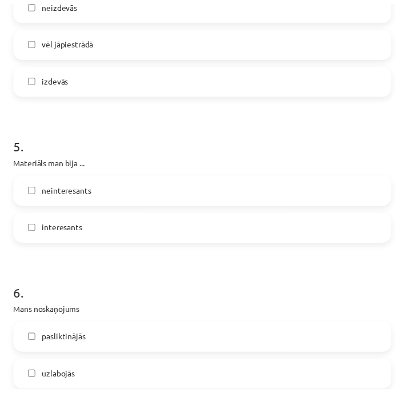
scroll to position [987, 0]
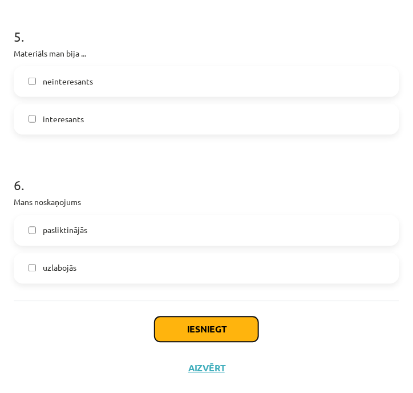
click at [216, 323] on button "Iesniegt" at bounding box center [207, 329] width 104 height 25
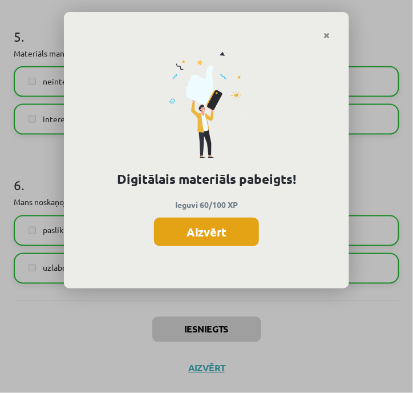
click at [179, 229] on button "Aizvērt" at bounding box center [206, 231] width 105 height 29
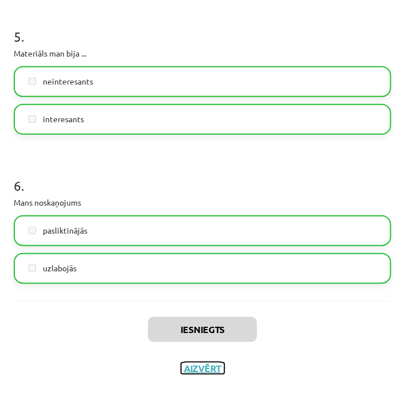
click at [190, 366] on button "Aizvērt" at bounding box center [202, 367] width 43 height 11
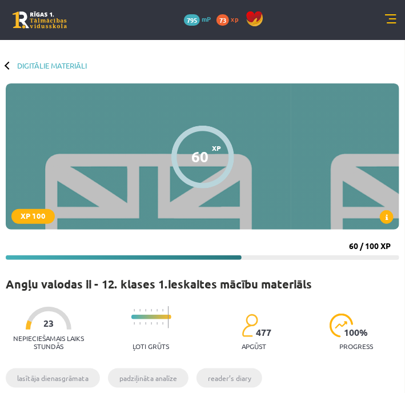
click at [382, 22] on div "0 Dāvanas 795 mP 73 xp" at bounding box center [202, 20] width 405 height 40
click at [388, 18] on link at bounding box center [390, 19] width 11 height 11
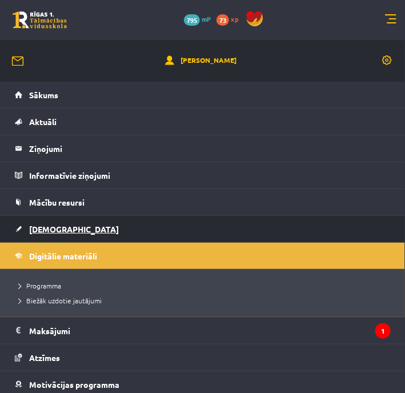
click at [45, 232] on link "[DEMOGRAPHIC_DATA]" at bounding box center [203, 229] width 376 height 26
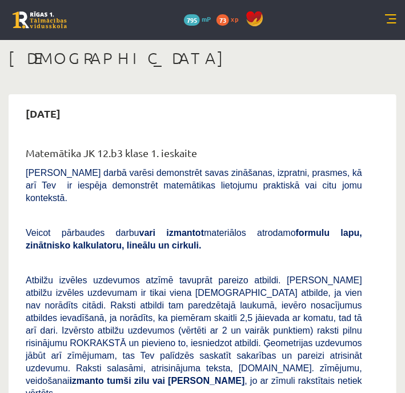
click at [393, 20] on link at bounding box center [390, 19] width 11 height 11
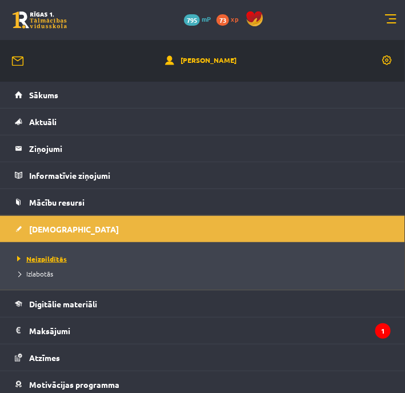
click at [39, 259] on span "Neizpildītās" at bounding box center [40, 258] width 53 height 9
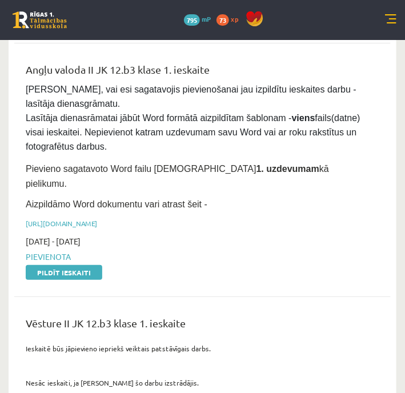
scroll to position [810, 0]
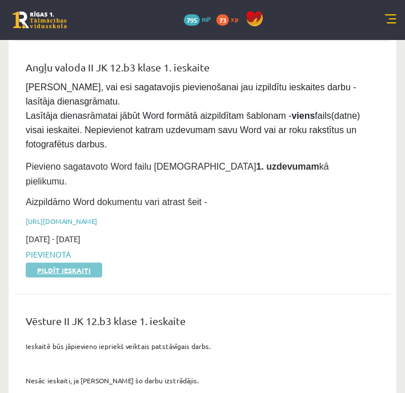
click at [66, 263] on link "Pildīt ieskaiti" at bounding box center [64, 270] width 76 height 15
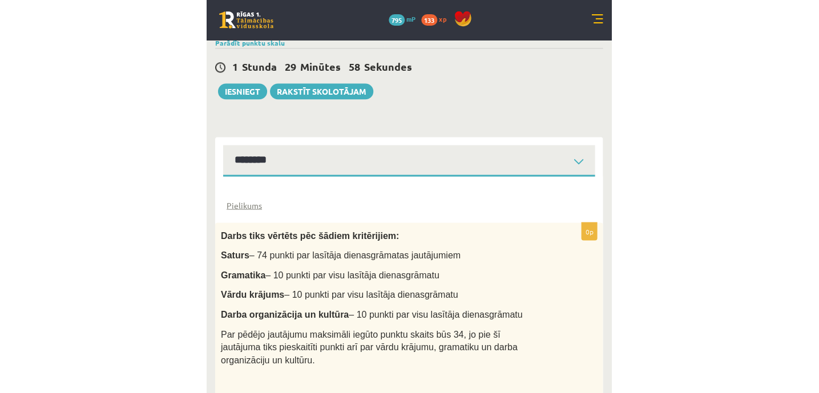
scroll to position [177, 0]
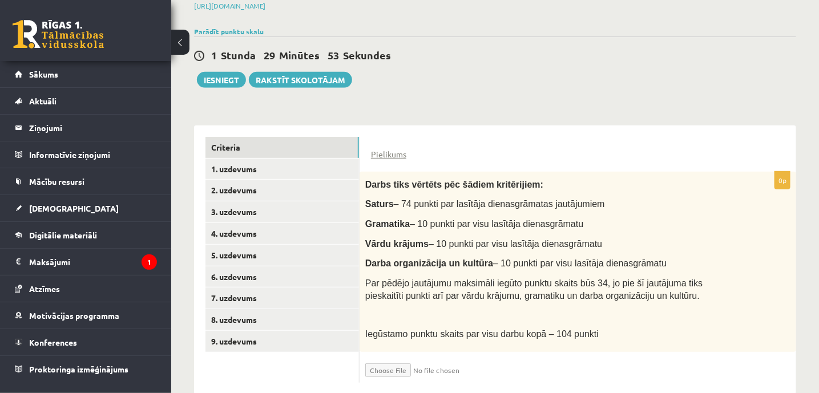
click at [179, 41] on button at bounding box center [180, 42] width 18 height 25
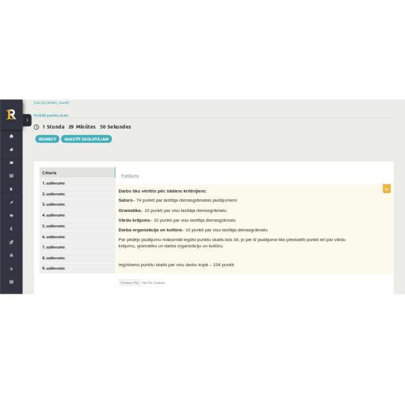
scroll to position [184, 0]
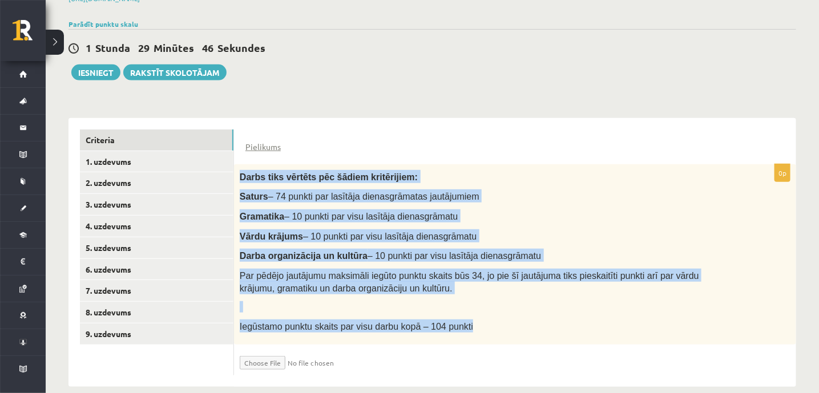
drag, startPoint x: 239, startPoint y: 161, endPoint x: 488, endPoint y: 317, distance: 294.4
click at [404, 317] on div "Darbs tiks vērtēts pēc šādiem kritērijiem: Saturs – 74 punkti par lasītāja dien…" at bounding box center [515, 254] width 562 height 180
copy div "Darbs tiks vērtēts pēc šādiem kritērijiem: Saturs – 74 punkti par lasītāja dien…"
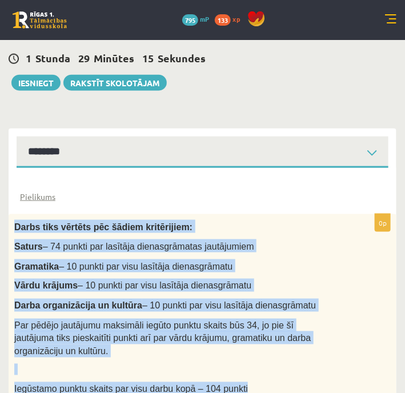
click at [247, 180] on form "Pielikums 0p Darbs tiks vērtēts pēc šādiem kritērijiem: Saturs – 74 punkti par …" at bounding box center [202, 308] width 365 height 259
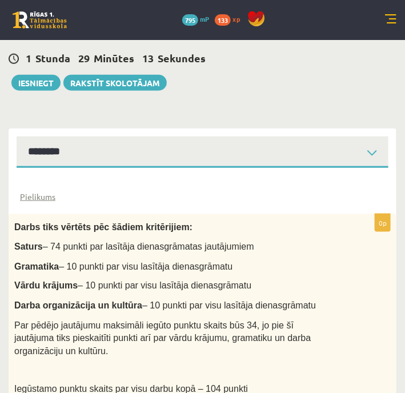
click at [119, 168] on div "Pielikums 0p Darbs tiks vērtēts pēc šādiem kritērijiem: Saturs – 74 punkti par …" at bounding box center [203, 309] width 388 height 282
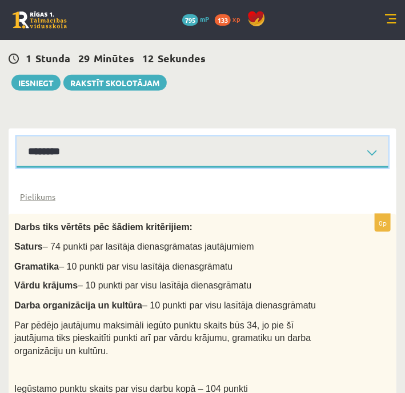
click at [103, 136] on select "**********" at bounding box center [203, 151] width 372 height 31
click at [17, 136] on select "**********" at bounding box center [203, 151] width 372 height 31
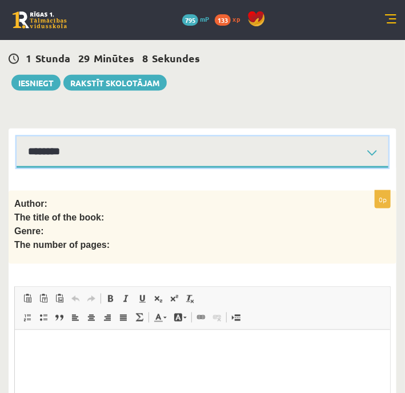
click at [108, 136] on select "**********" at bounding box center [203, 151] width 372 height 31
click at [17, 136] on select "**********" at bounding box center [203, 151] width 372 height 31
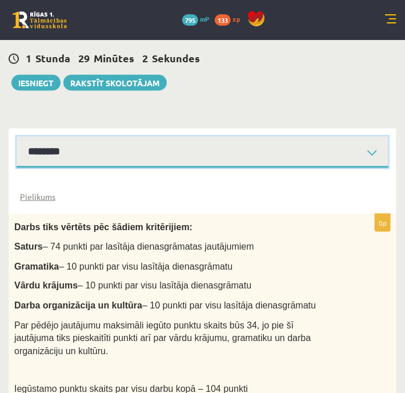
scroll to position [206, 0]
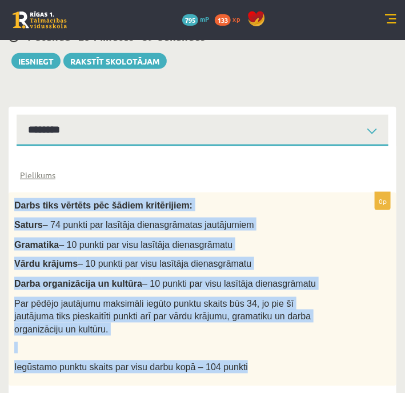
drag, startPoint x: 14, startPoint y: 175, endPoint x: 247, endPoint y: 329, distance: 279.3
click at [247, 329] on div "Darbs tiks vērtēts pēc šādiem kritērijiem: Saturs – 74 punkti par lasītāja dien…" at bounding box center [203, 289] width 388 height 194
copy div "Darbs tiks vērtēts pēc šādiem kritērijiem: Saturs – 74 punkti par lasītāja dien…"
click at [27, 169] on link "Pielikums" at bounding box center [37, 175] width 35 height 12
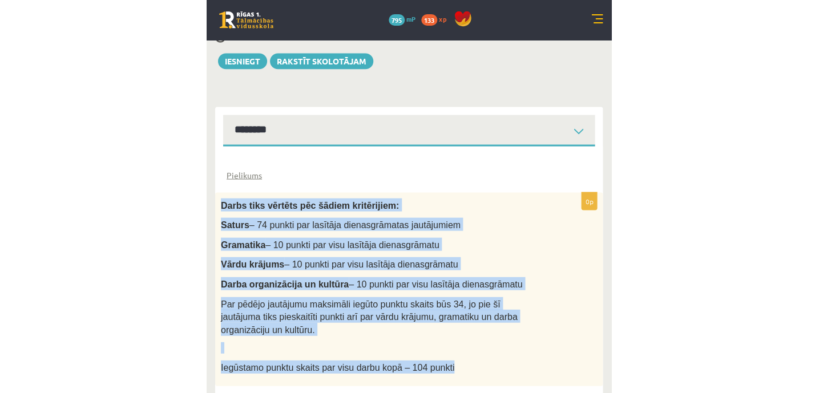
scroll to position [184, 0]
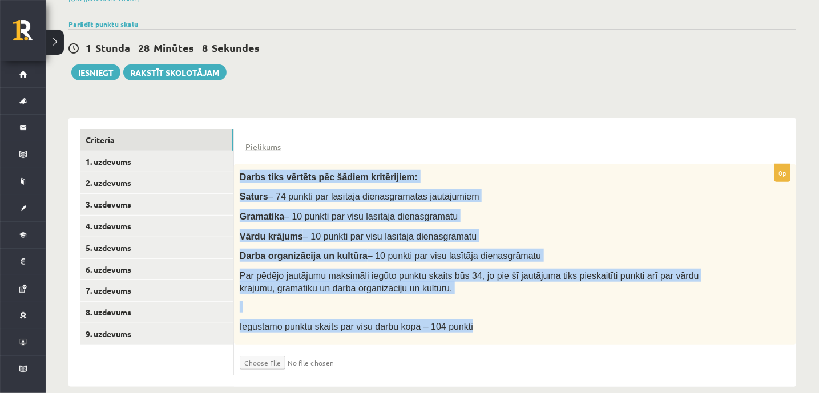
click at [404, 296] on div "Darbs tiks vērtēts pēc šādiem kritērijiem: Saturs – 74 punkti par lasītāja dien…" at bounding box center [515, 254] width 562 height 180
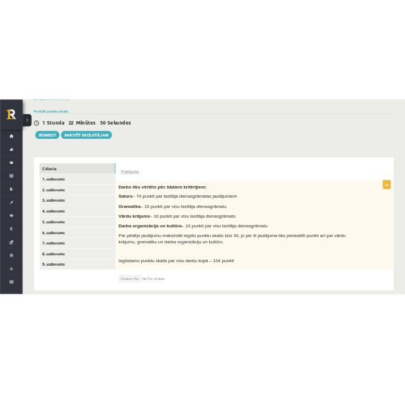
scroll to position [205, 0]
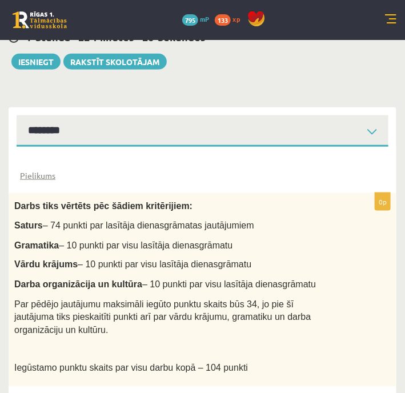
click at [188, 158] on div "Pielikums" at bounding box center [202, 169] width 365 height 23
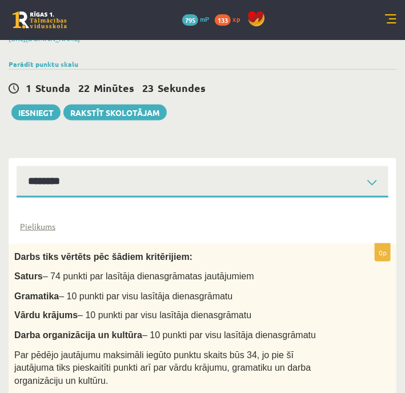
scroll to position [206, 0]
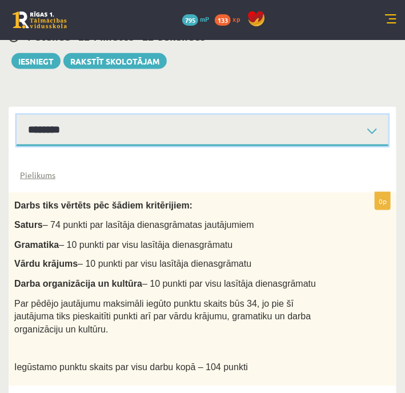
click at [112, 115] on select "**********" at bounding box center [203, 130] width 372 height 31
click at [17, 115] on select "**********" at bounding box center [203, 130] width 372 height 31
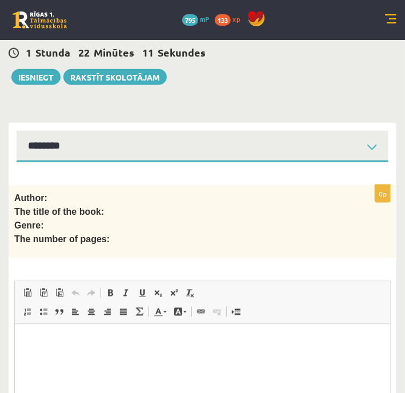
scroll to position [271, 0]
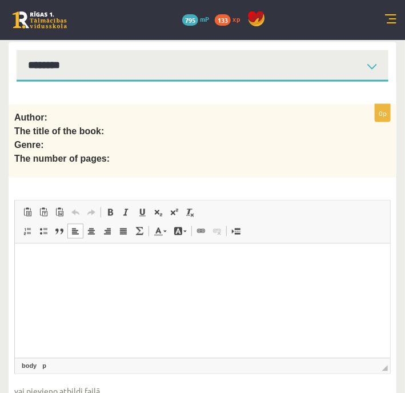
click at [158, 268] on html at bounding box center [201, 260] width 375 height 35
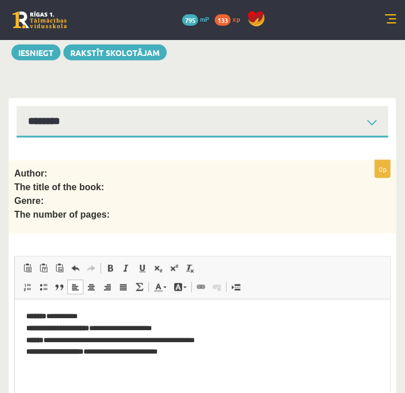
scroll to position [213, 0]
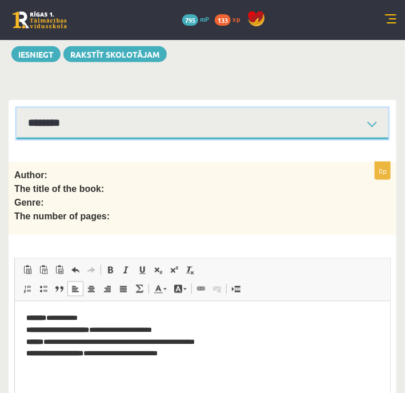
click at [153, 108] on select "**********" at bounding box center [203, 123] width 372 height 31
click at [17, 108] on select "**********" at bounding box center [203, 123] width 372 height 31
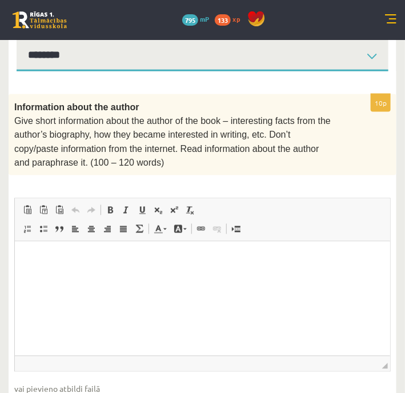
scroll to position [283, 0]
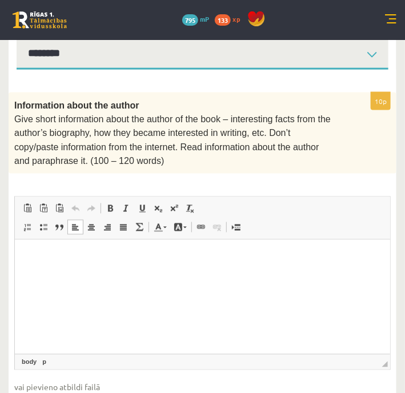
click at [110, 260] on p "Bagātinātā teksta redaktors, wiswyg-editor-user-answer-47024911993080" at bounding box center [202, 257] width 352 height 12
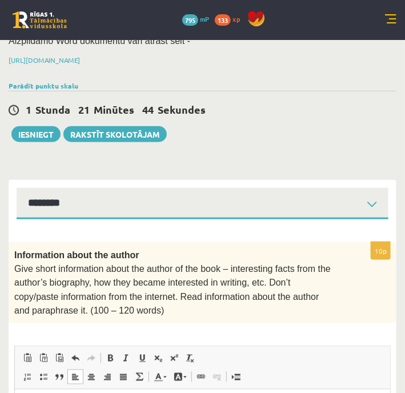
scroll to position [100, 0]
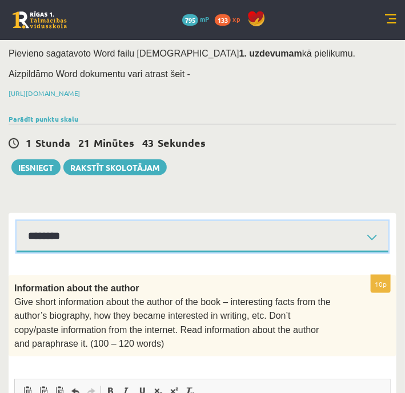
click at [121, 221] on select "**********" at bounding box center [203, 236] width 372 height 31
click at [17, 221] on select "**********" at bounding box center [203, 236] width 372 height 31
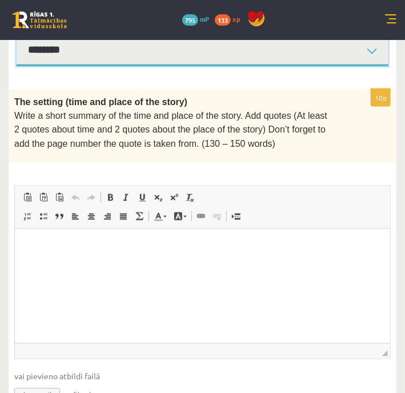
scroll to position [303, 0]
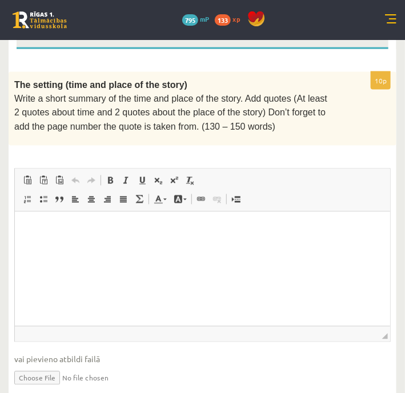
click at [149, 239] on html at bounding box center [201, 229] width 375 height 35
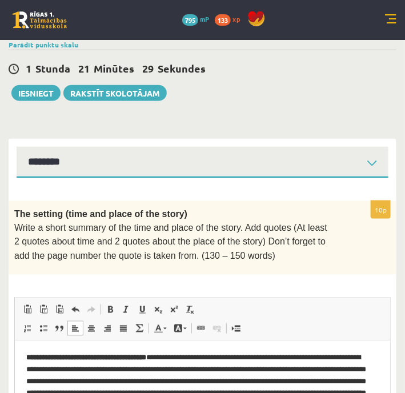
scroll to position [168, 0]
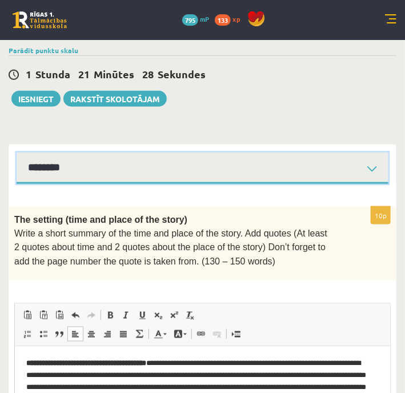
click at [240, 152] on select "**********" at bounding box center [203, 167] width 372 height 31
click at [17, 152] on select "**********" at bounding box center [203, 167] width 372 height 31
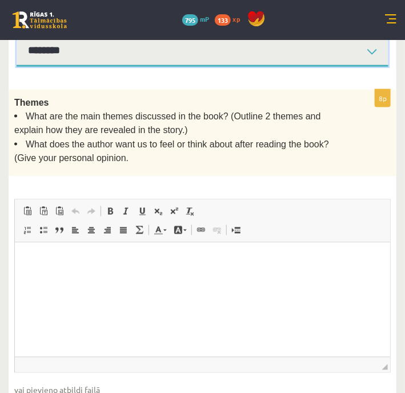
scroll to position [286, 0]
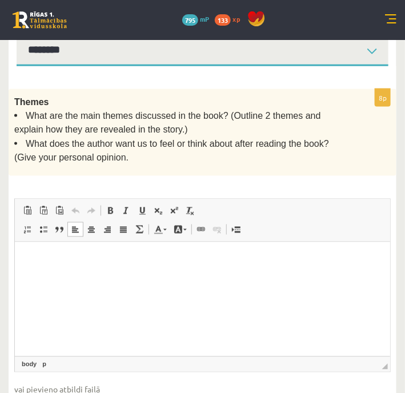
click at [132, 259] on p "Bagātinātā teksta redaktors, wiswyg-editor-user-answer-47024918093560" at bounding box center [202, 259] width 352 height 12
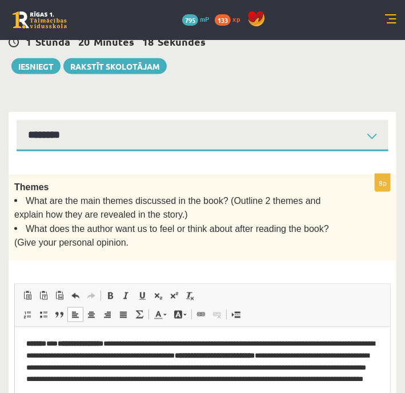
scroll to position [196, 0]
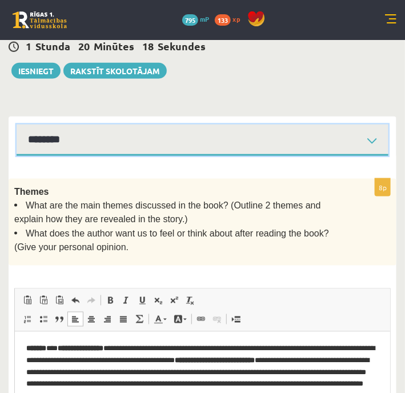
click at [162, 124] on select "**********" at bounding box center [203, 139] width 372 height 31
click at [17, 124] on select "**********" at bounding box center [203, 139] width 372 height 31
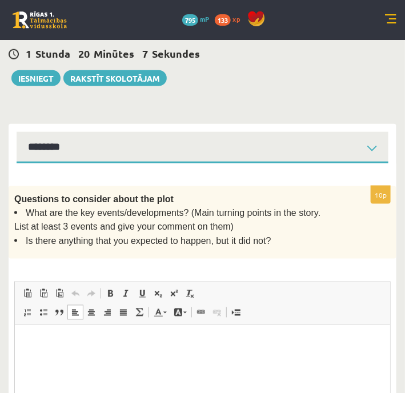
click at [92, 350] on html at bounding box center [201, 341] width 375 height 35
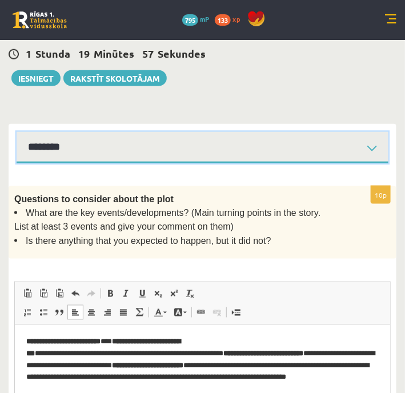
click at [99, 132] on select "**********" at bounding box center [203, 147] width 372 height 31
click at [17, 132] on select "**********" at bounding box center [203, 147] width 372 height 31
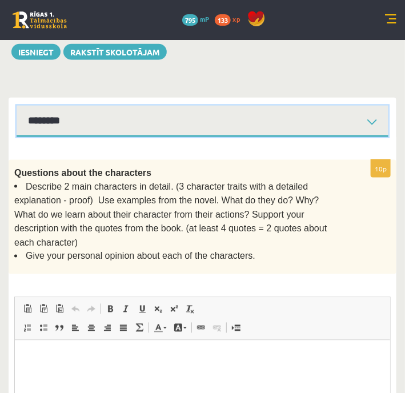
drag, startPoint x: 112, startPoint y: 610, endPoint x: 104, endPoint y: 378, distance: 232.5
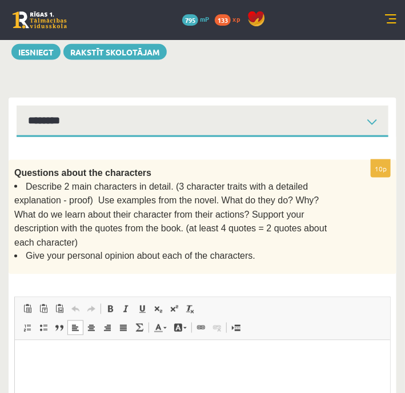
click at [104, 375] on html at bounding box center [201, 357] width 375 height 35
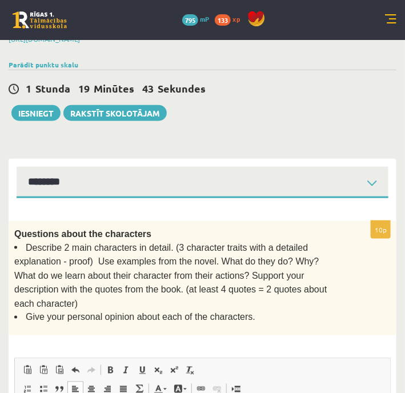
scroll to position [153, 0]
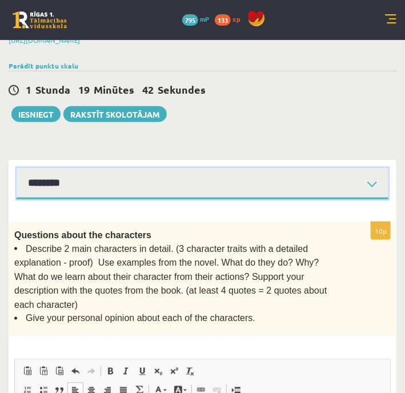
click at [184, 168] on select "**********" at bounding box center [203, 183] width 372 height 31
click at [17, 168] on select "**********" at bounding box center [203, 183] width 372 height 31
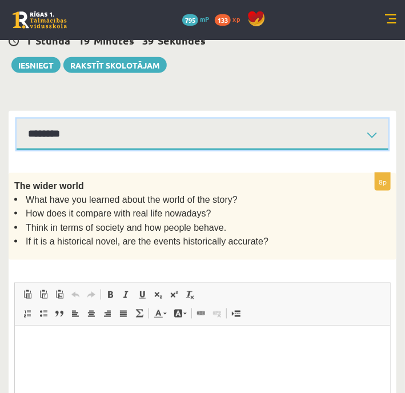
click at [80, 305] on span "Ievietot/noņemt numurētu sarakstu Ievietot/noņemt sarakstu ar aizzīmēm Bloka ci…" at bounding box center [84, 314] width 131 height 19
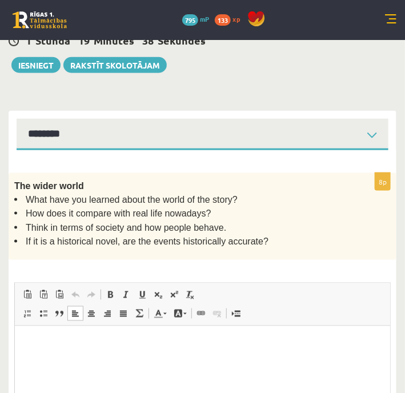
click at [75, 360] on html at bounding box center [201, 342] width 375 height 35
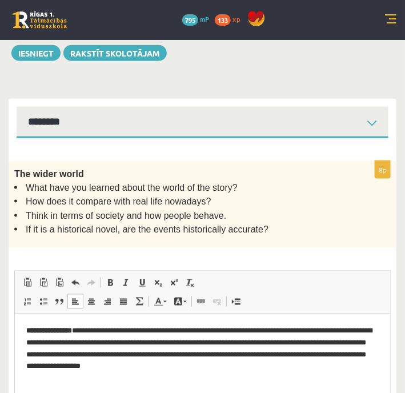
scroll to position [214, 0]
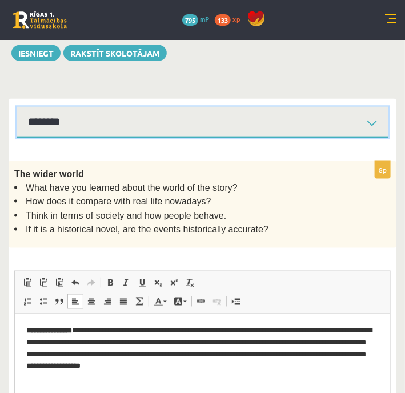
click at [139, 107] on select "**********" at bounding box center [203, 122] width 372 height 31
click at [17, 107] on select "**********" at bounding box center [203, 122] width 372 height 31
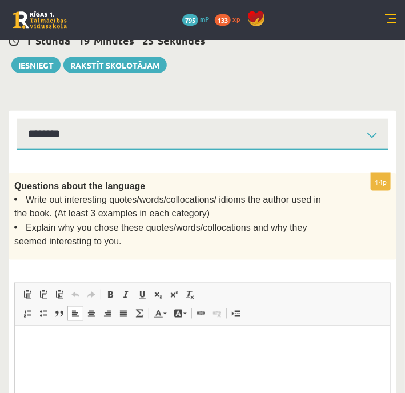
click at [118, 347] on p "Bagātinātā teksta redaktors, wiswyg-editor-user-answer-47024780433980" at bounding box center [202, 343] width 352 height 12
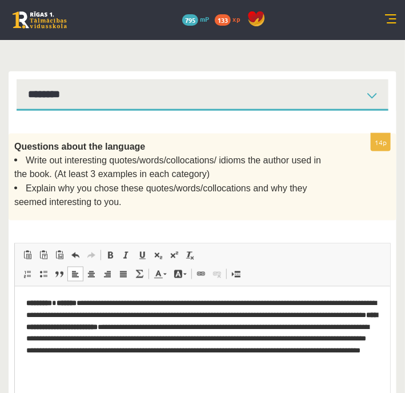
scroll to position [238, 0]
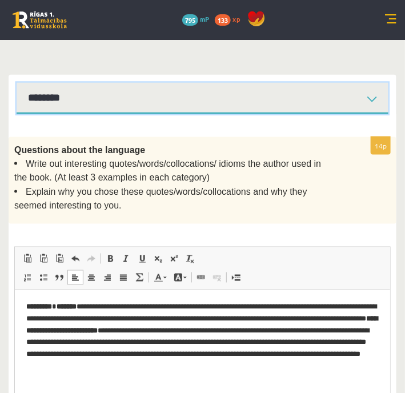
click at [171, 83] on select "**********" at bounding box center [203, 98] width 372 height 31
click at [17, 83] on select "**********" at bounding box center [203, 98] width 372 height 31
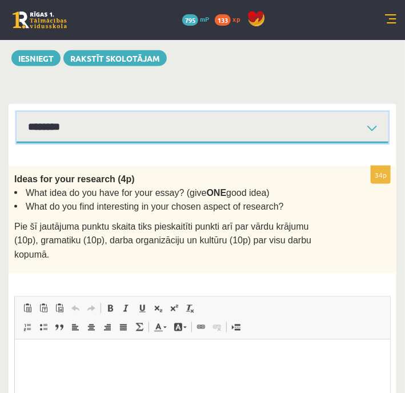
click at [128, 320] on link "Izlīdzināt malas" at bounding box center [123, 327] width 16 height 15
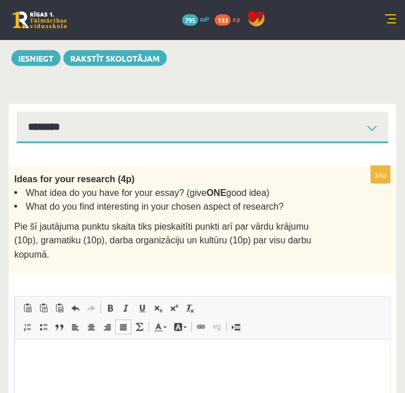
click at [120, 364] on html at bounding box center [201, 356] width 375 height 35
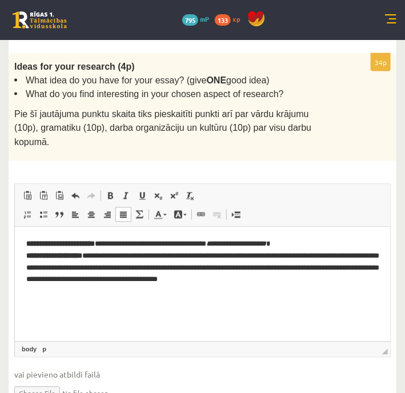
scroll to position [322, 0]
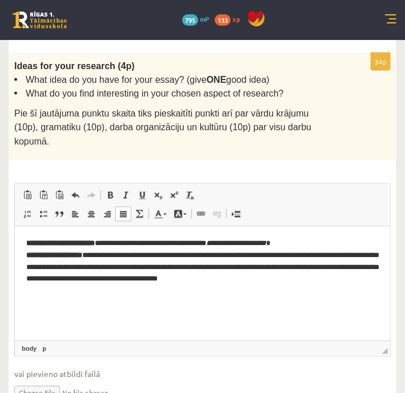
click at [265, 368] on span "vai pievieno atbildi failā" at bounding box center [202, 374] width 376 height 12
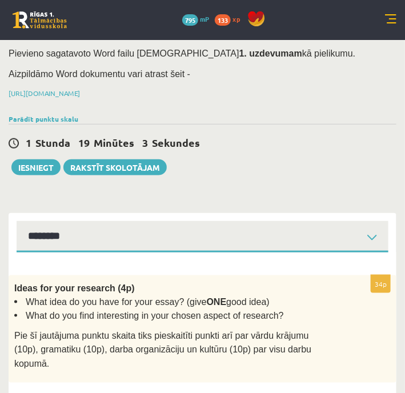
scroll to position [98, 0]
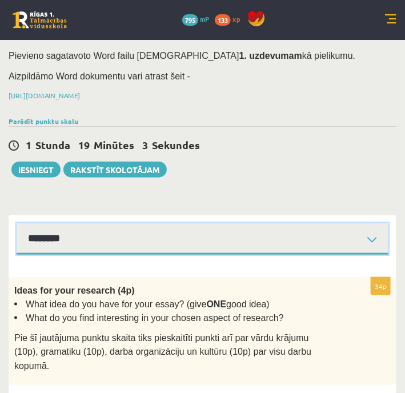
click at [146, 223] on select "**********" at bounding box center [203, 238] width 372 height 31
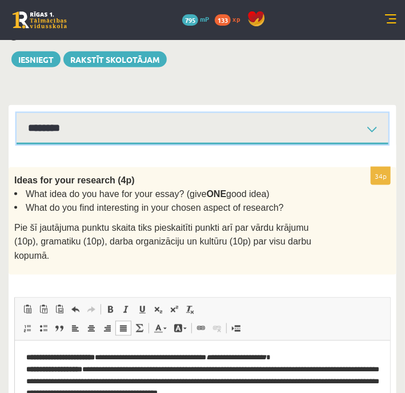
scroll to position [209, 0]
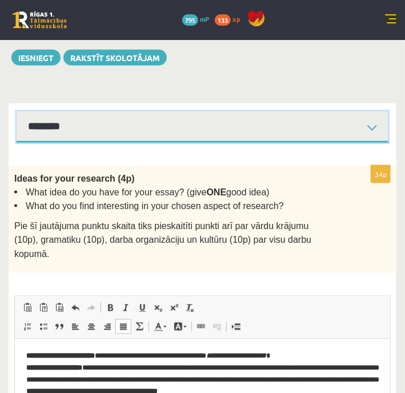
click at [59, 111] on select "**********" at bounding box center [203, 126] width 372 height 31
select select "**********"
click at [17, 111] on select "**********" at bounding box center [203, 126] width 372 height 31
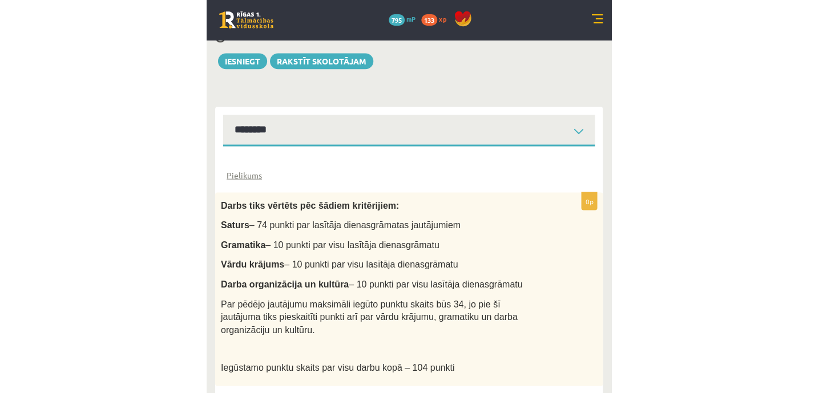
scroll to position [184, 0]
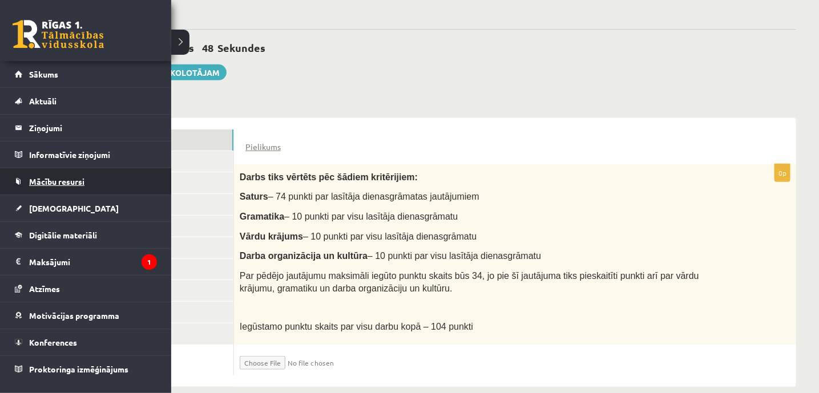
click at [59, 180] on span "Mācību resursi" at bounding box center [56, 181] width 55 height 10
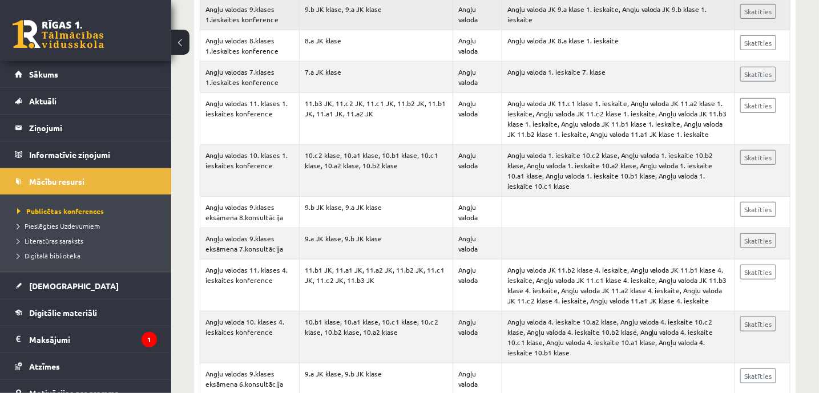
scroll to position [272, 0]
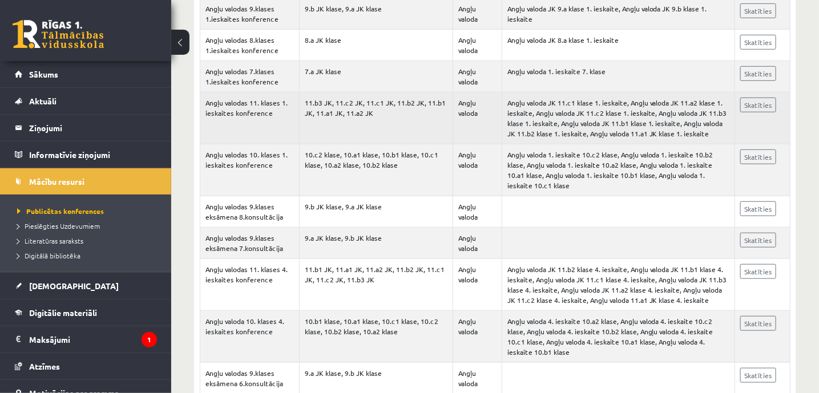
click at [363, 126] on td "11.b3 JK, 11.c2 JK, 11.c1 JK, 11.b2 JK, 11.b1 JK, 11.a1 JK, 11.a2 JK" at bounding box center [376, 118] width 154 height 52
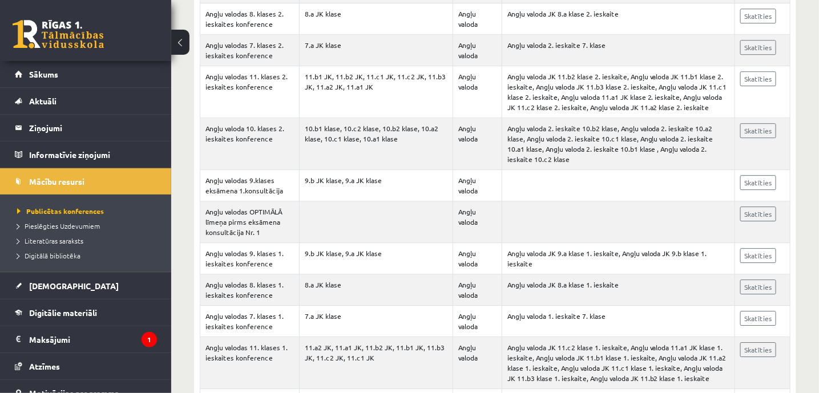
scroll to position [1301, 0]
click at [75, 236] on span "Literatūras saraksts" at bounding box center [50, 240] width 66 height 9
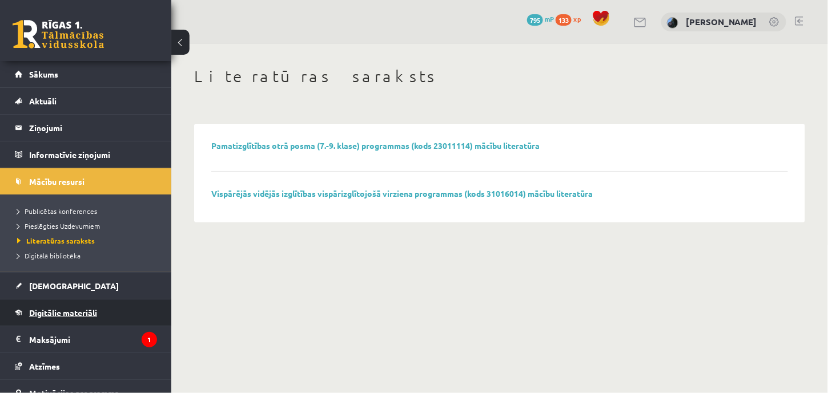
click at [68, 309] on span "Digitālie materiāli" at bounding box center [63, 313] width 68 height 10
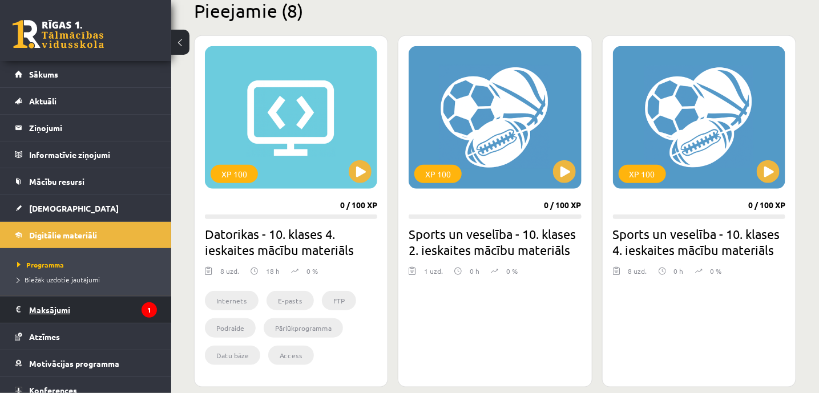
scroll to position [35, 0]
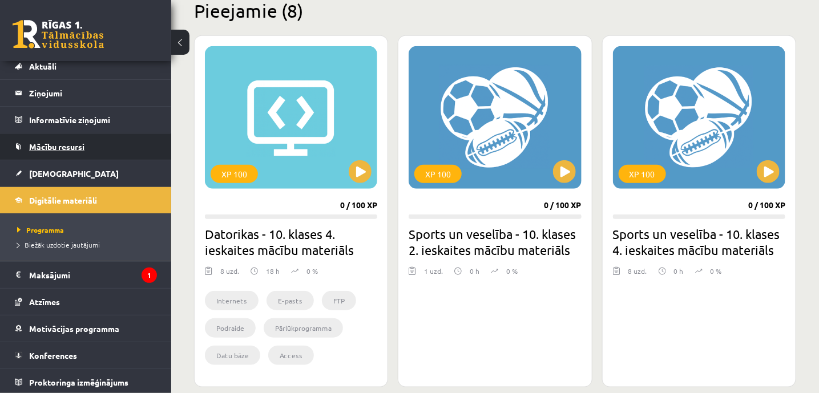
click at [56, 149] on span "Mācību resursi" at bounding box center [56, 147] width 55 height 10
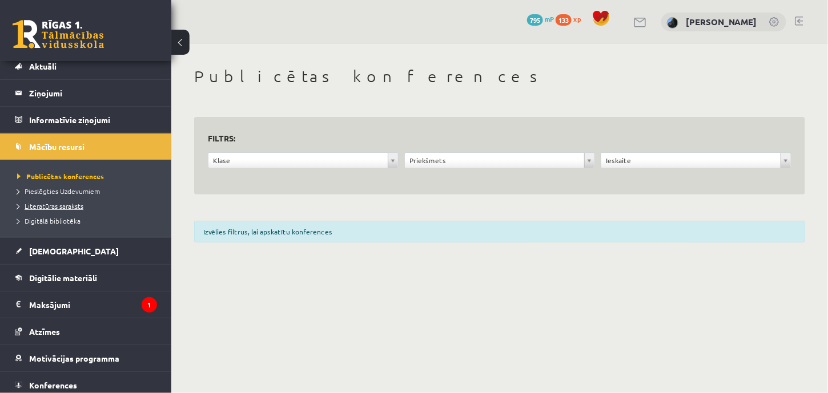
click at [58, 208] on span "Literatūras saraksts" at bounding box center [50, 206] width 66 height 9
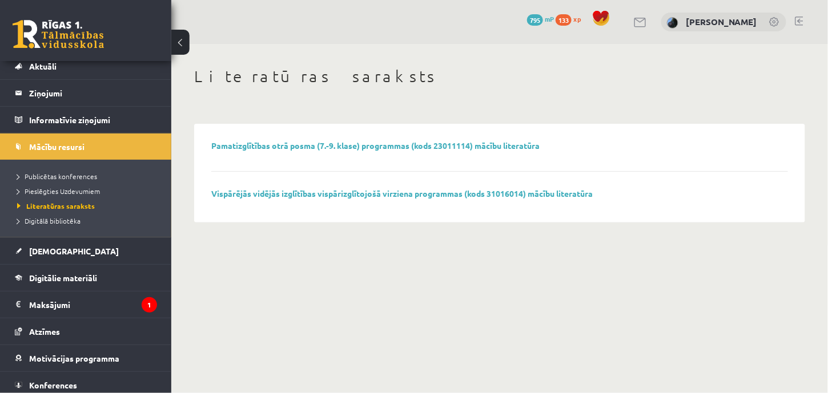
click at [237, 187] on div "Pamatizglītības otrā posma (7.-9. klase) programmas (kods 23011114) mācību lite…" at bounding box center [499, 173] width 577 height 65
click at [272, 192] on link "Vispārējās vidējās izglītības vispārizglītojošā virziena programmas (kods 31016…" at bounding box center [401, 193] width 381 height 10
click at [61, 216] on link "Digitālā bibliotēka" at bounding box center [88, 221] width 143 height 10
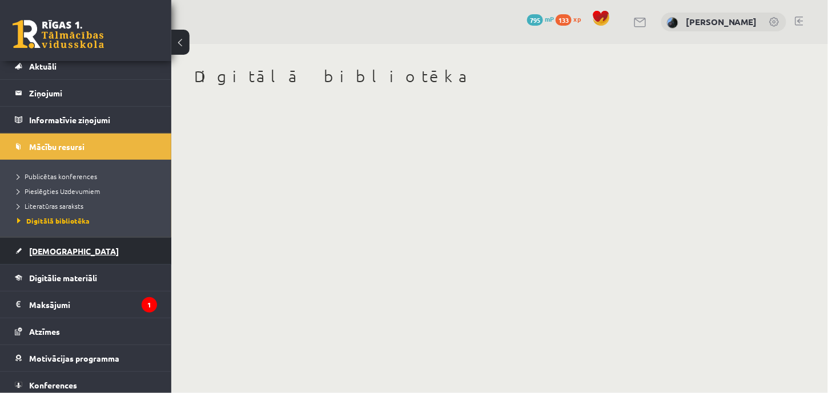
click at [46, 252] on span "[DEMOGRAPHIC_DATA]" at bounding box center [74, 251] width 90 height 10
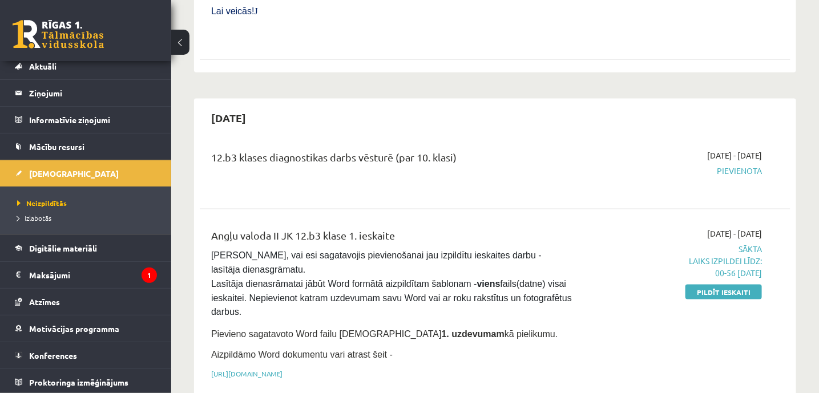
scroll to position [558, 0]
click at [283, 370] on link "https://drive.google.com/drive/folders/1IHE_ip15KOAbO2Se1NDGwZ2e__vlzPUf?usp=sh…" at bounding box center [246, 374] width 71 height 9
click at [695, 285] on link "Pildīt ieskaiti" at bounding box center [724, 292] width 76 height 15
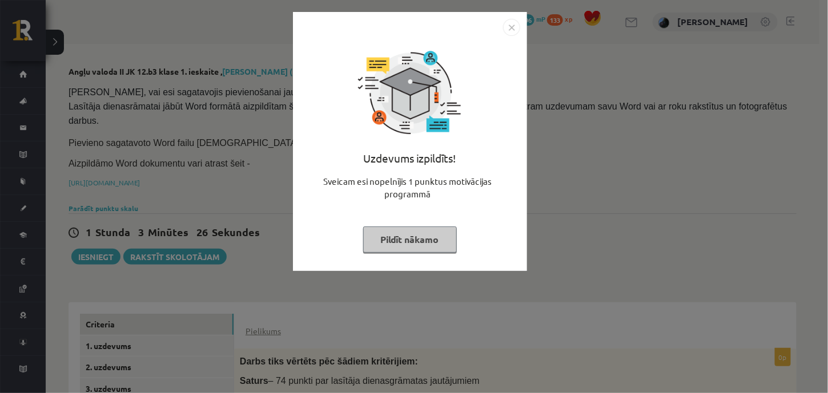
click at [394, 242] on button "Pildīt nākamo" at bounding box center [410, 240] width 94 height 26
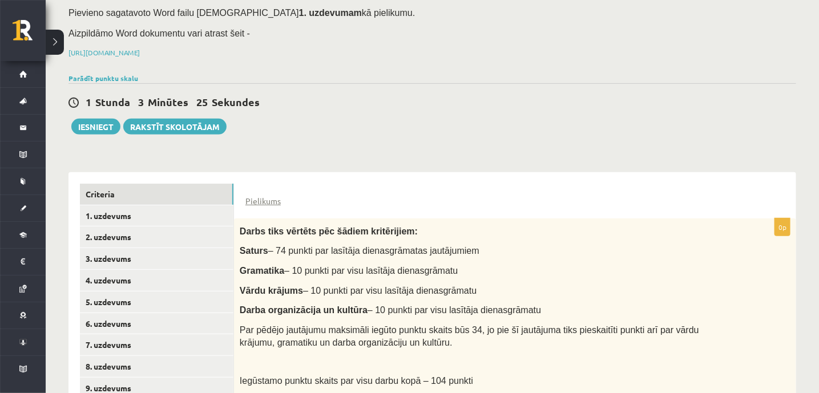
scroll to position [133, 0]
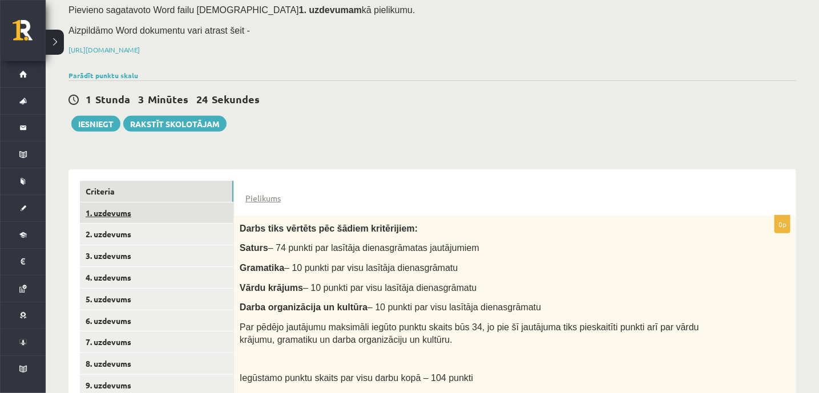
click at [127, 203] on link "1. uzdevums" at bounding box center [157, 213] width 154 height 21
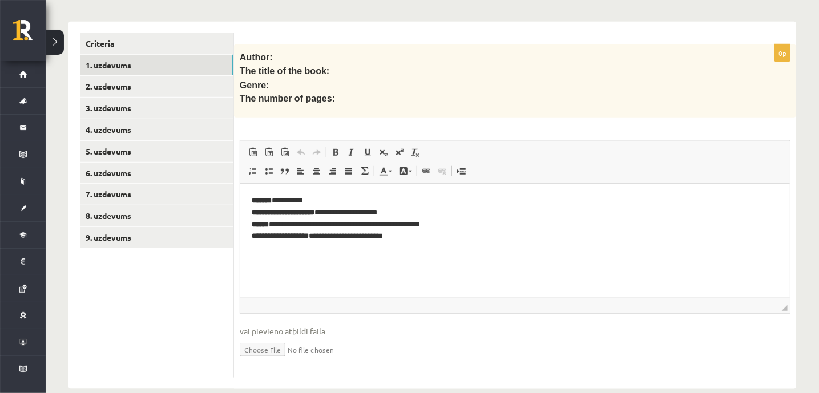
scroll to position [281, 0]
click at [279, 337] on input "file" at bounding box center [515, 348] width 551 height 23
type input "**********"
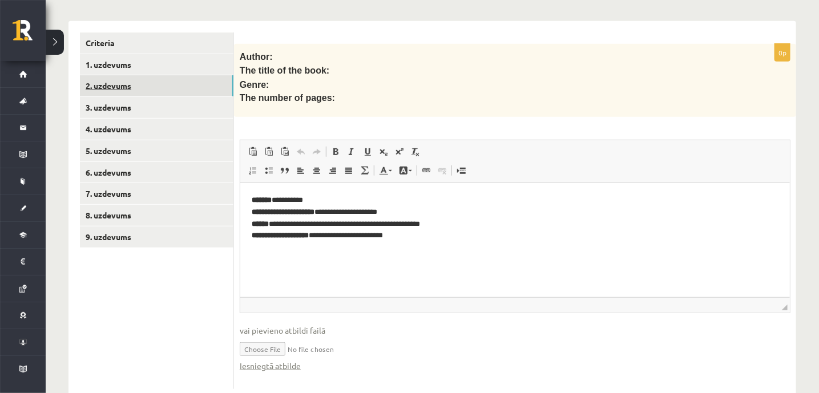
click at [111, 75] on link "2. uzdevums" at bounding box center [157, 85] width 154 height 21
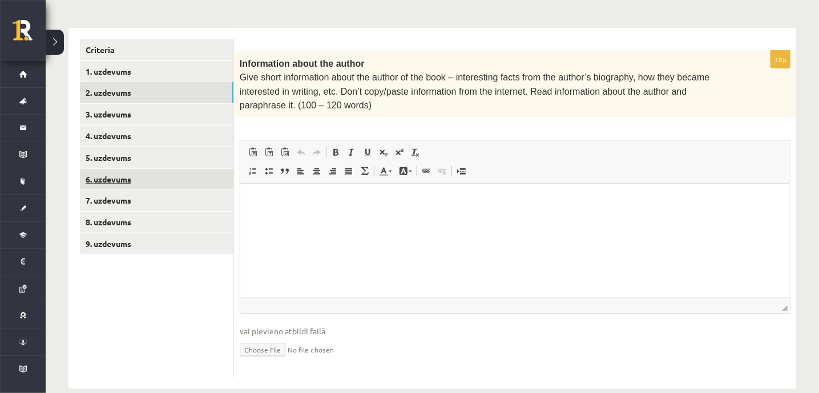
scroll to position [0, 0]
click at [339, 196] on p "Bagātinātā teksta redaktors, wiswyg-editor-user-answer-47024915697180" at bounding box center [514, 201] width 527 height 12
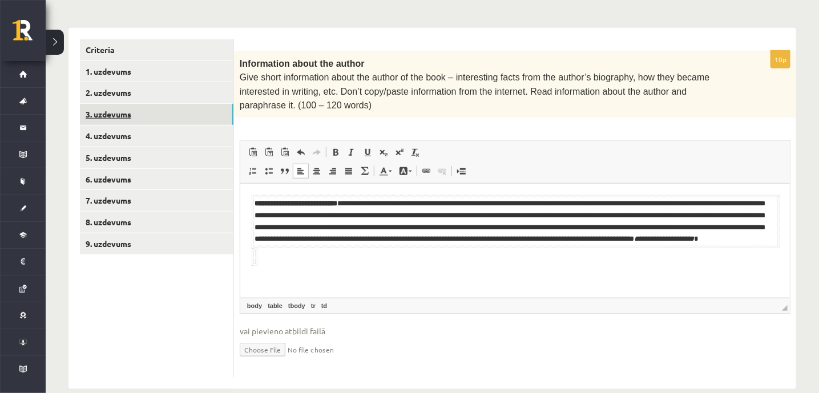
click at [98, 104] on link "3. uzdevums" at bounding box center [157, 114] width 154 height 21
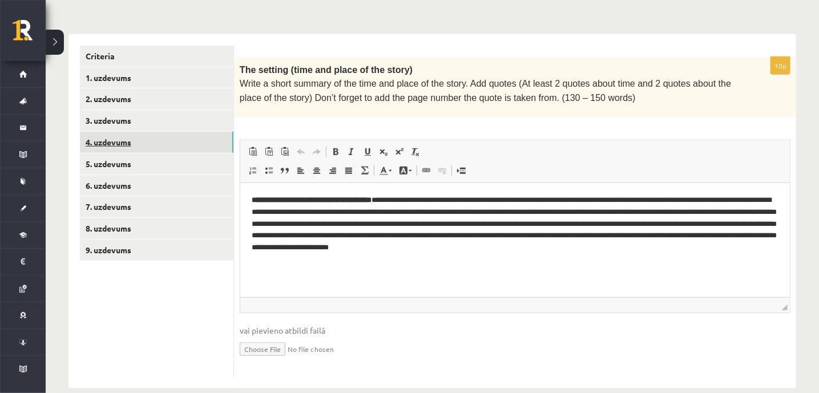
click at [96, 132] on link "4. uzdevums" at bounding box center [157, 142] width 154 height 21
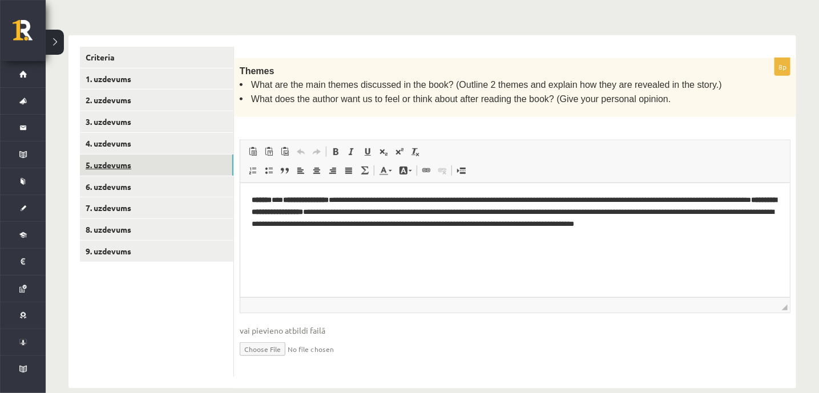
click at [98, 155] on link "5. uzdevums" at bounding box center [157, 165] width 154 height 21
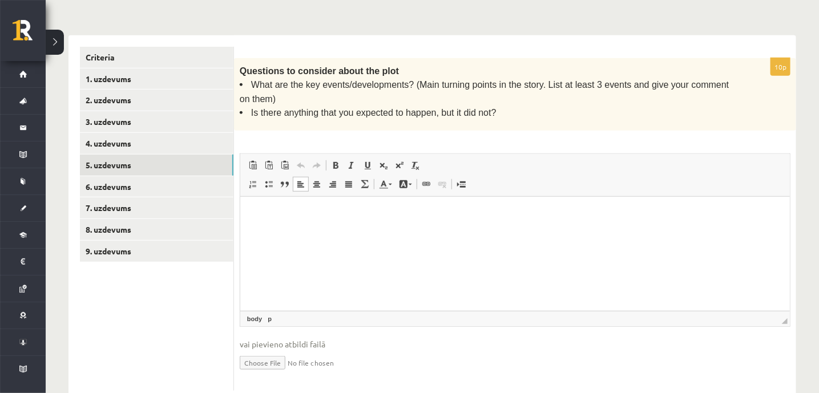
click at [272, 207] on html at bounding box center [515, 214] width 550 height 35
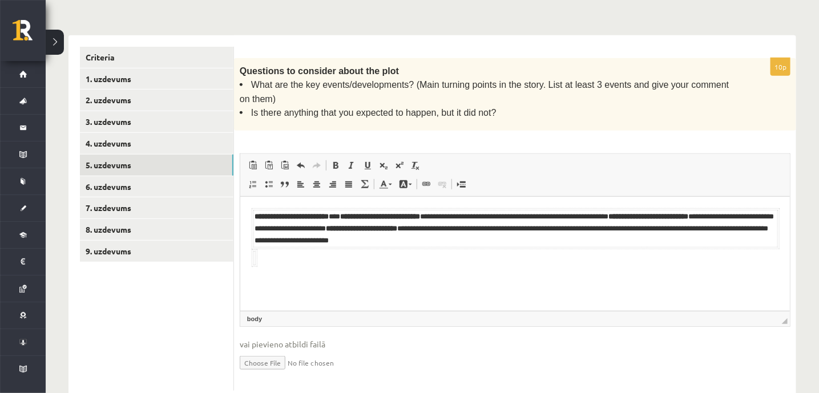
click at [272, 207] on html "**********" at bounding box center [515, 238] width 550 height 82
click at [277, 279] on html "**********" at bounding box center [515, 238] width 550 height 82
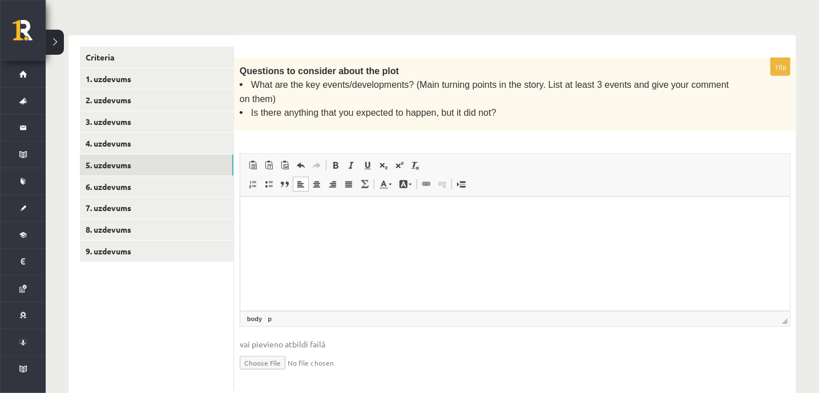
click at [265, 209] on p "Bagātinātā teksta redaktors, wiswyg-editor-user-answer-47024964121280" at bounding box center [514, 214] width 527 height 12
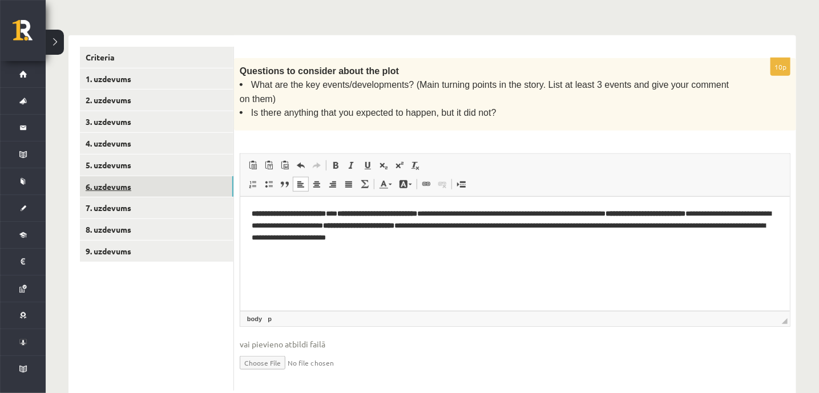
click at [102, 176] on link "6. uzdevums" at bounding box center [157, 186] width 154 height 21
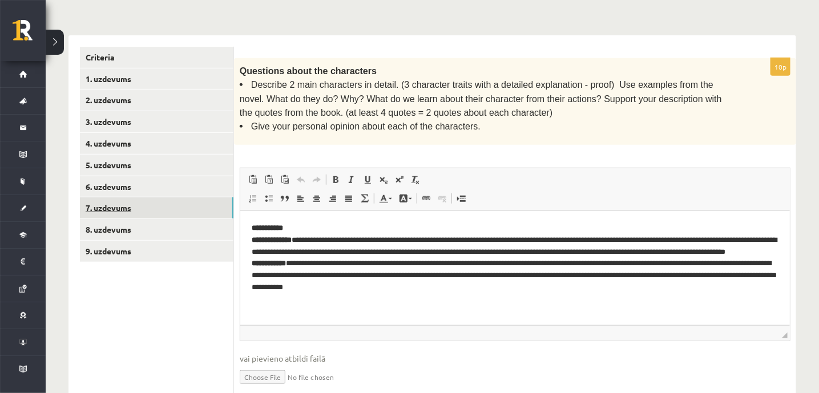
click at [98, 198] on link "7. uzdevums" at bounding box center [157, 208] width 154 height 21
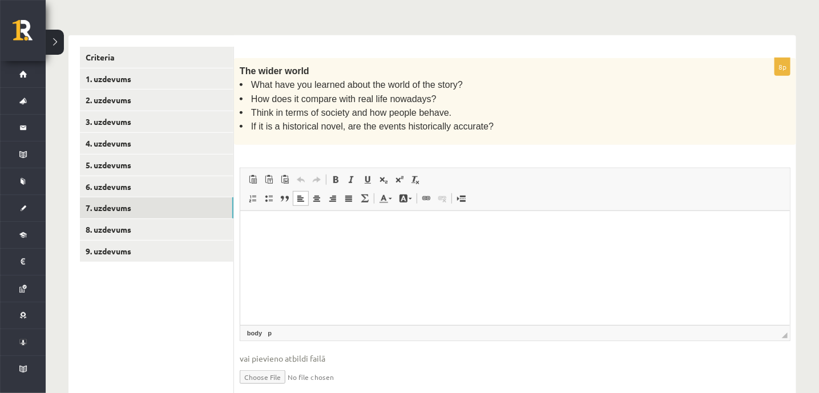
click at [260, 241] on html at bounding box center [515, 228] width 550 height 35
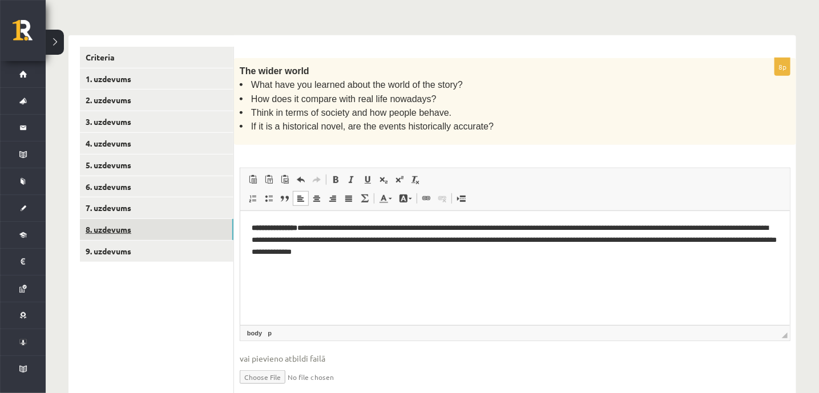
click at [128, 219] on link "8. uzdevums" at bounding box center [157, 229] width 154 height 21
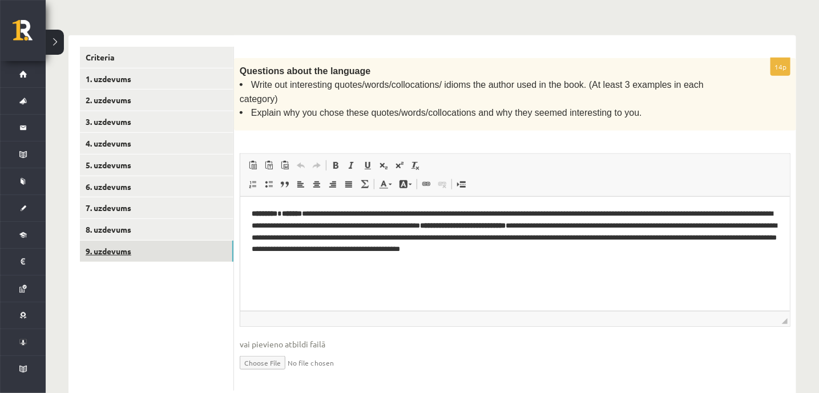
click at [118, 241] on link "9. uzdevums" at bounding box center [157, 251] width 154 height 21
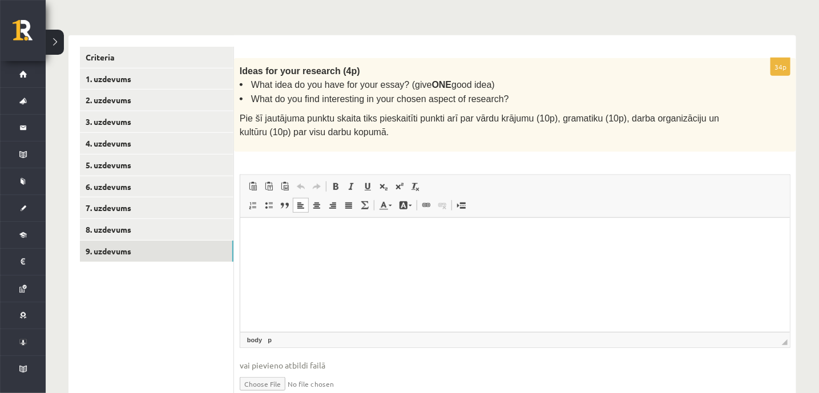
click at [255, 229] on p "Bagātinātā teksta redaktors, wiswyg-editor-user-answer-47024907770360" at bounding box center [514, 235] width 527 height 12
paste body "Bagātinātā teksta redaktors, wiswyg-editor-user-answer-47024907770360"
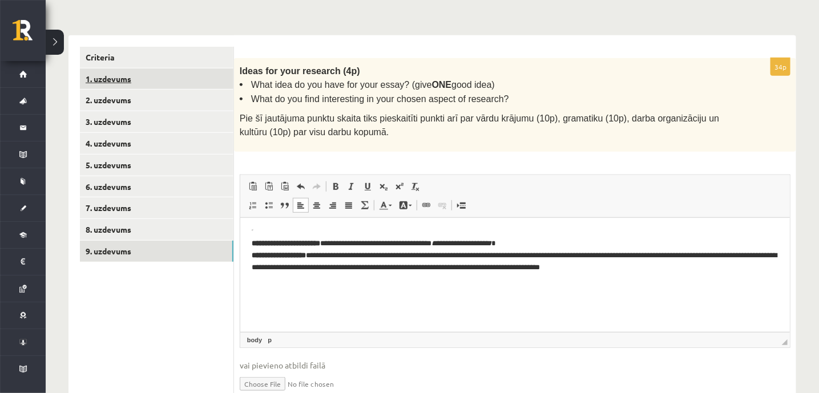
click at [90, 68] on link "1. uzdevums" at bounding box center [157, 78] width 154 height 21
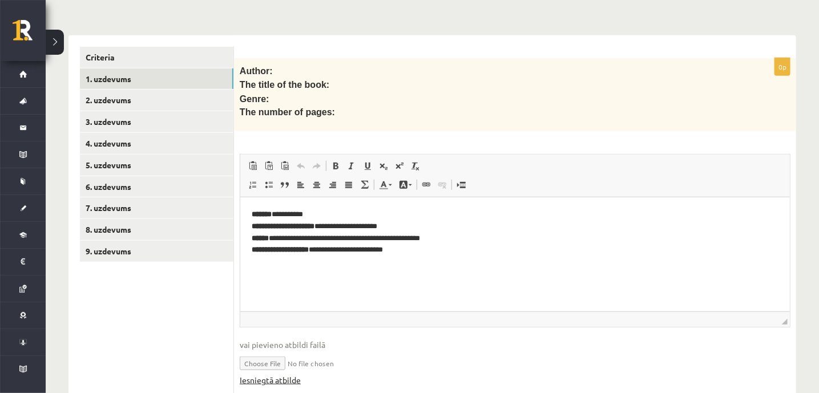
click at [285, 374] on link "Iesniegtā atbilde" at bounding box center [270, 380] width 61 height 12
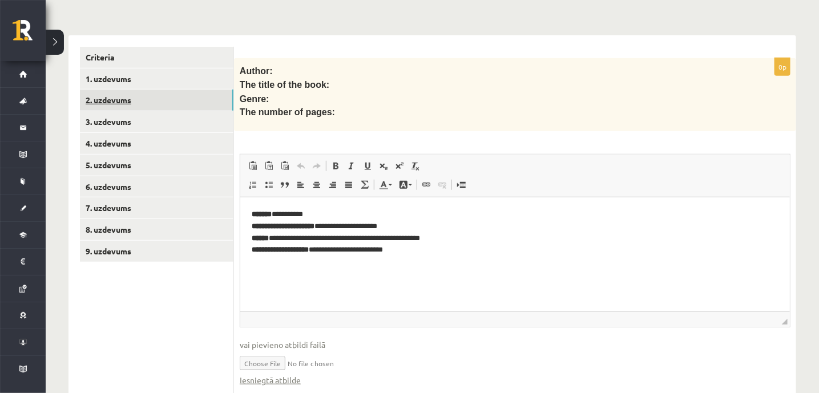
click at [100, 90] on link "2. uzdevums" at bounding box center [157, 100] width 154 height 21
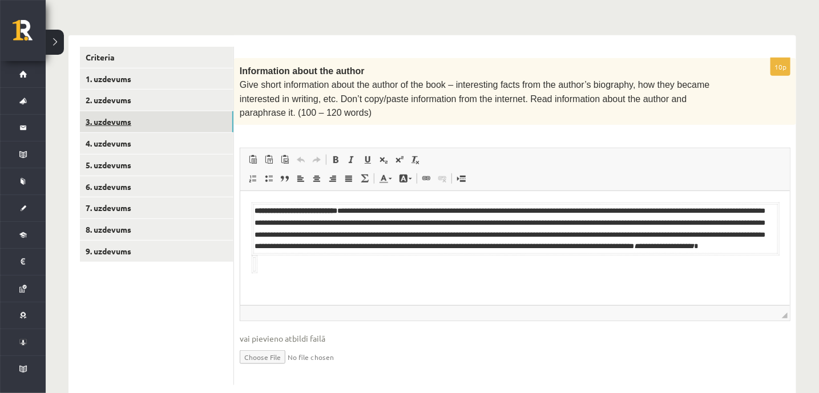
click at [105, 111] on link "3. uzdevums" at bounding box center [157, 121] width 154 height 21
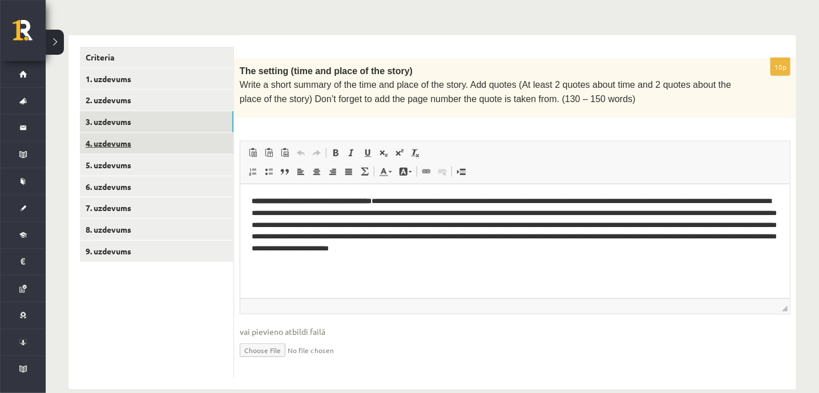
click at [102, 136] on link "4. uzdevums" at bounding box center [157, 143] width 154 height 21
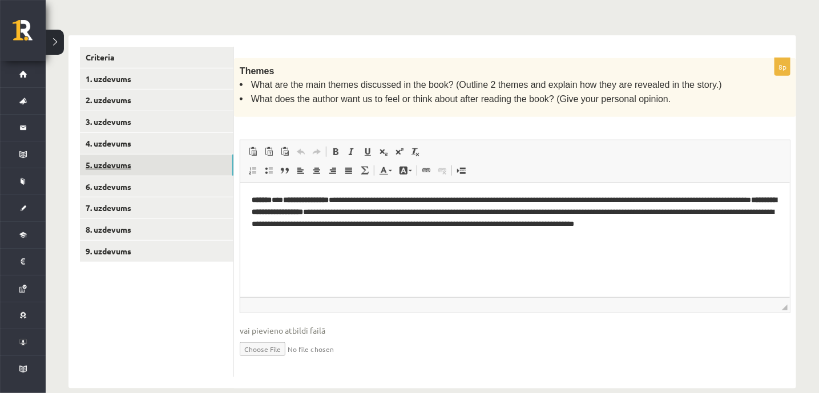
click at [100, 159] on link "5. uzdevums" at bounding box center [157, 165] width 154 height 21
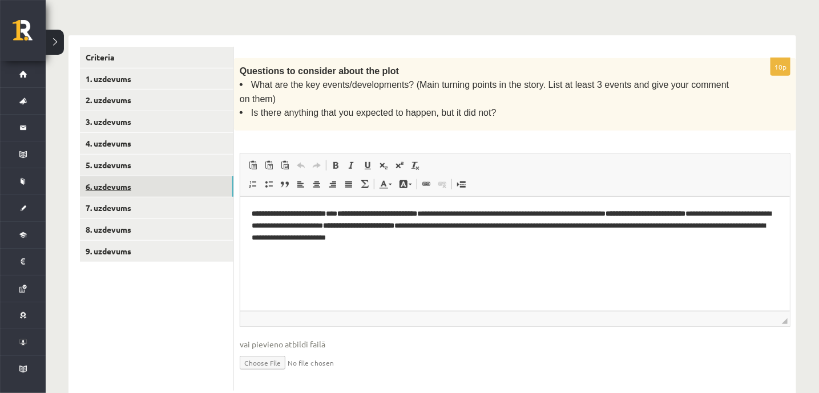
click at [107, 176] on link "6. uzdevums" at bounding box center [157, 186] width 154 height 21
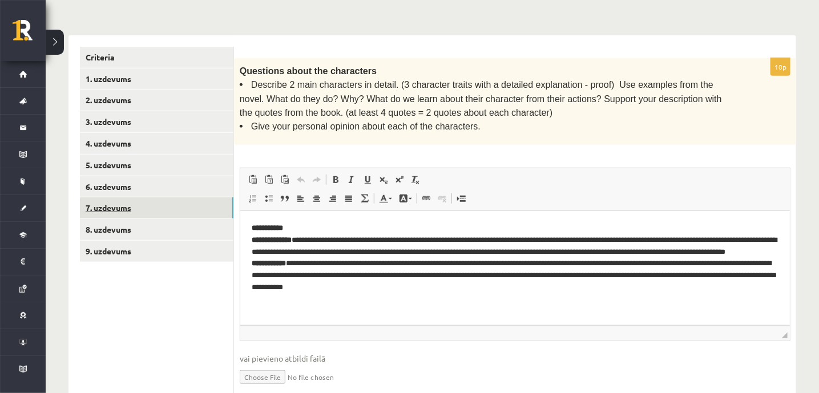
click at [108, 198] on link "7. uzdevums" at bounding box center [157, 208] width 154 height 21
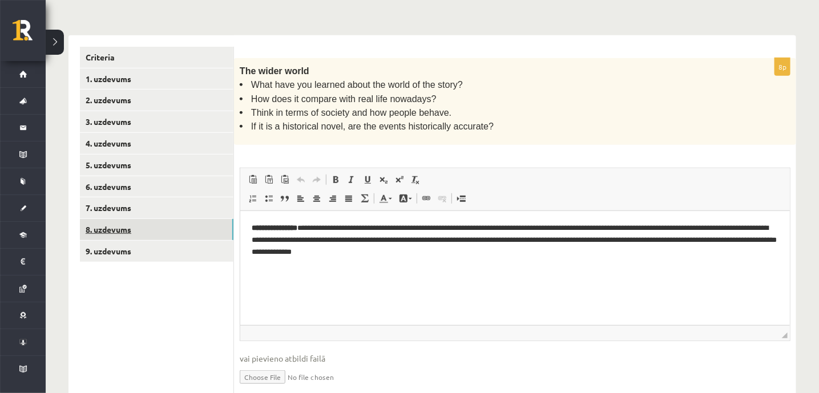
click at [108, 219] on link "8. uzdevums" at bounding box center [157, 229] width 154 height 21
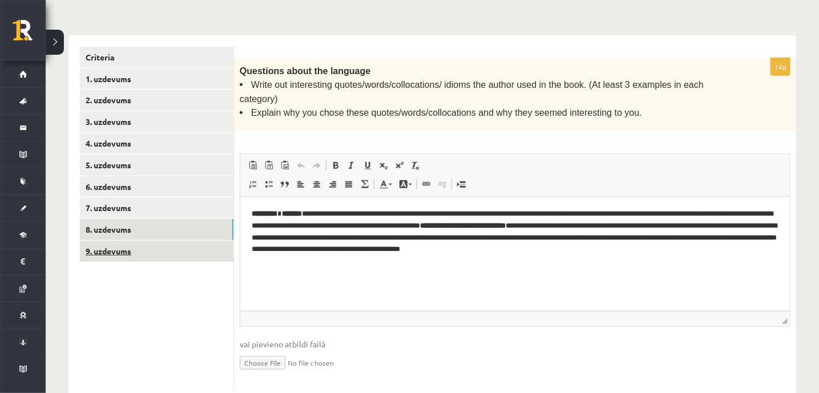
click at [106, 241] on link "9. uzdevums" at bounding box center [157, 251] width 154 height 21
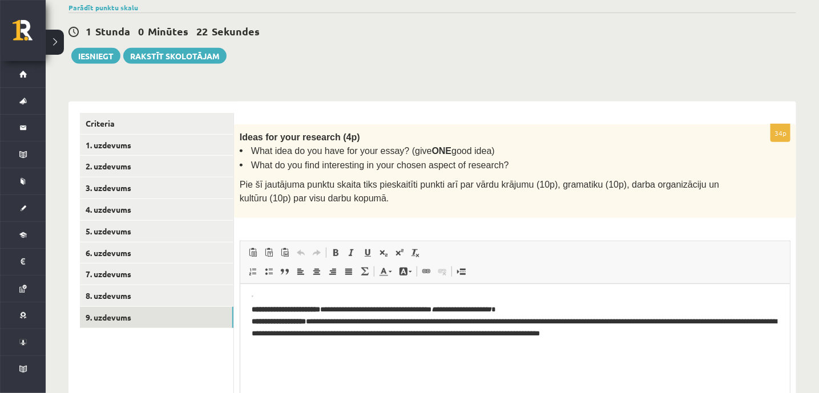
scroll to position [198, 0]
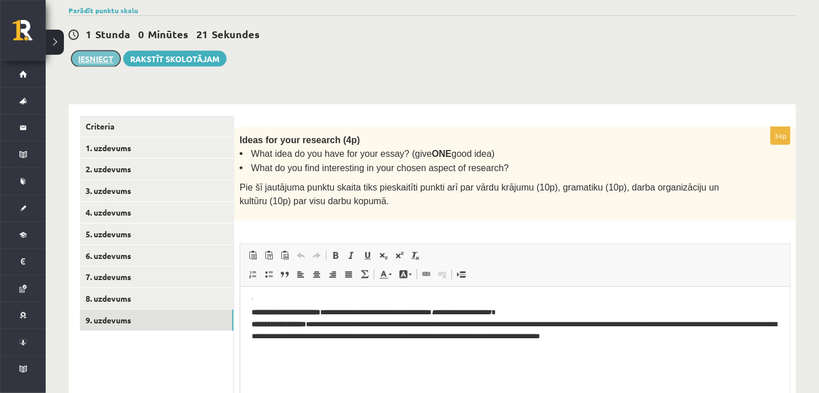
click at [100, 51] on button "Iesniegt" at bounding box center [95, 59] width 49 height 16
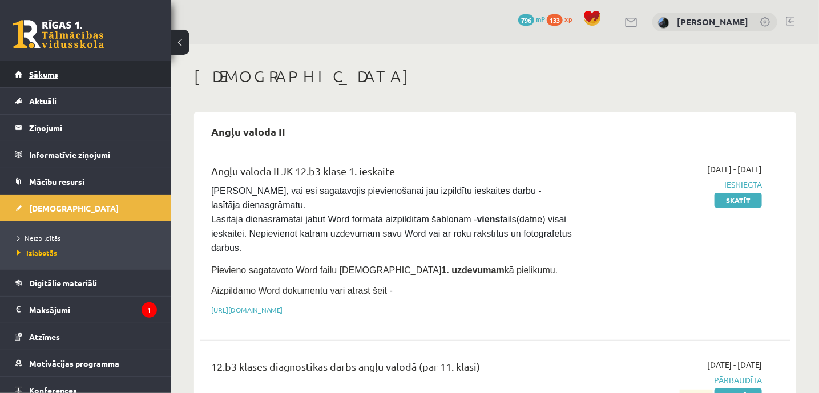
click at [34, 73] on span "Sākums" at bounding box center [43, 74] width 29 height 10
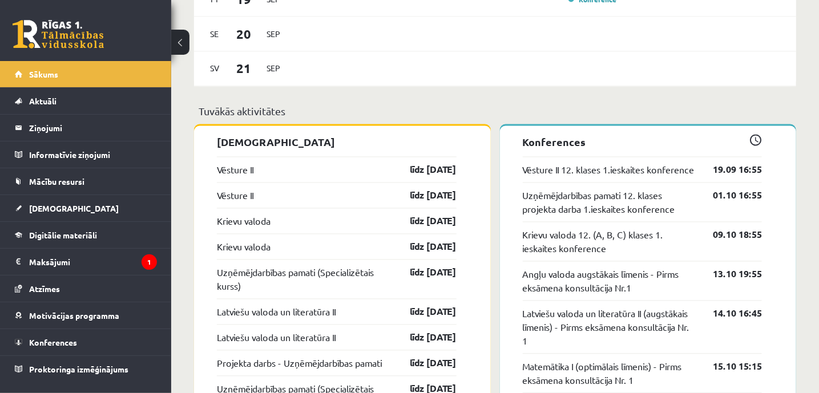
scroll to position [827, 0]
